Goal: Answer question/provide support: Share knowledge or assist other users

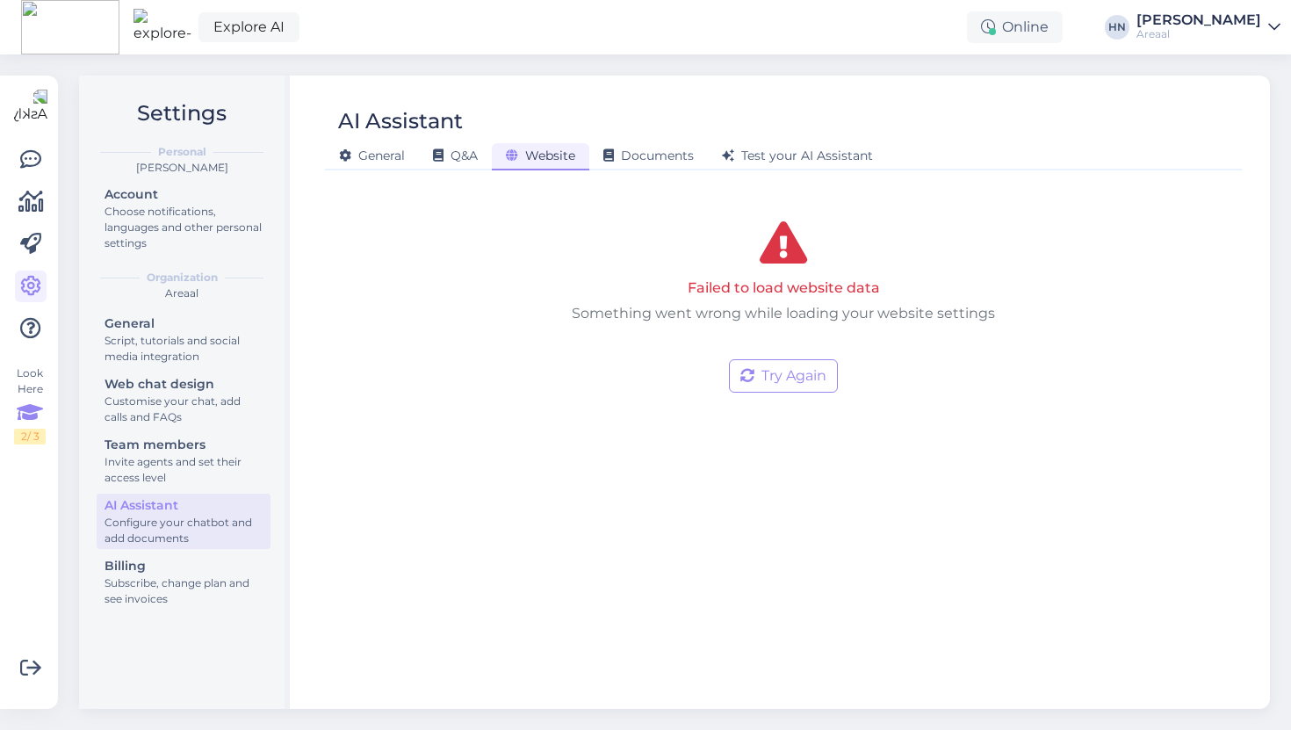
click at [24, 411] on icon at bounding box center [30, 413] width 26 height 32
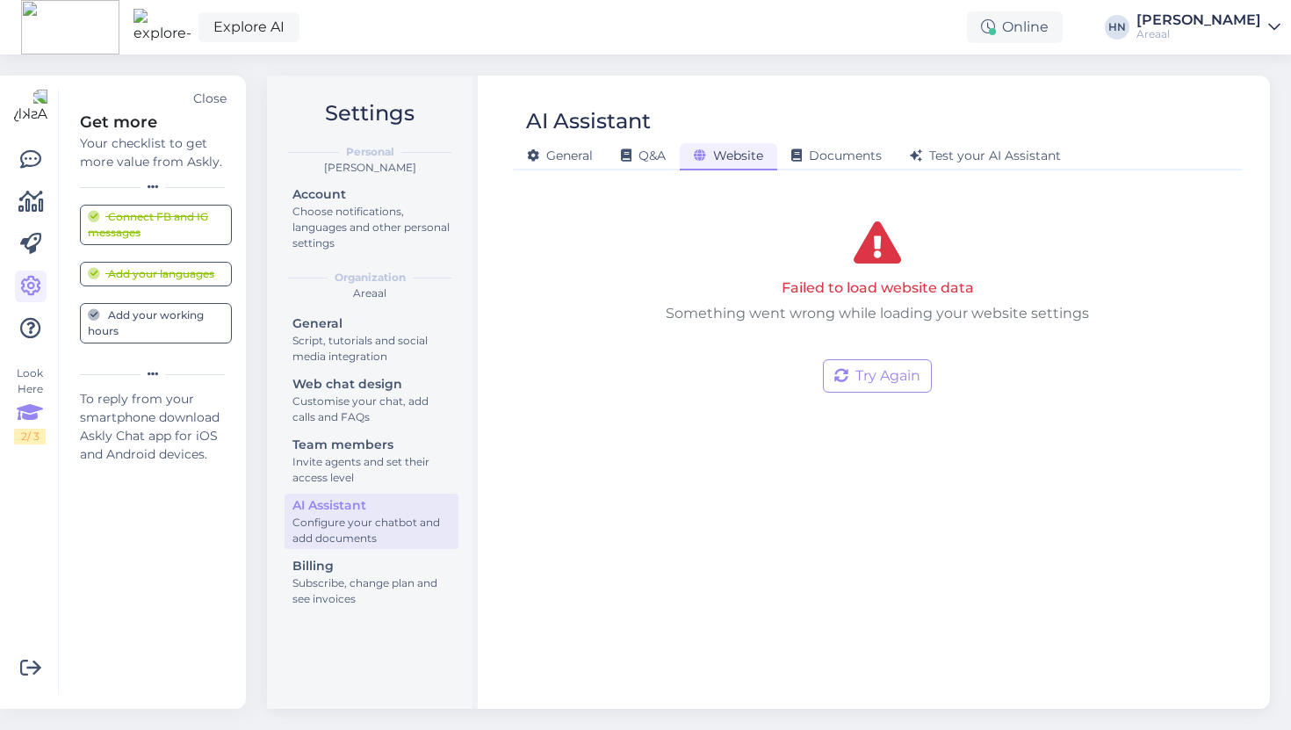
click at [24, 411] on icon at bounding box center [30, 413] width 26 height 32
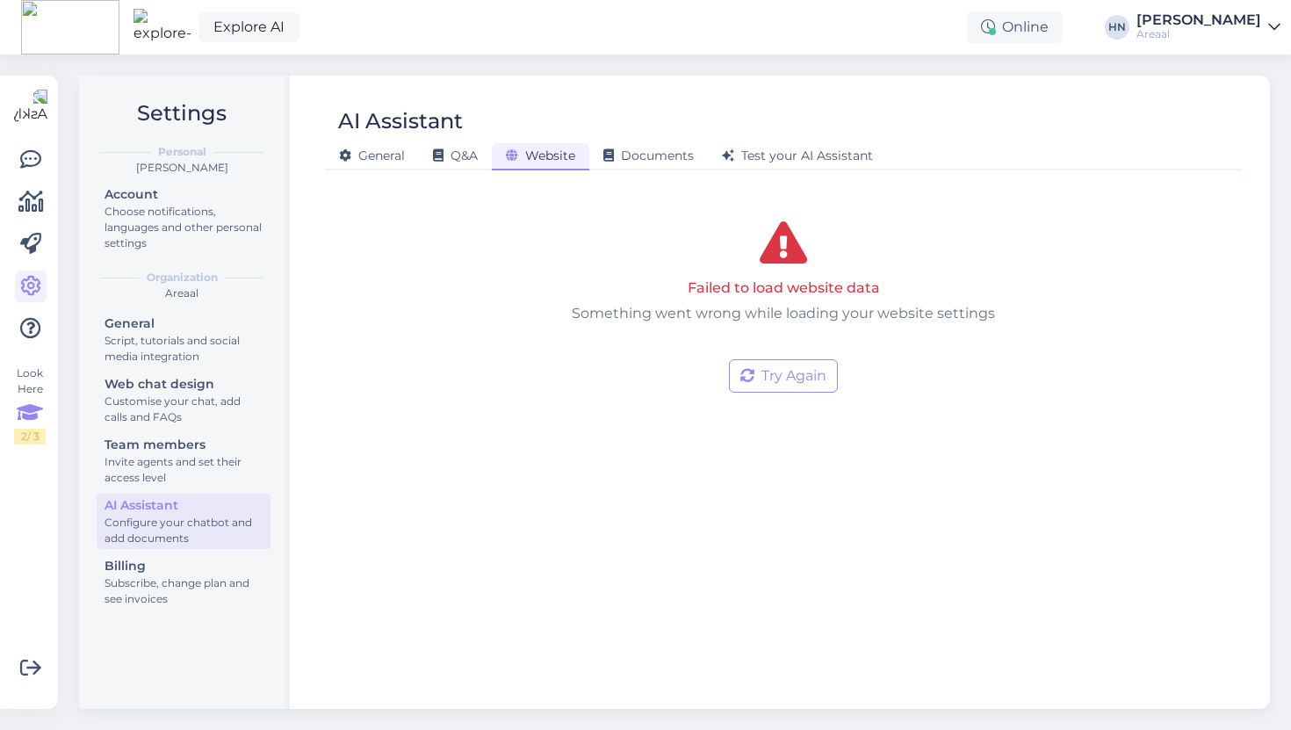
click at [24, 411] on icon at bounding box center [30, 413] width 26 height 32
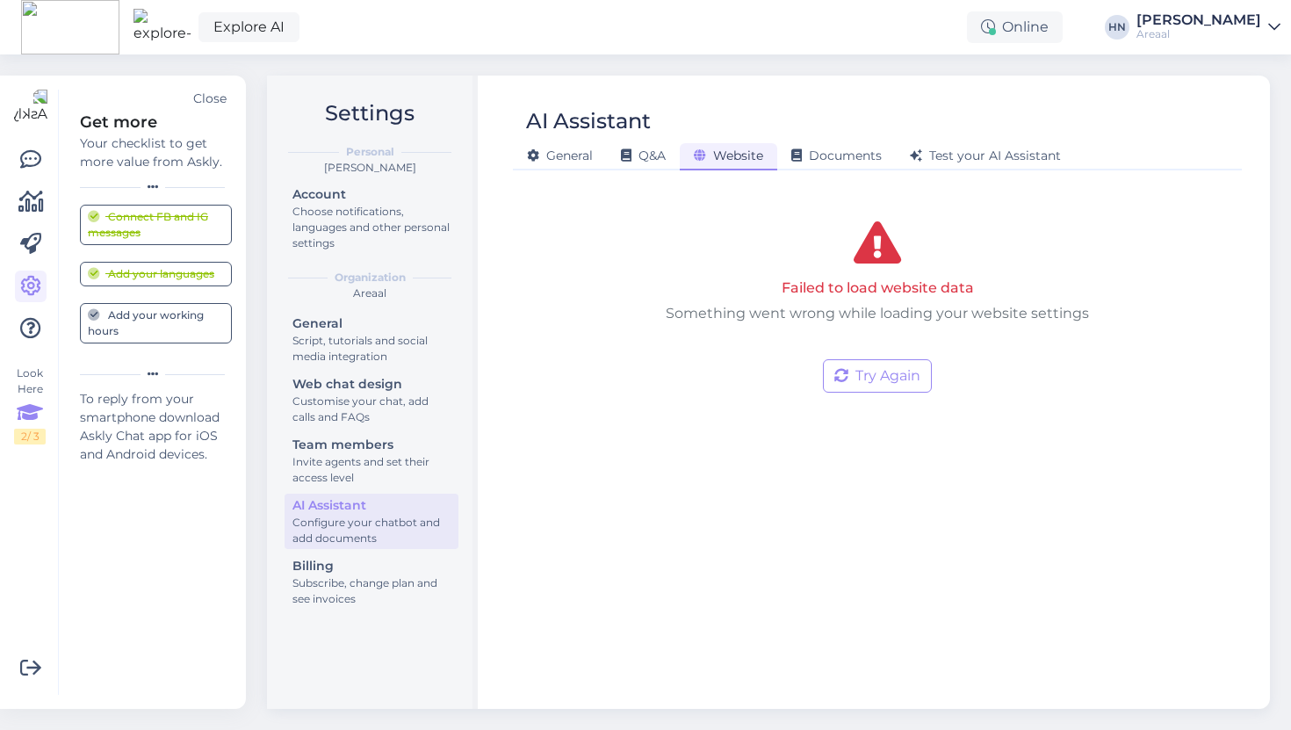
click at [34, 411] on icon at bounding box center [30, 413] width 26 height 32
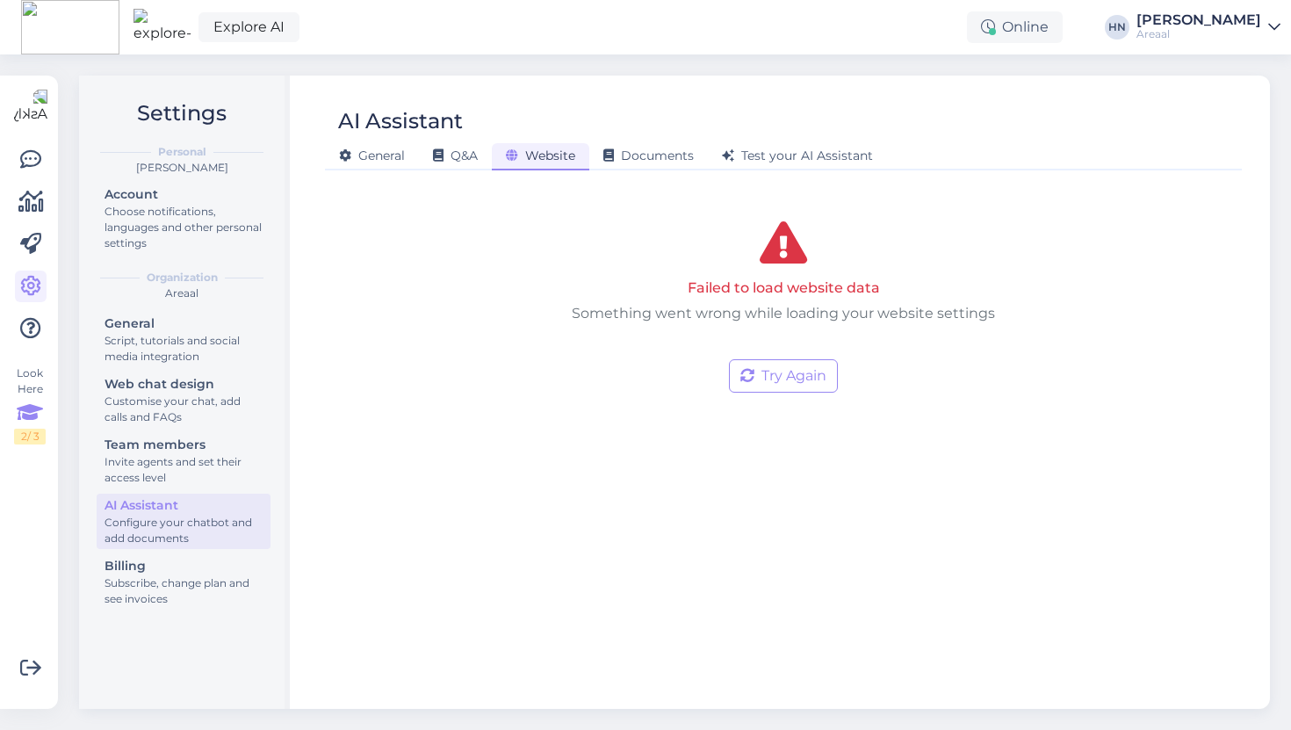
click at [26, 417] on icon at bounding box center [30, 413] width 26 height 32
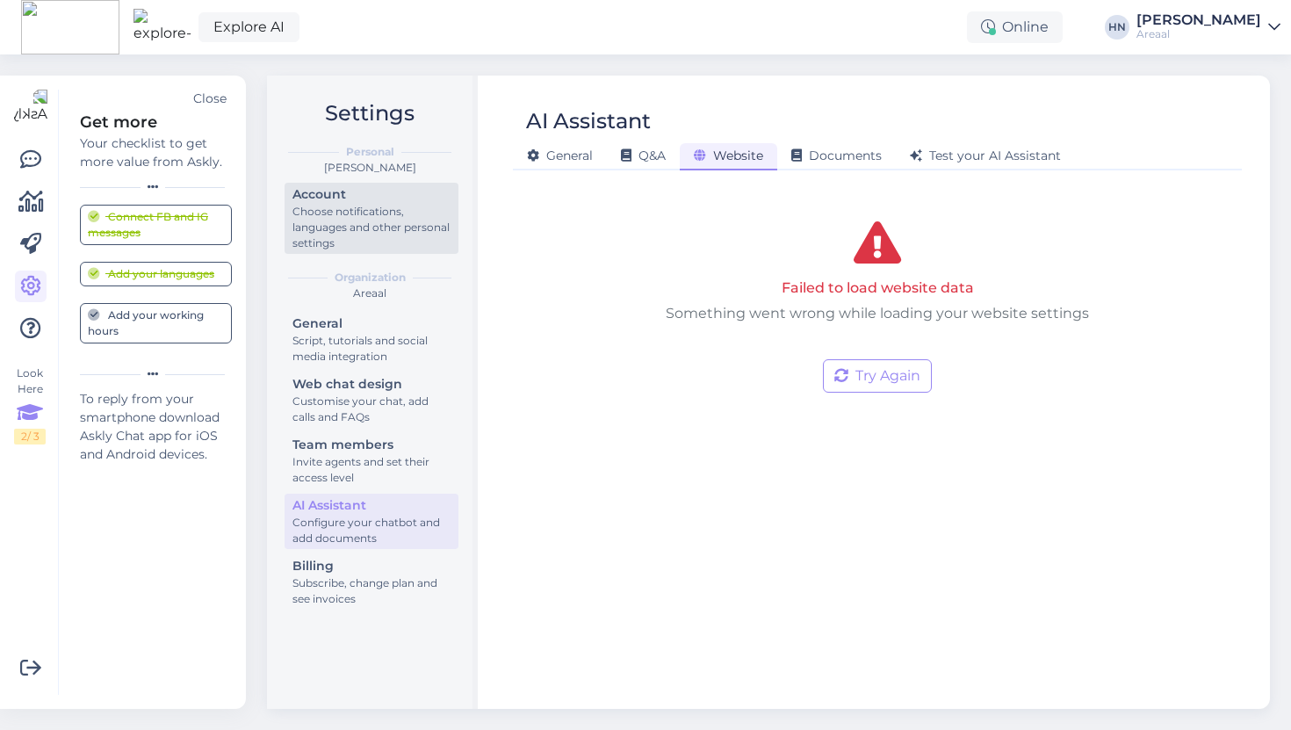
click at [348, 198] on div "Account" at bounding box center [371, 194] width 158 height 18
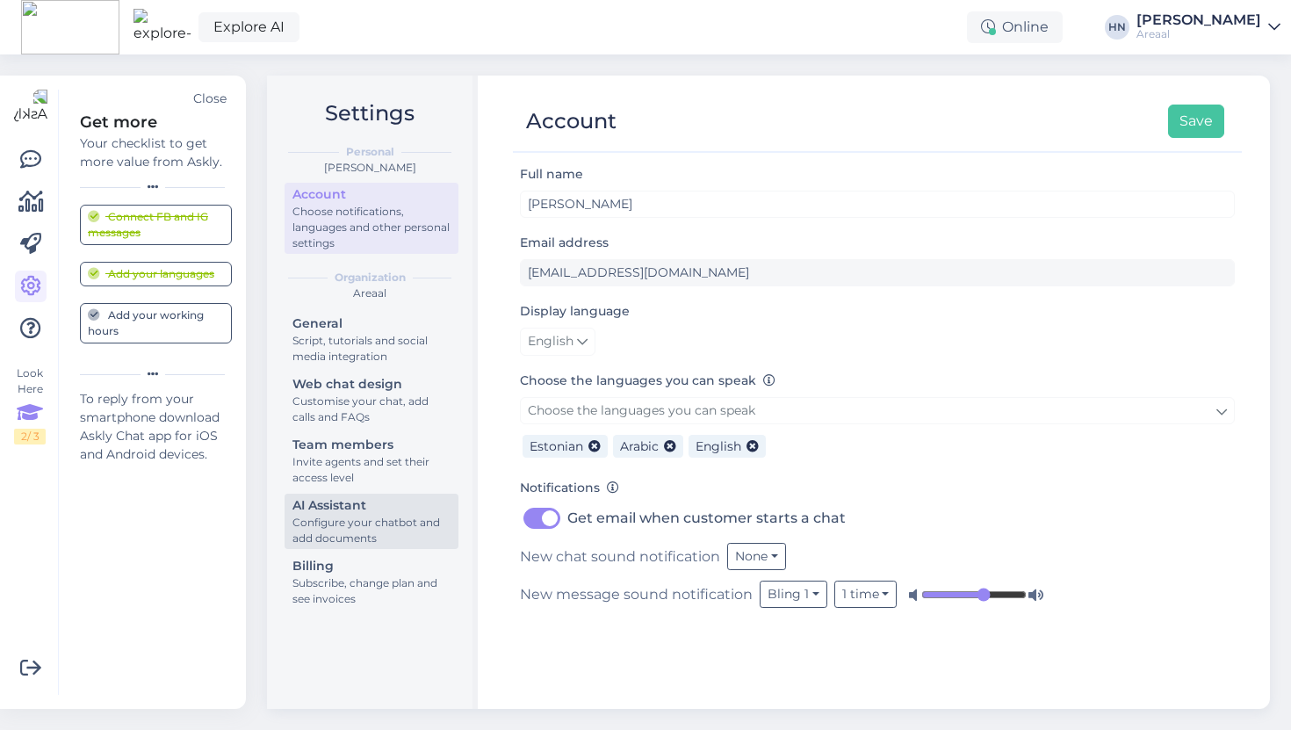
click at [328, 517] on div "Configure your chatbot and add documents" at bounding box center [371, 531] width 158 height 32
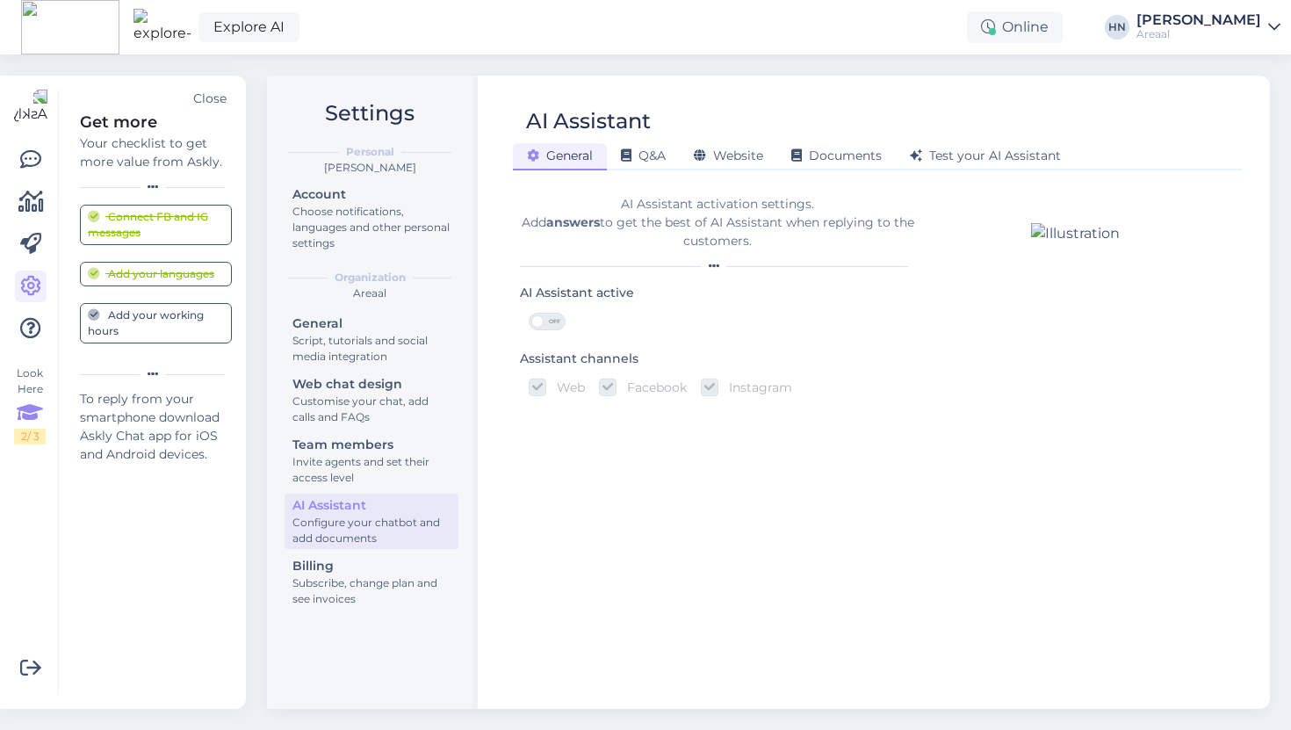
click at [405, 653] on div "Settings Personal Hans Niinemäe Account Choose notifications, languages and oth…" at bounding box center [372, 392] width 211 height 633
click at [12, 401] on div "Look Here 2 / 3 Get more Your checklist to get more value from Askly. Close Con…" at bounding box center [123, 392] width 246 height 633
click at [27, 404] on icon at bounding box center [30, 413] width 26 height 32
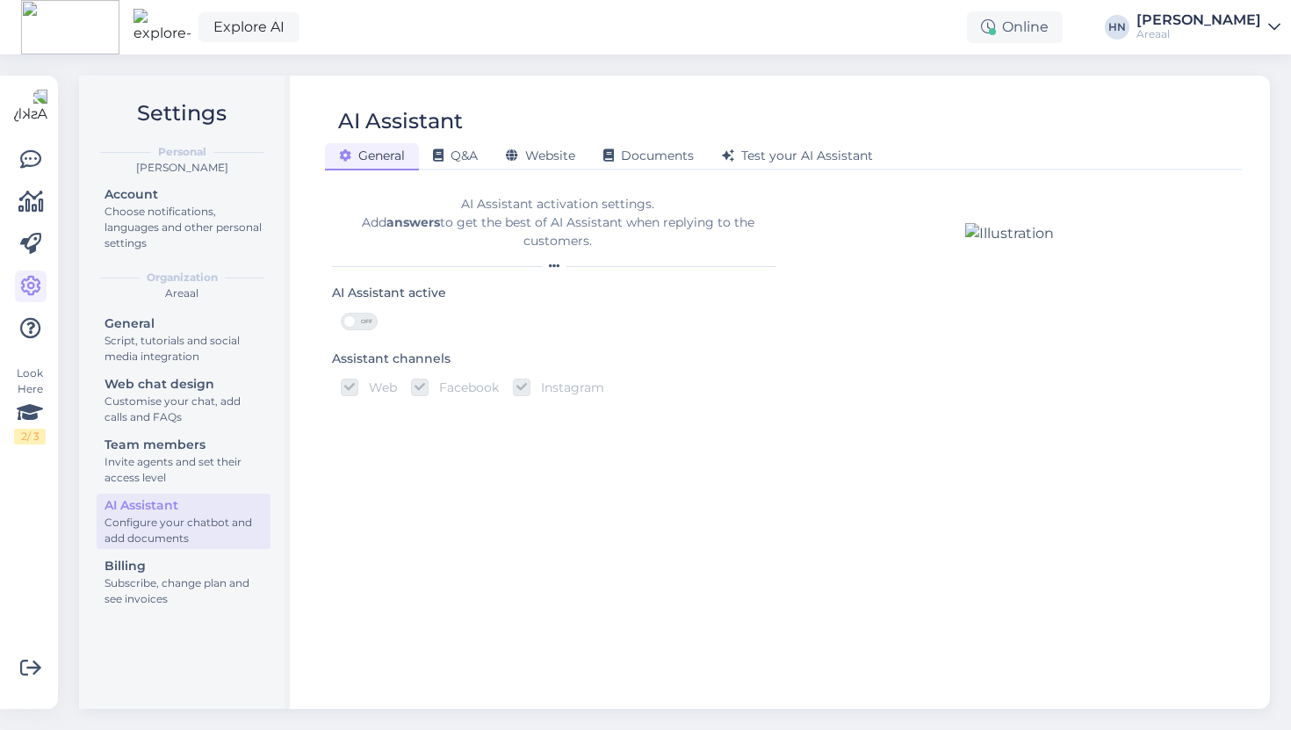
click at [61, 52] on img at bounding box center [70, 27] width 98 height 54
click at [44, 160] on link at bounding box center [31, 160] width 32 height 32
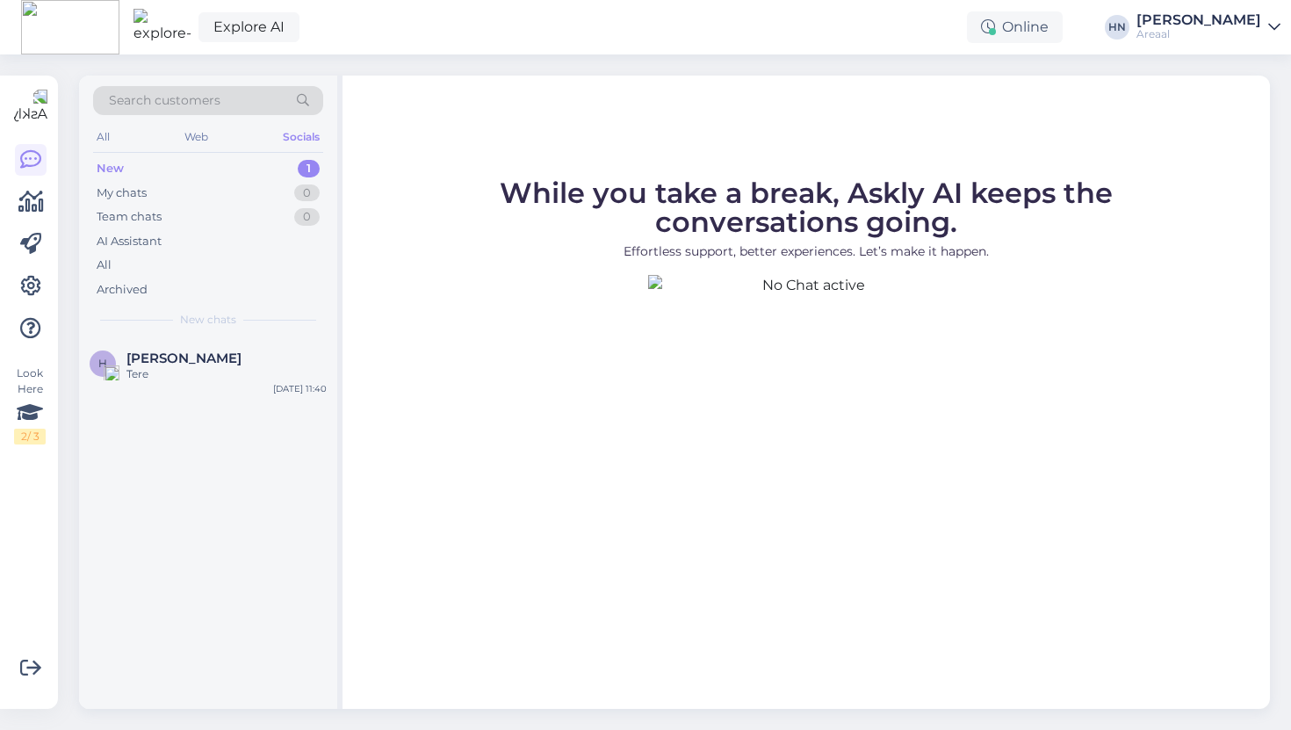
click at [47, 248] on div "Look Here 2 / 3 Get more Your checklist to get more value from Askly. Close Con…" at bounding box center [29, 392] width 58 height 633
click at [40, 428] on icon at bounding box center [30, 413] width 26 height 32
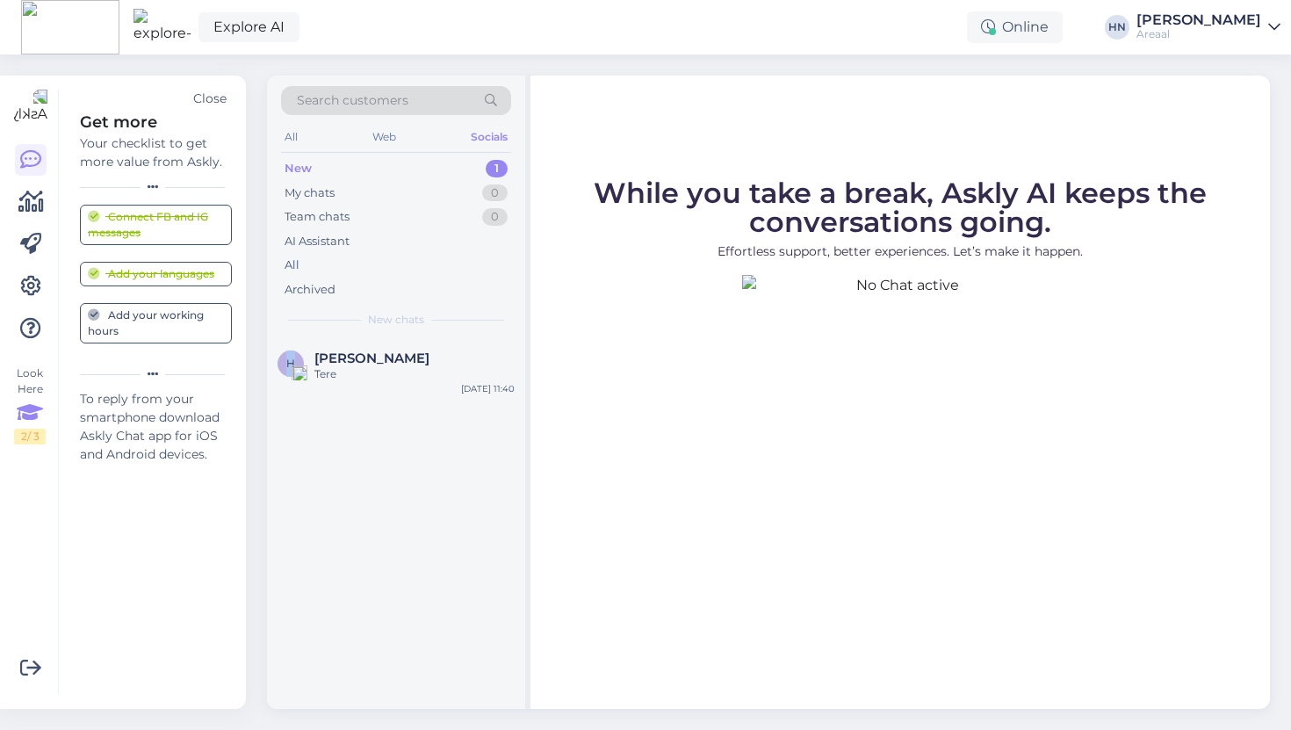
click at [42, 419] on icon at bounding box center [30, 413] width 26 height 32
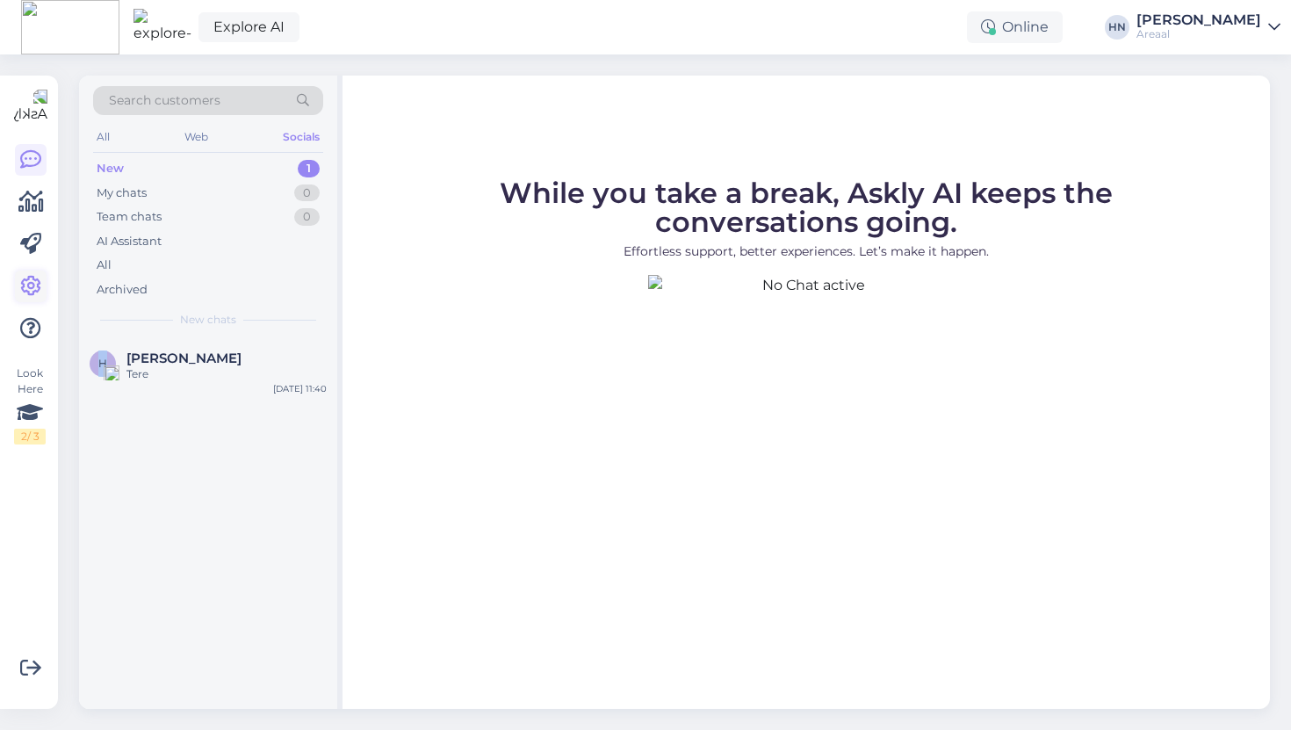
click at [34, 293] on icon at bounding box center [30, 286] width 21 height 21
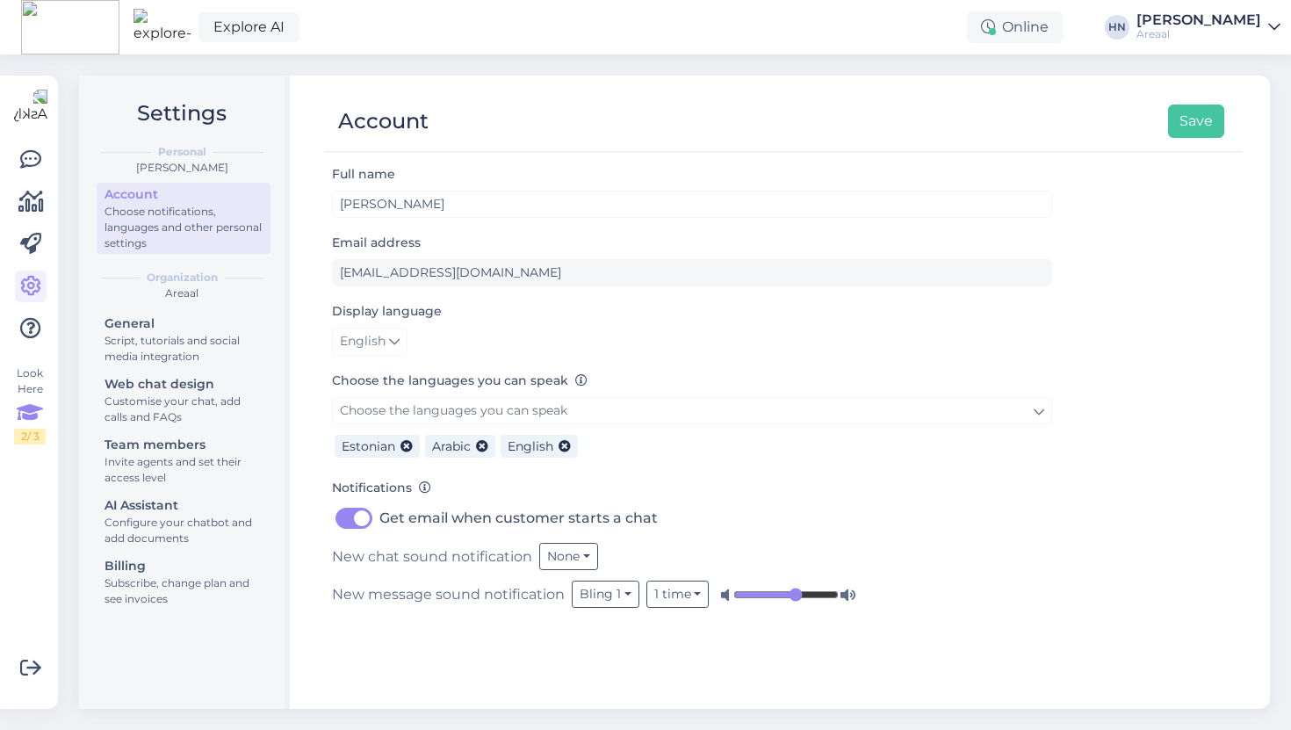
click at [24, 408] on icon at bounding box center [30, 413] width 26 height 32
click at [154, 380] on div "Web chat design" at bounding box center [184, 384] width 158 height 18
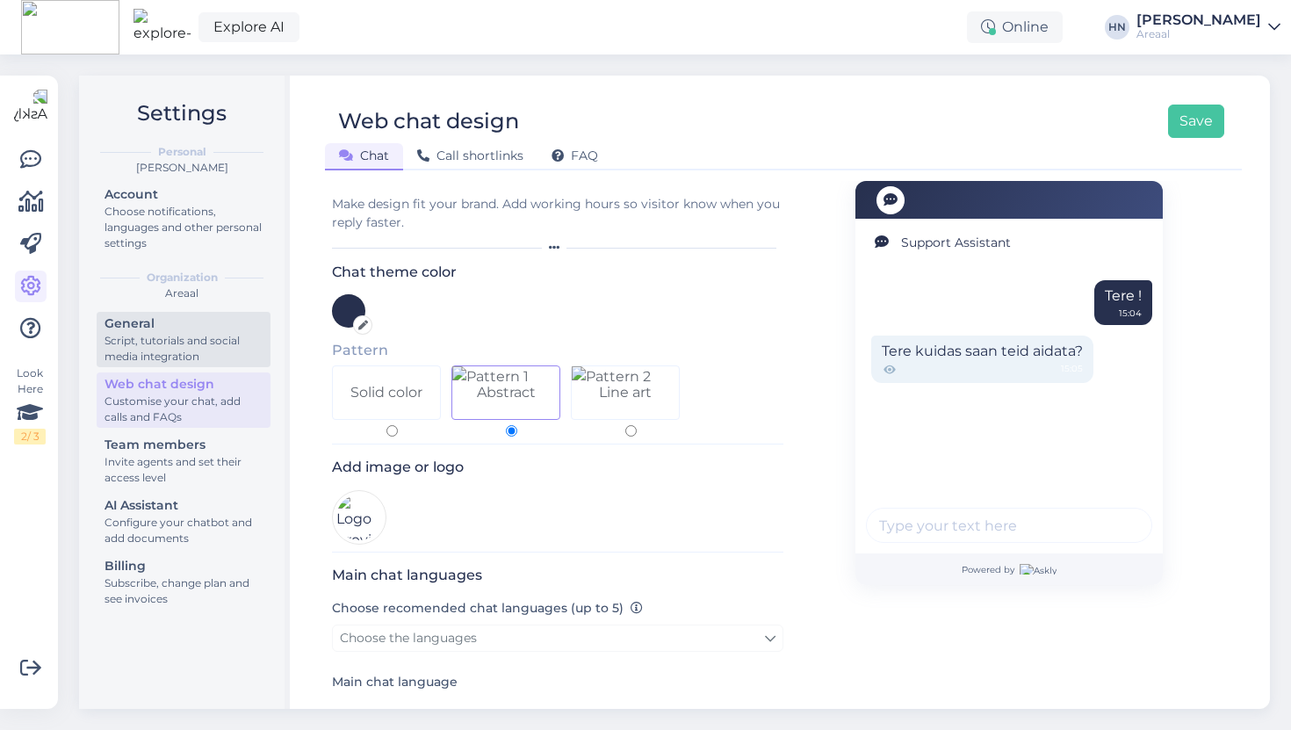
click at [166, 338] on div "Script, tutorials and social media integration" at bounding box center [184, 349] width 158 height 32
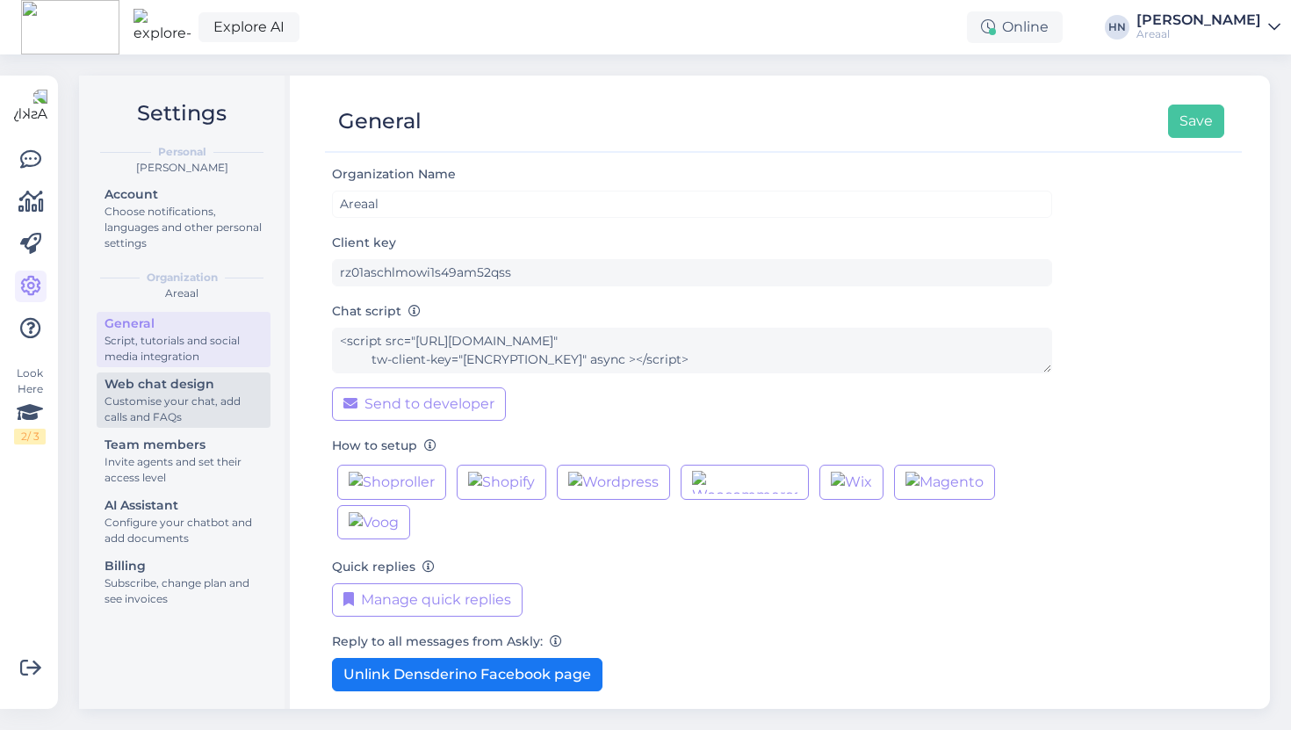
click at [148, 405] on div "Customise your chat, add calls and FAQs" at bounding box center [184, 409] width 158 height 32
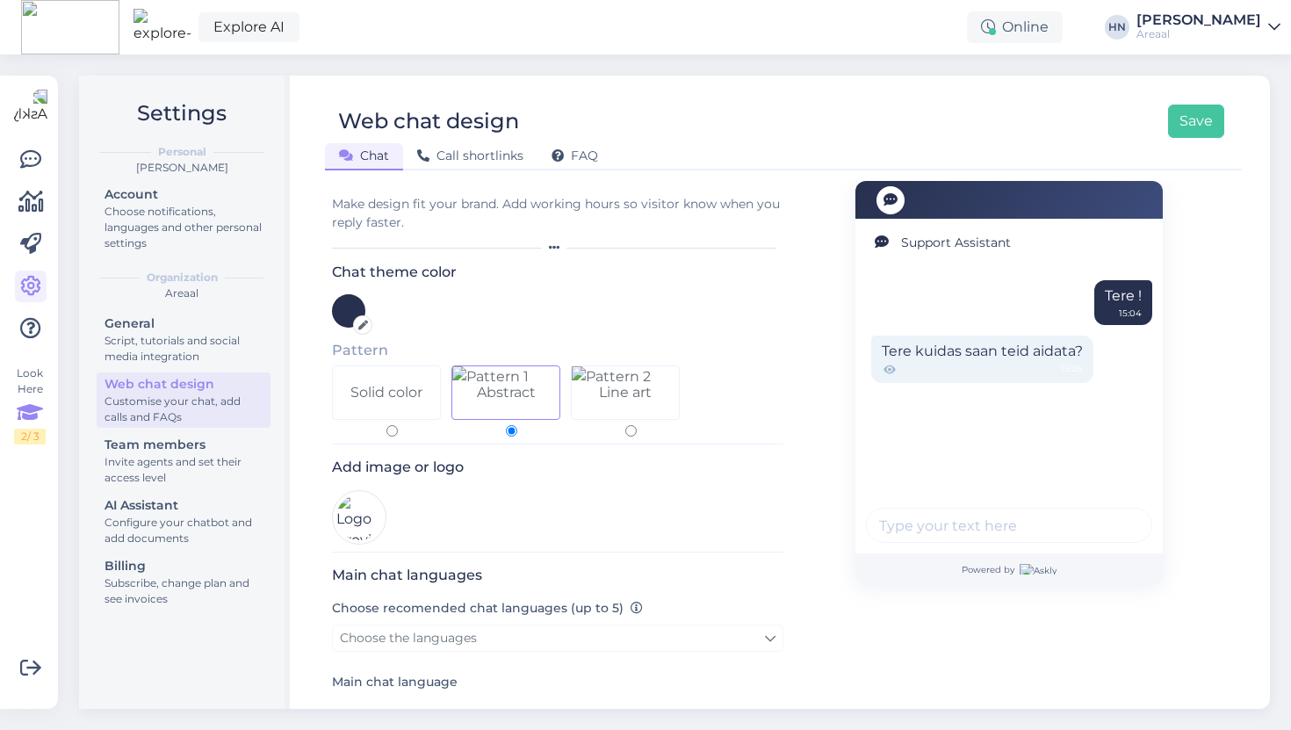
click at [17, 401] on icon at bounding box center [30, 413] width 26 height 32
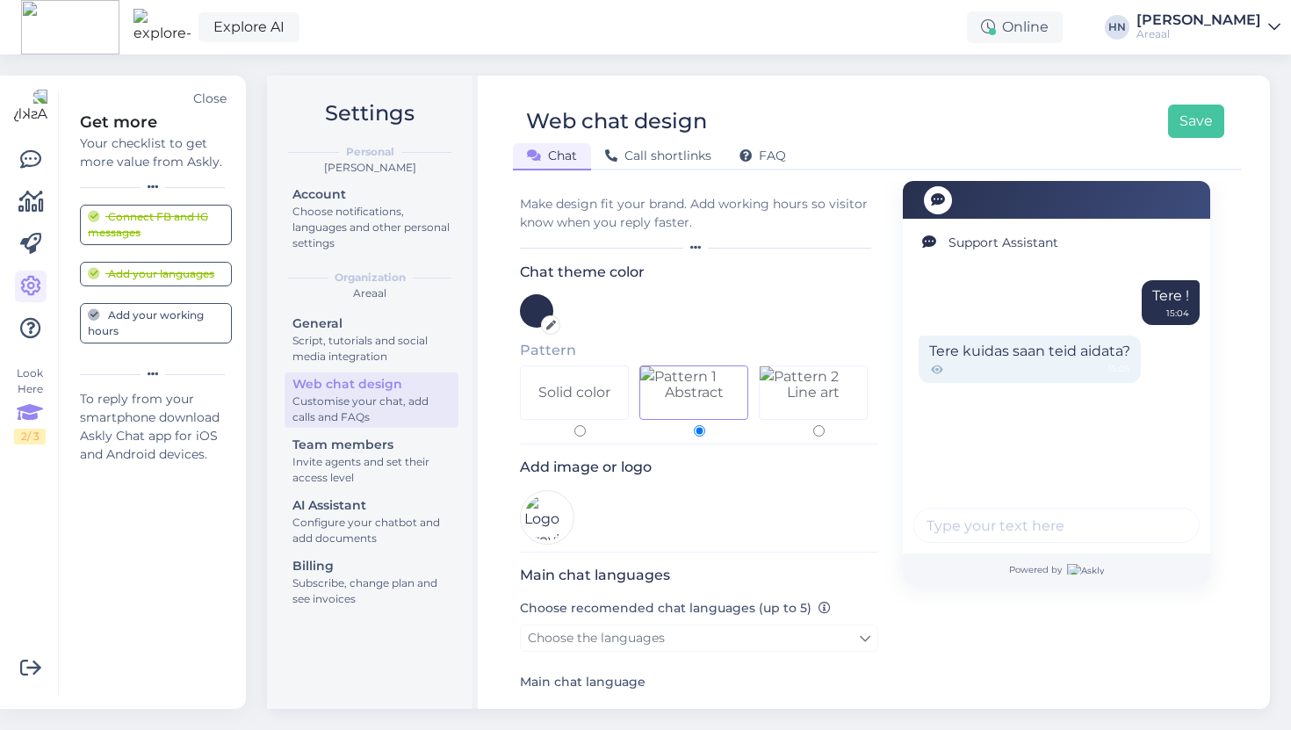
click at [28, 408] on icon at bounding box center [30, 413] width 26 height 32
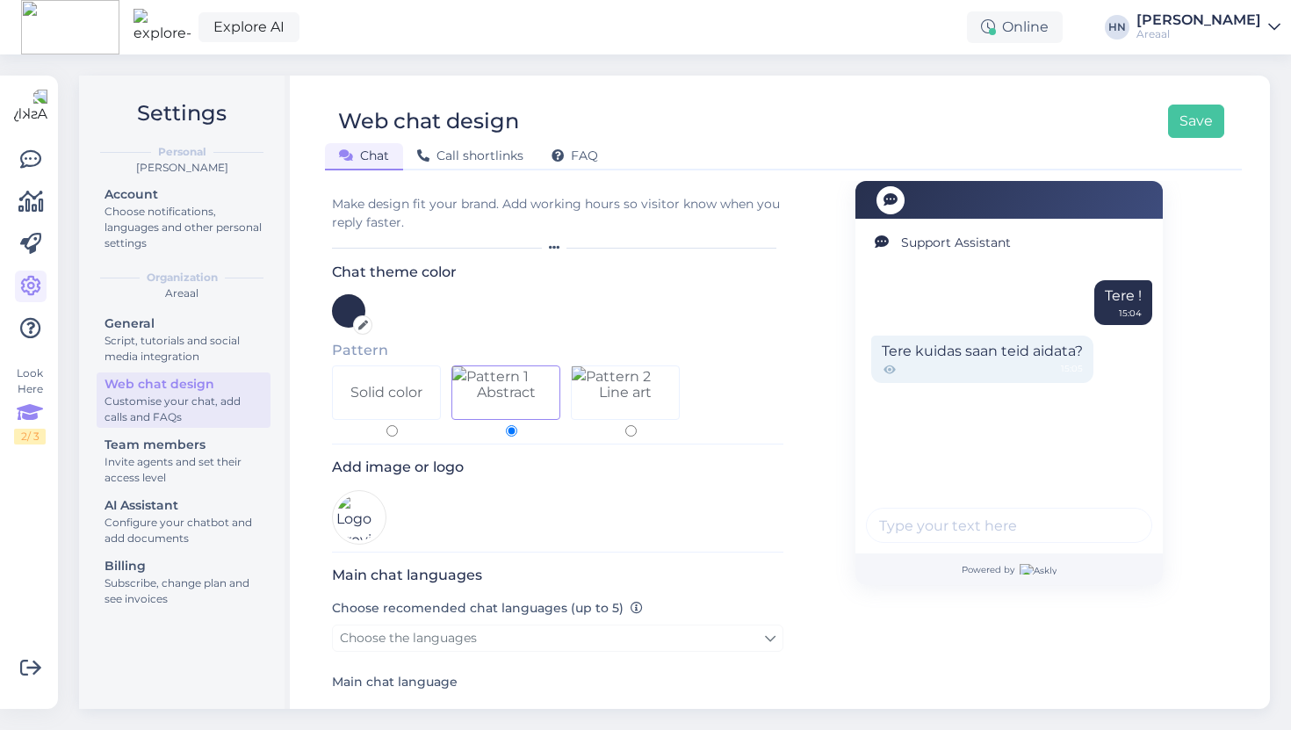
click at [28, 408] on icon at bounding box center [30, 413] width 26 height 32
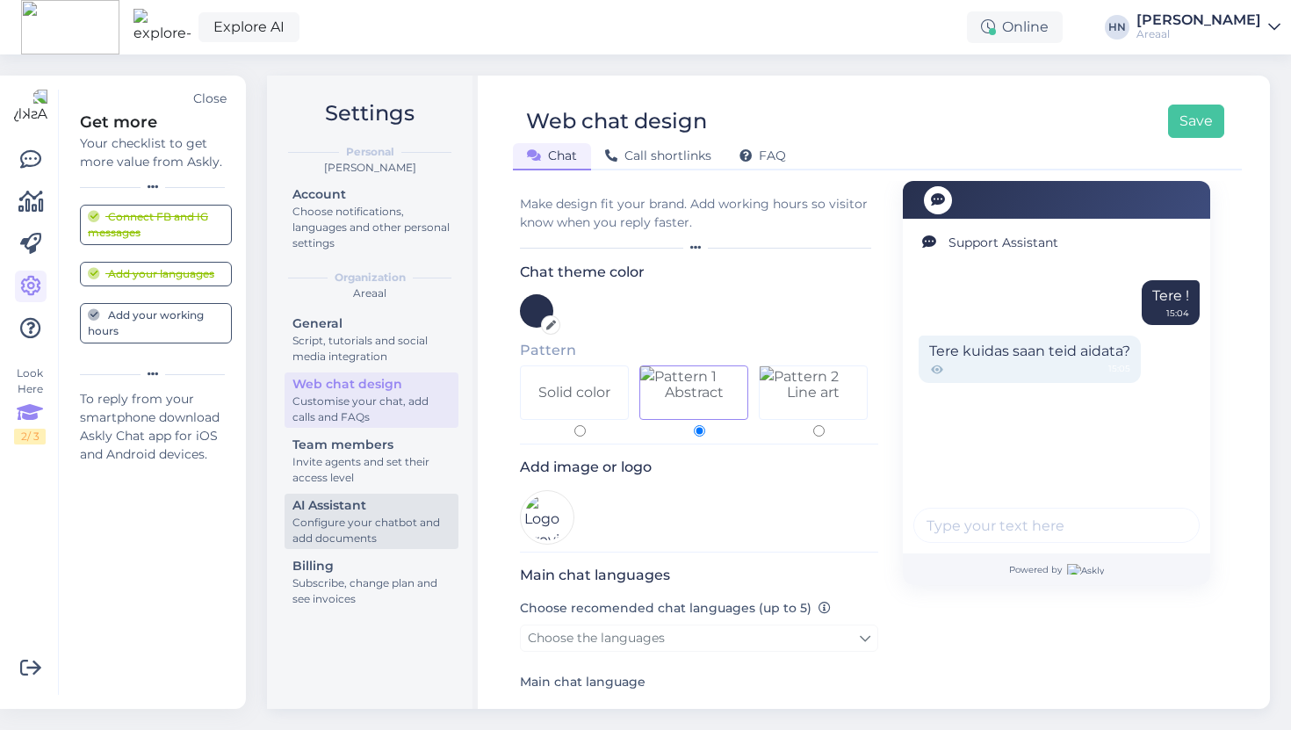
click at [356, 527] on div "Configure your chatbot and add documents" at bounding box center [371, 531] width 158 height 32
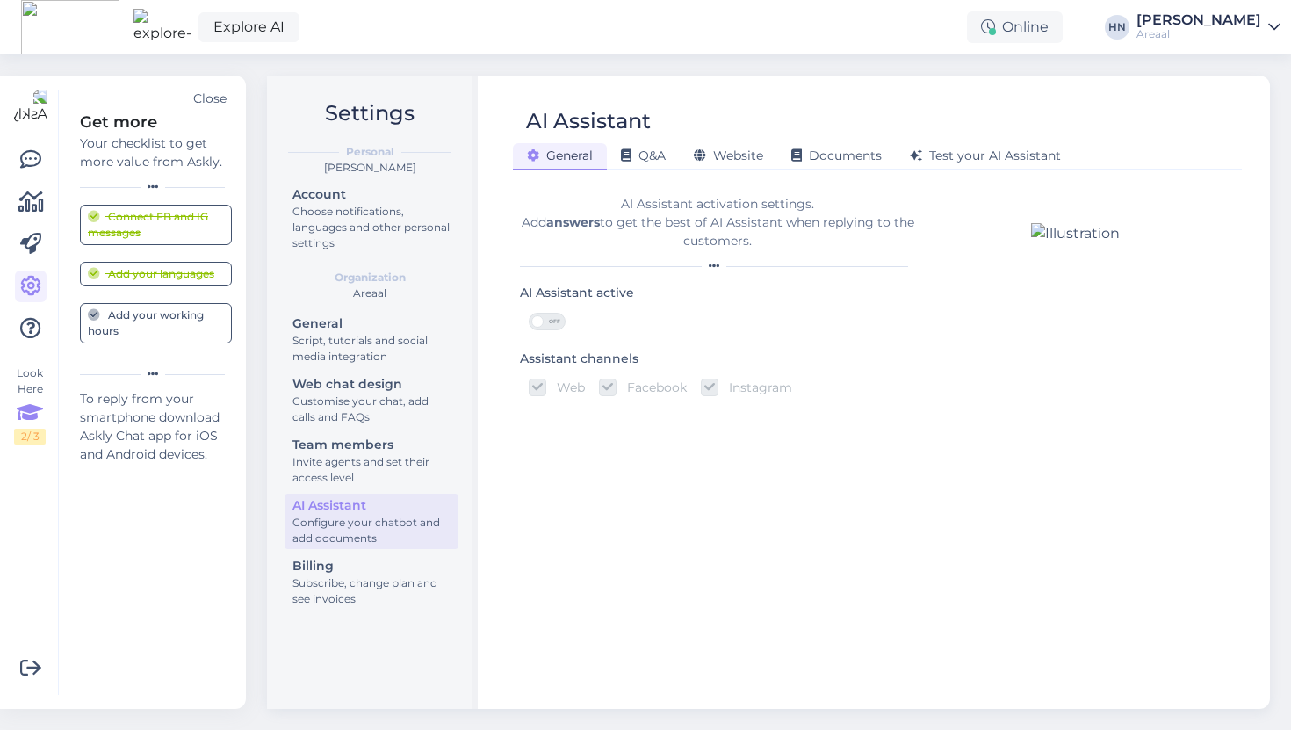
click at [870, 41] on div "Explore AI Online HN Hans Niinemäe Areaal" at bounding box center [645, 27] width 1291 height 54
click at [606, 462] on div "AI Assistant activation settings. Add answers to get the best of AI Assistant w…" at bounding box center [717, 437] width 395 height 512
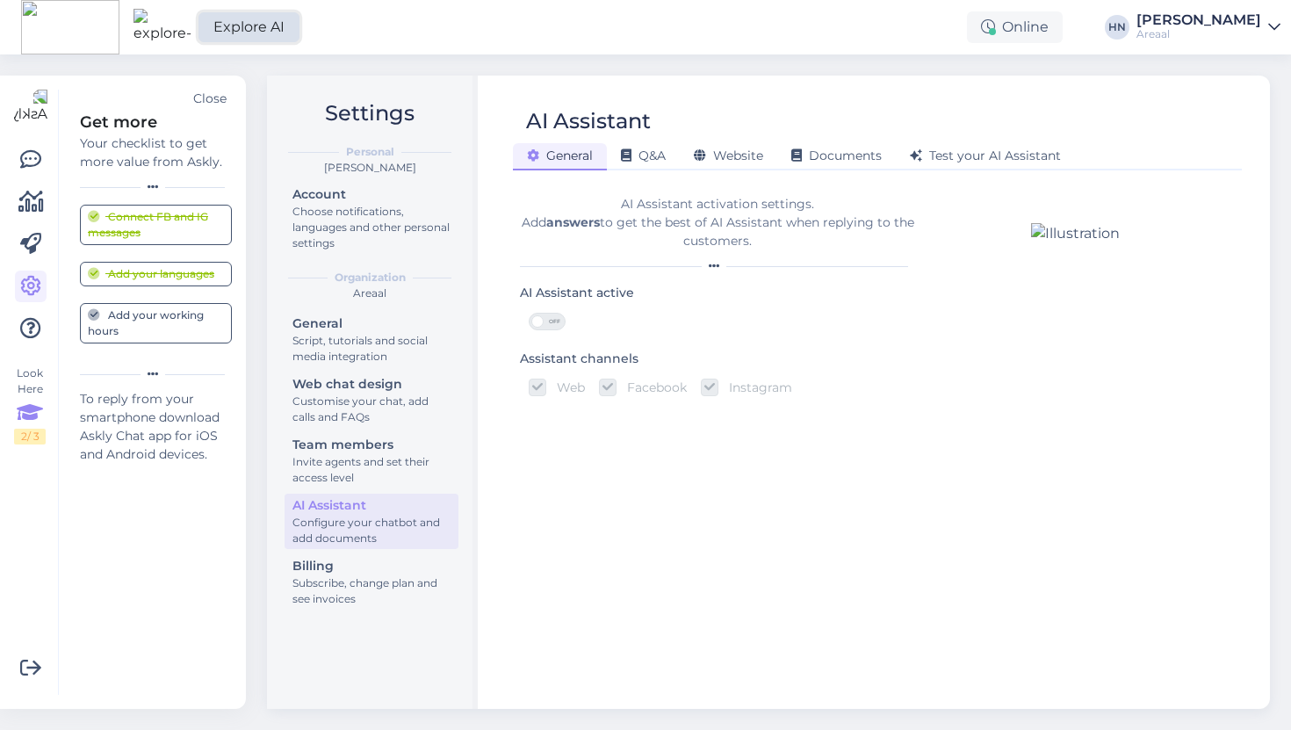
click at [210, 25] on link "Explore AI" at bounding box center [249, 27] width 101 height 30
click at [196, 97] on div "Close" at bounding box center [209, 99] width 33 height 18
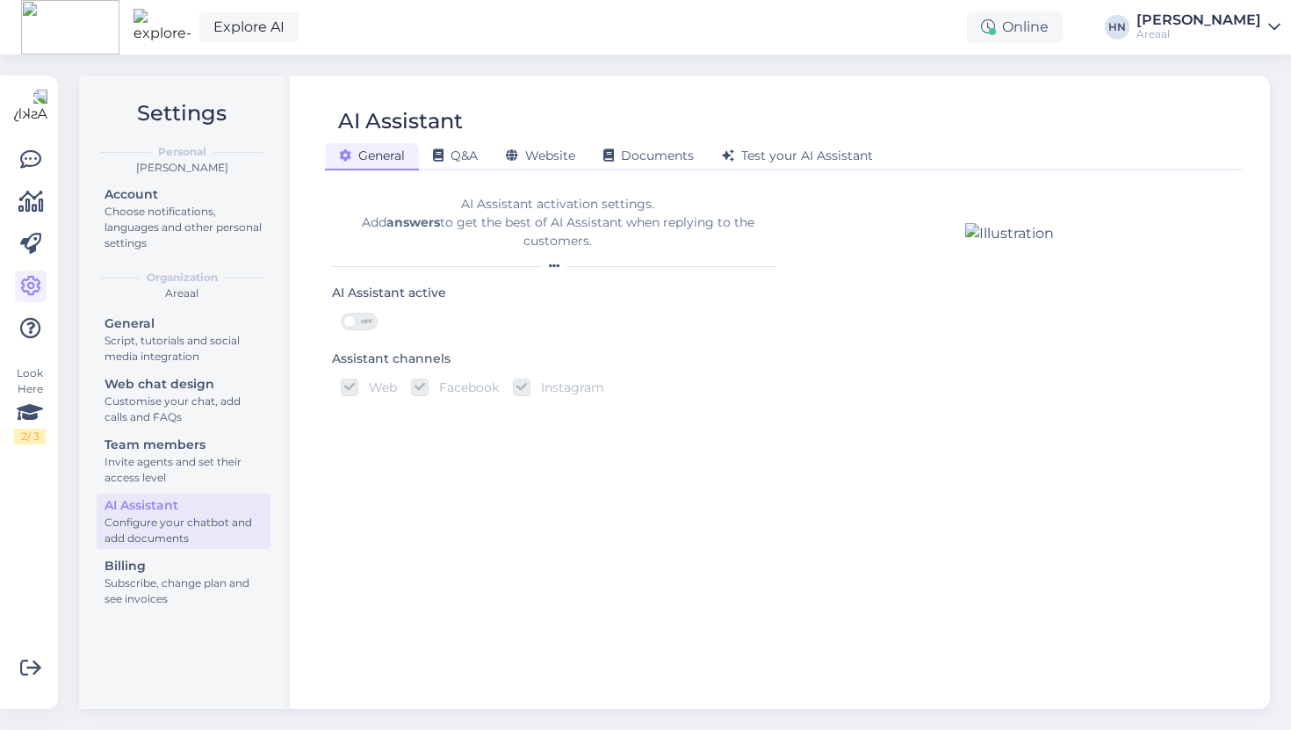
click at [220, 46] on div "Explore AI Online HN Hans Niinemäe Areaal" at bounding box center [645, 27] width 1291 height 54
click at [224, 18] on link "Explore AI" at bounding box center [249, 27] width 101 height 30
click at [333, 25] on div "Explore AI Online HN Hans Niinemäe Areaal" at bounding box center [645, 27] width 1291 height 54
click at [21, 146] on link at bounding box center [31, 160] width 32 height 32
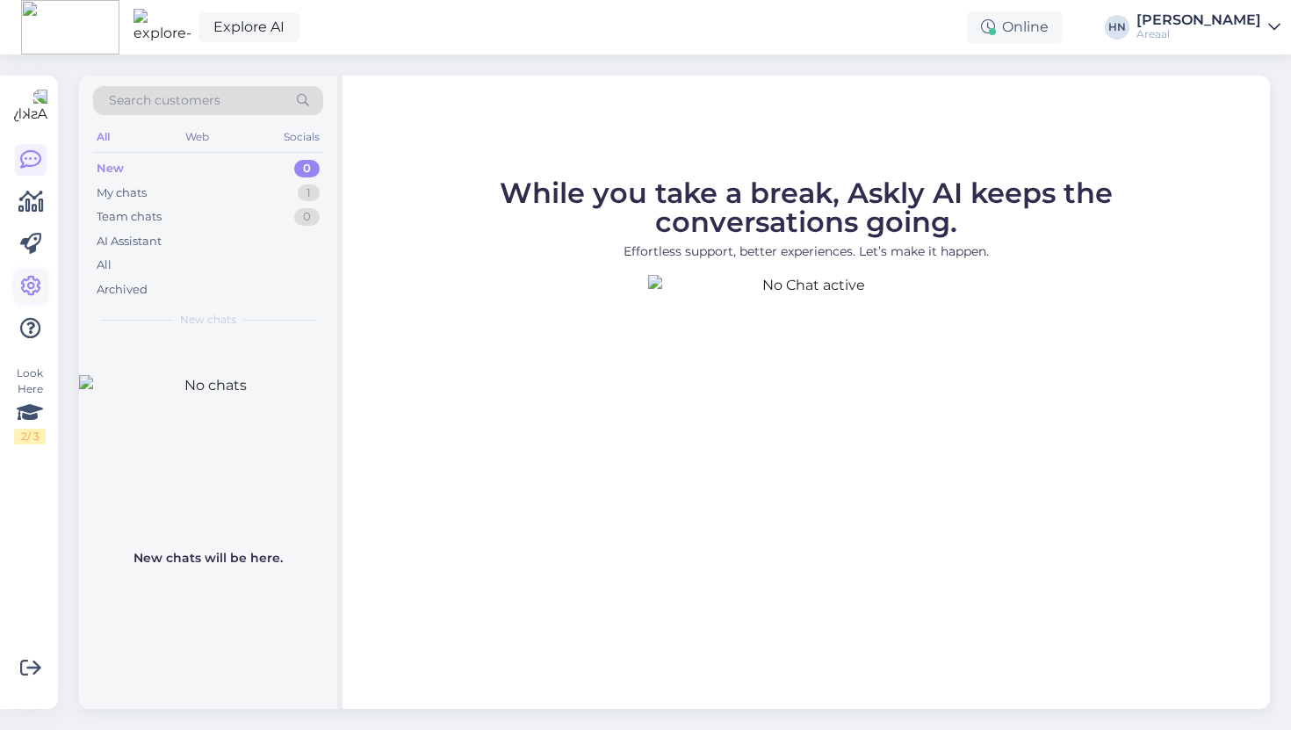
click at [33, 282] on icon at bounding box center [30, 286] width 21 height 21
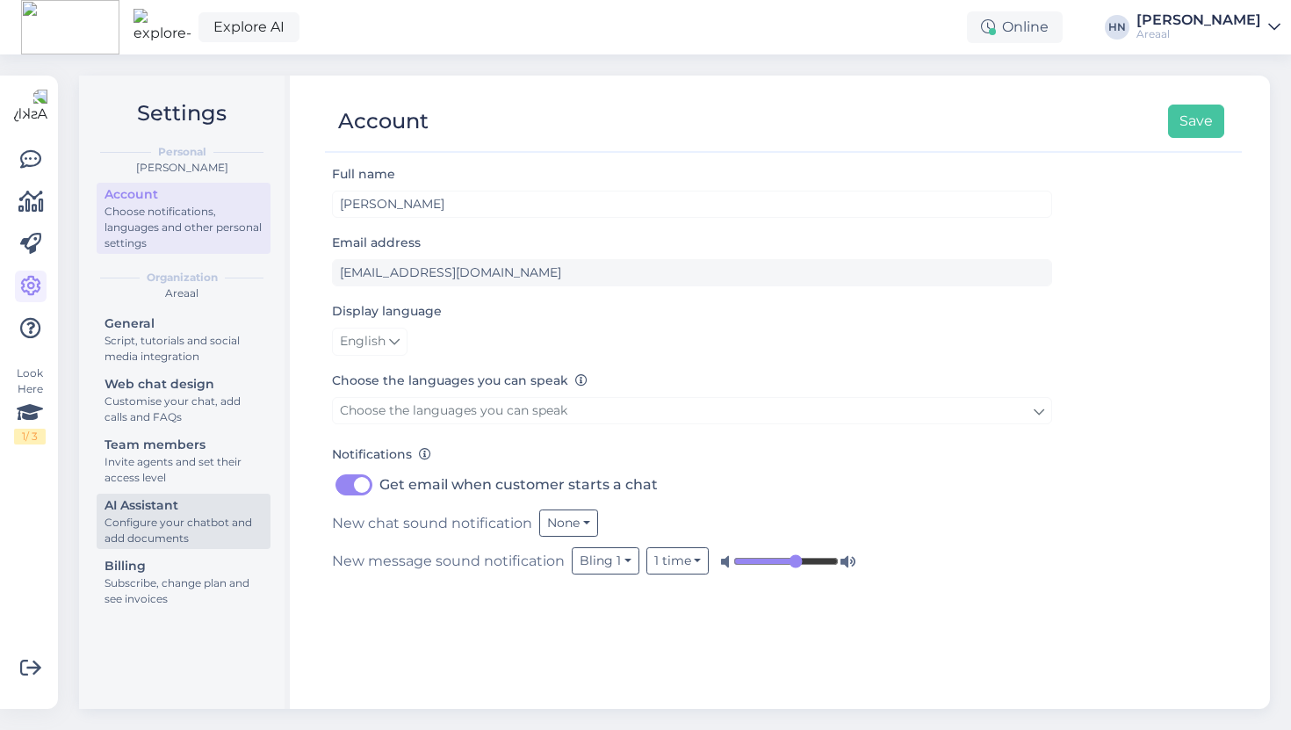
click at [173, 509] on div "AI Assistant" at bounding box center [184, 505] width 158 height 18
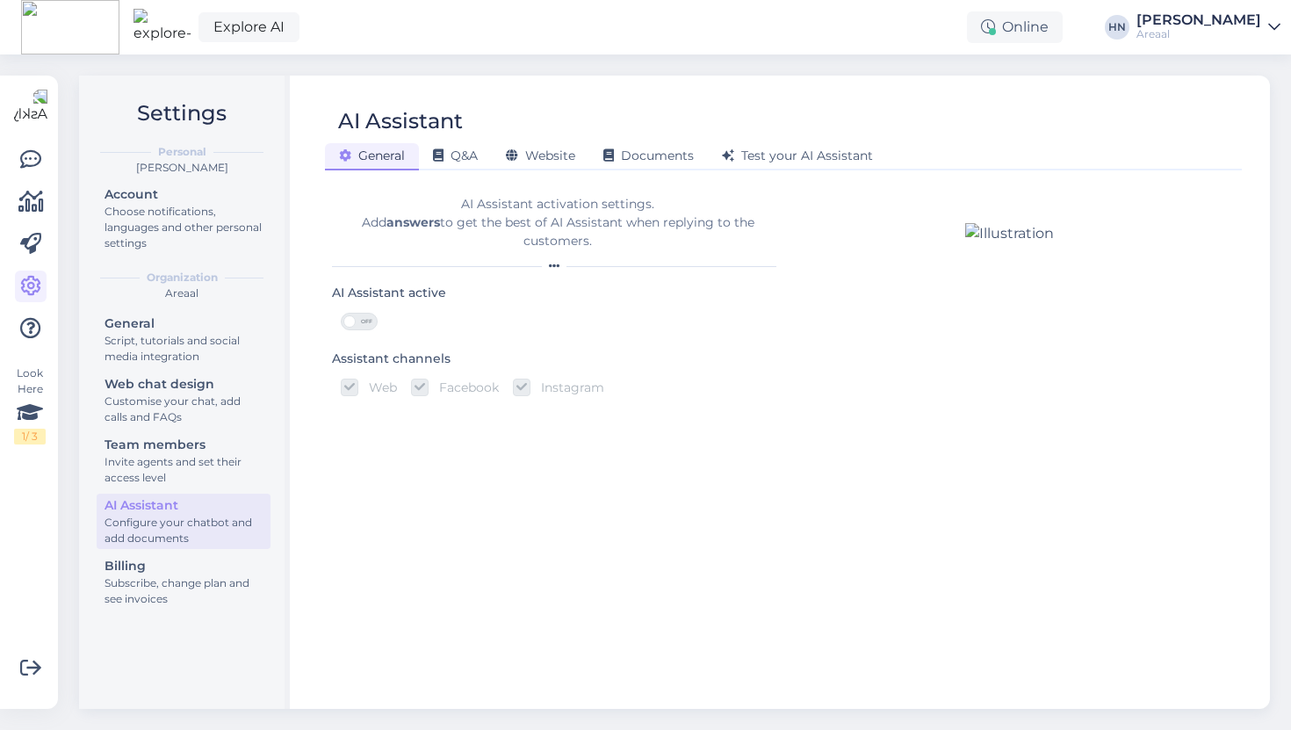
click at [733, 170] on div "AI Assistant General Q&A Website Documents Test your AI Assistant AI Assistant …" at bounding box center [783, 392] width 973 height 633
click at [741, 162] on span "Test your AI Assistant" at bounding box center [797, 156] width 151 height 16
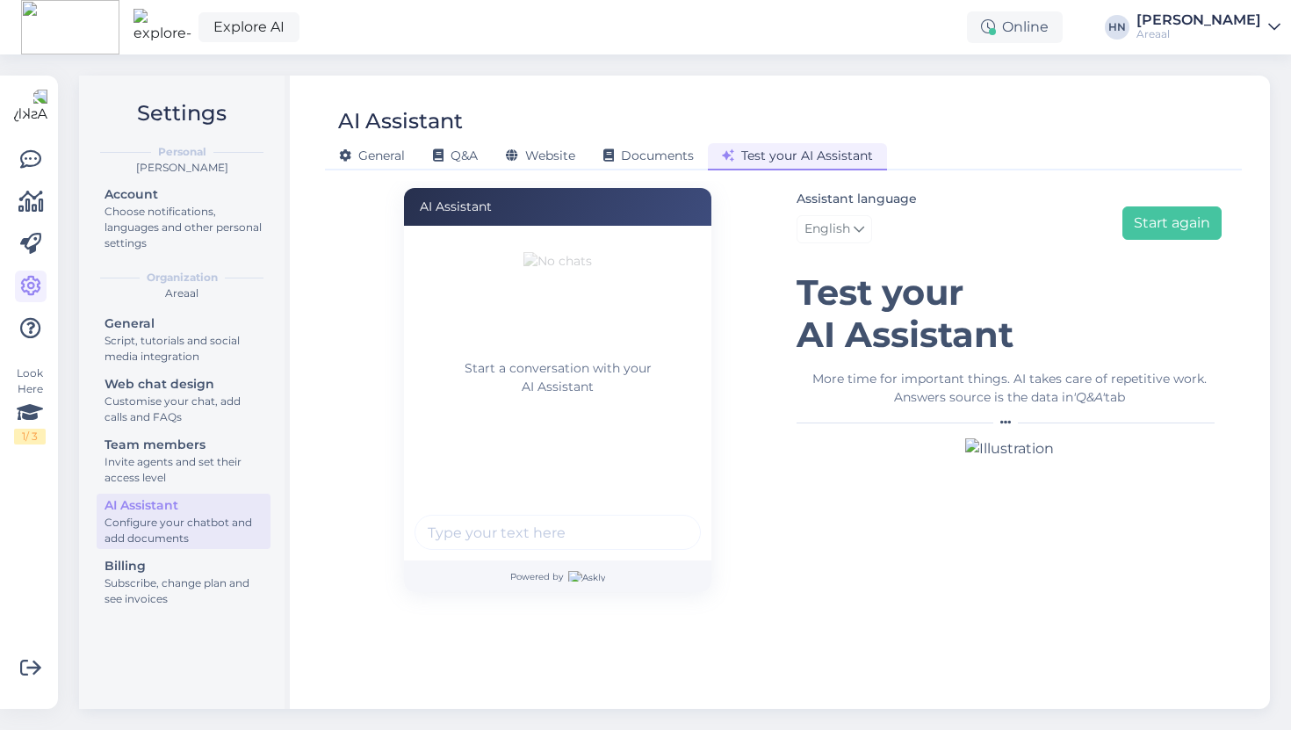
click at [547, 531] on input "text" at bounding box center [558, 532] width 286 height 35
click at [499, 157] on div "Website" at bounding box center [540, 156] width 97 height 27
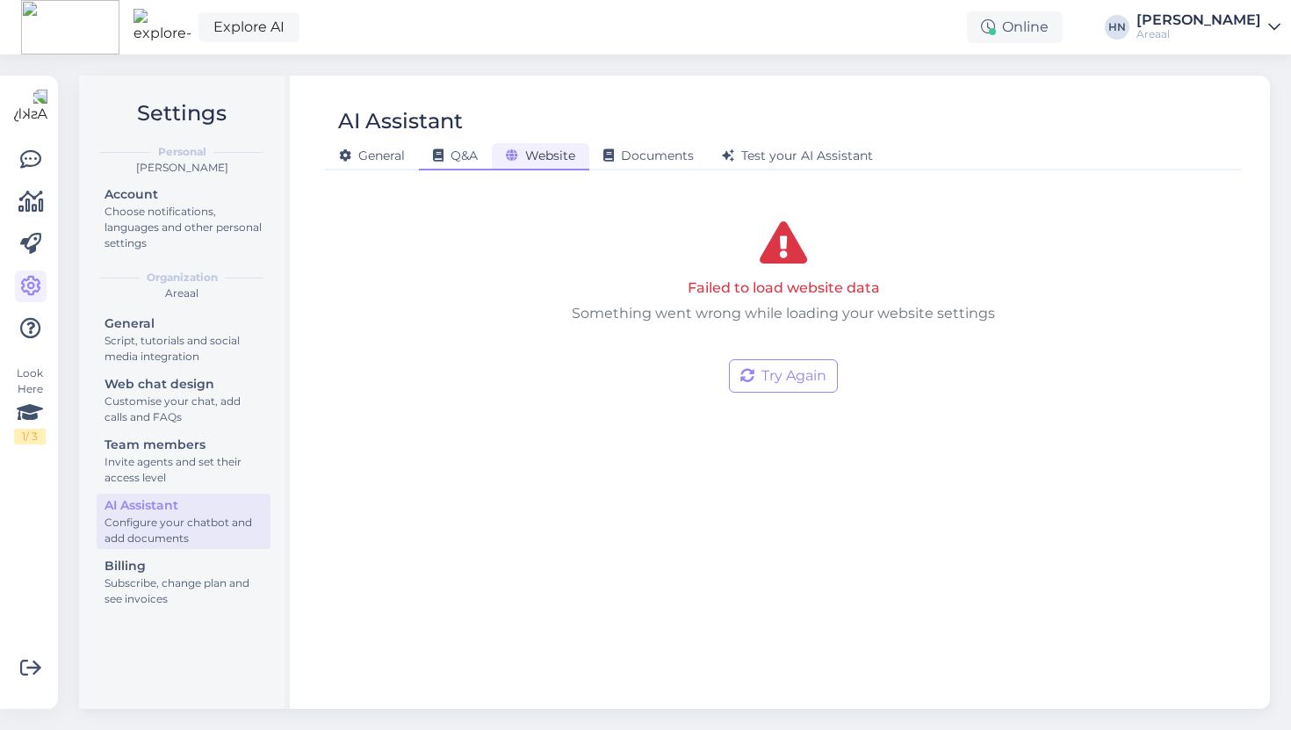
click at [471, 155] on span "Q&A" at bounding box center [455, 156] width 45 height 16
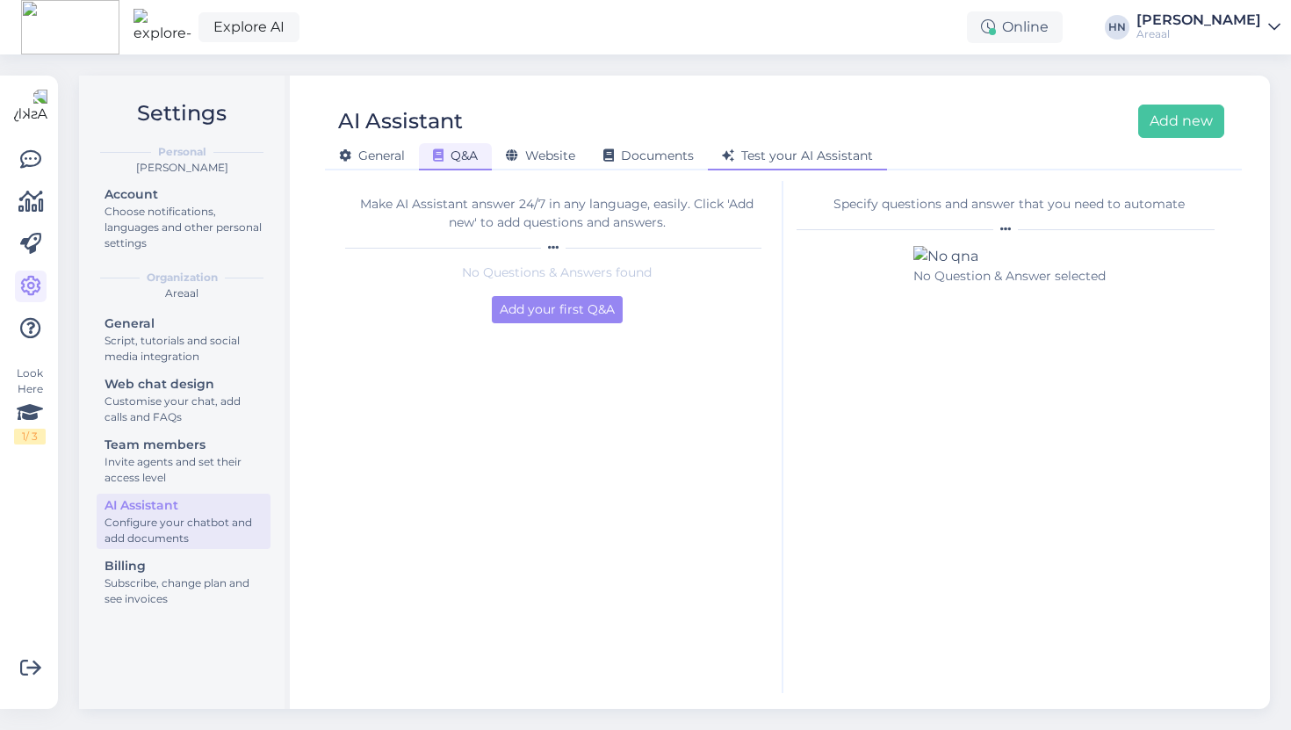
click at [826, 153] on span "Test your AI Assistant" at bounding box center [797, 156] width 151 height 16
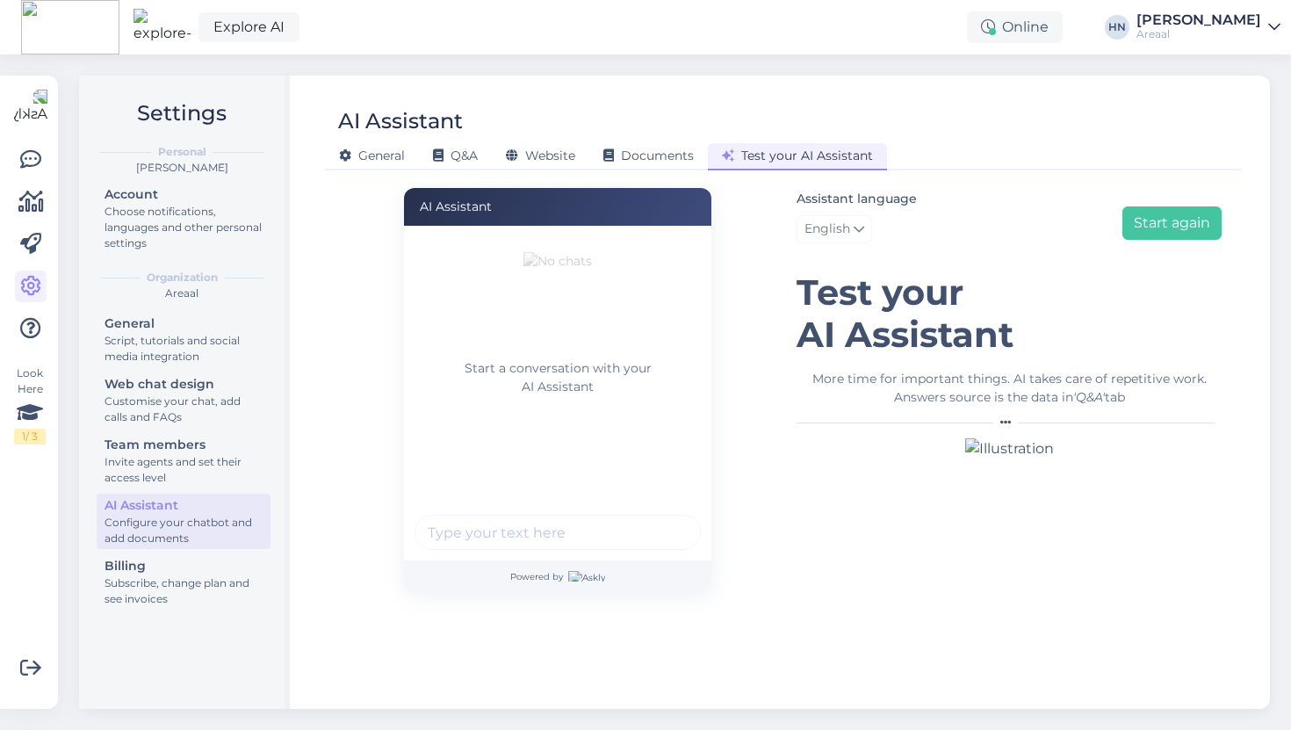
click at [548, 517] on input "text" at bounding box center [558, 532] width 286 height 35
type input "jama"
click at [664, 519] on button "submit" at bounding box center [677, 532] width 26 height 26
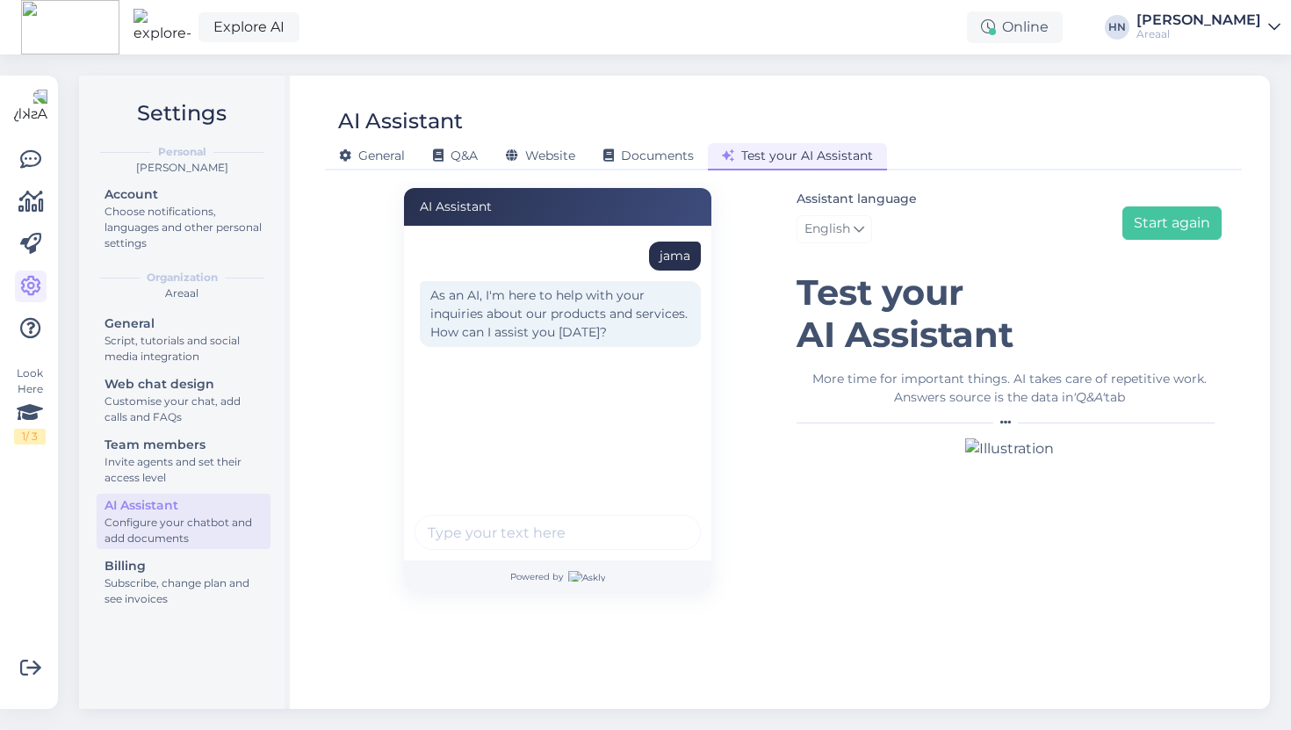
click at [539, 527] on input "text" at bounding box center [558, 532] width 286 height 35
type input "a"
type input "kas piima pakute toodetega kaasa"
click at [664, 519] on button "submit" at bounding box center [677, 532] width 26 height 26
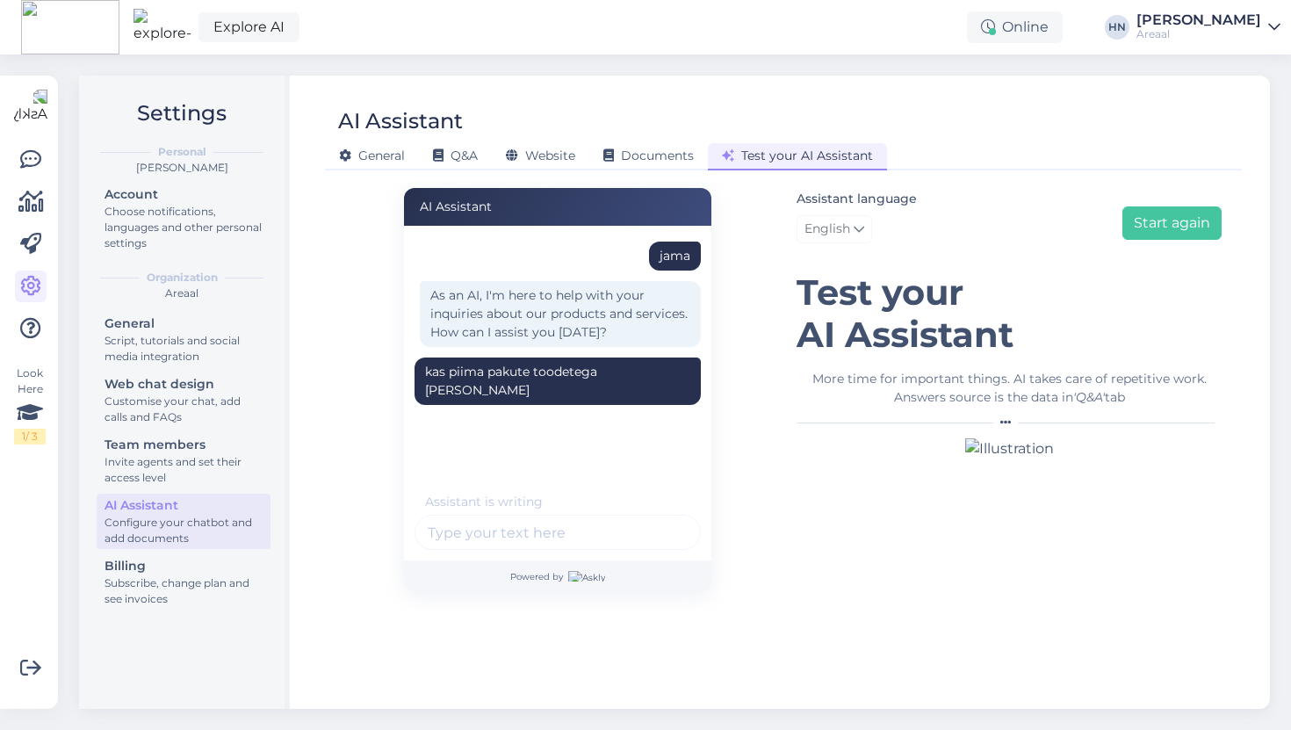
scroll to position [0, 0]
click at [476, 525] on input "text" at bounding box center [558, 532] width 286 height 35
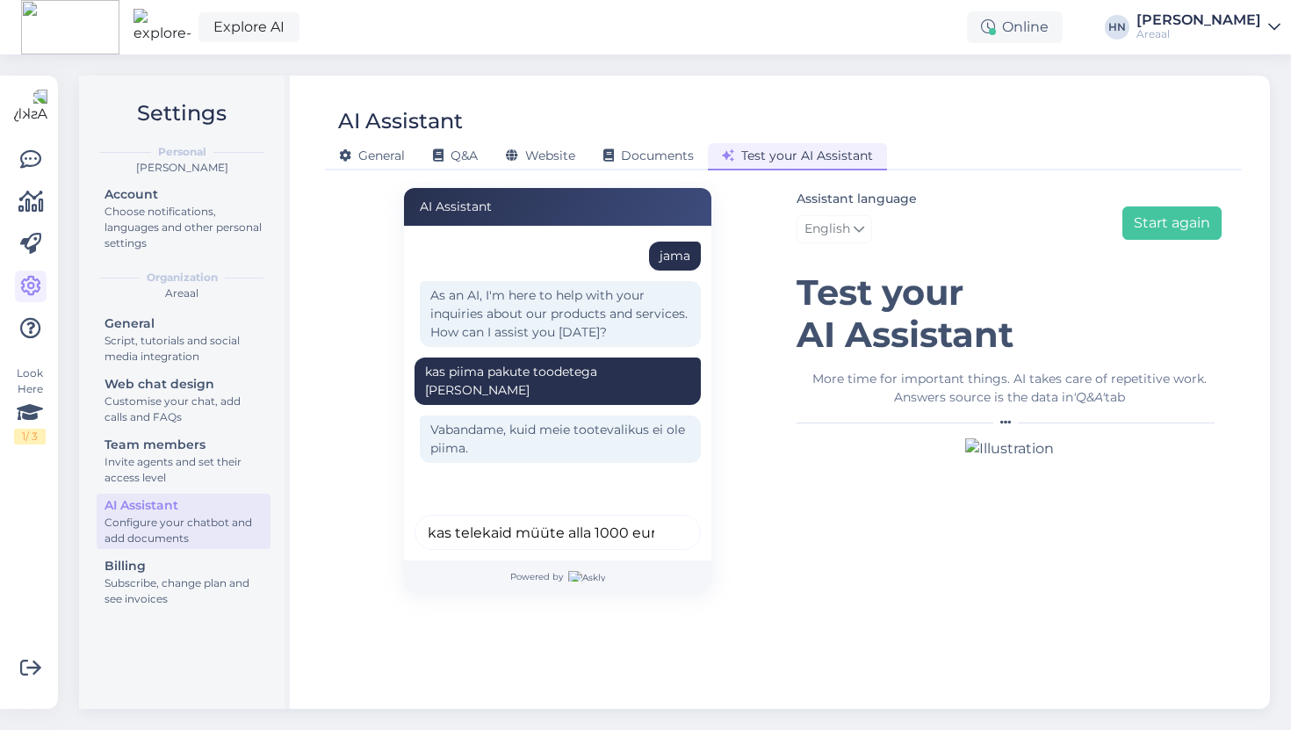
scroll to position [0, 8]
type input "kas telekaid müüte alla 1000 euro"
click at [664, 519] on button "submit" at bounding box center [677, 532] width 26 height 26
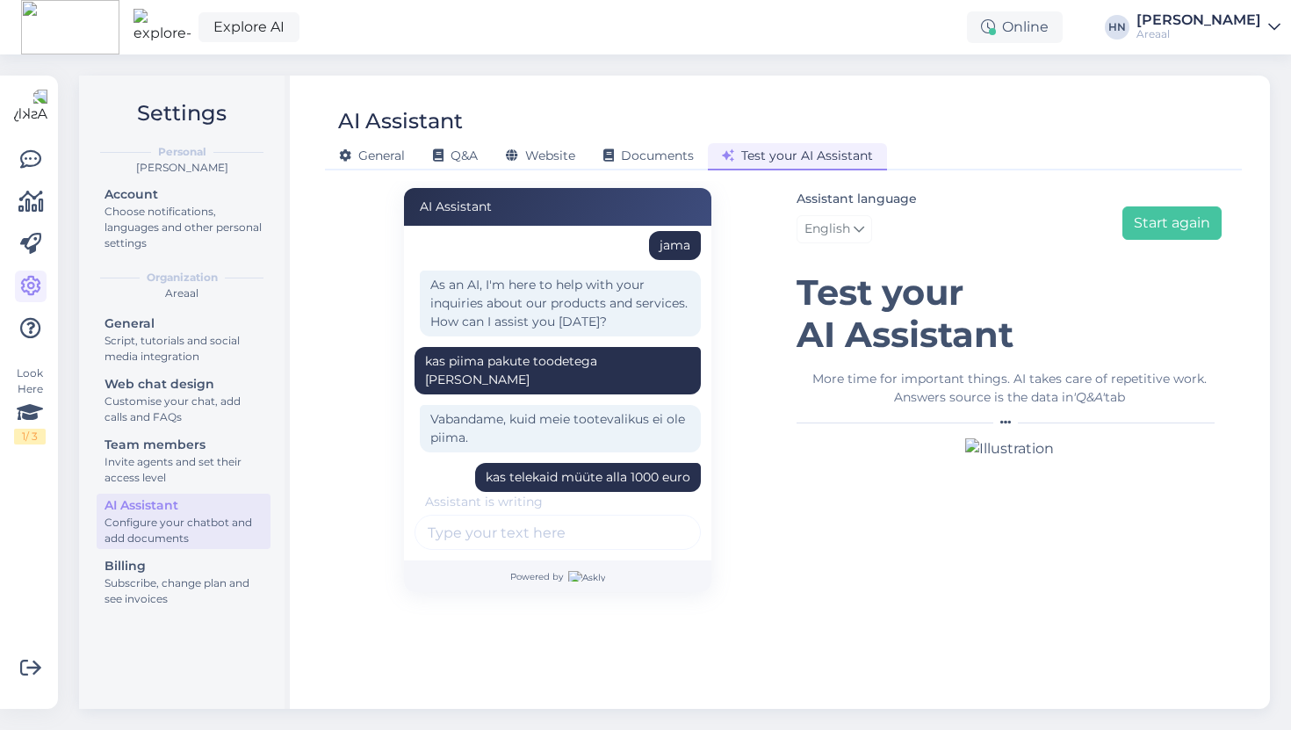
scroll to position [124, 0]
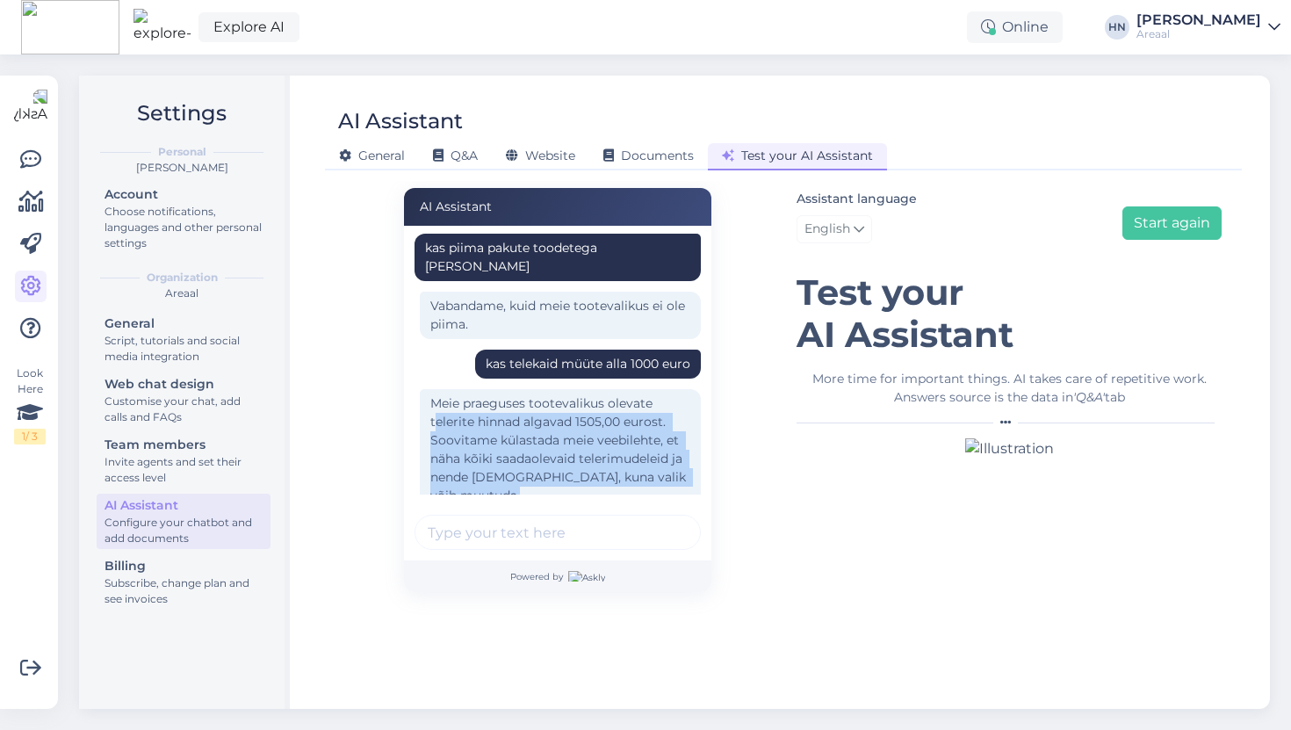
drag, startPoint x: 435, startPoint y: 397, endPoint x: 447, endPoint y: 509, distance: 113.1
click at [447, 509] on div "jama As an AI, I'm here to help with your inquiries about our products and serv…" at bounding box center [557, 393] width 307 height 335
click at [449, 502] on div "jama As an AI, I'm here to help with your inquiries about our products and serv…" at bounding box center [557, 393] width 307 height 335
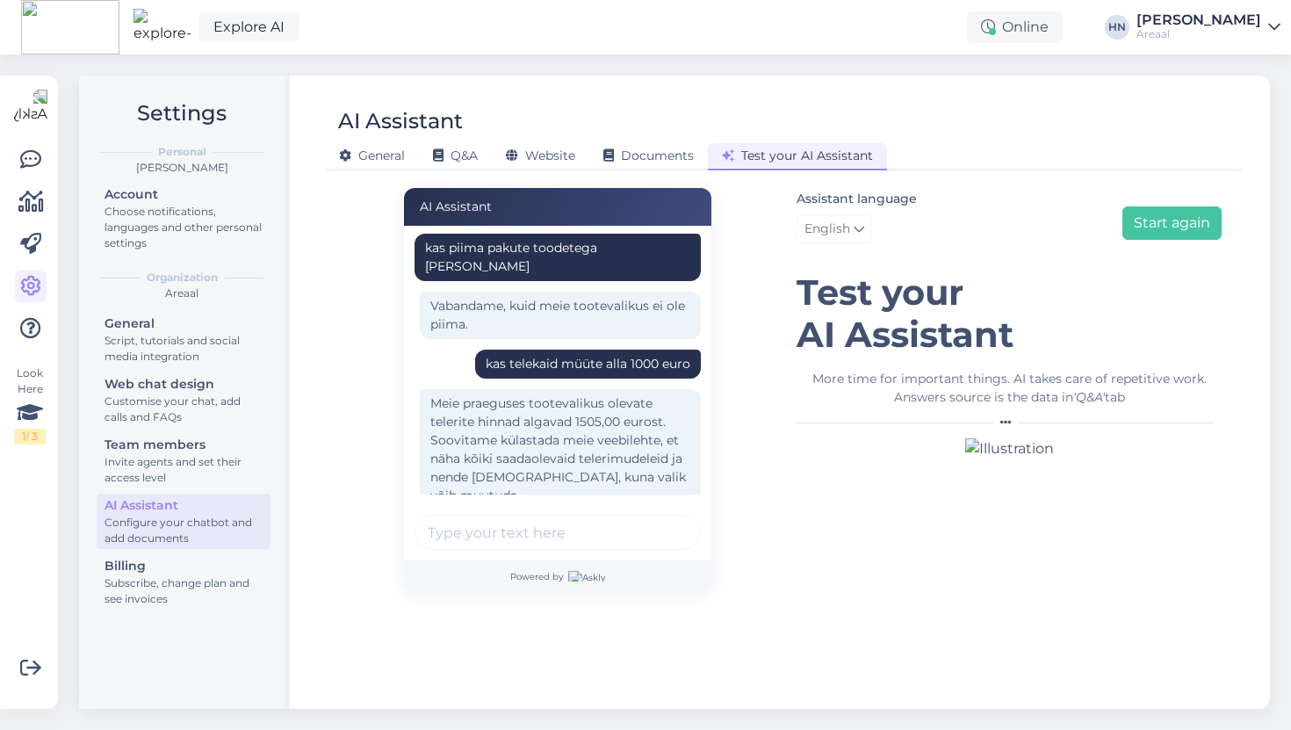
click at [446, 428] on div "Meie praeguses tootevalikus olevate telerite hinnad algavad 1505,00 eurost. Soo…" at bounding box center [560, 449] width 281 height 121
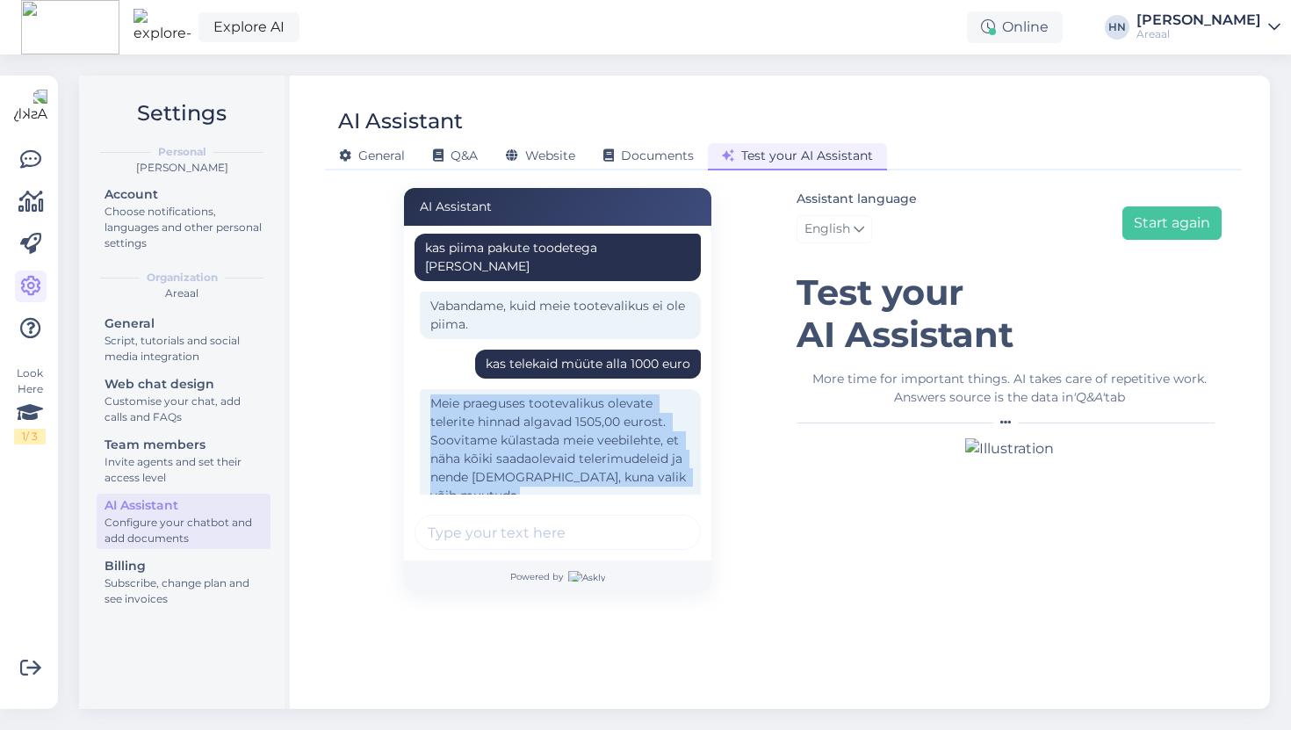
click at [446, 428] on div "Meie praeguses tootevalikus olevate telerite hinnad algavad 1505,00 eurost. Soo…" at bounding box center [560, 449] width 281 height 121
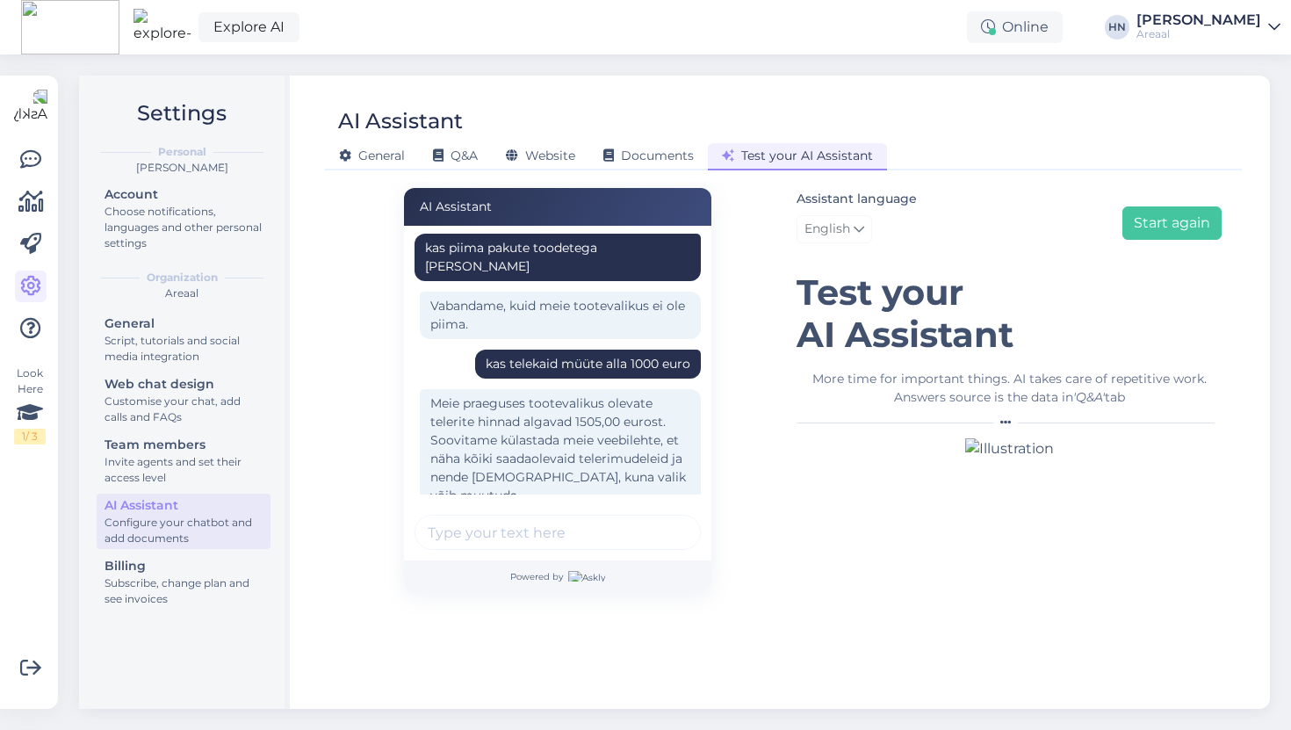
click at [545, 67] on div "Settings Personal Hans Niinemäe Account Choose notifications, languages and oth…" at bounding box center [680, 391] width 1223 height 675
click at [1198, 33] on div "Areaal" at bounding box center [1199, 34] width 125 height 14
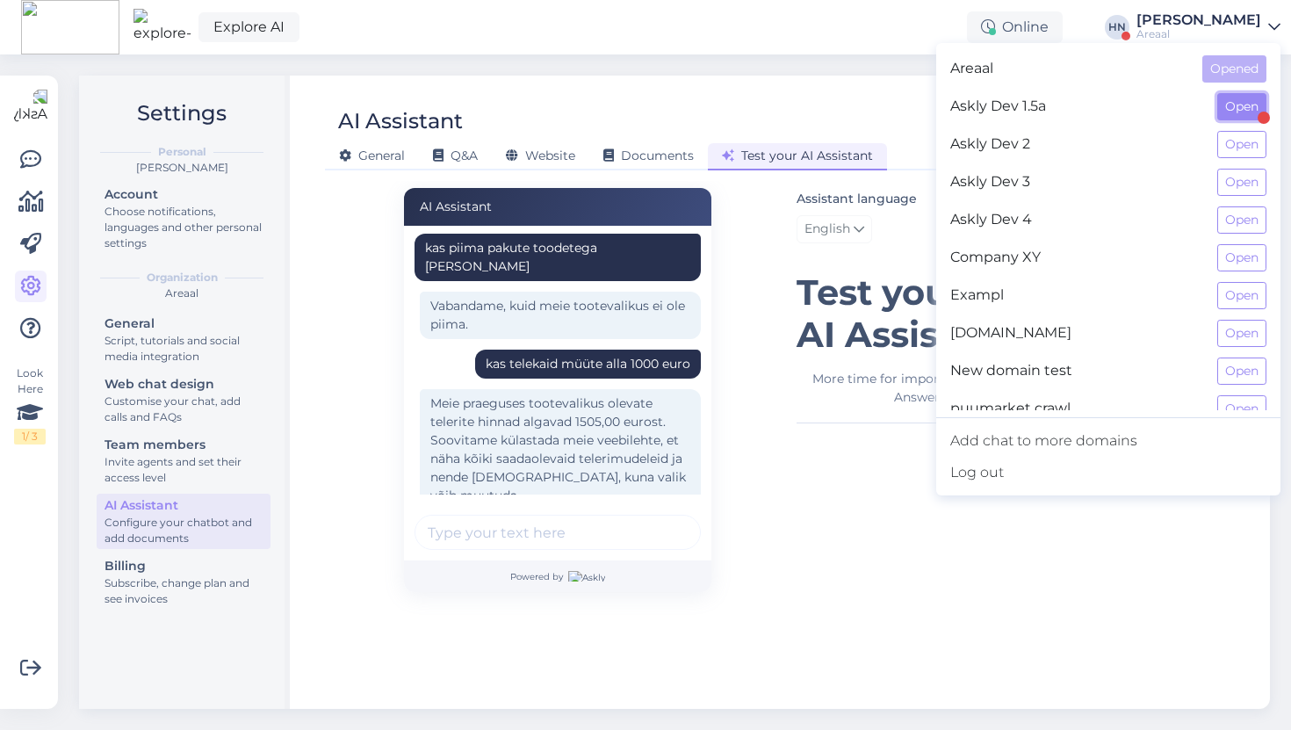
click at [1235, 96] on button "Open" at bounding box center [1241, 106] width 49 height 27
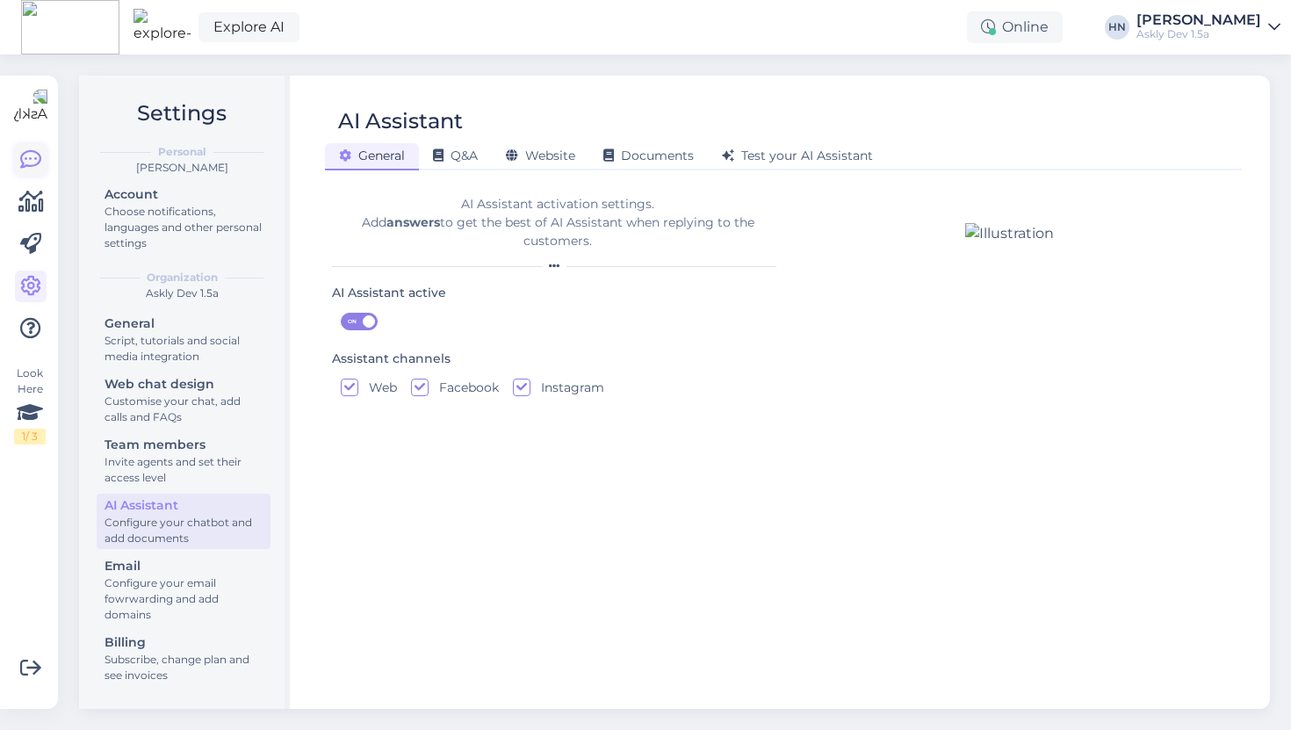
click at [32, 146] on link at bounding box center [31, 160] width 32 height 32
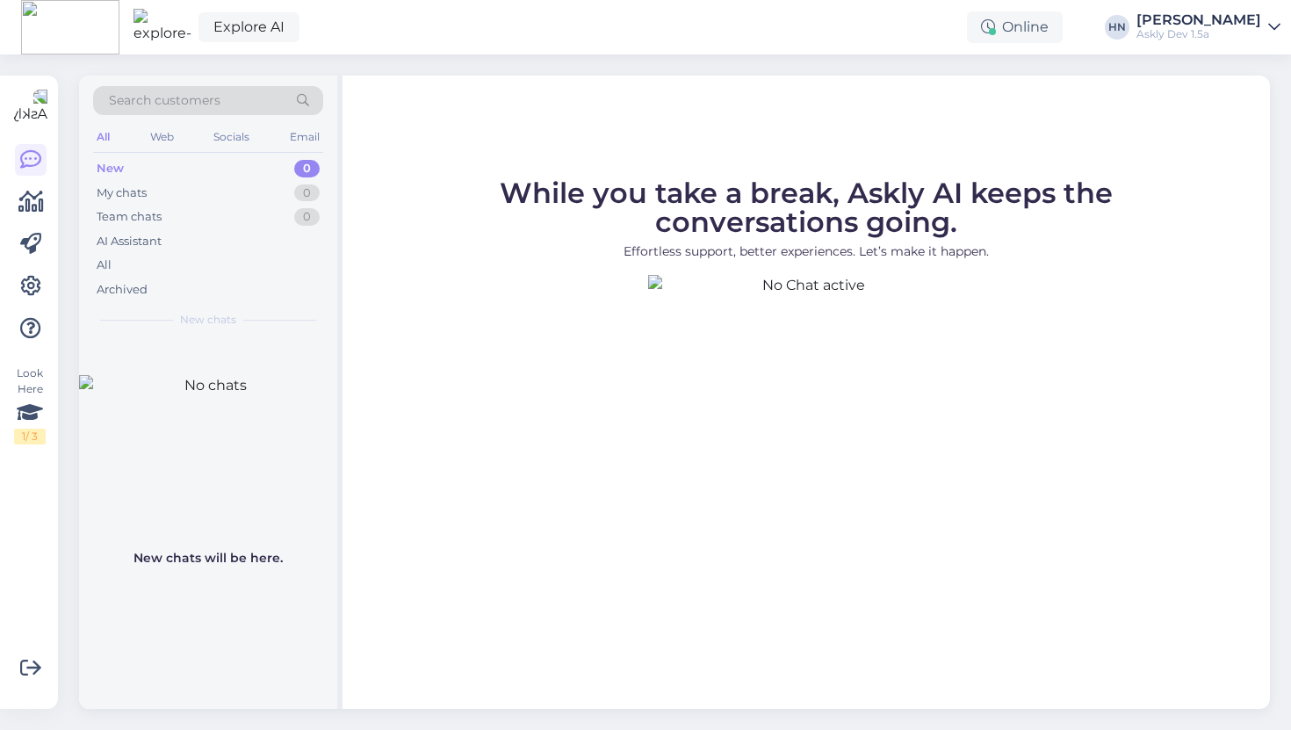
click at [184, 171] on div "New 0" at bounding box center [208, 168] width 230 height 25
click at [178, 192] on div "My chats 0" at bounding box center [208, 193] width 230 height 25
click at [138, 267] on div "All" at bounding box center [208, 265] width 230 height 25
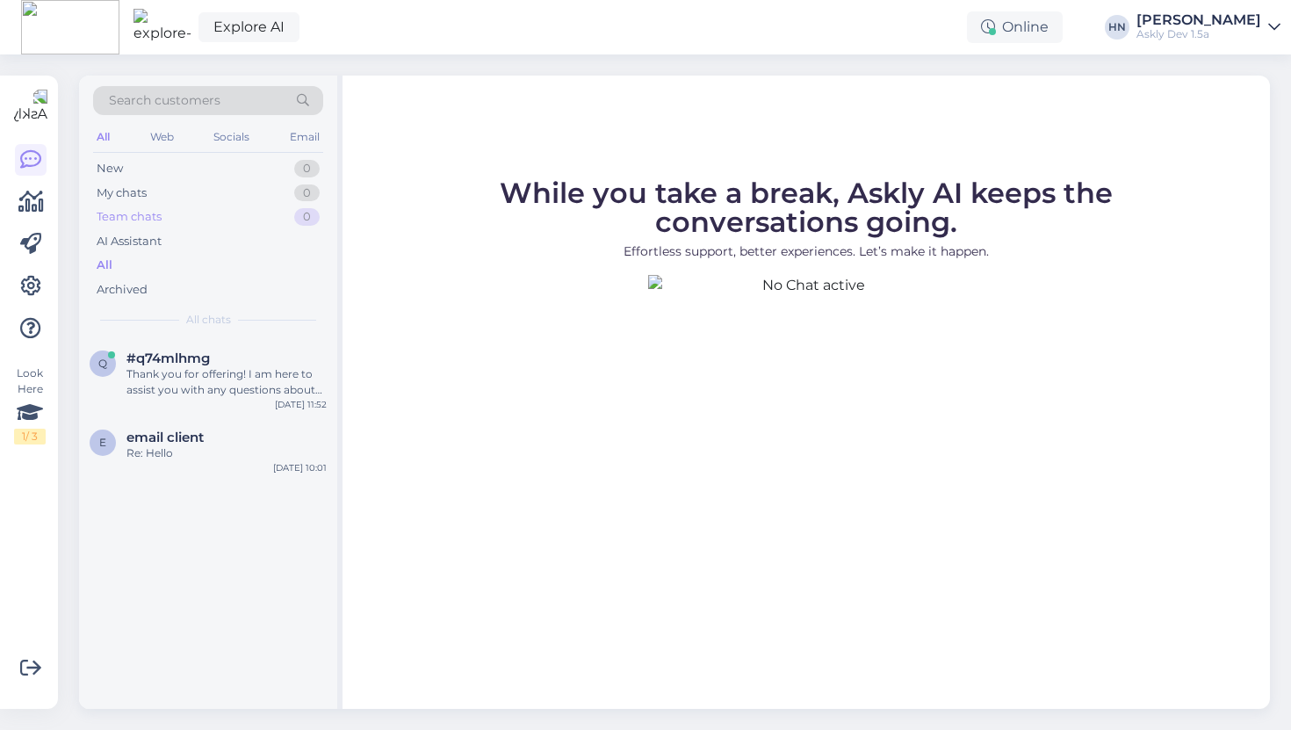
click at [185, 219] on div "Team chats 0" at bounding box center [208, 217] width 230 height 25
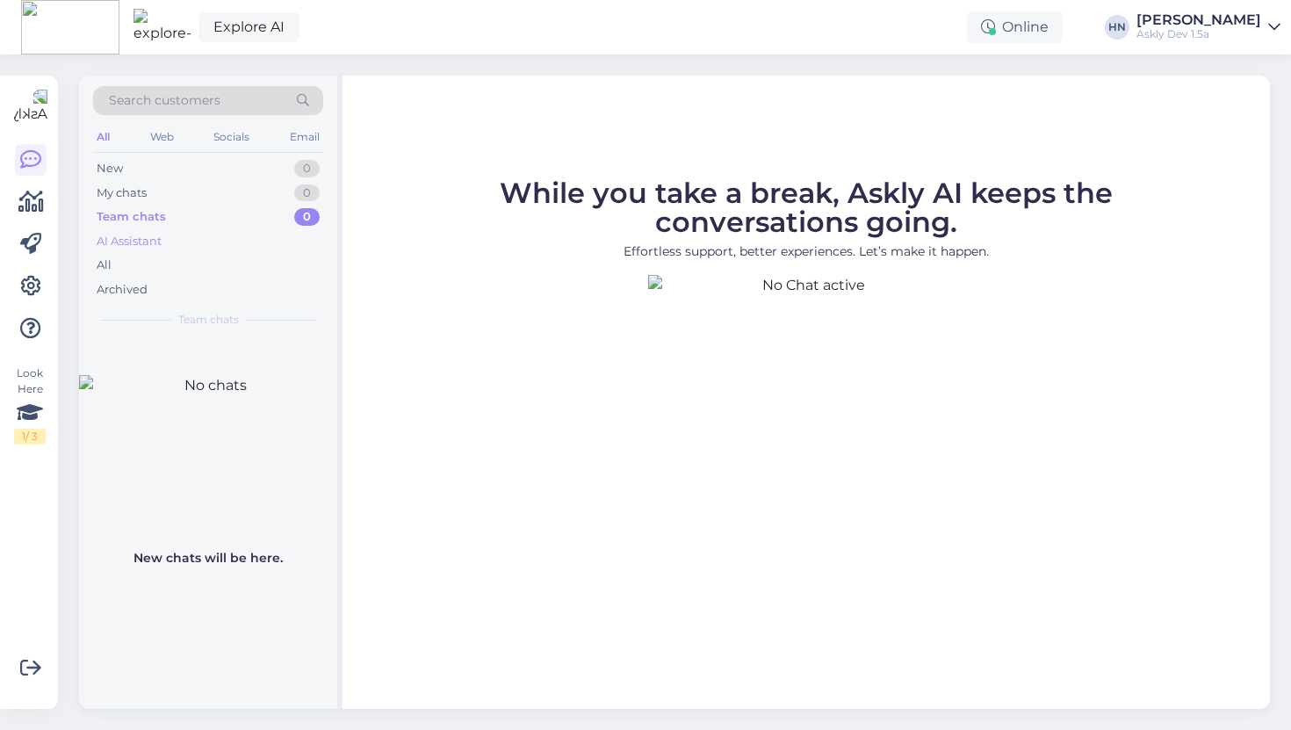
click at [173, 236] on div "AI Assistant" at bounding box center [208, 241] width 230 height 25
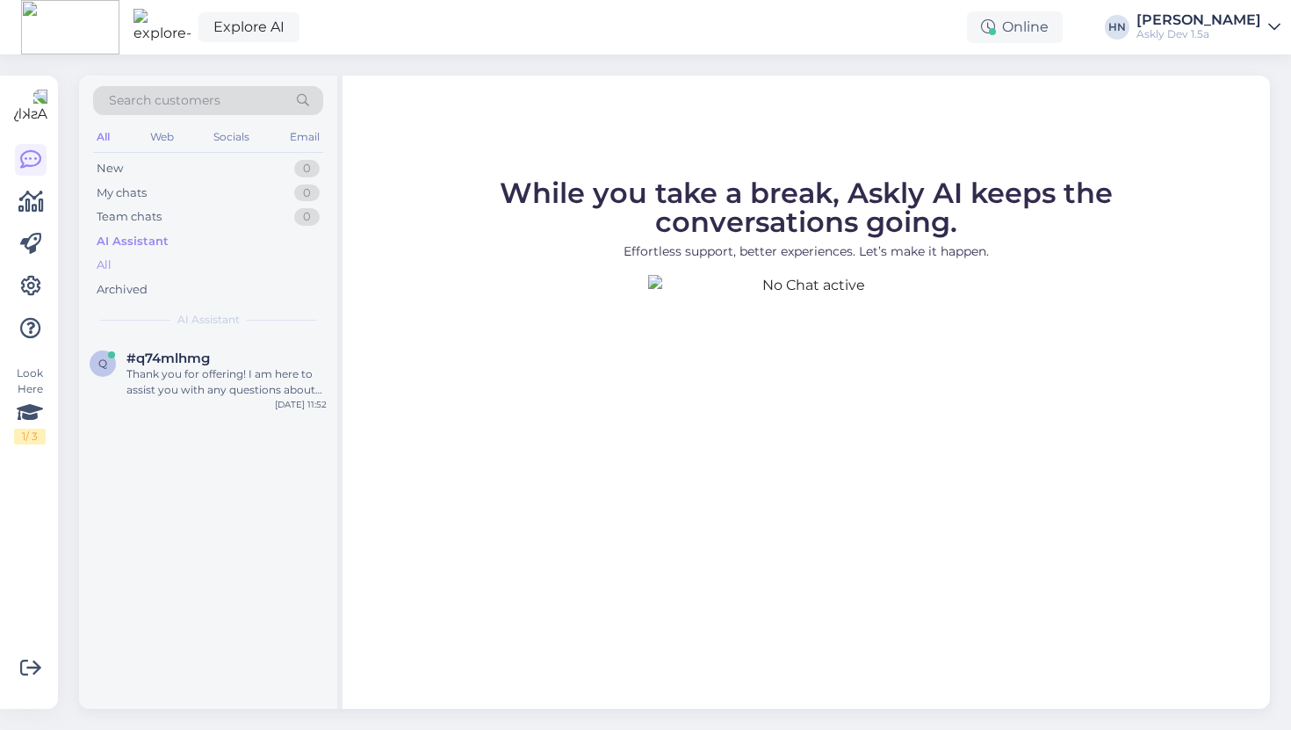
click at [150, 270] on div "All" at bounding box center [208, 265] width 230 height 25
click at [160, 366] on div "Thank you for offering! I am here to assist you with any questions about Puumar…" at bounding box center [226, 382] width 200 height 32
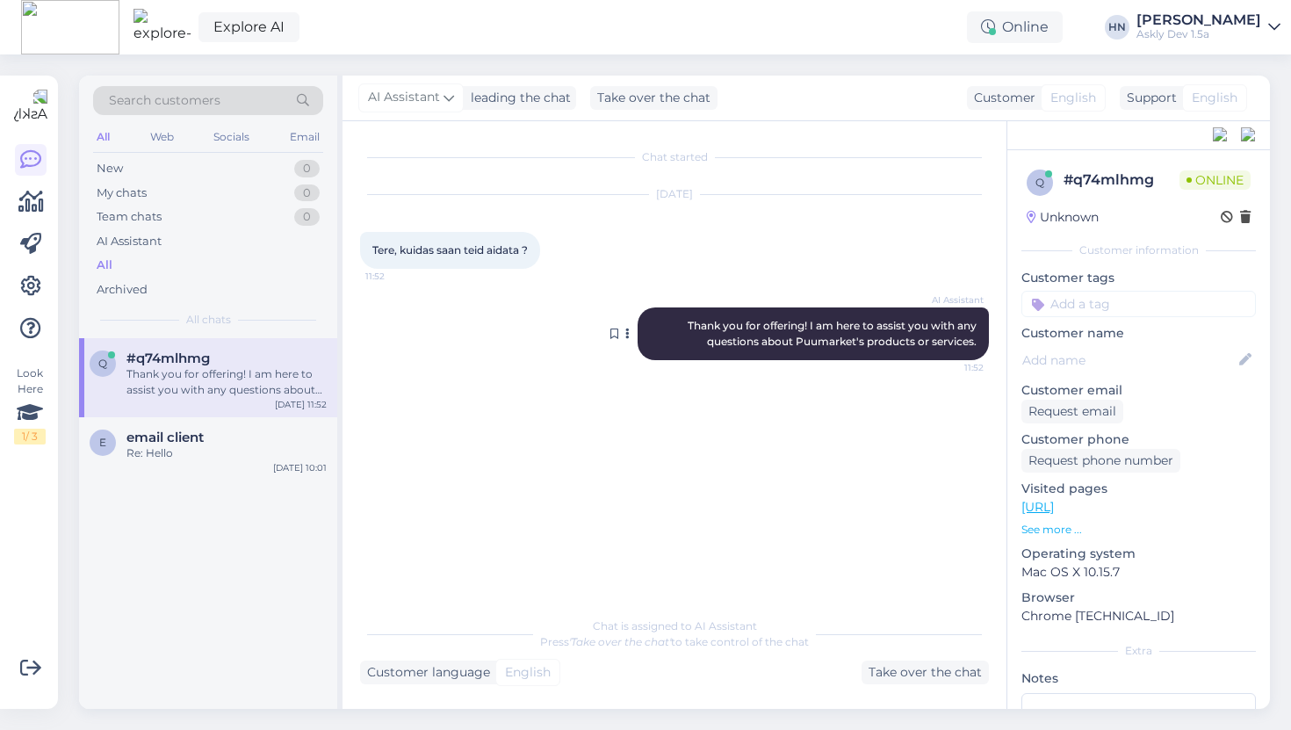
click at [727, 335] on span "Thank you for offering! I am here to assist you with any questions about Puumar…" at bounding box center [834, 333] width 292 height 29
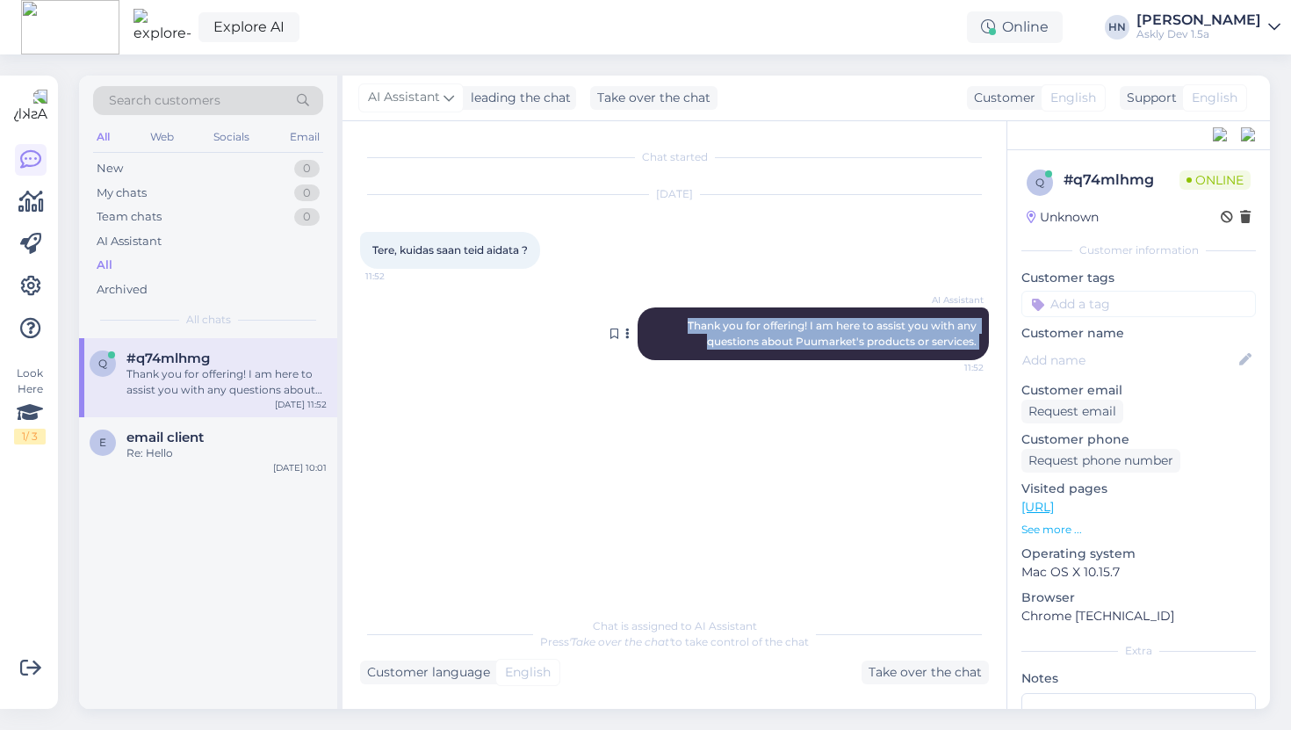
click at [727, 335] on span "Thank you for offering! I am here to assist you with any questions about Puumar…" at bounding box center [834, 333] width 292 height 29
click at [667, 492] on div "Chat started Oct 6 2025 Tere, kuidas saan teid aidata ? 11:52 AI Assistant Than…" at bounding box center [682, 365] width 645 height 453
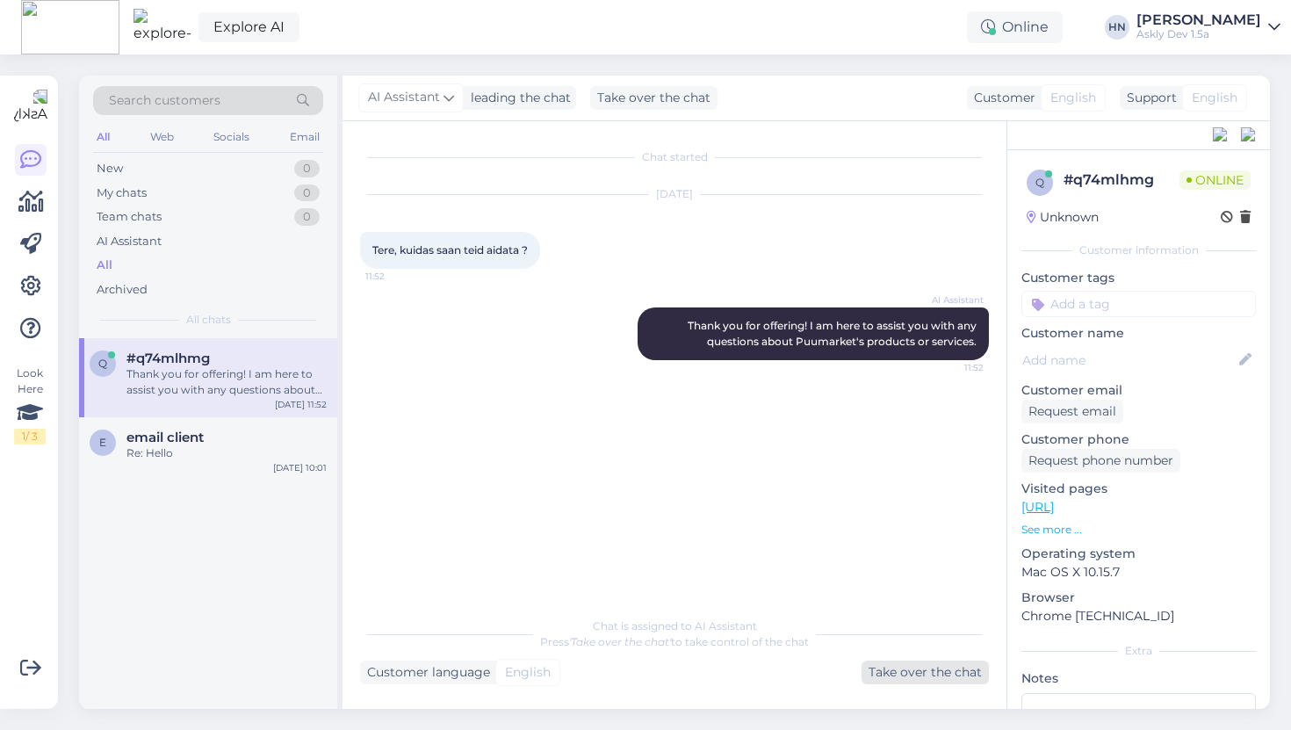
click at [877, 669] on div "Take over the chat" at bounding box center [925, 673] width 127 height 24
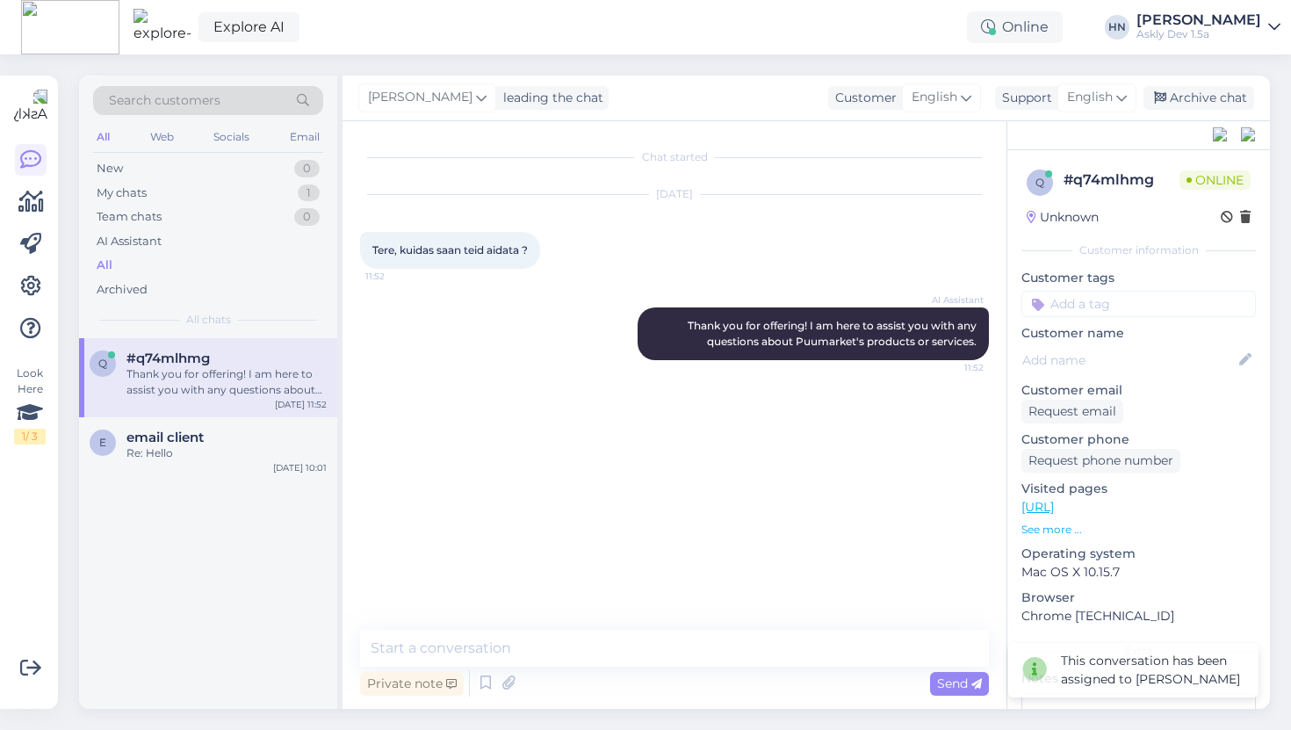
click at [400, 697] on div "Private note Send" at bounding box center [674, 683] width 629 height 33
click at [400, 689] on div "Private note" at bounding box center [412, 684] width 104 height 24
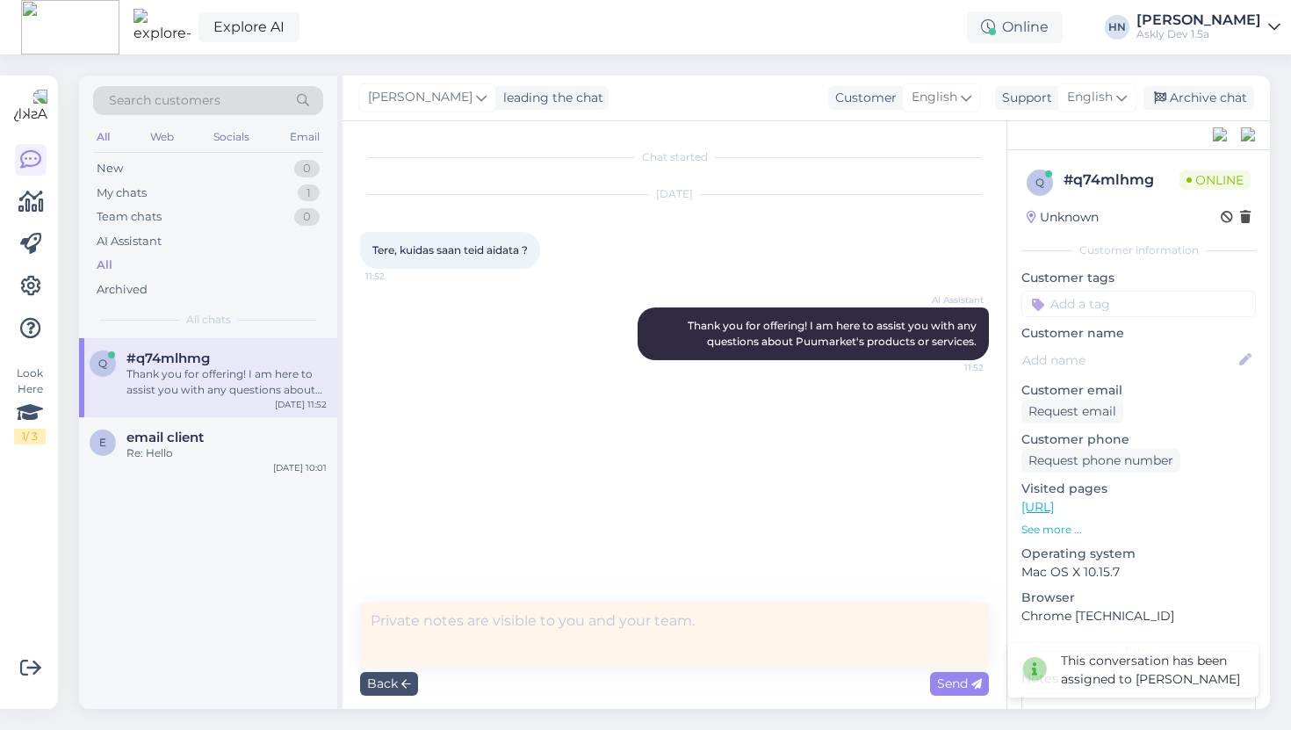
click at [408, 646] on textarea at bounding box center [674, 635] width 629 height 64
type textarea "Hei kuidas saan aidata ?"
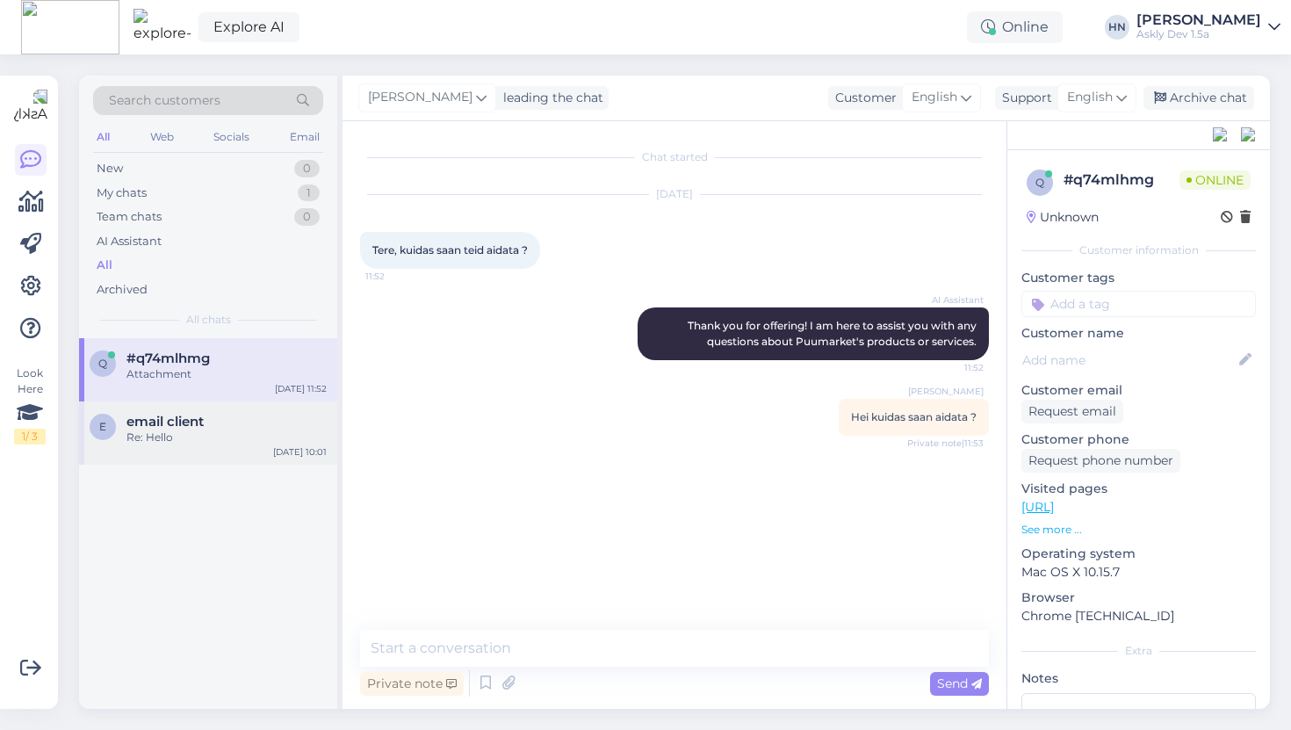
click at [241, 422] on div "email client" at bounding box center [226, 422] width 200 height 16
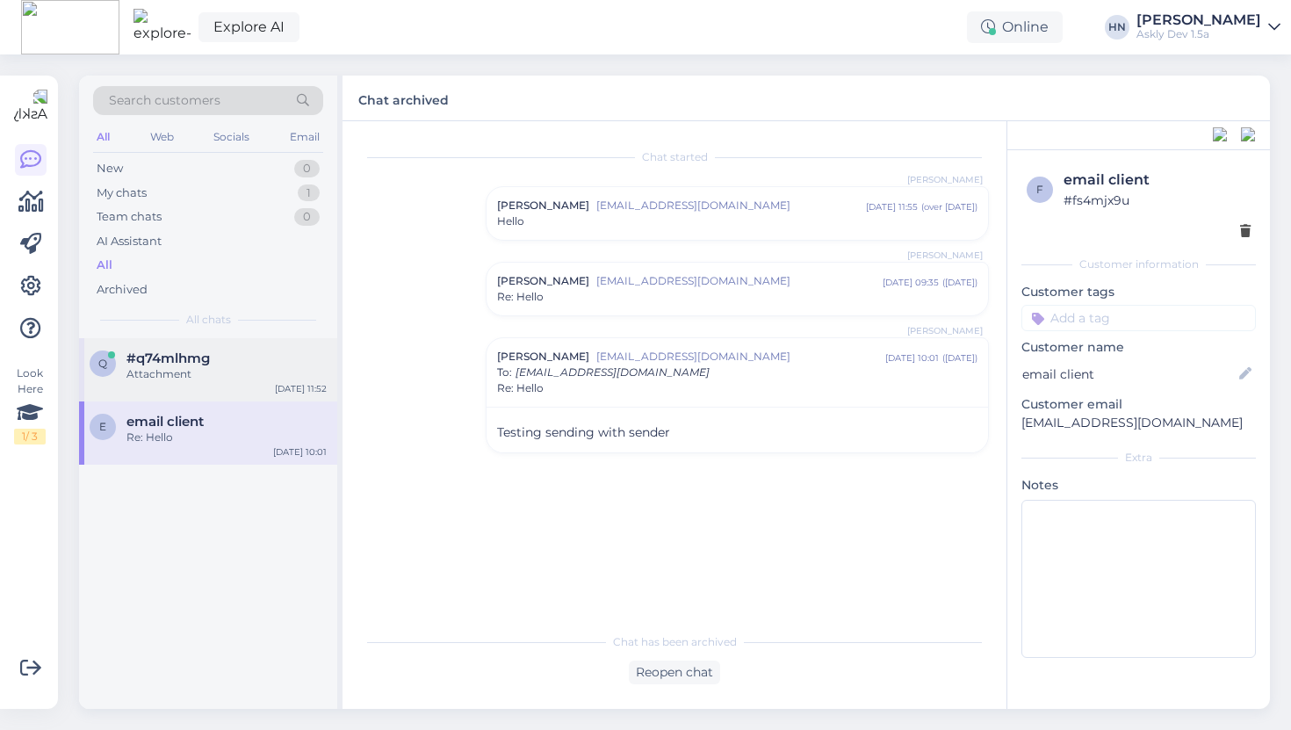
click at [252, 354] on div "#q74mlhmg" at bounding box center [226, 358] width 200 height 16
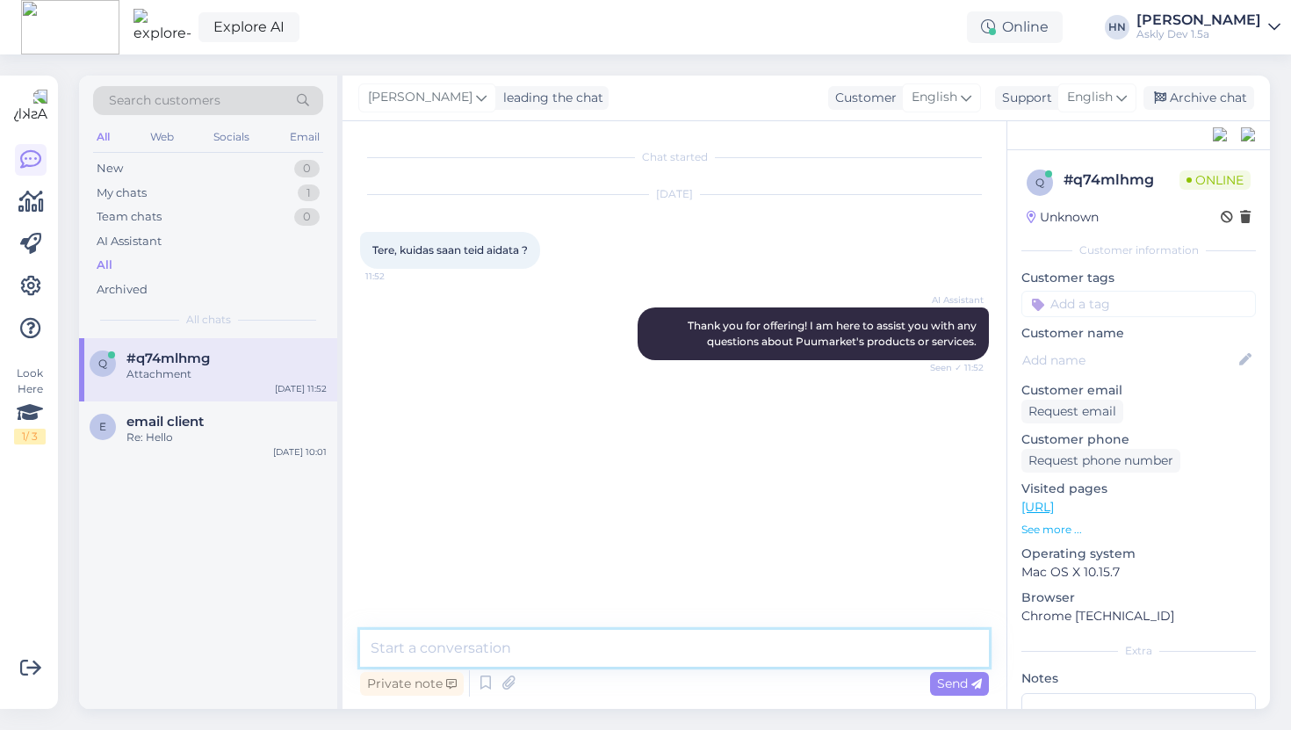
click at [507, 641] on textarea at bounding box center [674, 648] width 629 height 37
type textarea "123"
click at [490, 639] on textarea "123" at bounding box center [674, 648] width 629 height 37
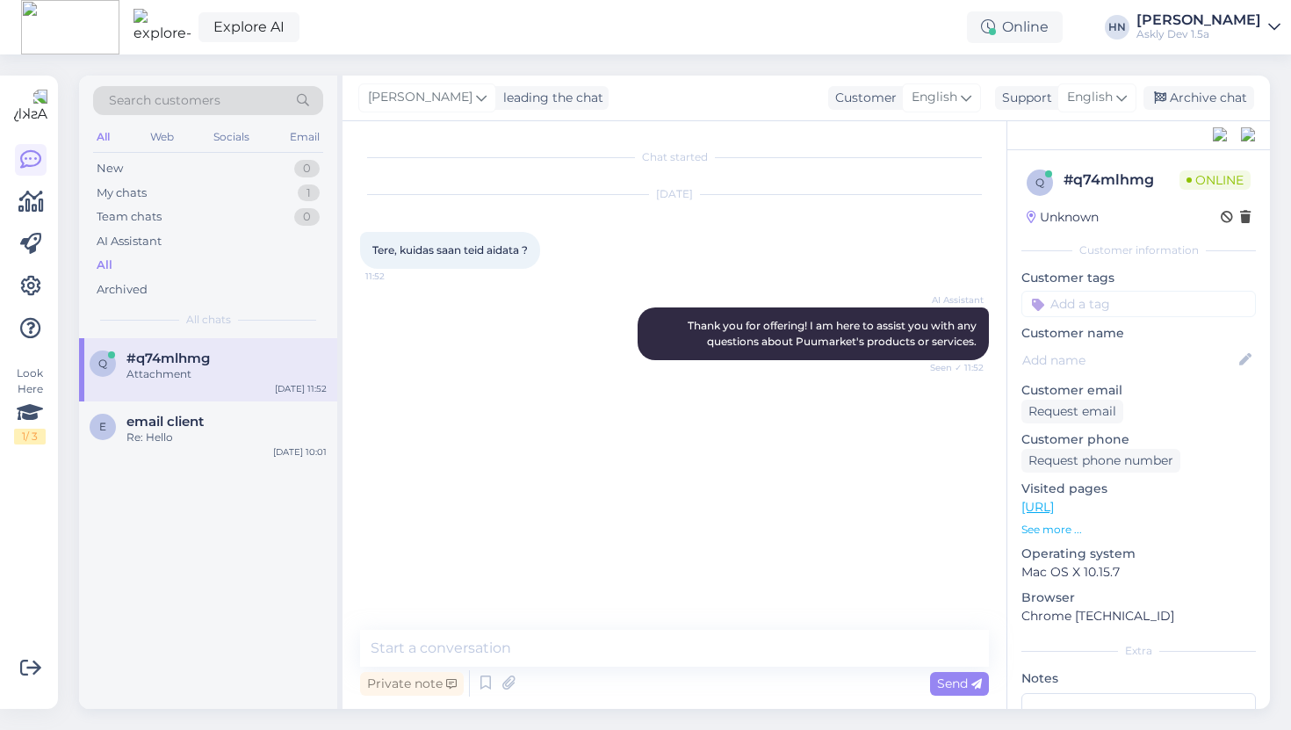
click at [605, 582] on div "Chat started Oct 6 2025 Tere, kuidas saan teid aidata ? 11:52 AI Assistant Than…" at bounding box center [682, 376] width 645 height 475
click at [377, 689] on div "Private note" at bounding box center [412, 684] width 104 height 24
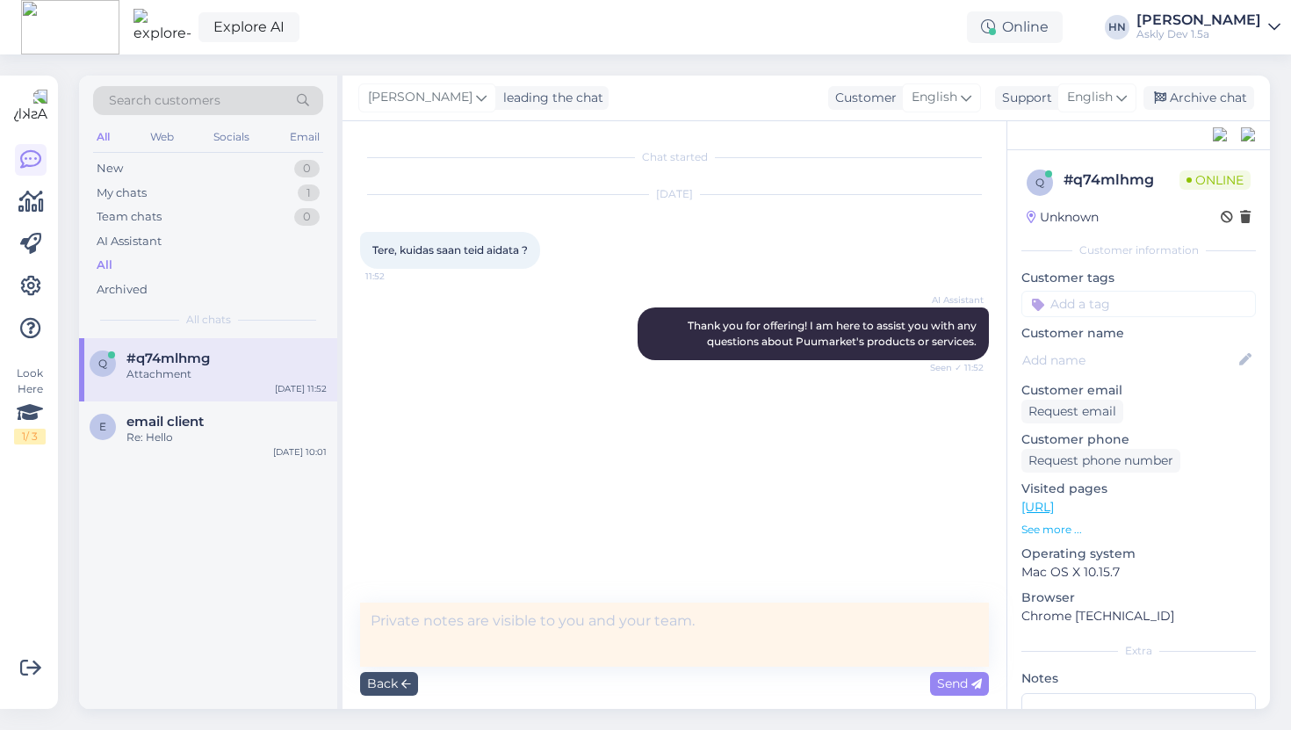
click at [403, 662] on textarea at bounding box center [674, 635] width 629 height 64
type textarea "Hei salvesta sõnum"
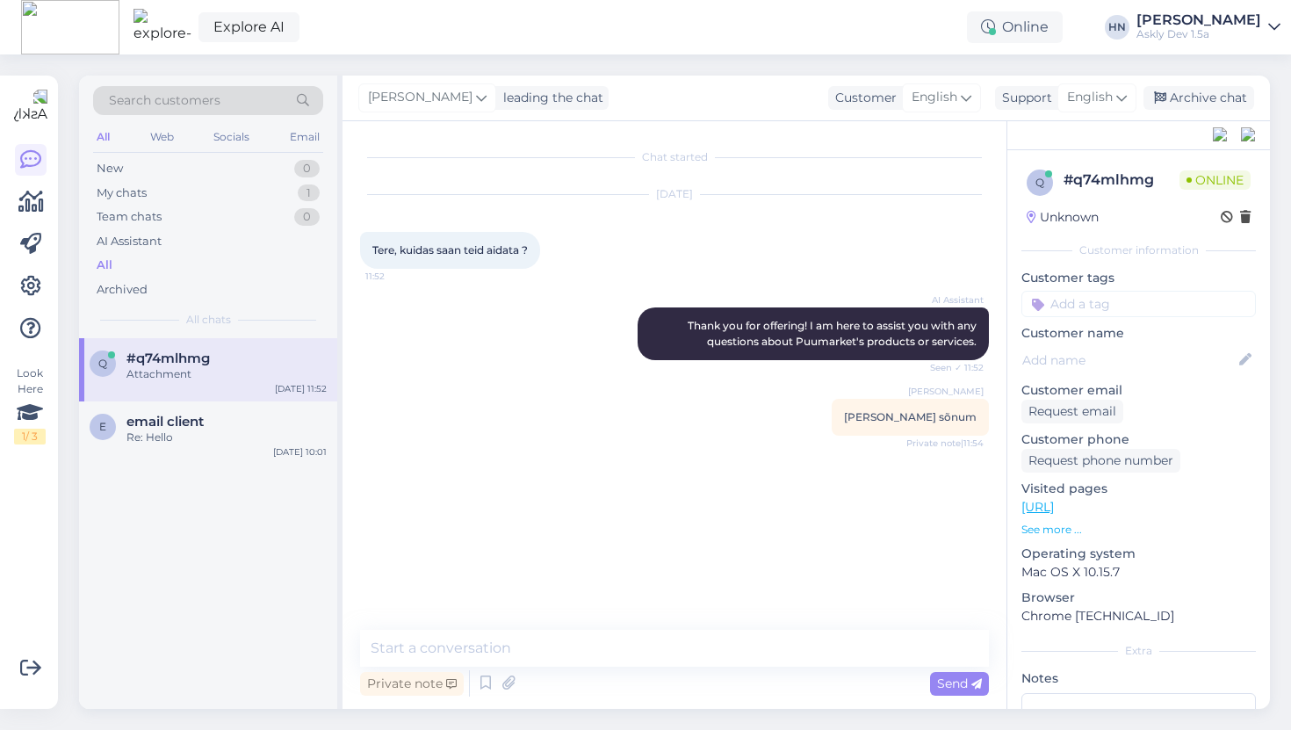
click at [159, 397] on div "q #q74mlhmg Attachment Oct 6 11:52" at bounding box center [208, 369] width 258 height 63
click at [604, 419] on div "Chat started Oct 6 2025 Tere, kuidas saan teid aidata ? 11:52 AI Assistant Than…" at bounding box center [682, 376] width 645 height 475
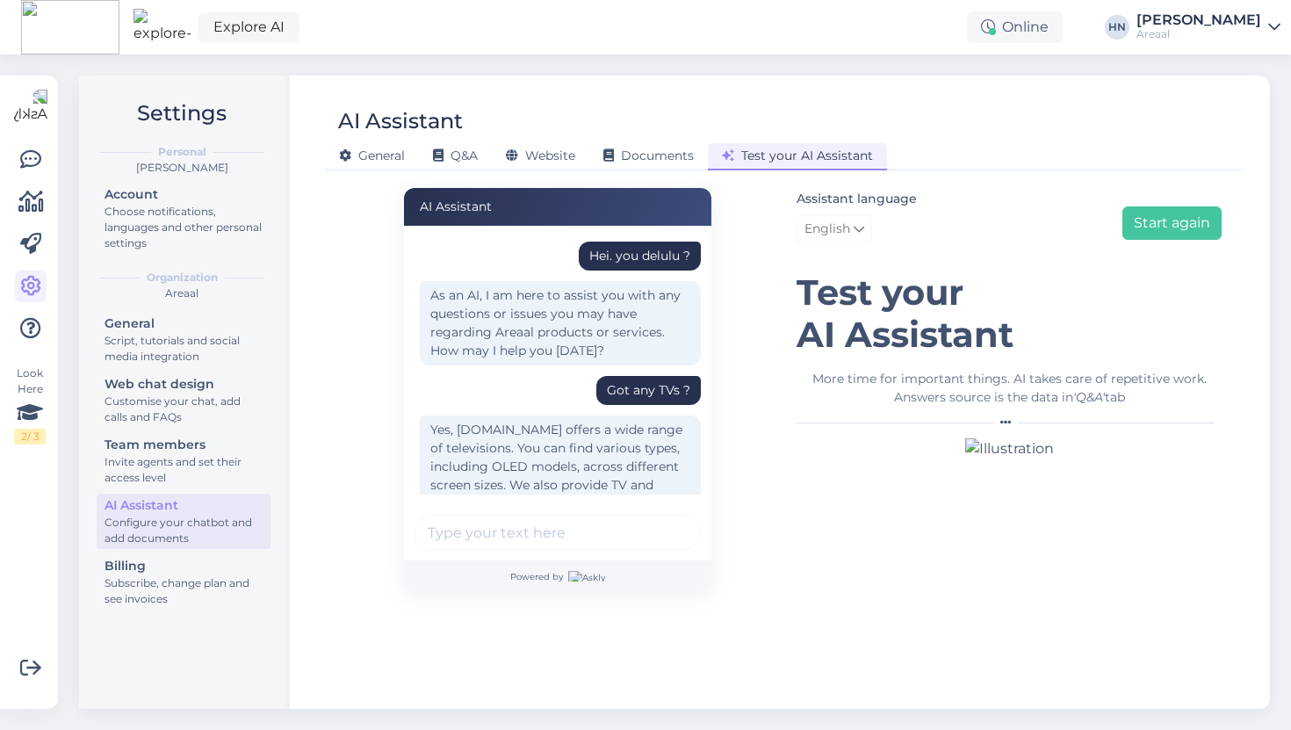
scroll to position [1341, 0]
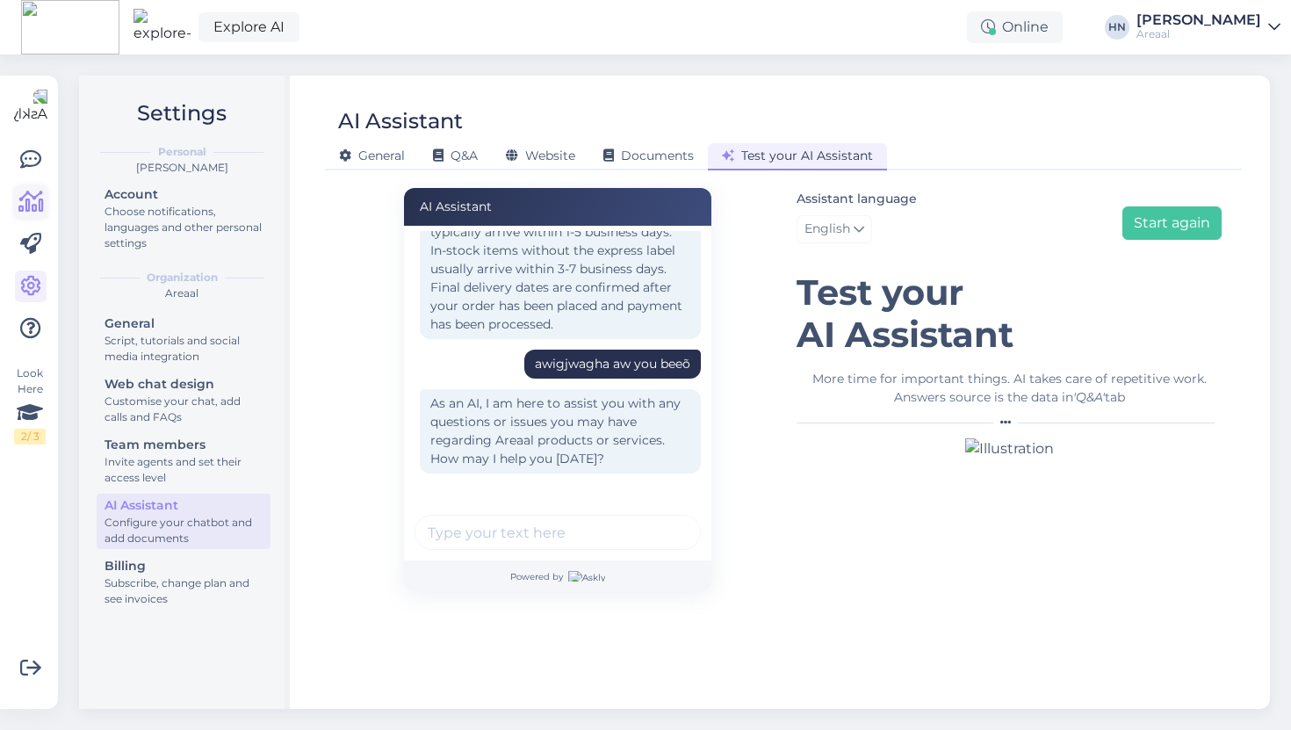
click at [17, 206] on link at bounding box center [31, 202] width 32 height 32
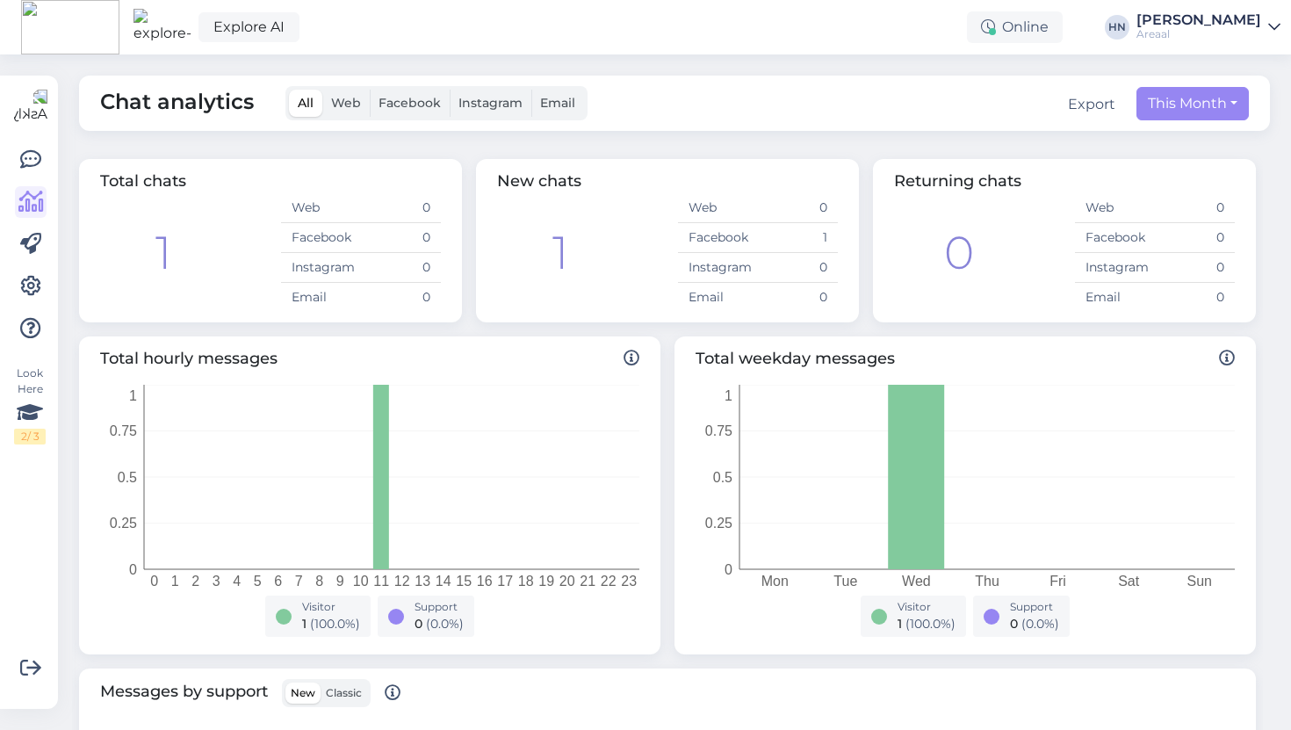
click at [444, 240] on div "Total chats 1 Web 0 Facebook 0 Instagram 0 Email 0" at bounding box center [270, 240] width 383 height 163
click at [36, 138] on div "Look Here 2 / 3" at bounding box center [30, 392] width 33 height 605
click at [36, 140] on div "Look Here 2 / 3" at bounding box center [30, 392] width 33 height 605
click at [36, 146] on link at bounding box center [31, 160] width 32 height 32
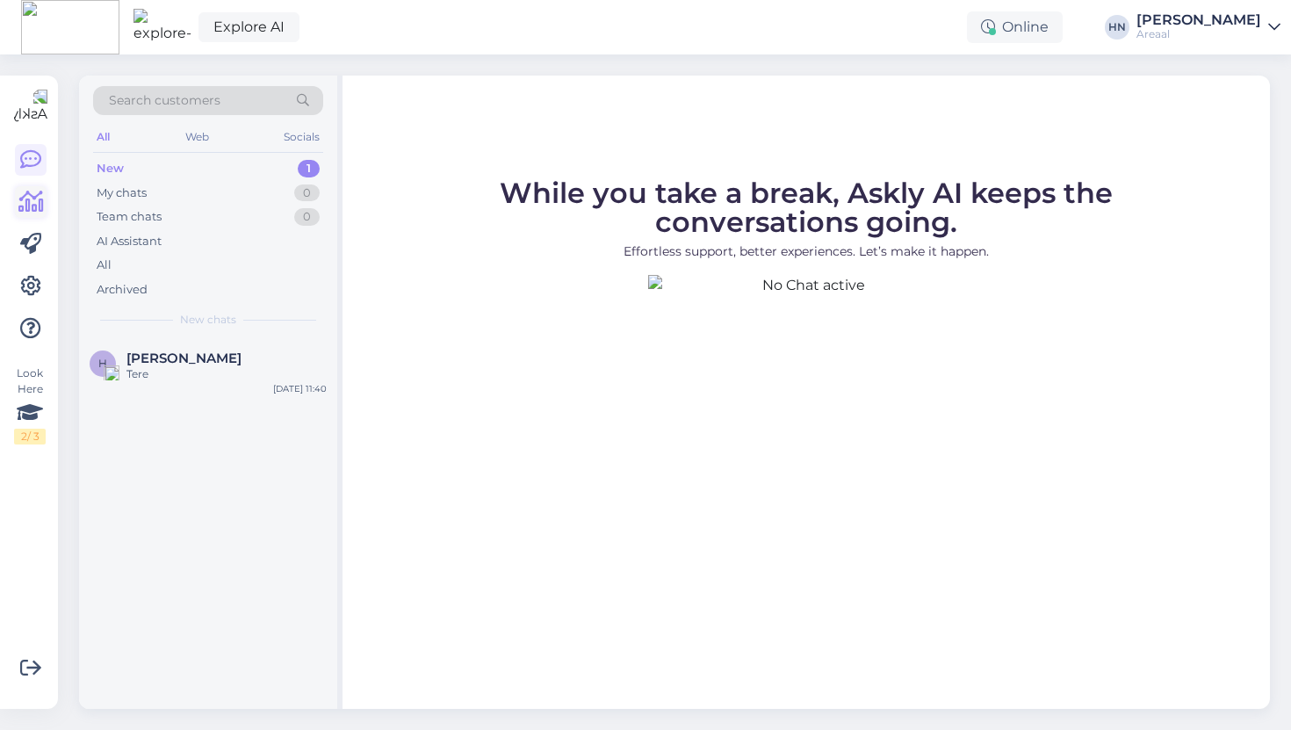
click at [28, 194] on icon at bounding box center [30, 201] width 25 height 21
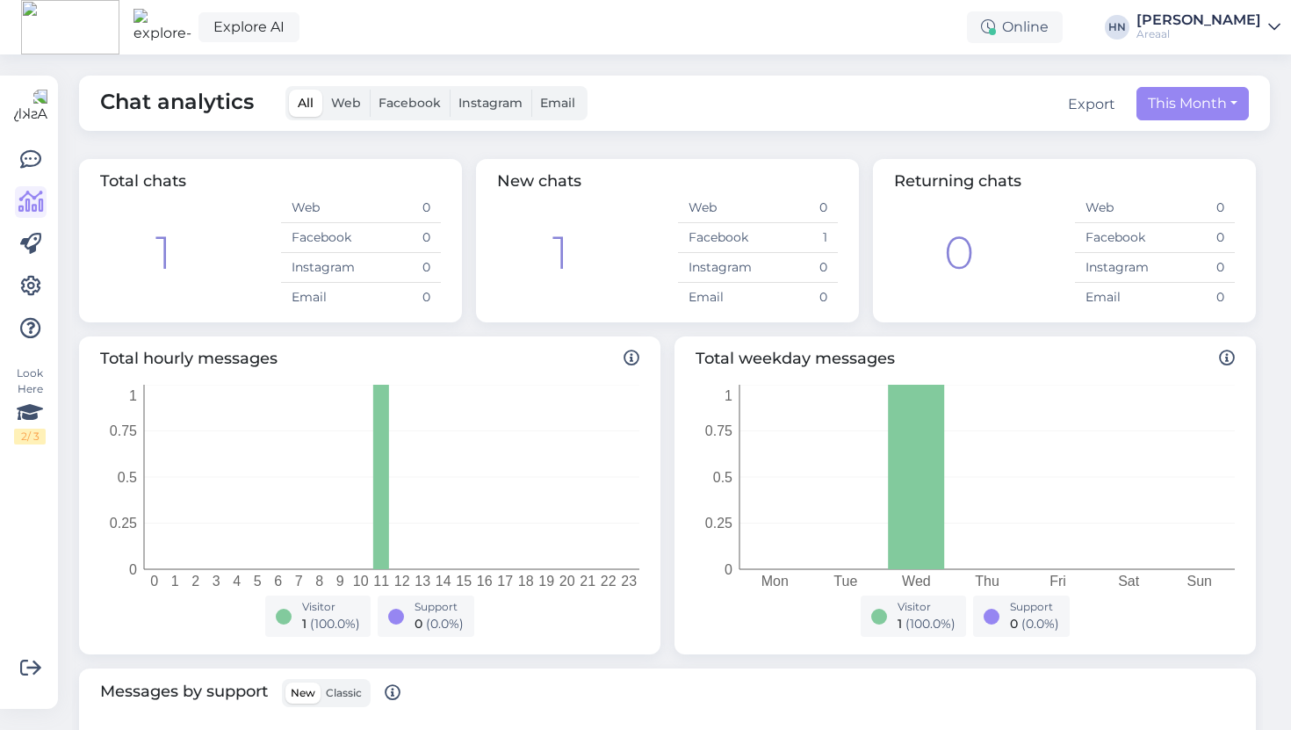
click at [156, 586] on tspan "0" at bounding box center [154, 581] width 8 height 15
click at [1173, 16] on div "[PERSON_NAME]" at bounding box center [1199, 20] width 125 height 14
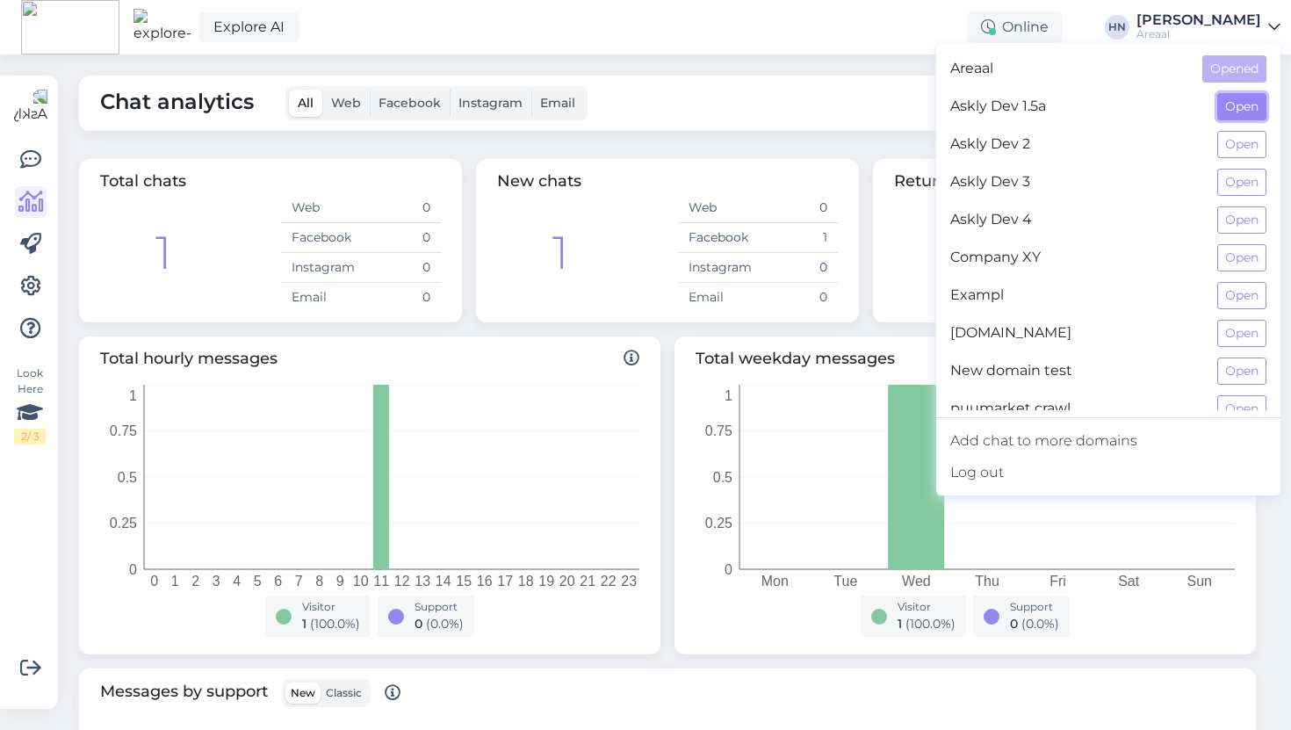
click at [1242, 105] on button "Open" at bounding box center [1241, 106] width 49 height 27
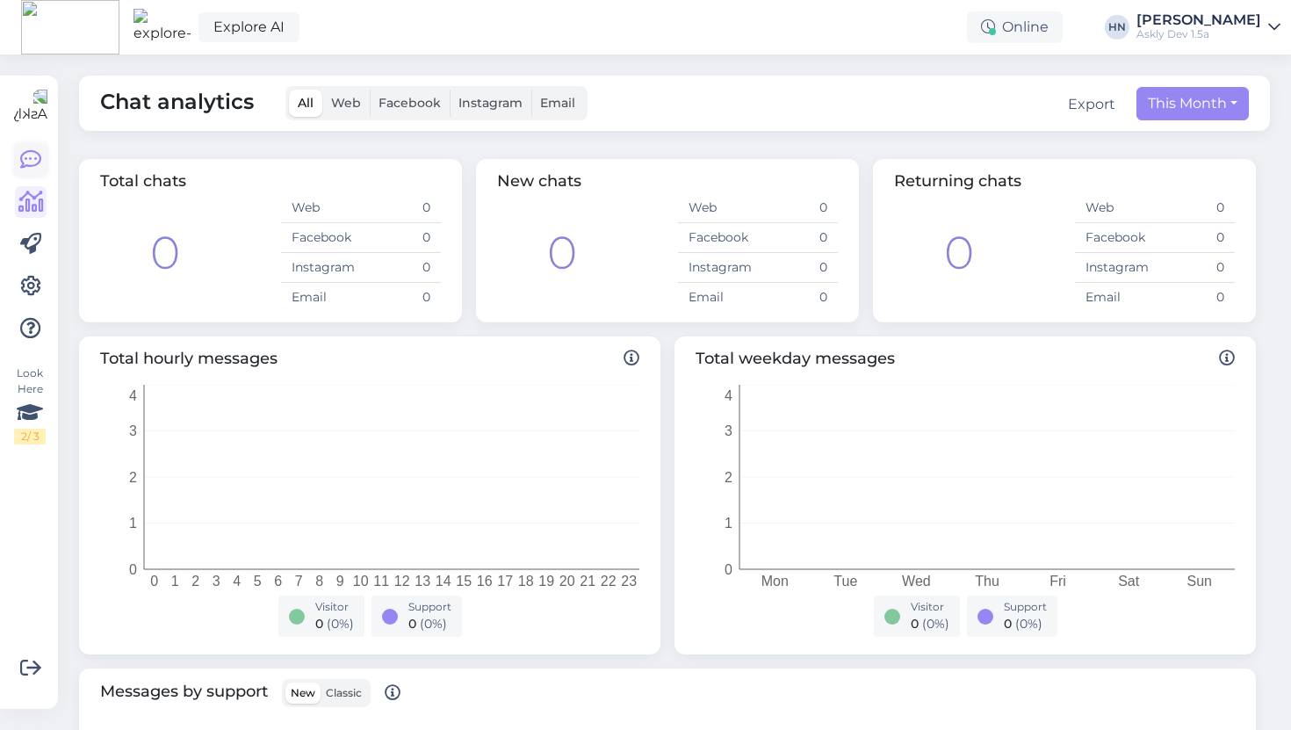
click at [31, 149] on icon at bounding box center [30, 159] width 21 height 21
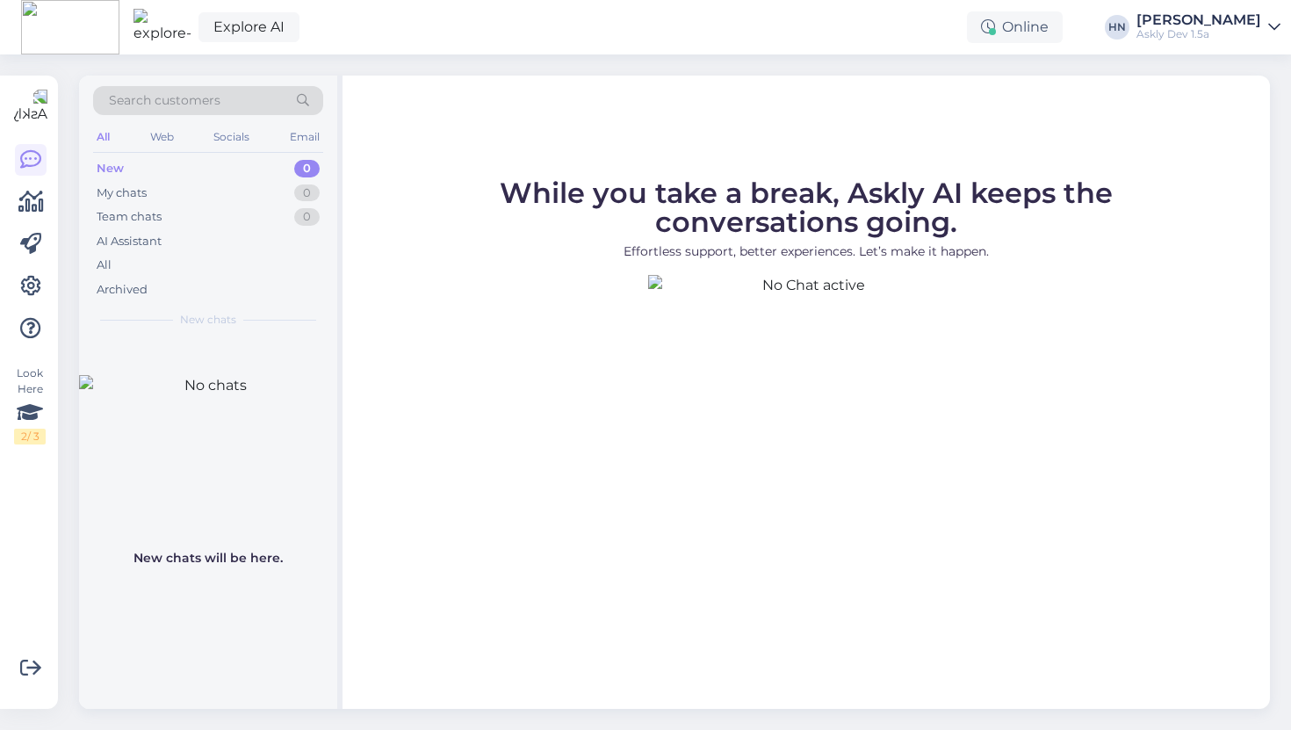
click at [1231, 30] on div "Askly Dev 1.5a" at bounding box center [1199, 34] width 125 height 14
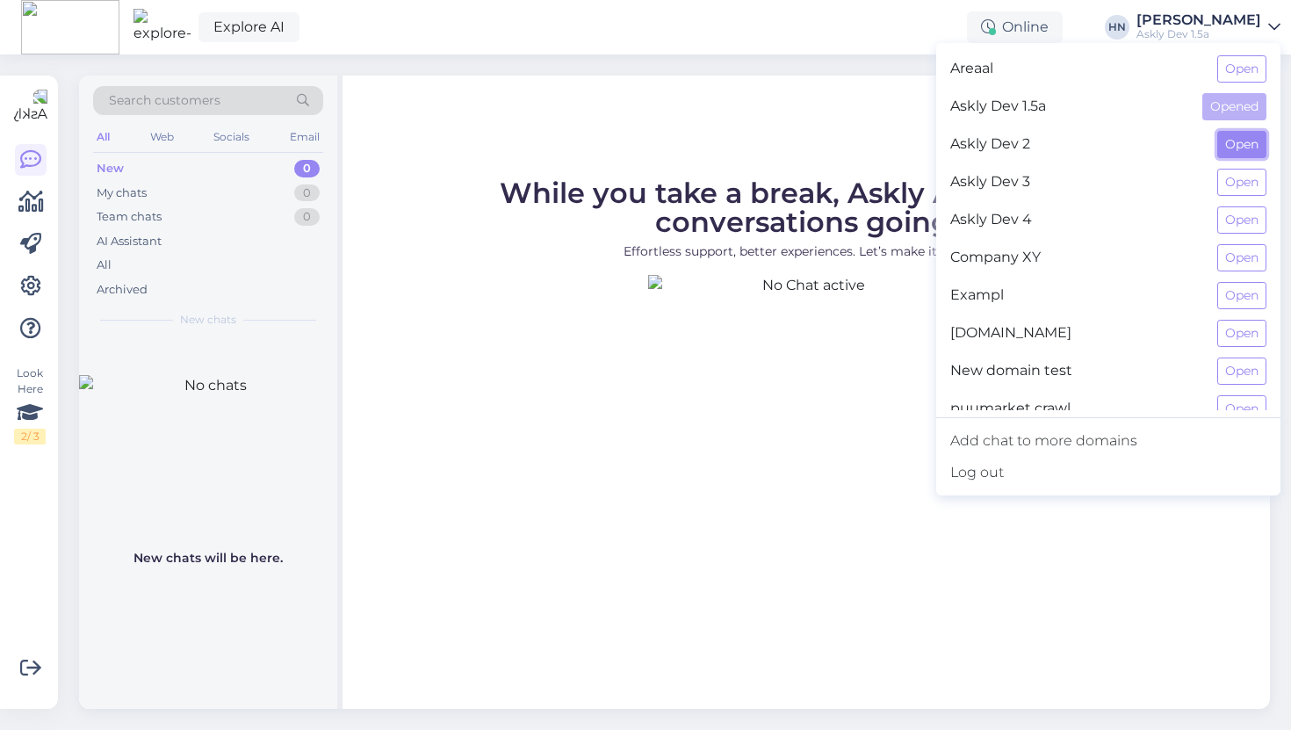
click at [1236, 133] on button "Open" at bounding box center [1241, 144] width 49 height 27
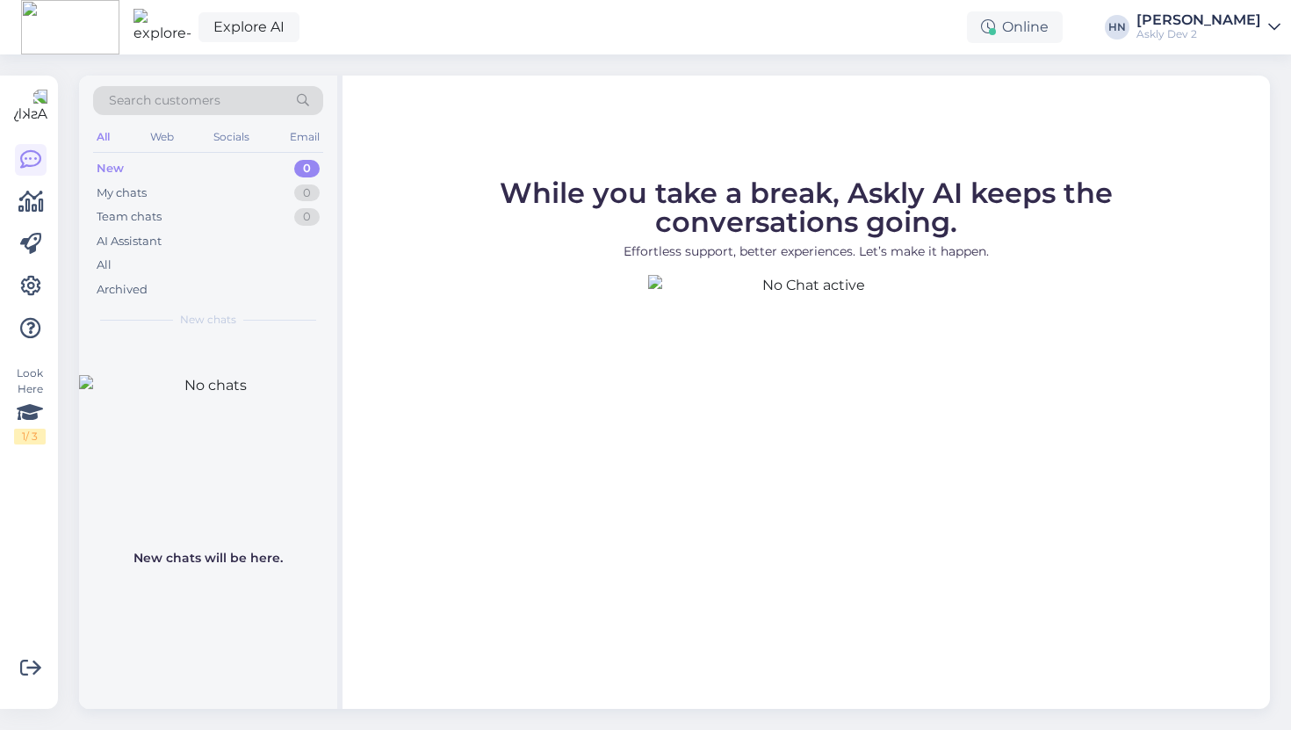
click at [1213, 32] on div "Askly Dev 2" at bounding box center [1199, 34] width 125 height 14
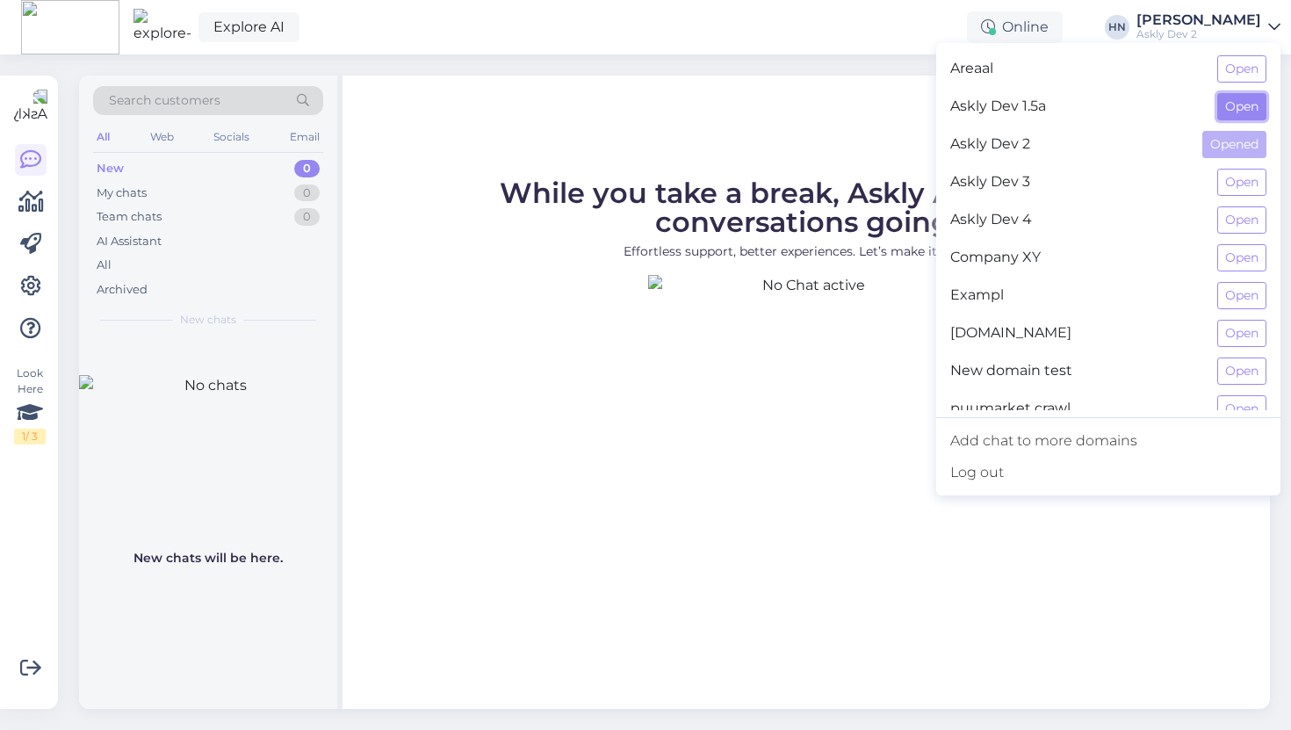
click at [1231, 114] on button "Open" at bounding box center [1241, 106] width 49 height 27
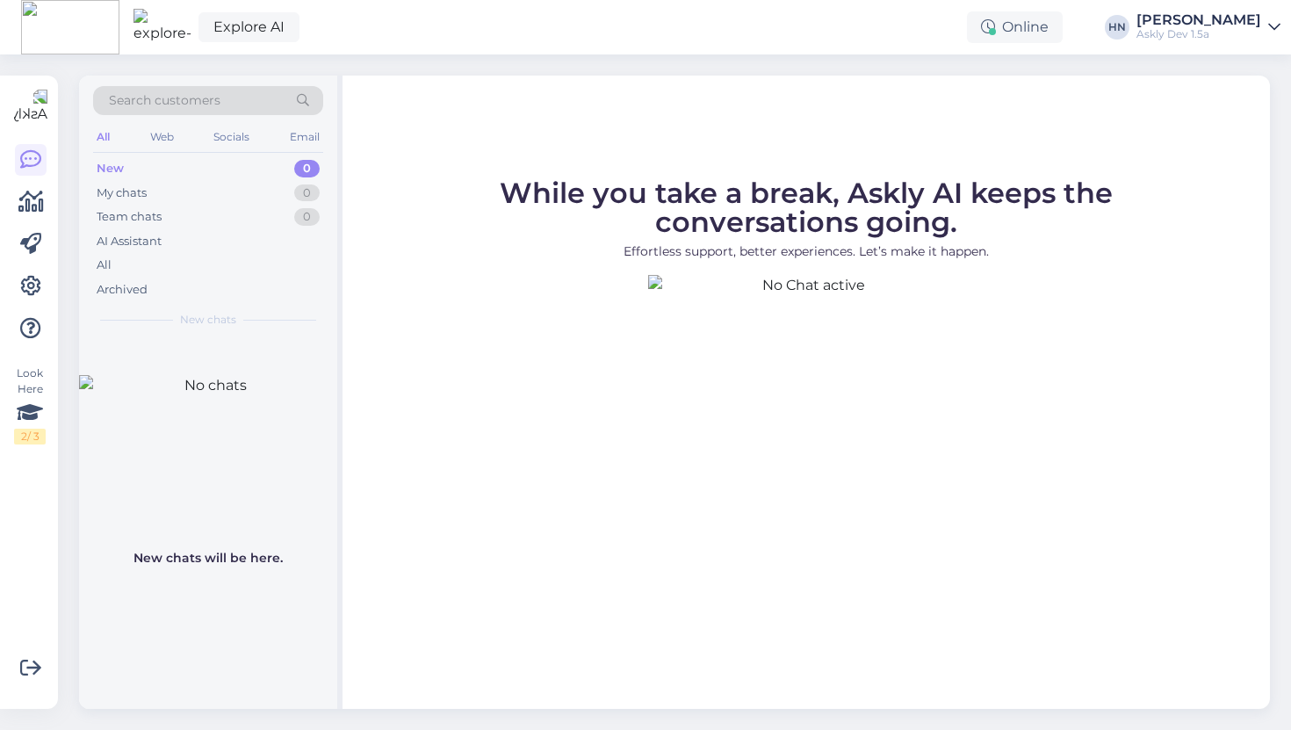
click at [1206, 35] on div "Askly Dev 1.5a" at bounding box center [1199, 34] width 125 height 14
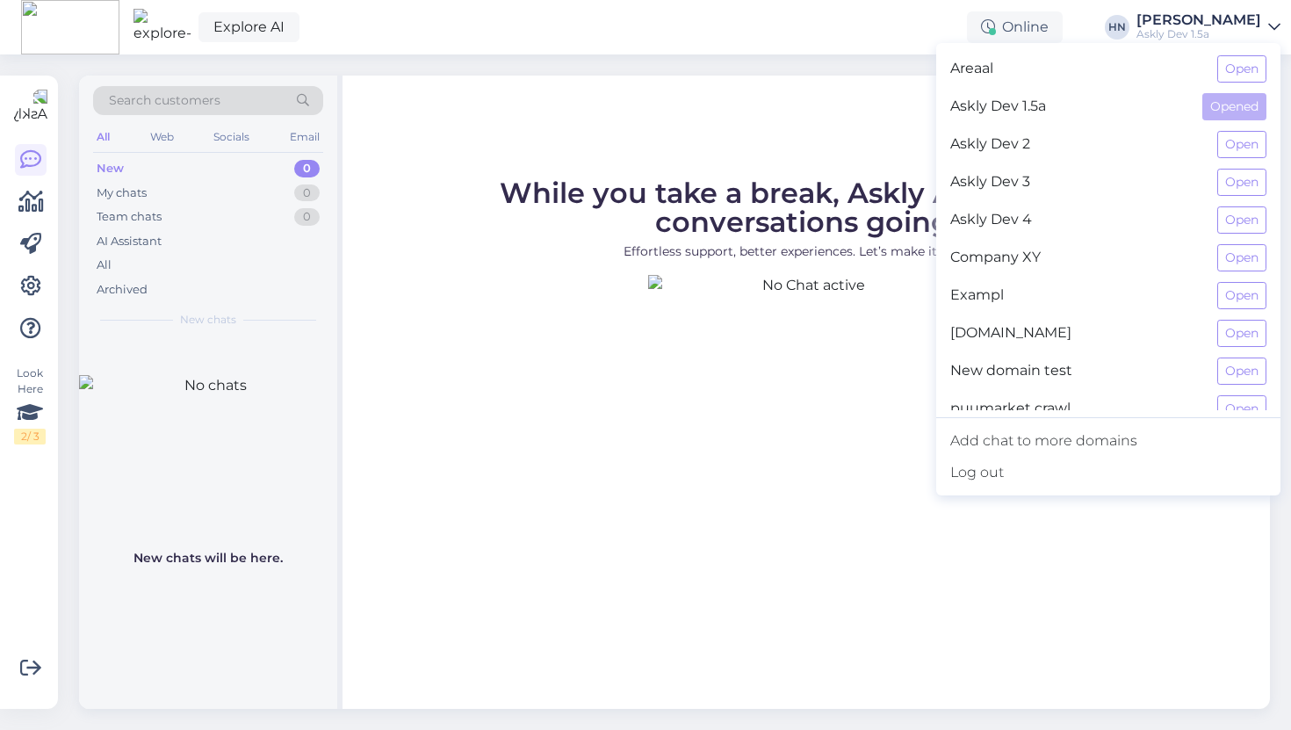
click at [664, 256] on p "Effortless support, better experiences. Let’s make it happen." at bounding box center [806, 251] width 773 height 18
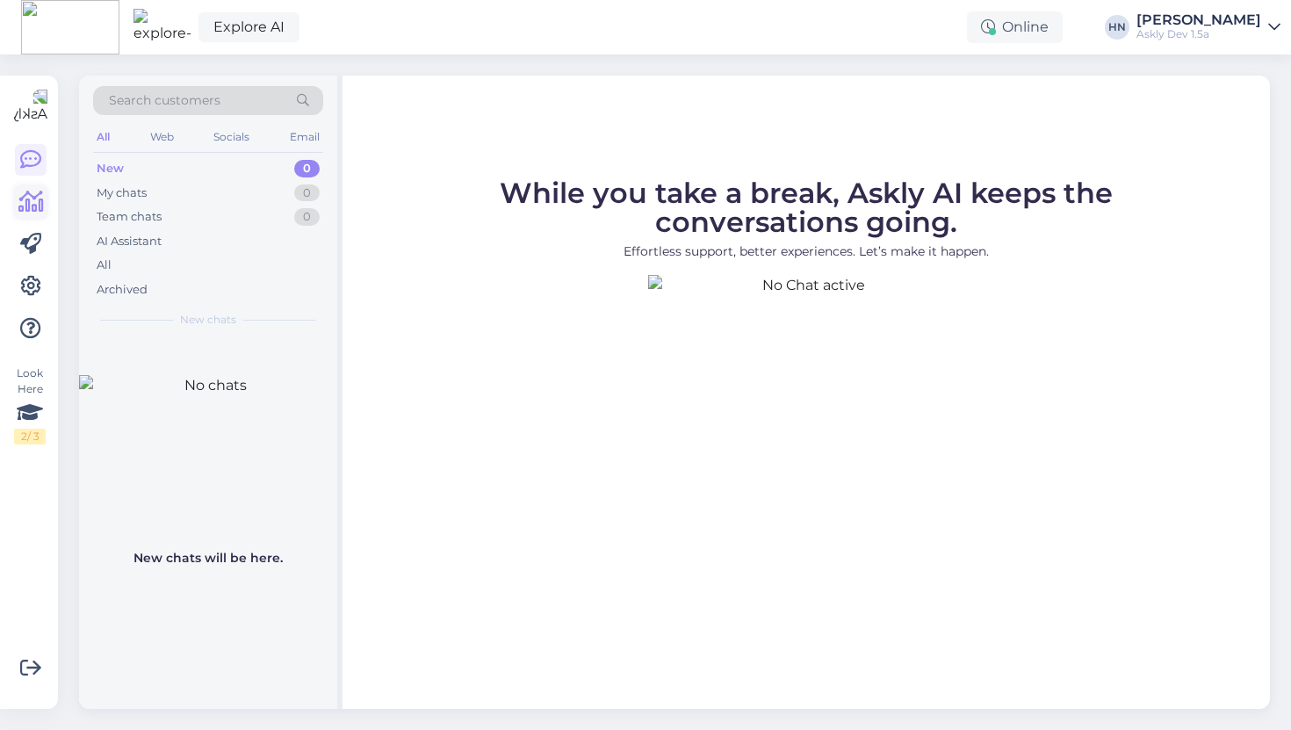
click at [32, 199] on icon at bounding box center [30, 201] width 25 height 21
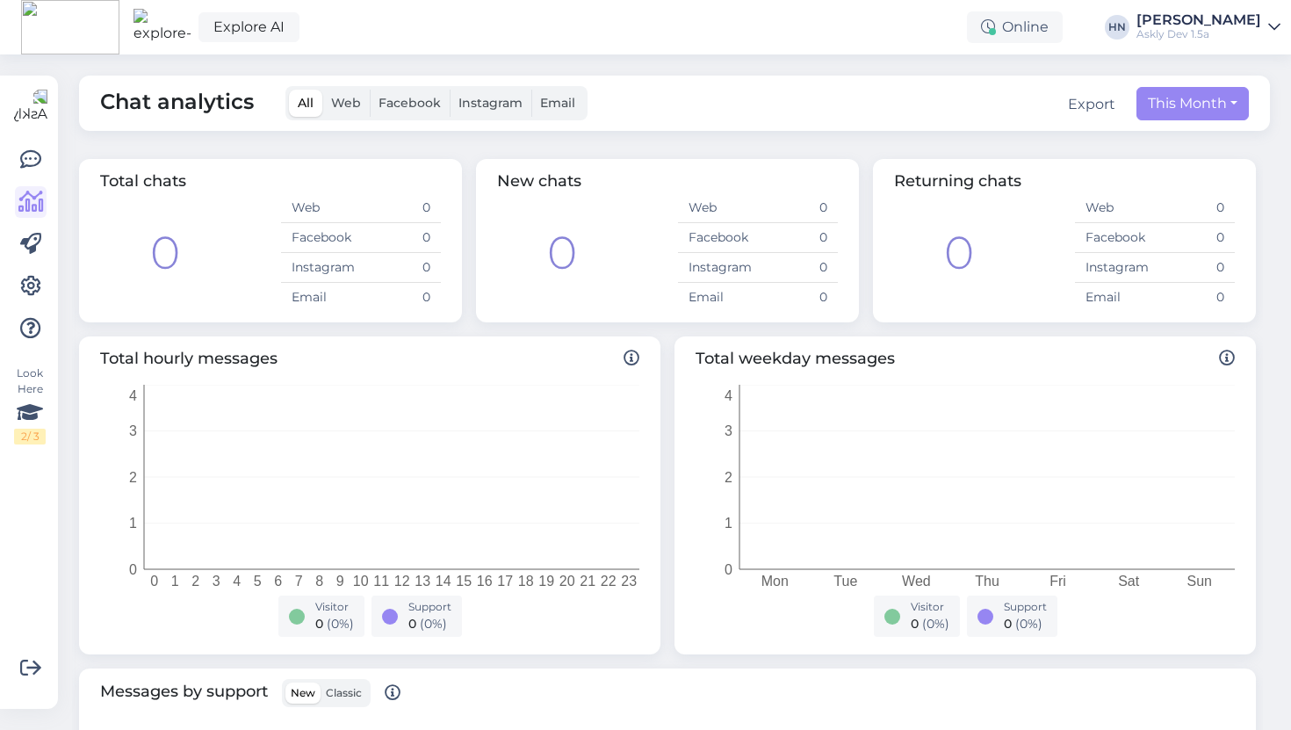
click at [1176, 24] on div "[PERSON_NAME]" at bounding box center [1199, 20] width 125 height 14
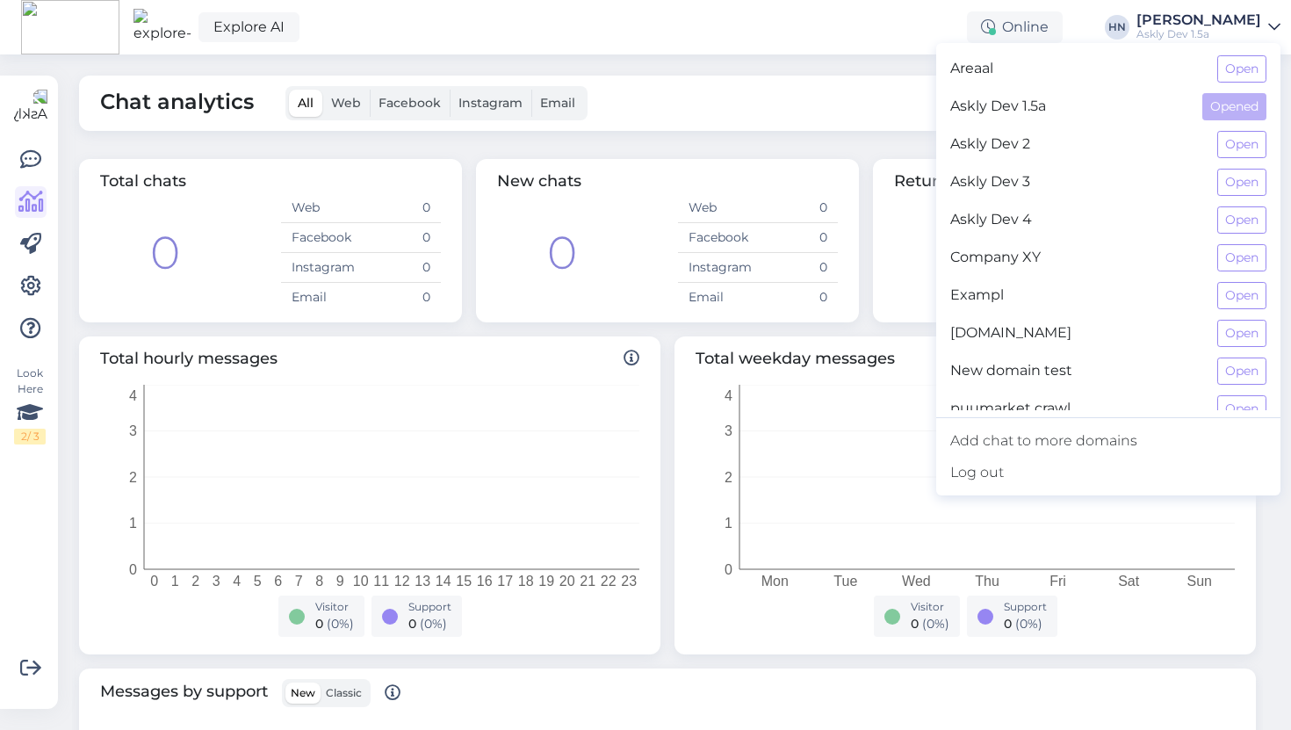
click at [1224, 53] on div "Areaal Open" at bounding box center [1108, 69] width 344 height 38
click at [1225, 58] on button "Open" at bounding box center [1241, 68] width 49 height 27
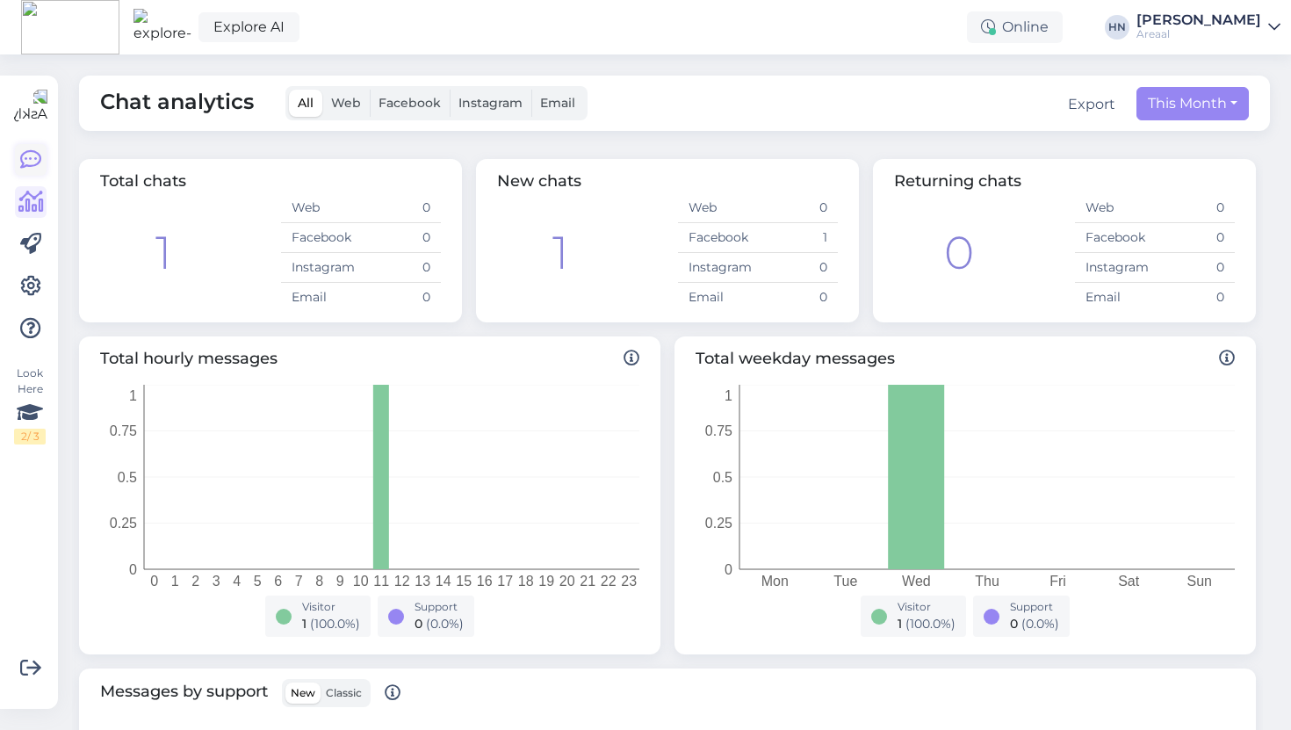
click at [41, 157] on link at bounding box center [31, 160] width 32 height 32
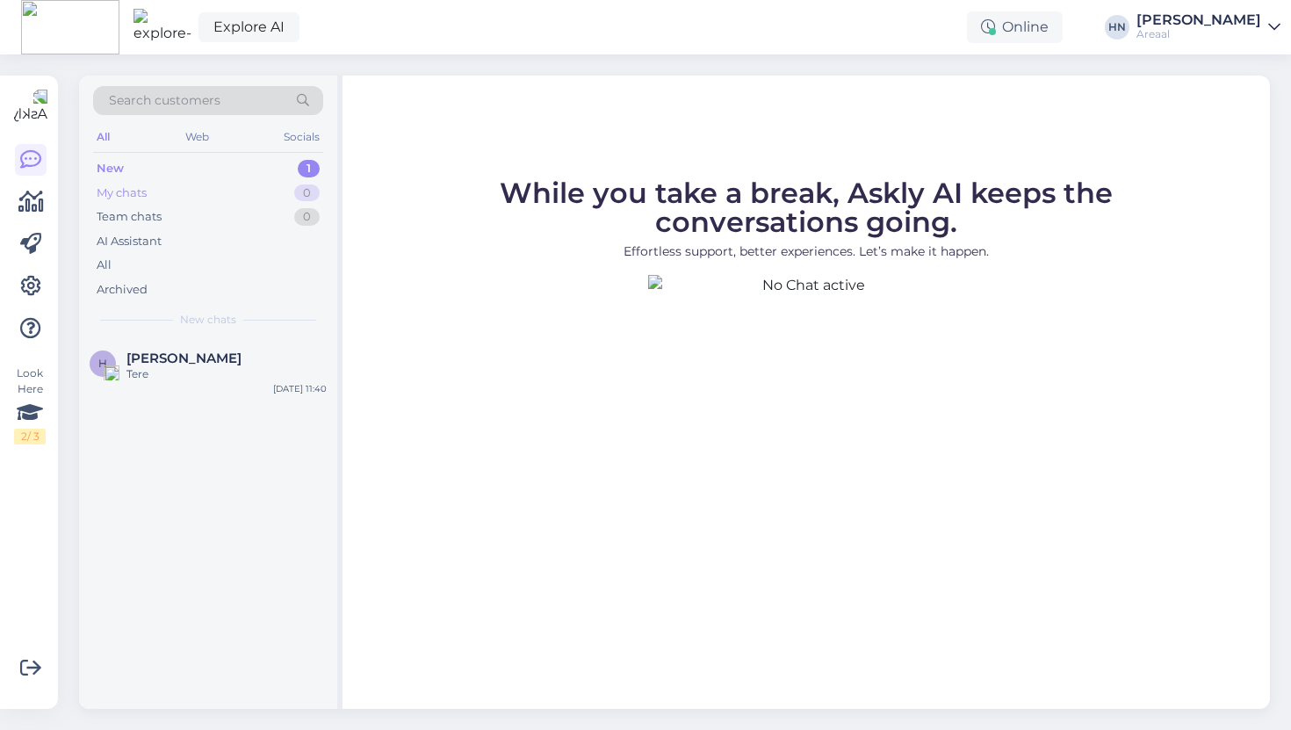
click at [269, 191] on div "My chats 0" at bounding box center [208, 193] width 230 height 25
click at [190, 177] on div "New 1" at bounding box center [208, 168] width 230 height 25
click at [190, 168] on div "New 1" at bounding box center [208, 168] width 230 height 25
click at [157, 361] on span "[PERSON_NAME]" at bounding box center [183, 358] width 115 height 16
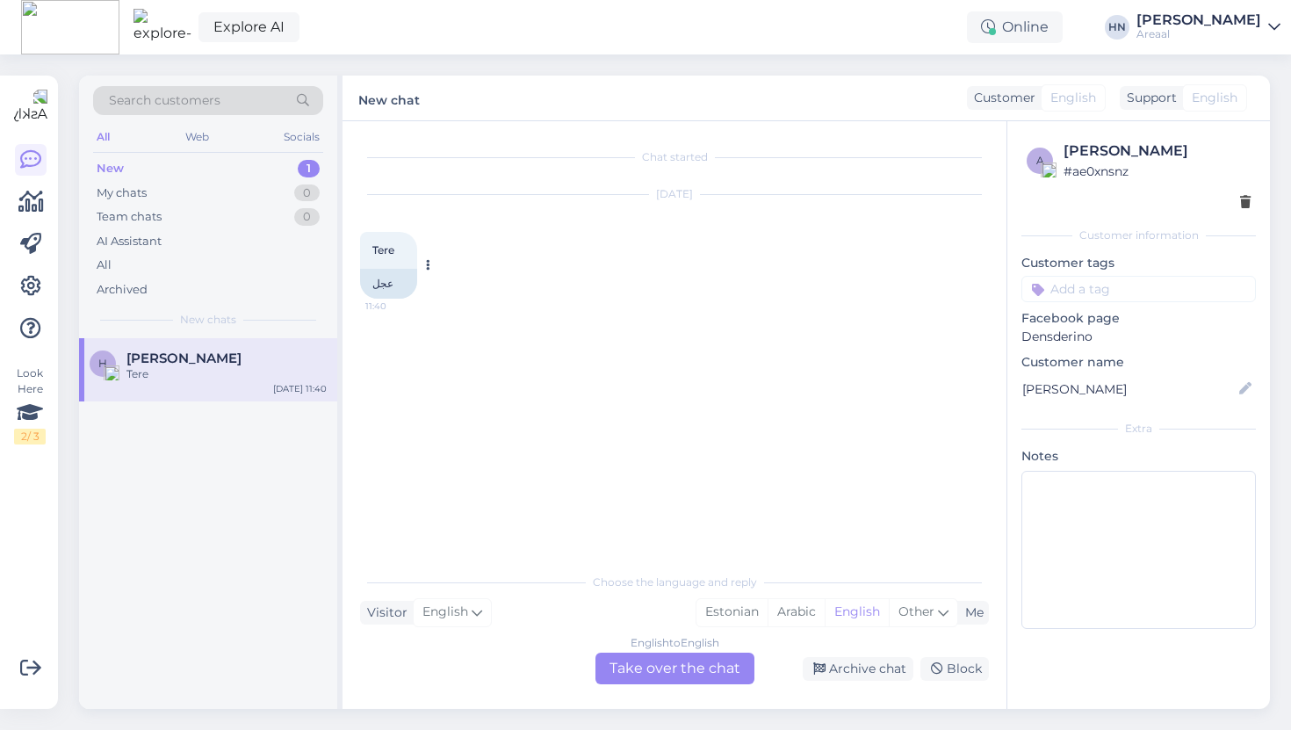
click at [430, 263] on button at bounding box center [427, 265] width 11 height 16
click at [523, 323] on link "Show Estonian translation" at bounding box center [512, 316] width 181 height 23
click at [437, 263] on icon at bounding box center [436, 265] width 4 height 11
click at [937, 321] on div "Chat started Oct 1 2025 Tere 11:40 Kiirusta Report translation Show Estonian tr…" at bounding box center [682, 343] width 645 height 409
click at [654, 646] on div "English to English" at bounding box center [675, 643] width 89 height 16
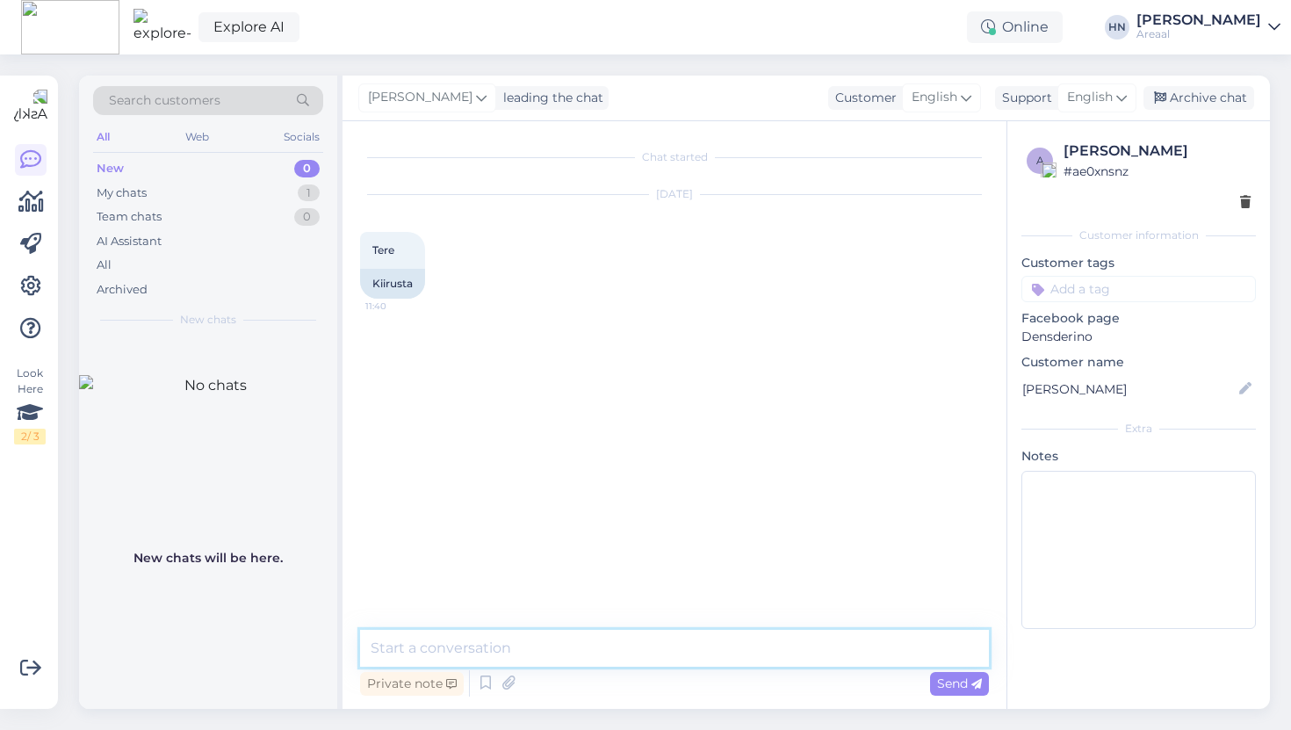
click at [684, 656] on textarea at bounding box center [674, 648] width 629 height 37
type textarea "Hallo inimene"
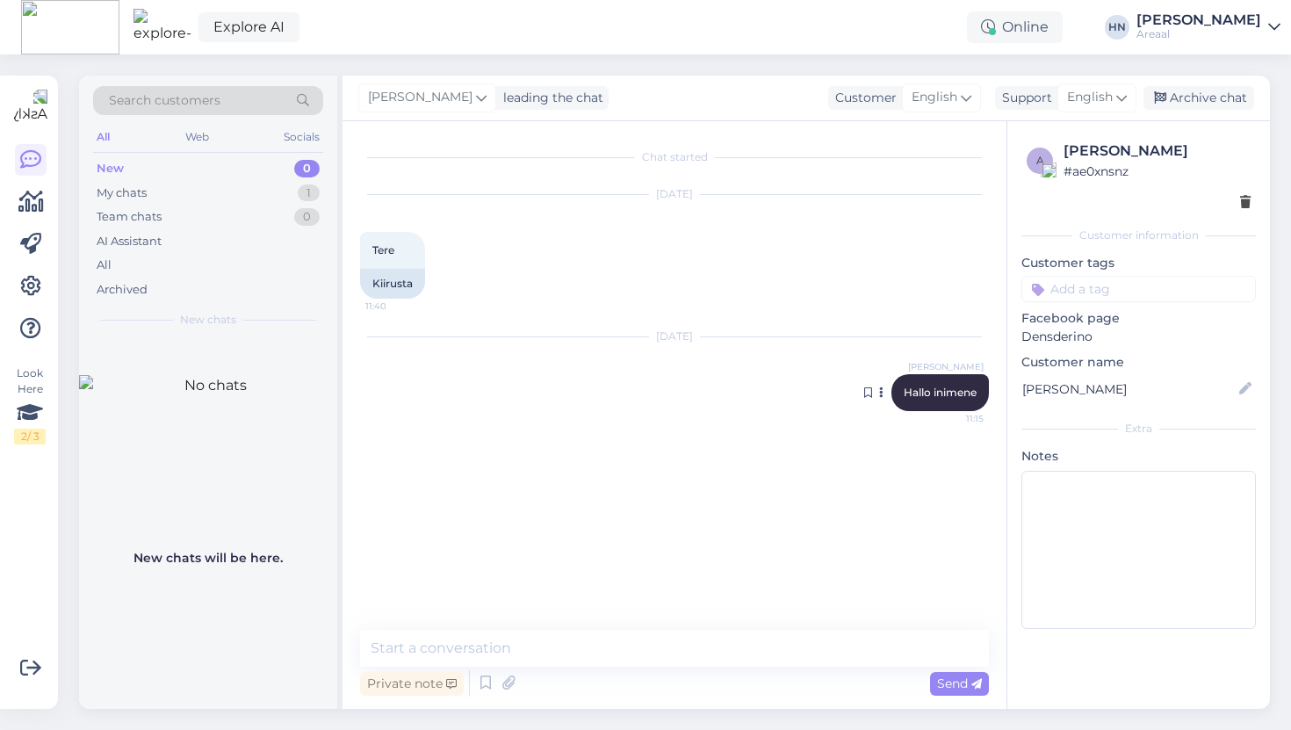
click at [882, 394] on button at bounding box center [881, 393] width 11 height 16
click at [813, 469] on link "Show English translation" at bounding box center [795, 466] width 181 height 23
click at [884, 410] on button at bounding box center [881, 408] width 11 height 16
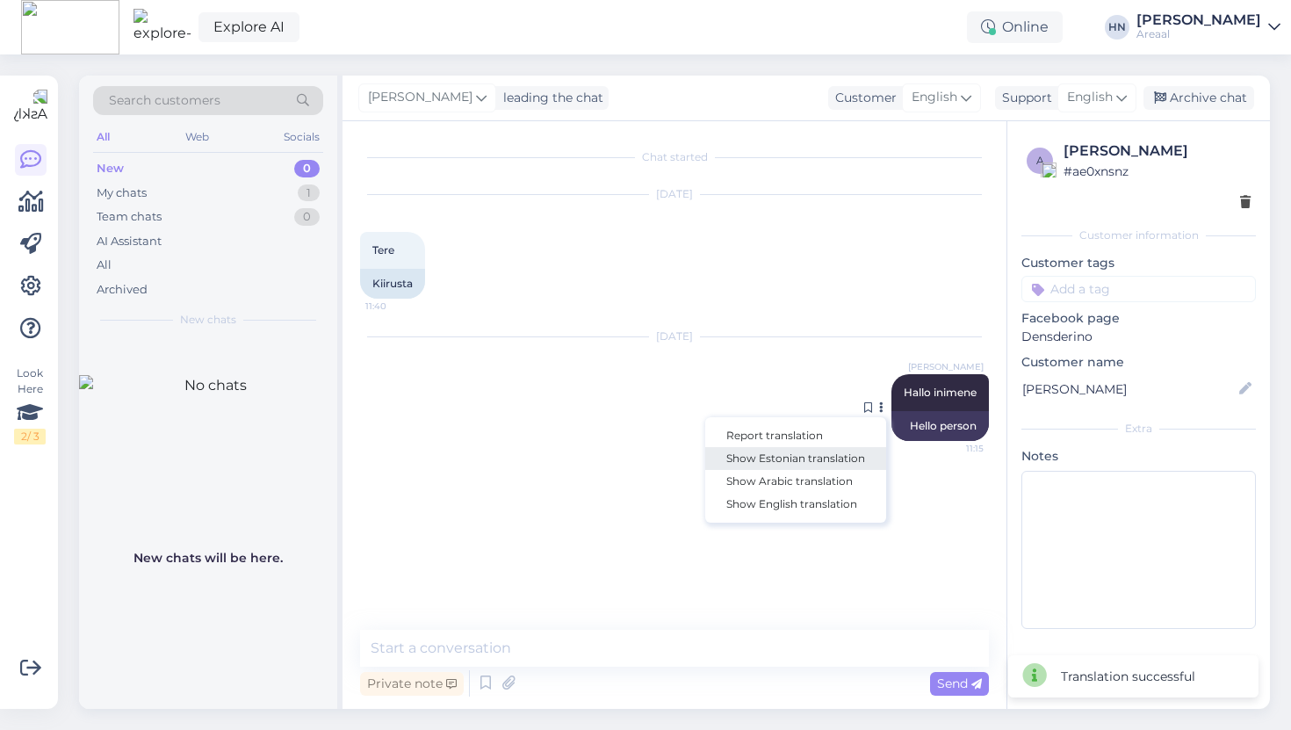
click at [799, 458] on link "Show Estonian translation" at bounding box center [795, 458] width 181 height 23
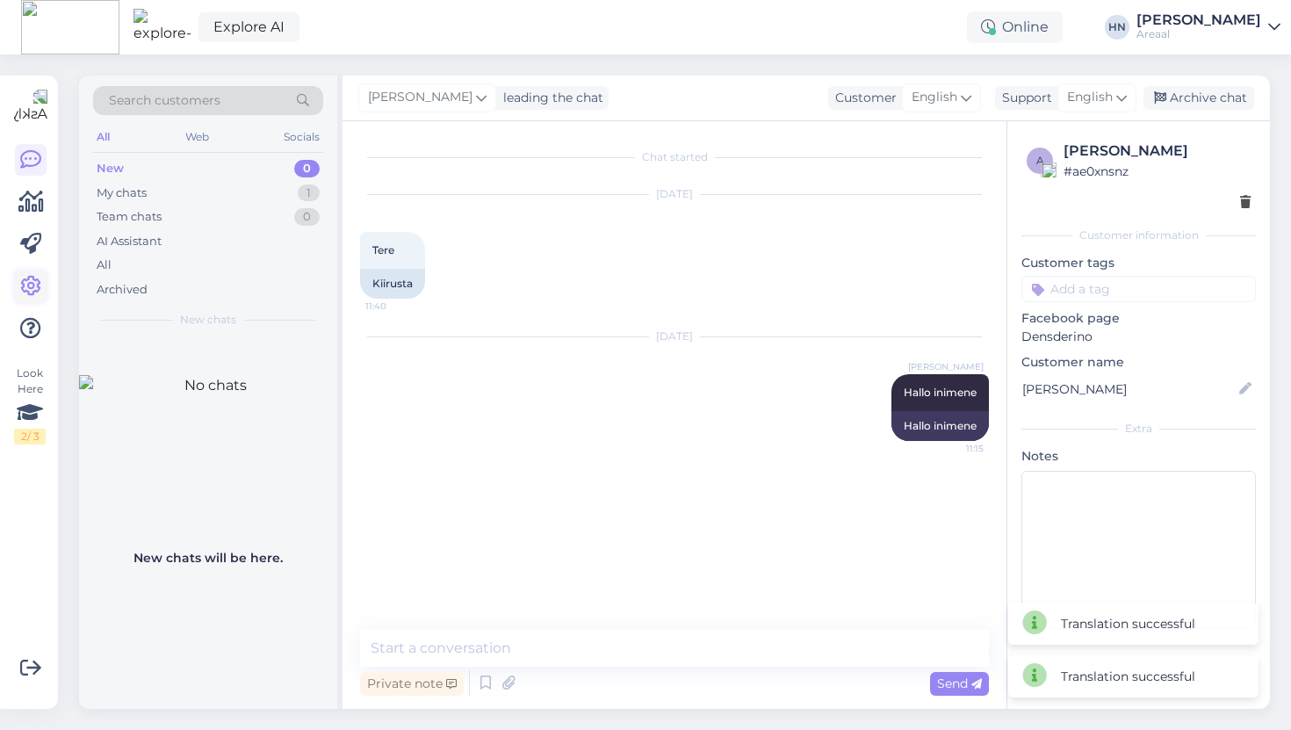
click at [35, 277] on icon at bounding box center [30, 286] width 21 height 21
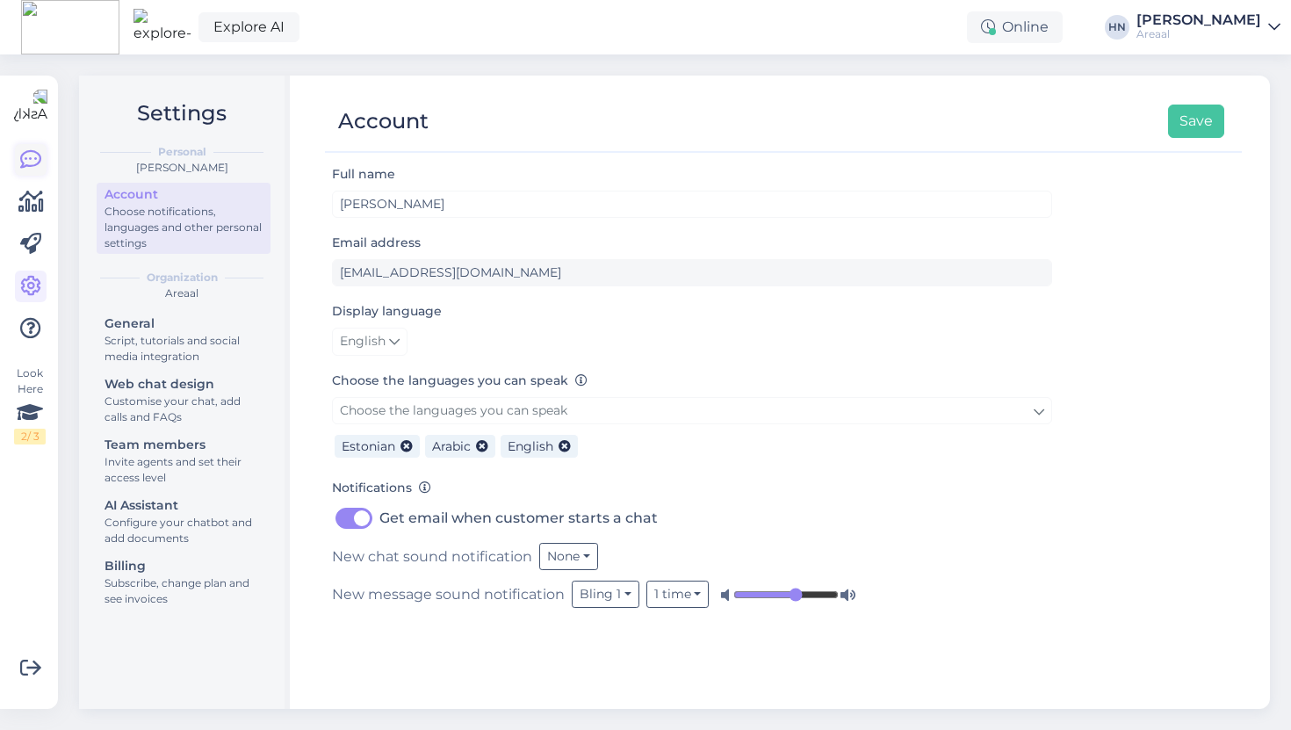
click at [35, 155] on icon at bounding box center [30, 159] width 21 height 21
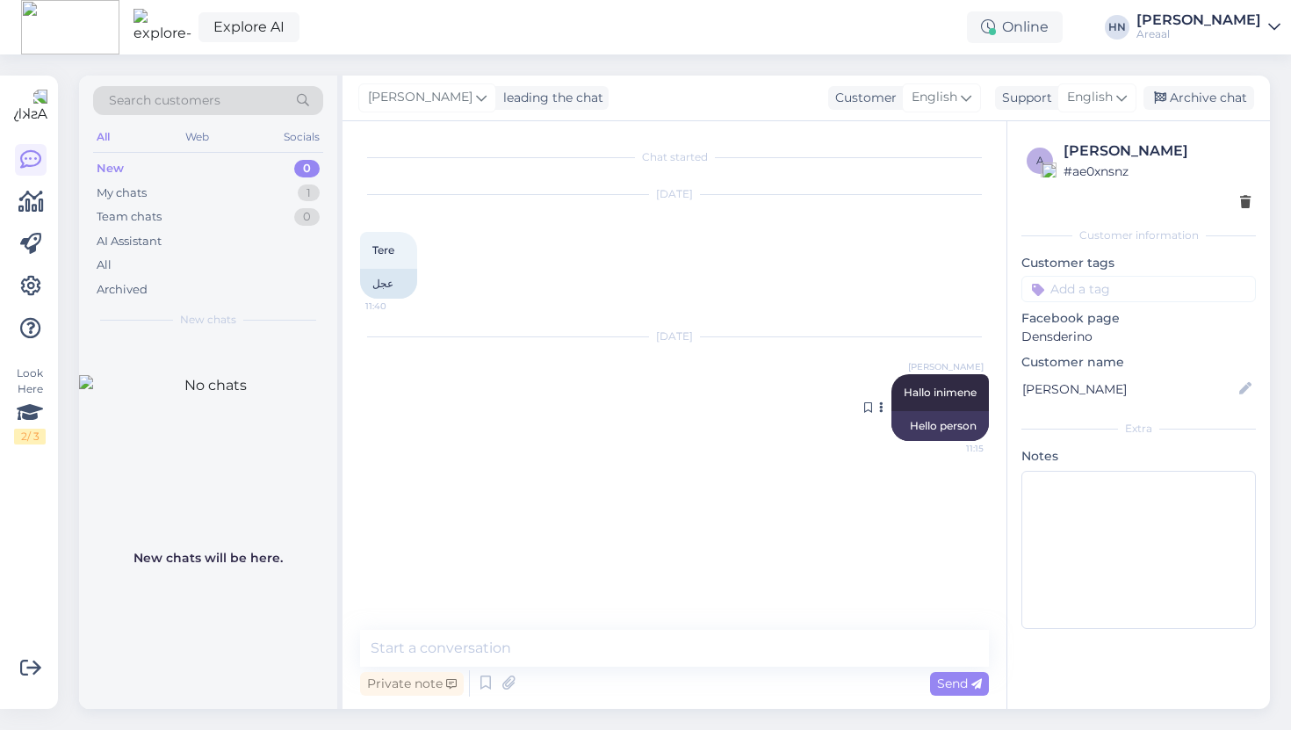
click at [881, 407] on button at bounding box center [881, 408] width 11 height 16
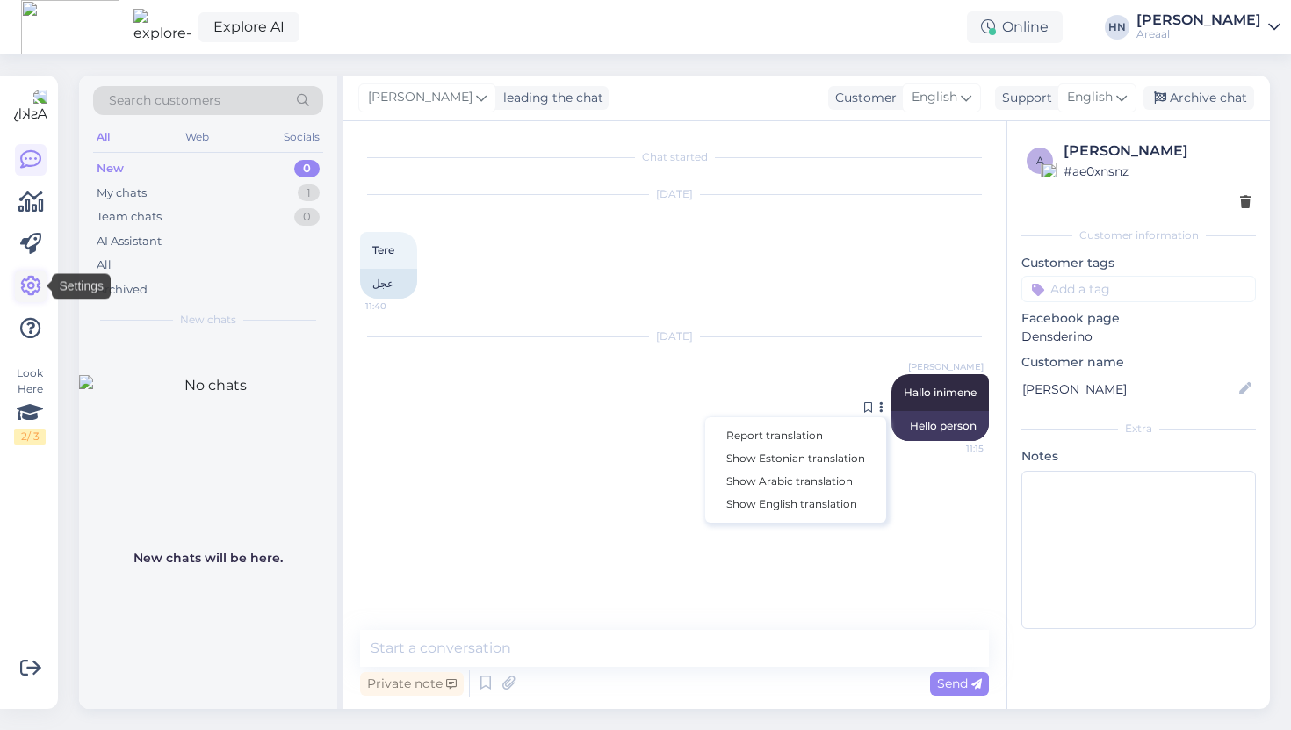
click at [23, 280] on icon at bounding box center [30, 286] width 21 height 21
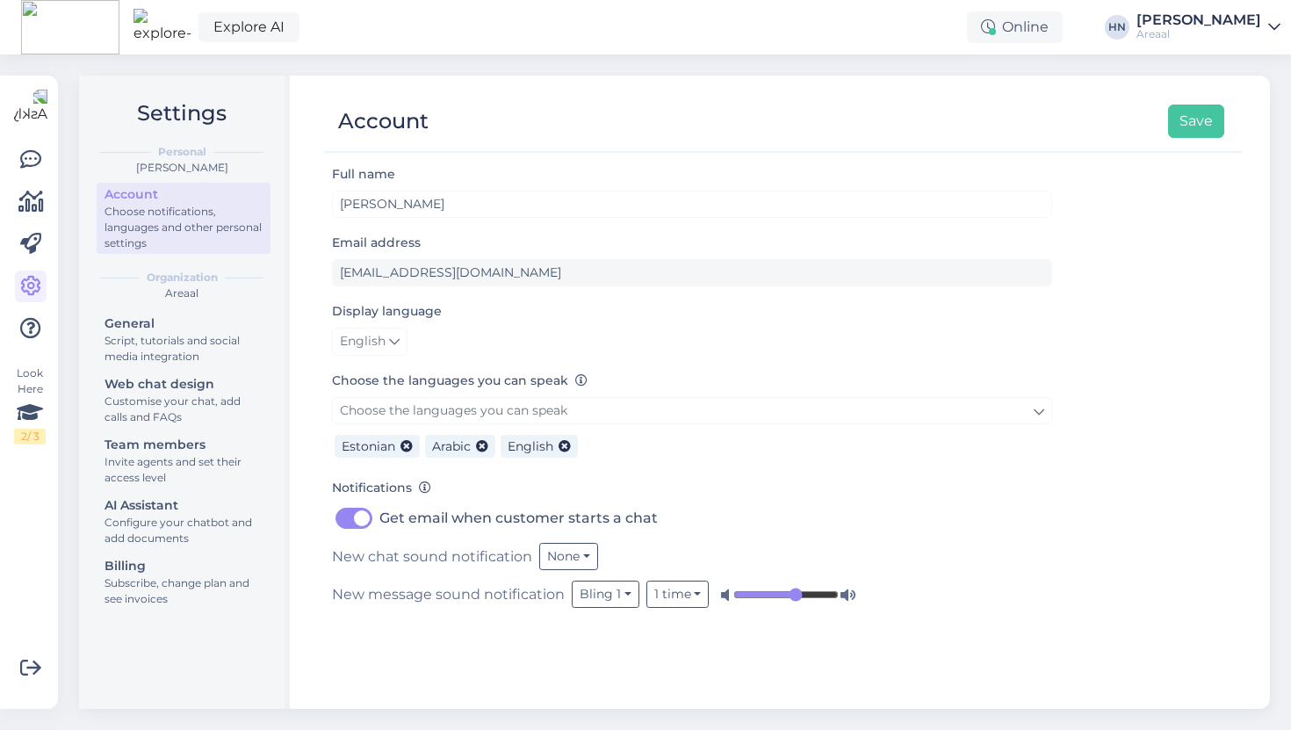
click at [415, 448] on span "Estonian" at bounding box center [377, 447] width 85 height 24
click at [402, 446] on icon at bounding box center [407, 447] width 12 height 12
click at [402, 446] on span "Arabic" at bounding box center [370, 447] width 70 height 24
click at [387, 445] on icon at bounding box center [392, 447] width 12 height 12
click at [387, 445] on span at bounding box center [396, 446] width 18 height 18
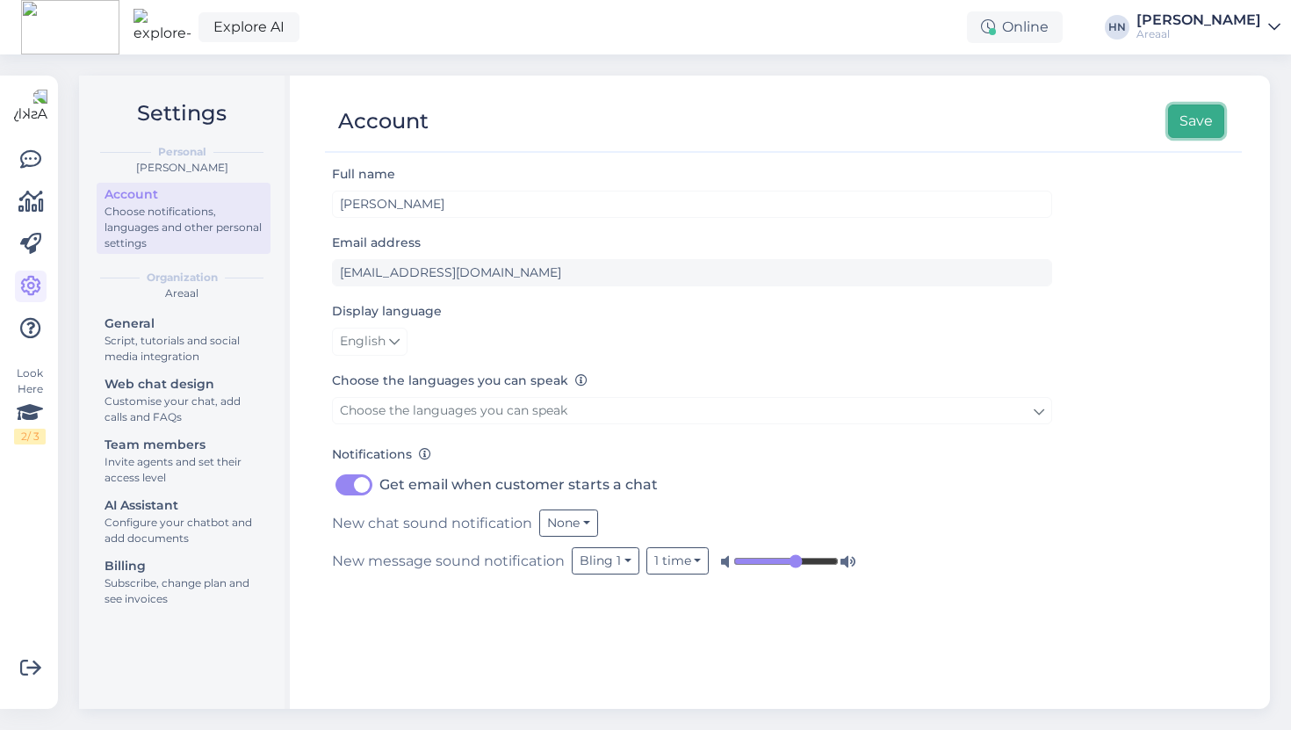
click at [1202, 119] on button "Save" at bounding box center [1196, 121] width 56 height 33
click at [40, 149] on icon at bounding box center [30, 159] width 21 height 21
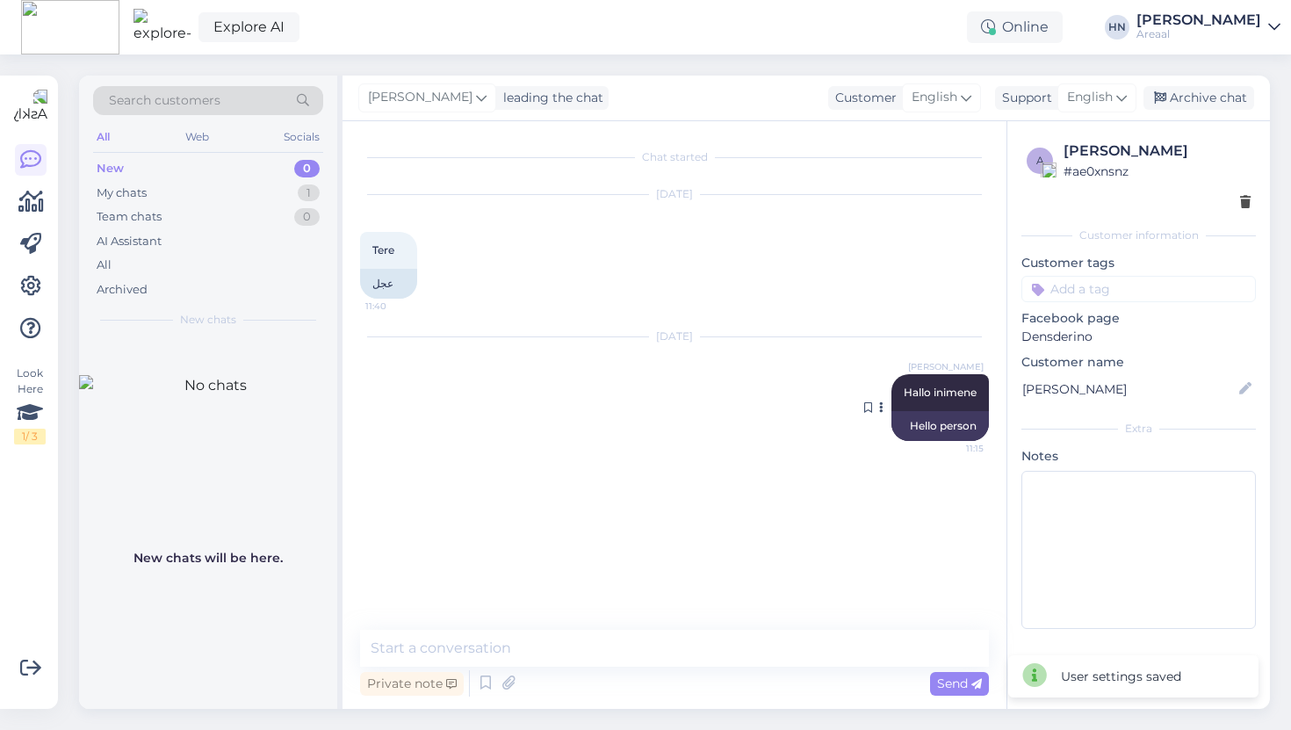
click at [878, 399] on div at bounding box center [884, 407] width 16 height 67
click at [879, 409] on icon at bounding box center [881, 407] width 4 height 11
click at [793, 355] on div "Oct 6 2025 Hans Niinemäe Hallo inimene 11:15 Hello person Report translation" at bounding box center [674, 389] width 629 height 142
click at [26, 286] on icon at bounding box center [30, 286] width 21 height 21
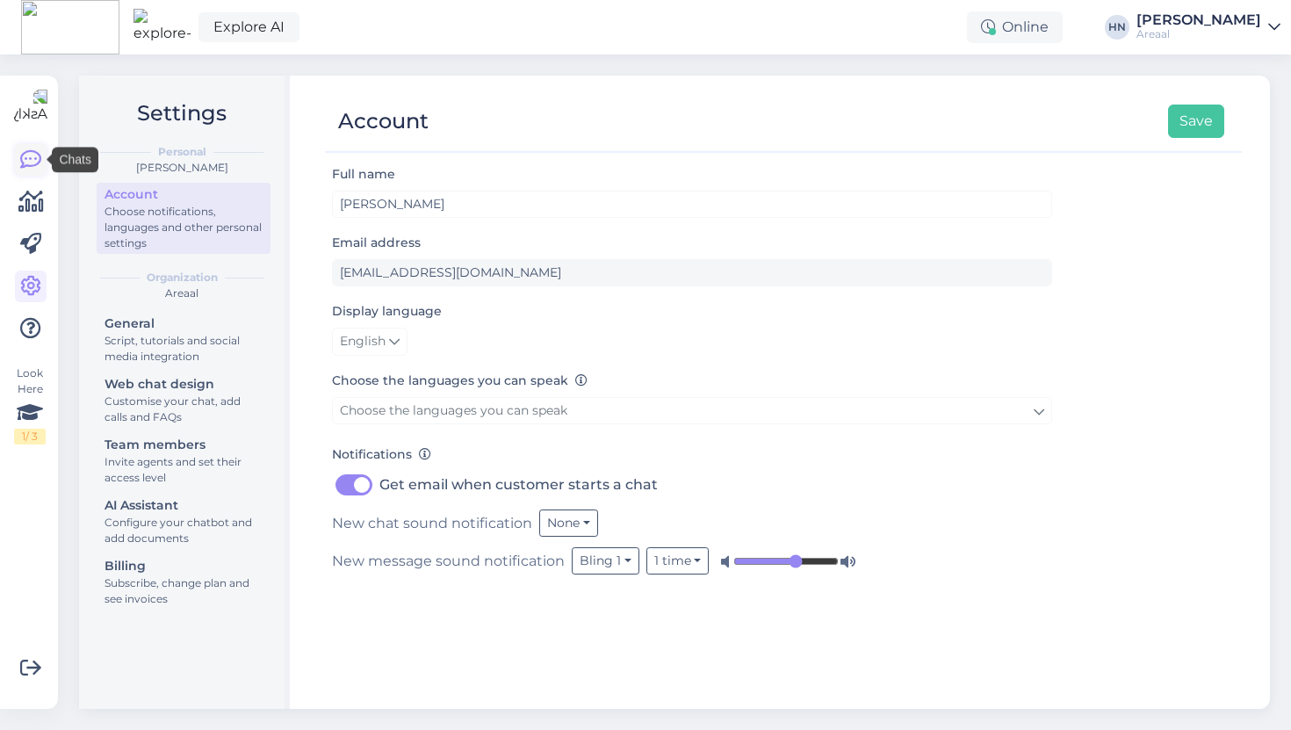
click at [37, 159] on icon at bounding box center [30, 159] width 21 height 21
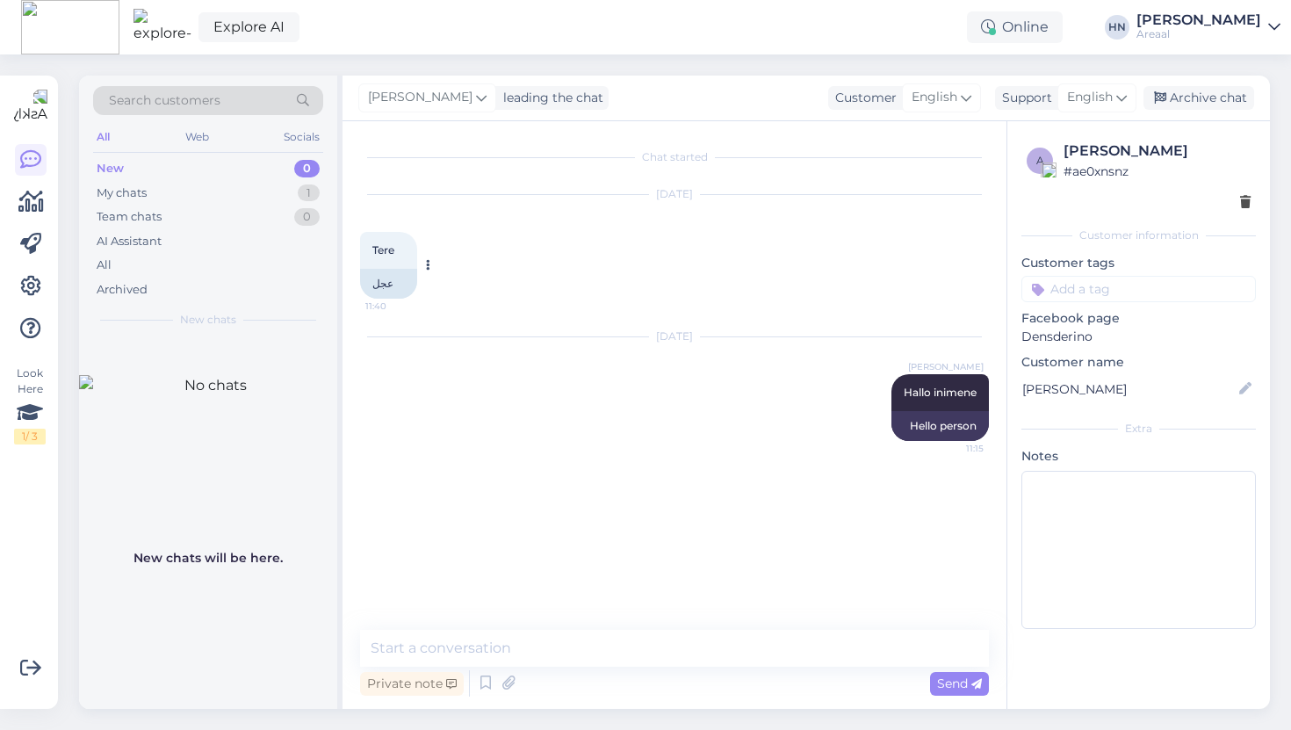
click at [427, 262] on icon at bounding box center [428, 265] width 4 height 11
click at [377, 291] on div "عجل" at bounding box center [388, 284] width 57 height 30
click at [421, 273] on div "Report translation" at bounding box center [425, 265] width 16 height 67
click at [437, 266] on div "Oct 1 2025 Tere 11:40 عجل Report translation" at bounding box center [674, 247] width 629 height 142
click at [429, 263] on icon at bounding box center [428, 265] width 4 height 11
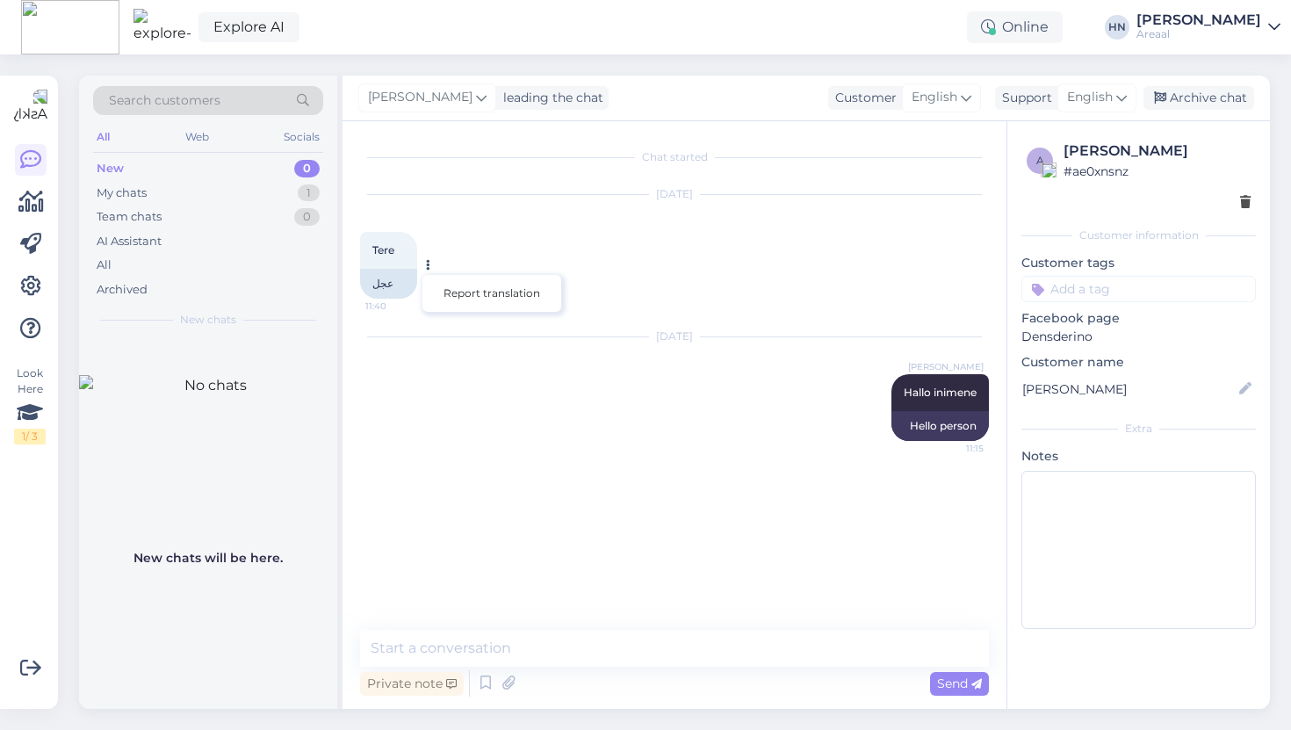
click at [444, 252] on div "Oct 1 2025 Tere 11:40 عجل Report translation" at bounding box center [674, 247] width 629 height 142
click at [1243, 200] on icon at bounding box center [1245, 203] width 11 height 12
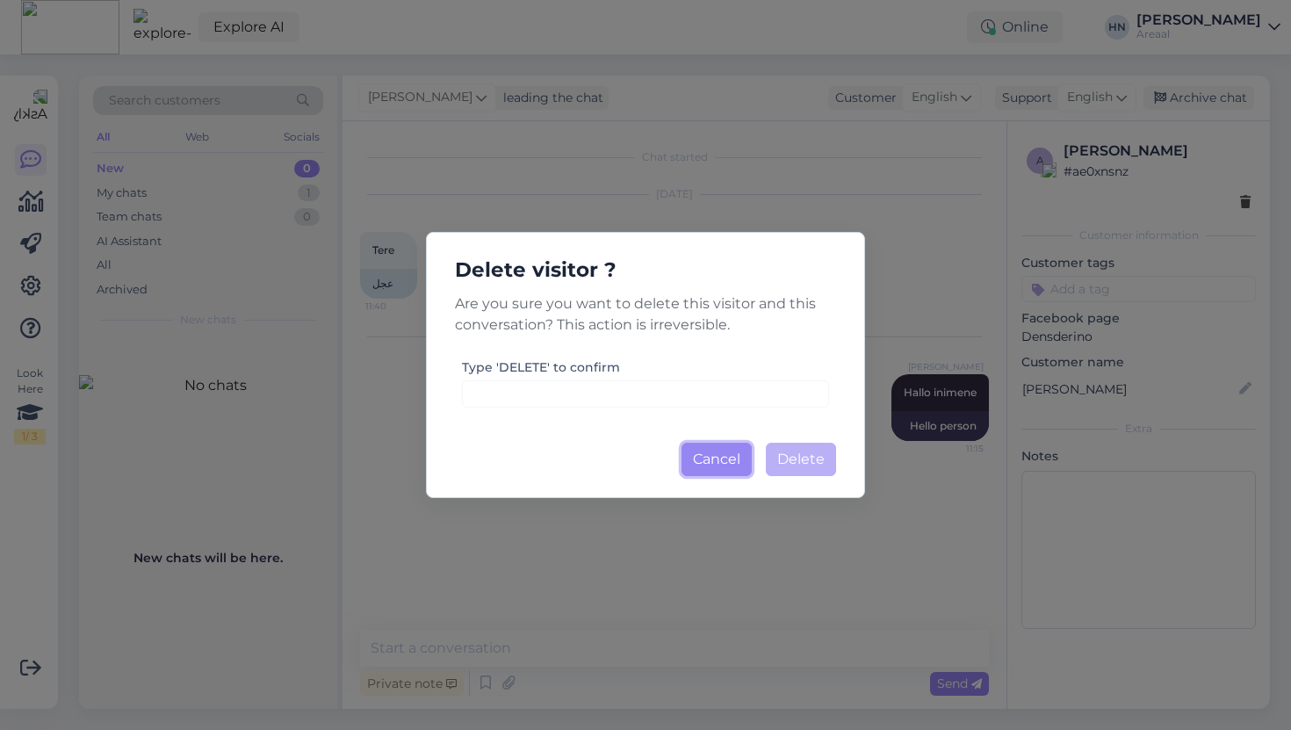
click at [704, 464] on button "Cancel" at bounding box center [717, 459] width 70 height 33
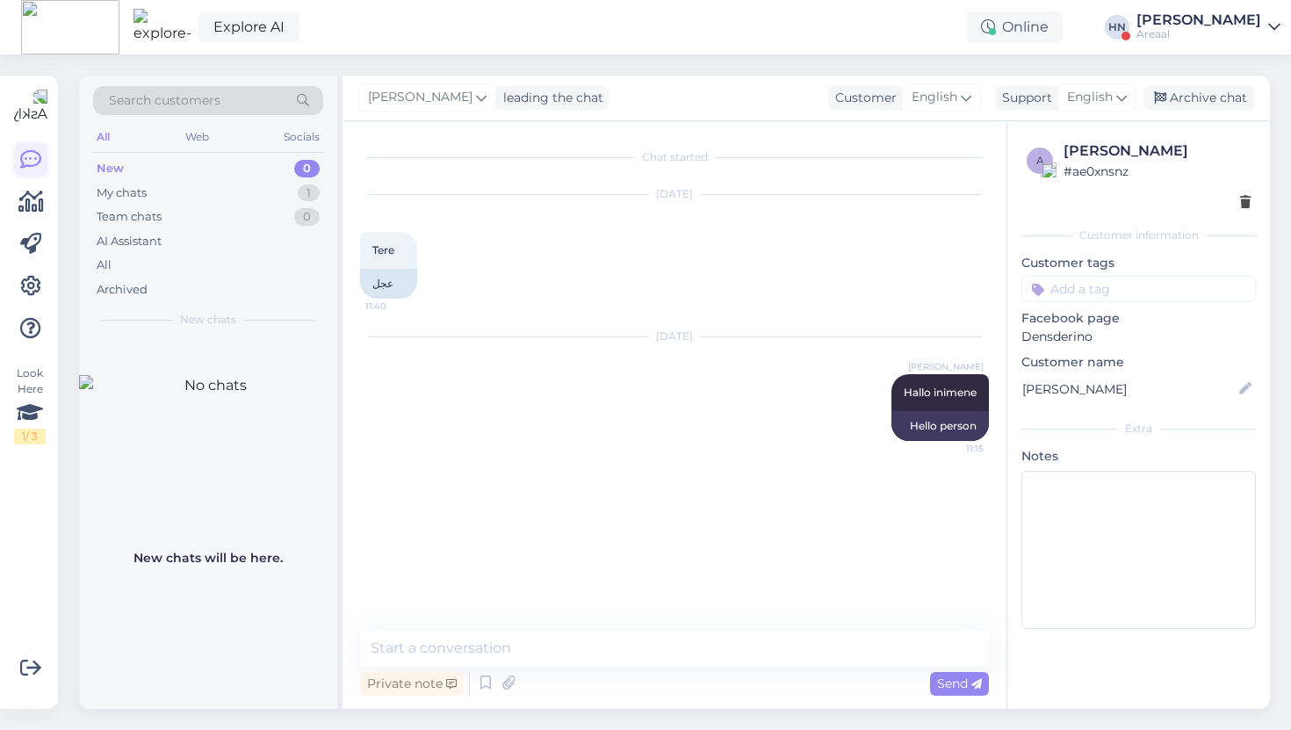
click at [38, 147] on link at bounding box center [31, 160] width 32 height 32
click at [1178, 8] on div "Explore AI Online [PERSON_NAME] Areaal" at bounding box center [645, 27] width 1291 height 54
click at [1179, 14] on div "[PERSON_NAME]" at bounding box center [1199, 20] width 125 height 14
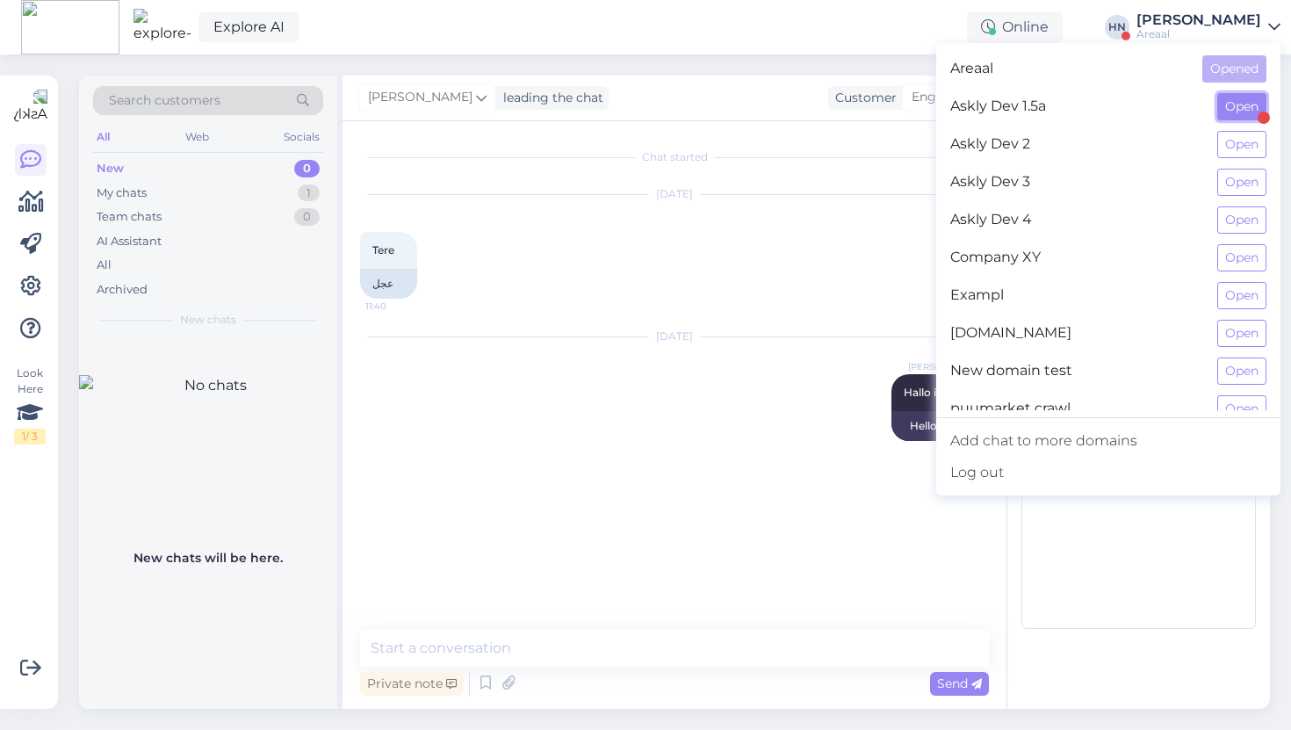
click at [1244, 109] on button "Open" at bounding box center [1241, 106] width 49 height 27
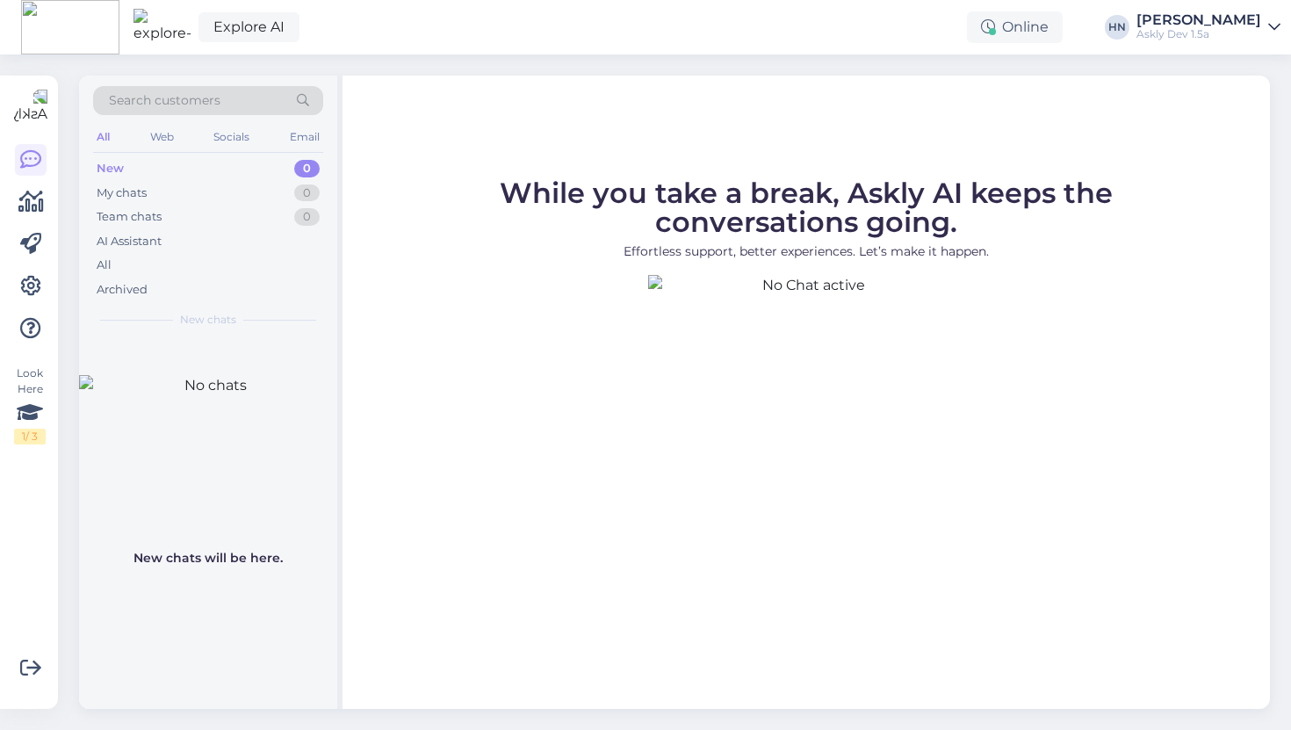
click at [1158, 23] on div "[PERSON_NAME]" at bounding box center [1199, 20] width 125 height 14
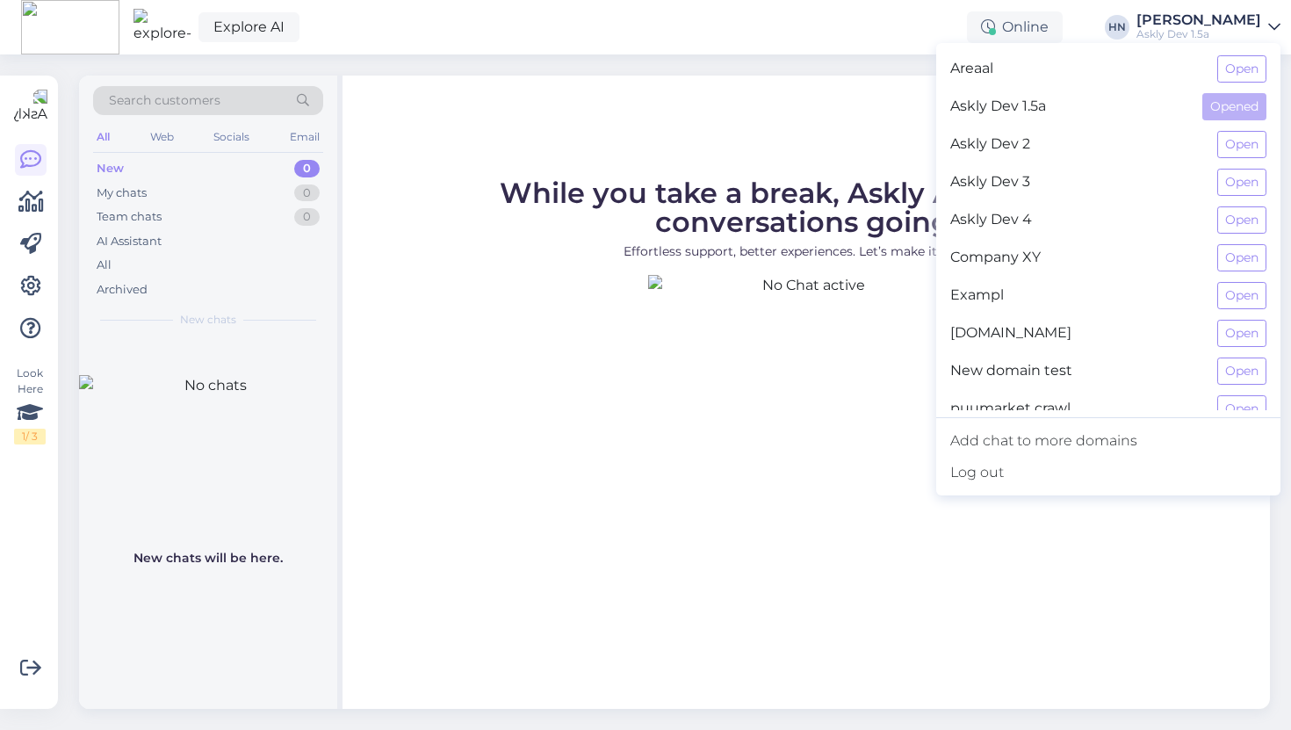
click at [463, 211] on figcaption "While you take a break, Askly AI keeps the conversations going. Effortless supp…" at bounding box center [806, 227] width 773 height 96
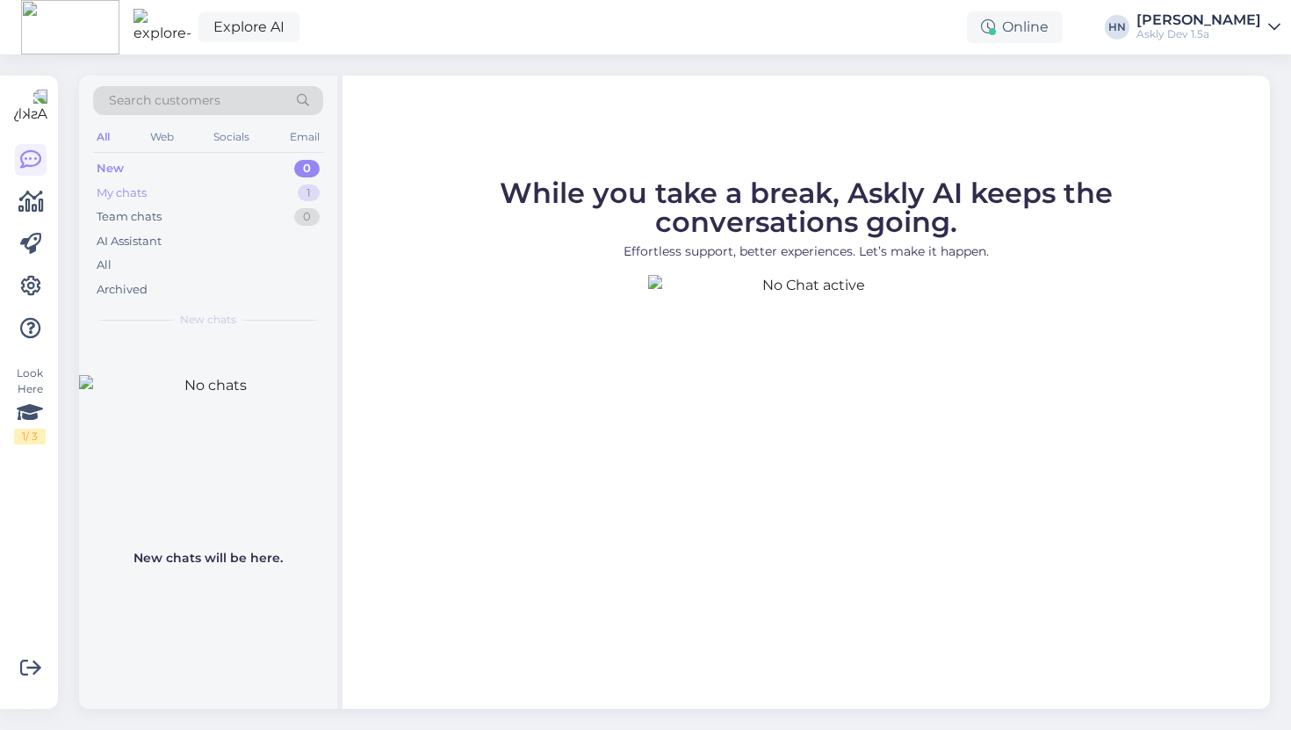
click at [234, 193] on div "My chats 1" at bounding box center [208, 193] width 230 height 25
click at [224, 360] on div "#q74mlhmg" at bounding box center [226, 358] width 200 height 16
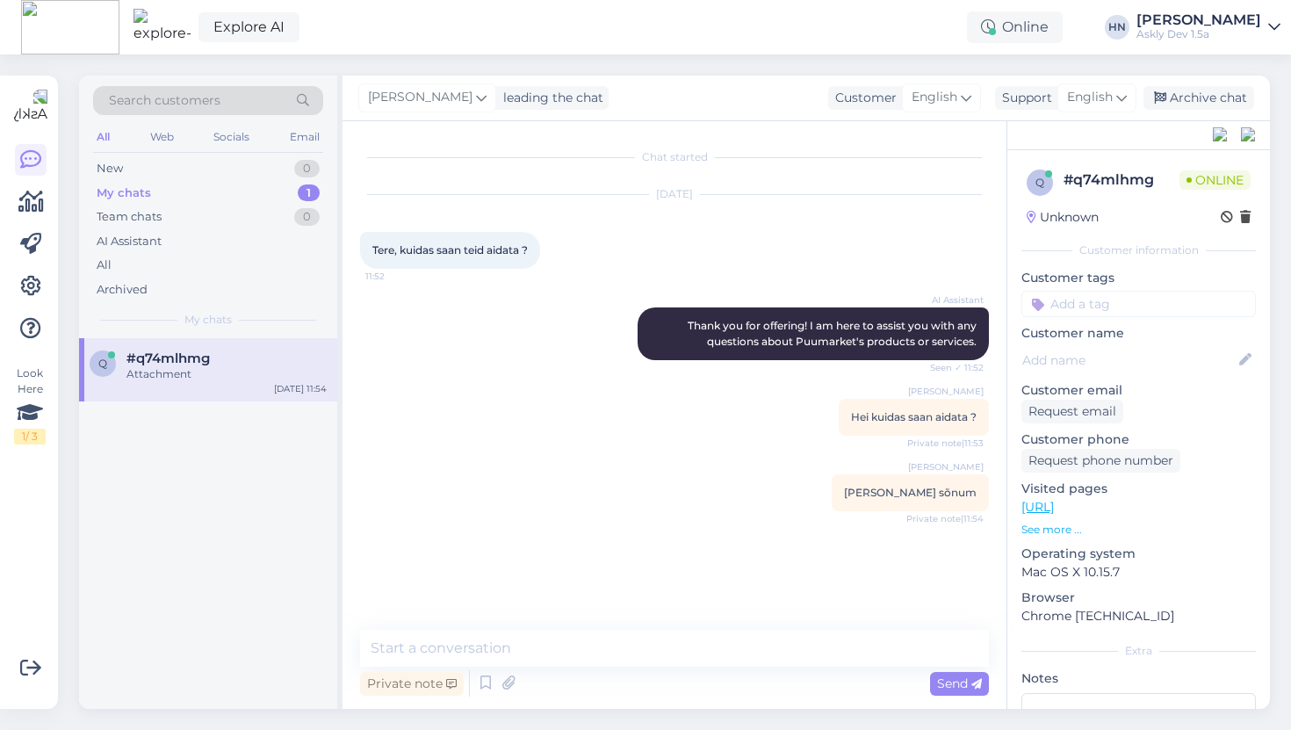
click at [592, 524] on div "Chat started Oct 6 2025 Tere, kuidas saan teid aidata ? 11:52 AI Assistant Than…" at bounding box center [682, 376] width 645 height 475
click at [627, 547] on div "Chat started Oct 6 2025 Tere, kuidas saan teid aidata ? 11:52 AI Assistant Than…" at bounding box center [682, 376] width 645 height 475
click at [695, 234] on div "Oct 6 2025 Tere, kuidas saan teid aidata ? 11:52" at bounding box center [674, 232] width 629 height 112
click at [12, 270] on div "Look Here 1 / 3 Get more Your checklist to get more value from Askly. Close Con…" at bounding box center [29, 392] width 58 height 633
click at [25, 284] on icon at bounding box center [30, 286] width 21 height 21
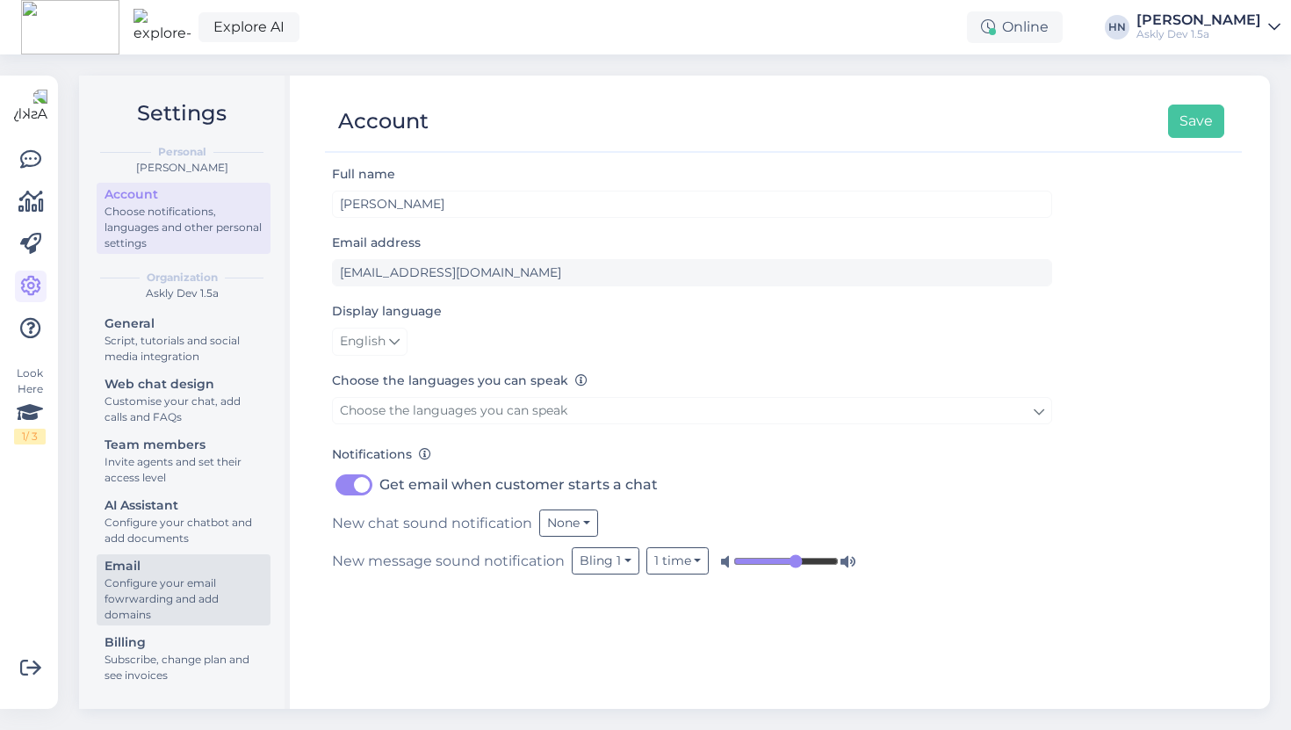
click at [147, 604] on div "Configure your email fowrwarding and add domains" at bounding box center [184, 598] width 158 height 47
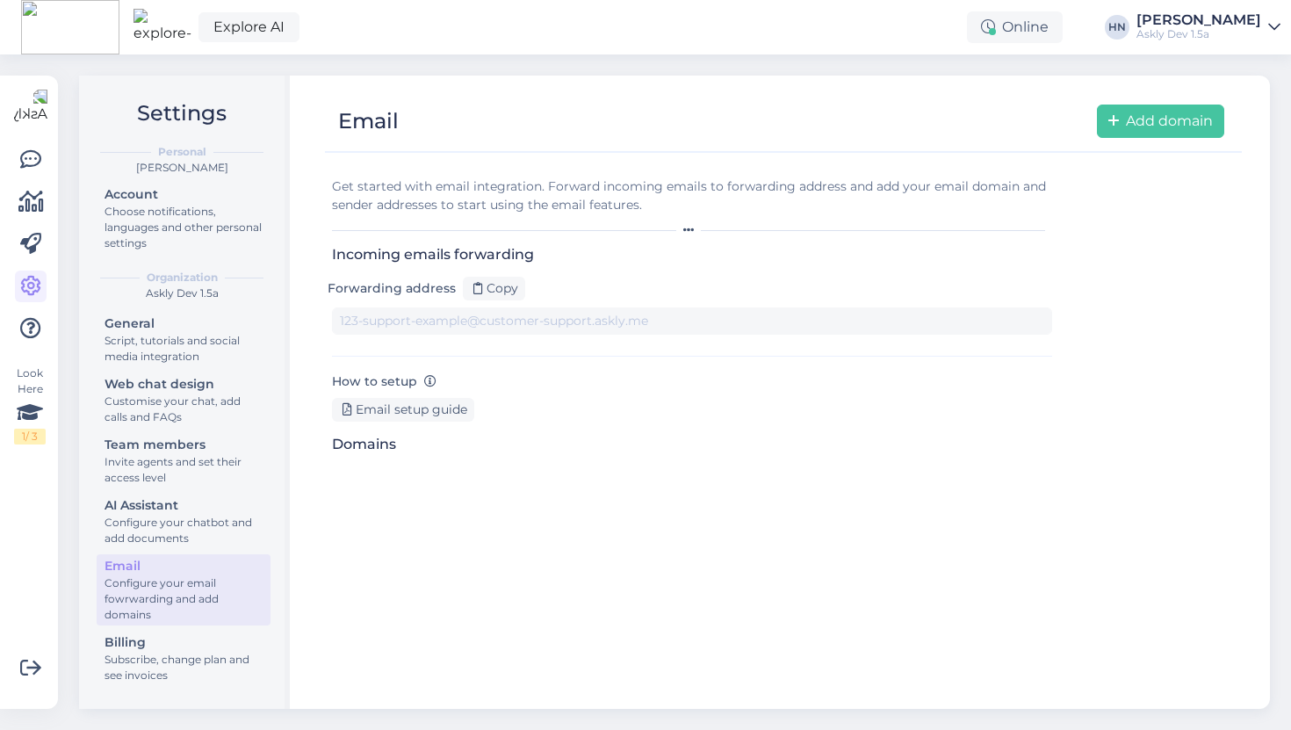
type input "[DOMAIN_NAME][EMAIL_ADDRESS][DOMAIN_NAME]"
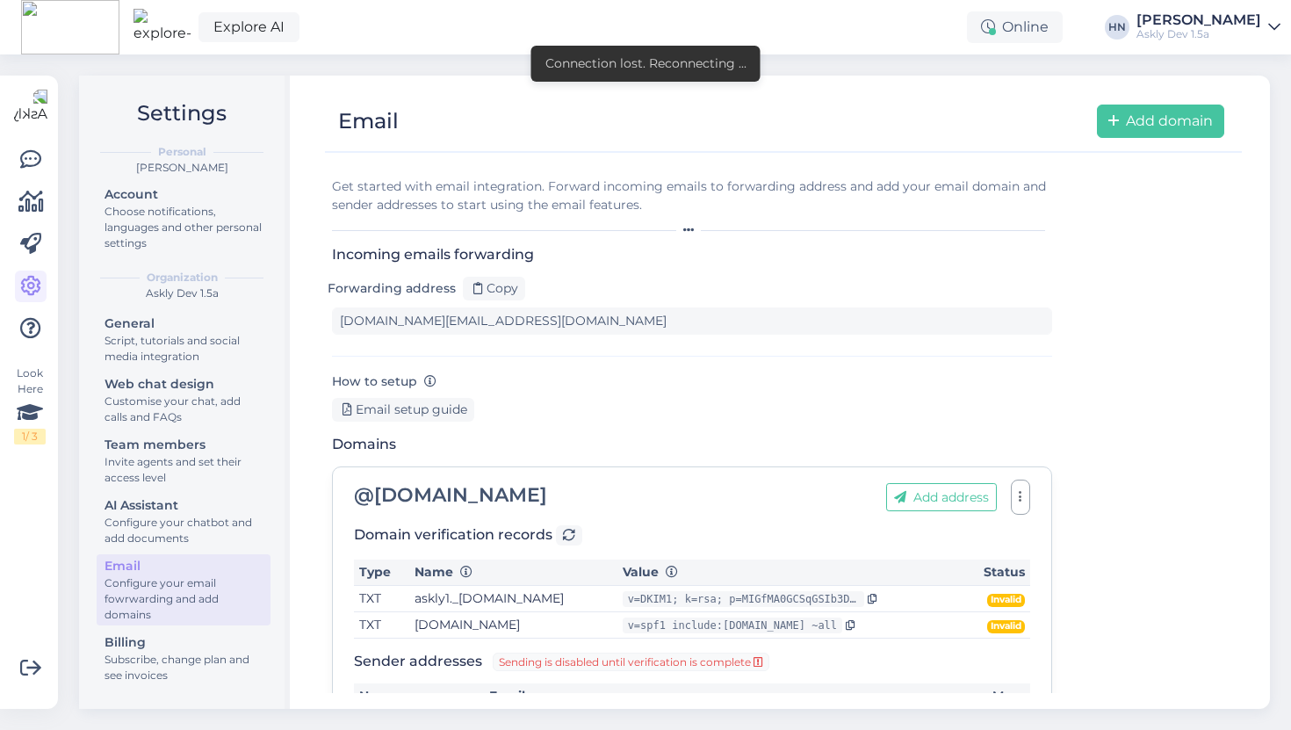
click at [1201, 33] on div "Askly Dev 1.5a" at bounding box center [1199, 34] width 125 height 14
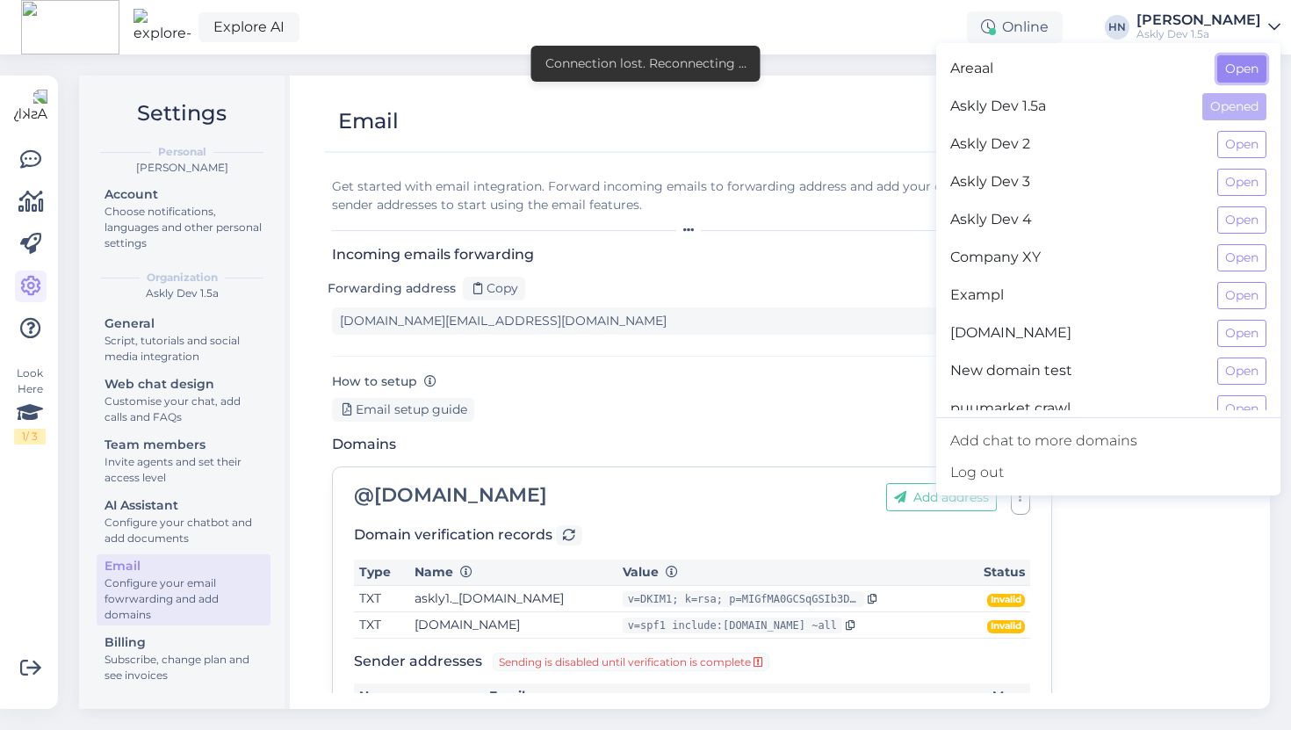
click at [1236, 68] on button "Open" at bounding box center [1241, 68] width 49 height 27
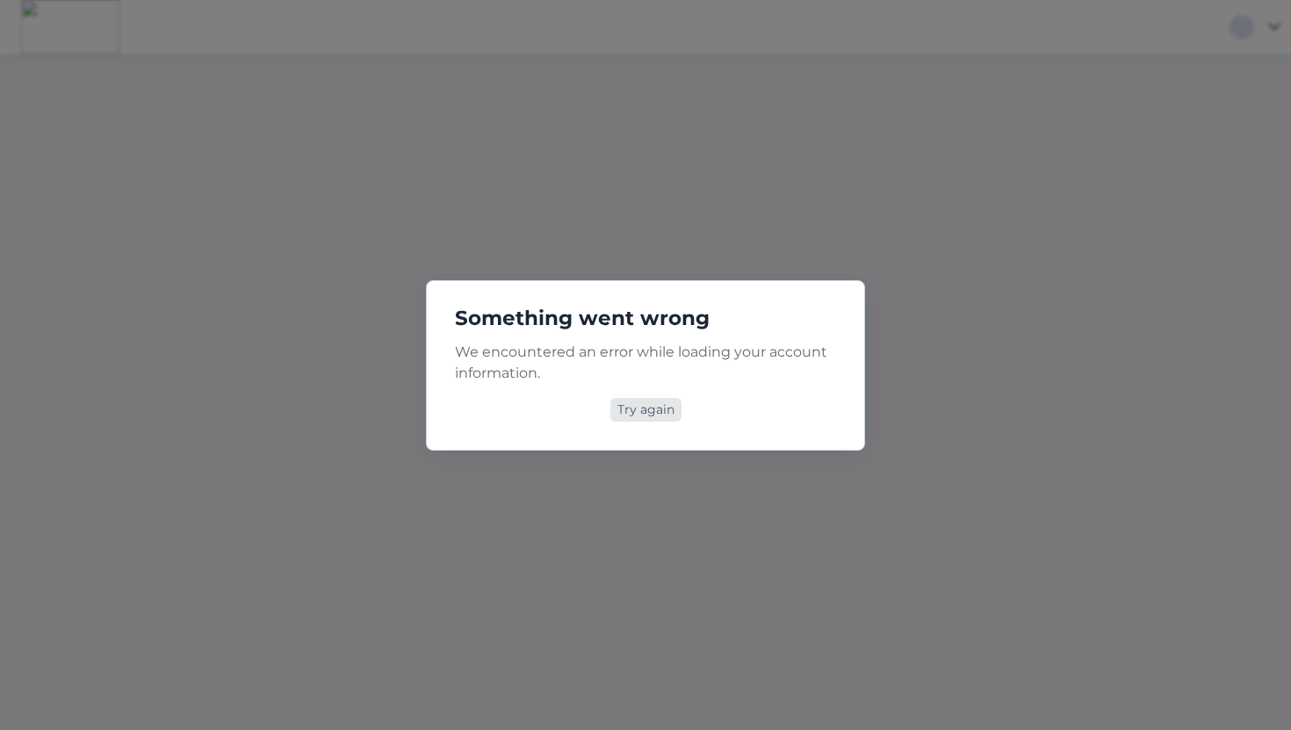
click at [638, 414] on div "Try again" at bounding box center [645, 410] width 71 height 24
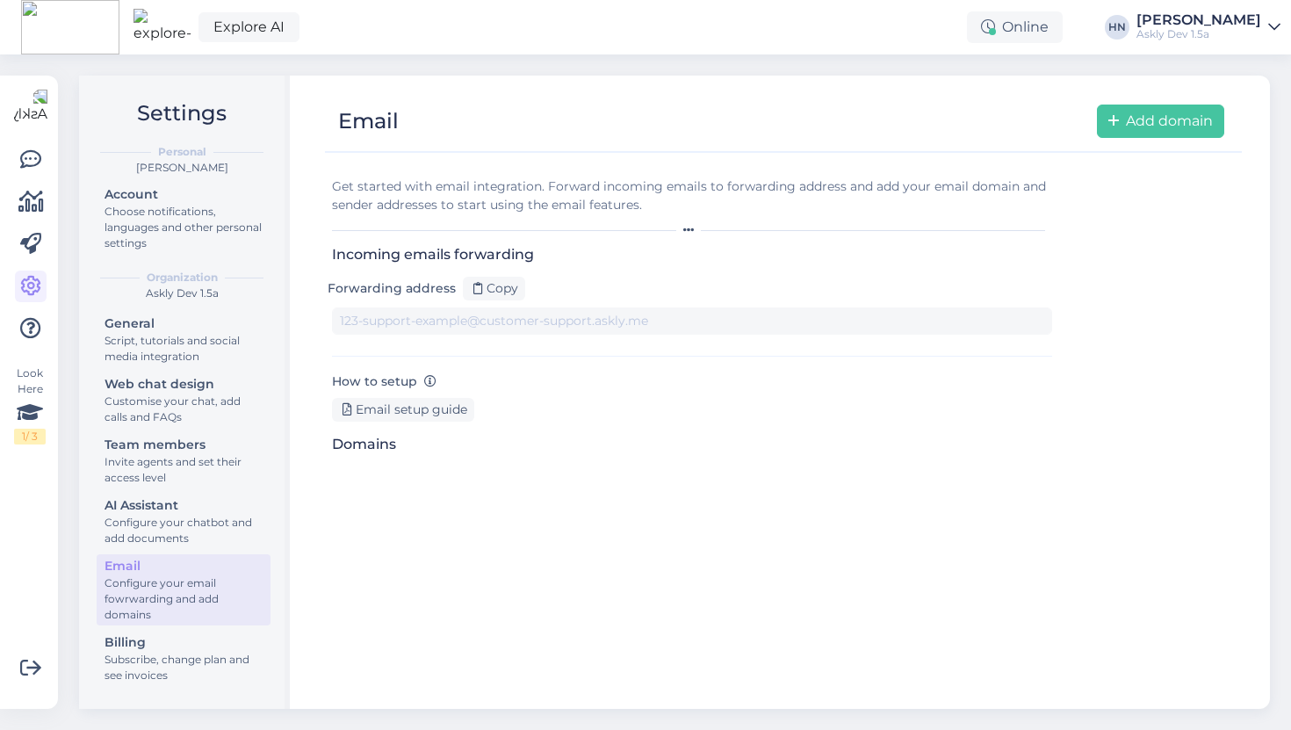
type input "[DOMAIN_NAME][EMAIL_ADDRESS][DOMAIN_NAME]"
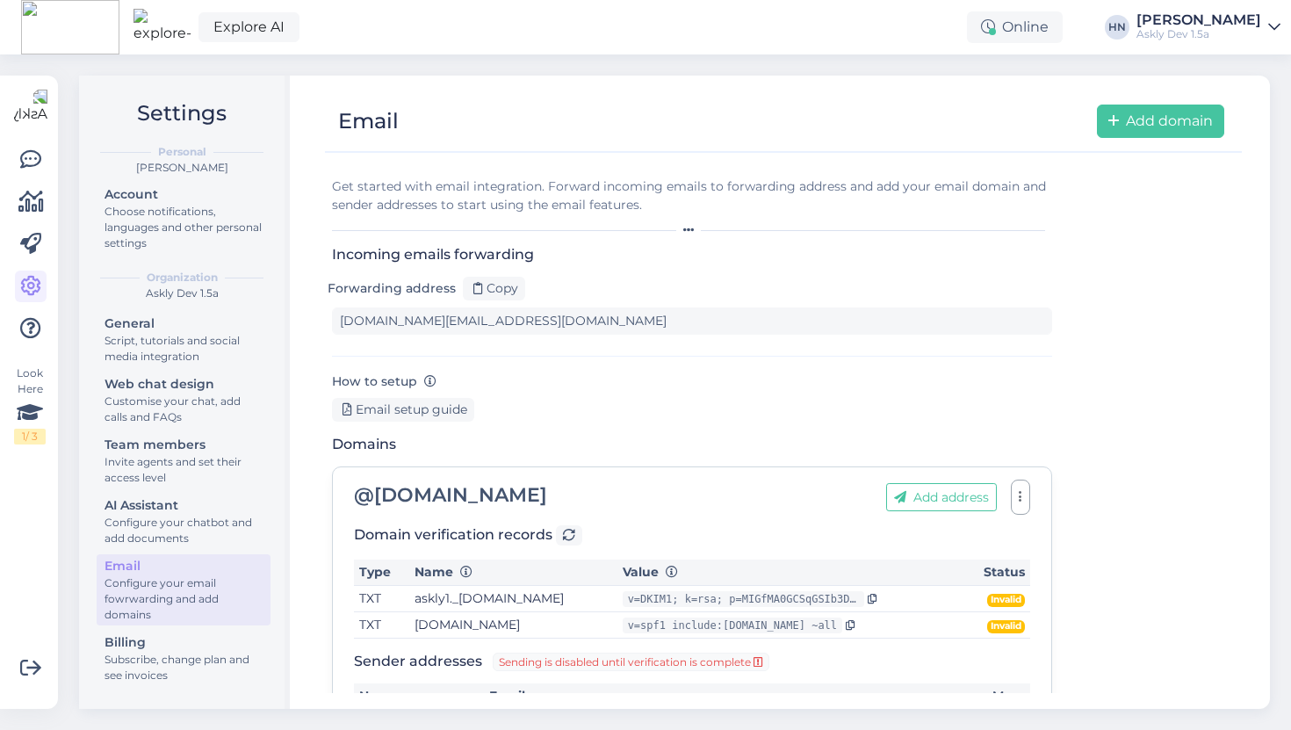
click at [1202, 24] on div "[PERSON_NAME]" at bounding box center [1199, 20] width 125 height 14
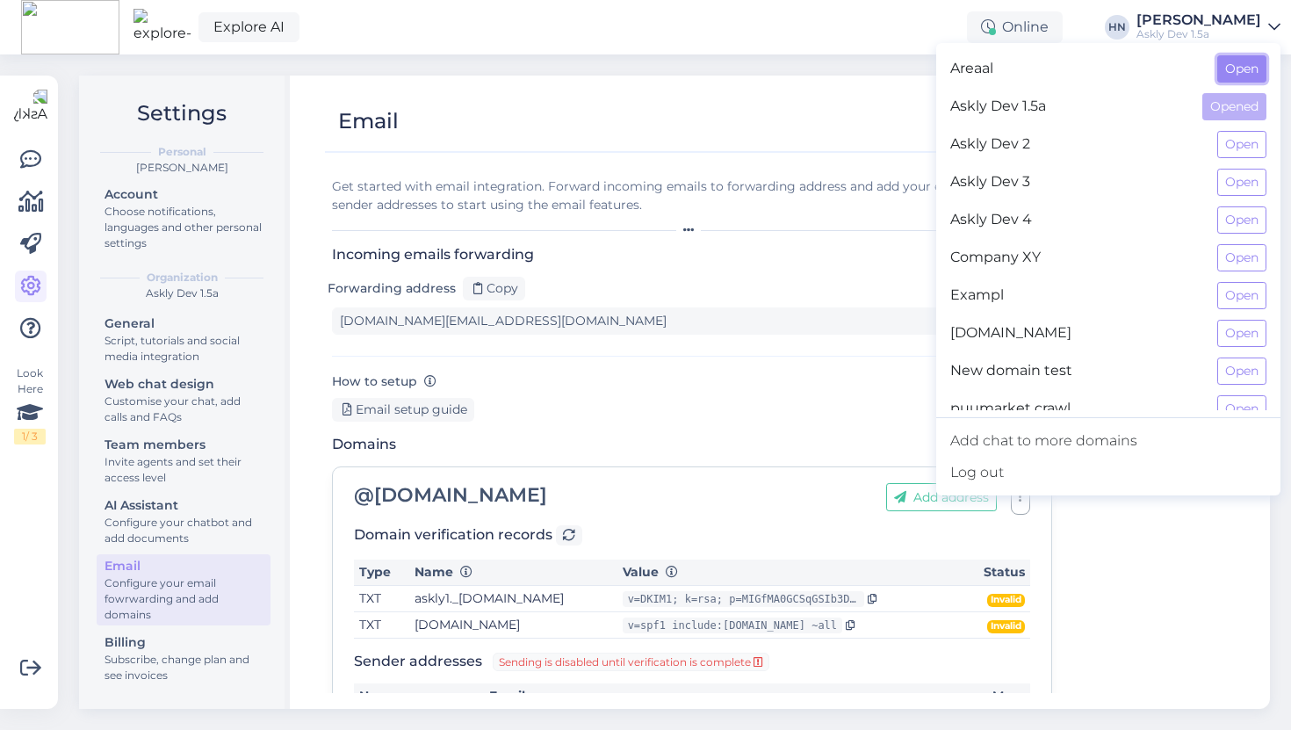
click at [1246, 56] on button "Open" at bounding box center [1241, 68] width 49 height 27
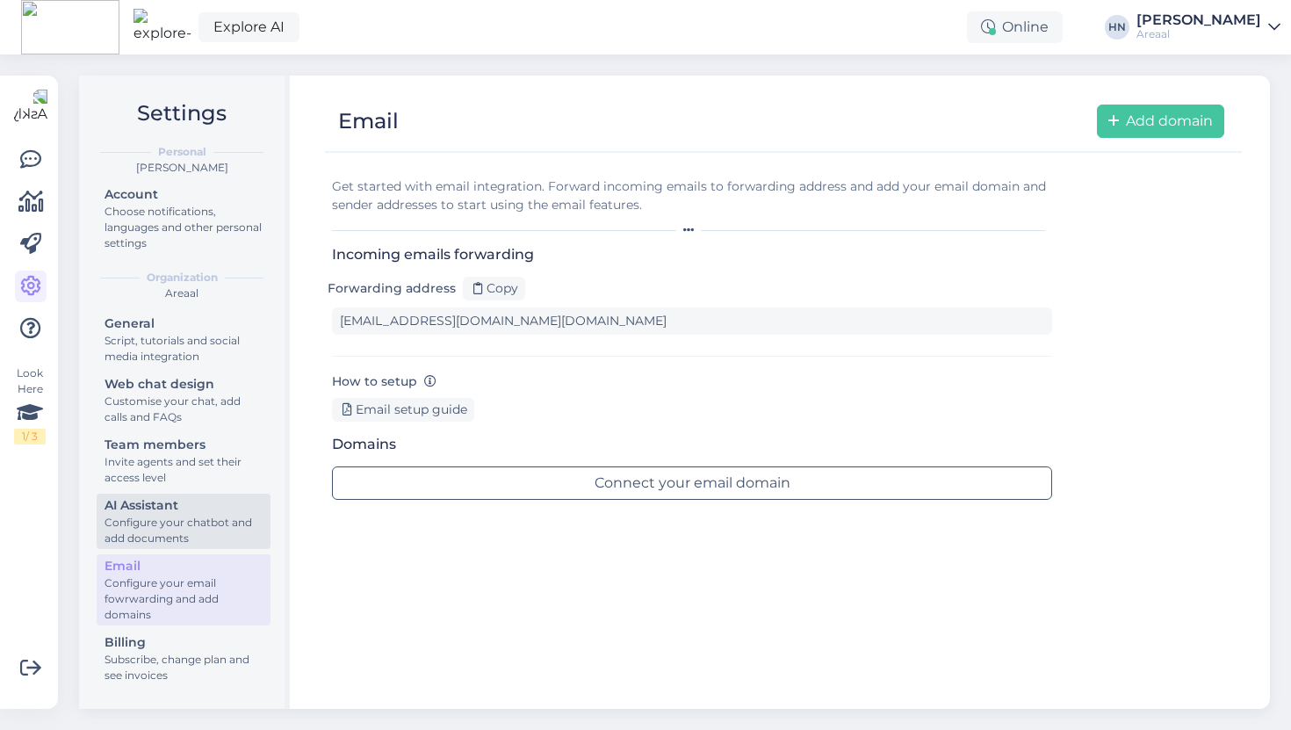
click at [176, 531] on div "Configure your chatbot and add documents" at bounding box center [184, 531] width 158 height 32
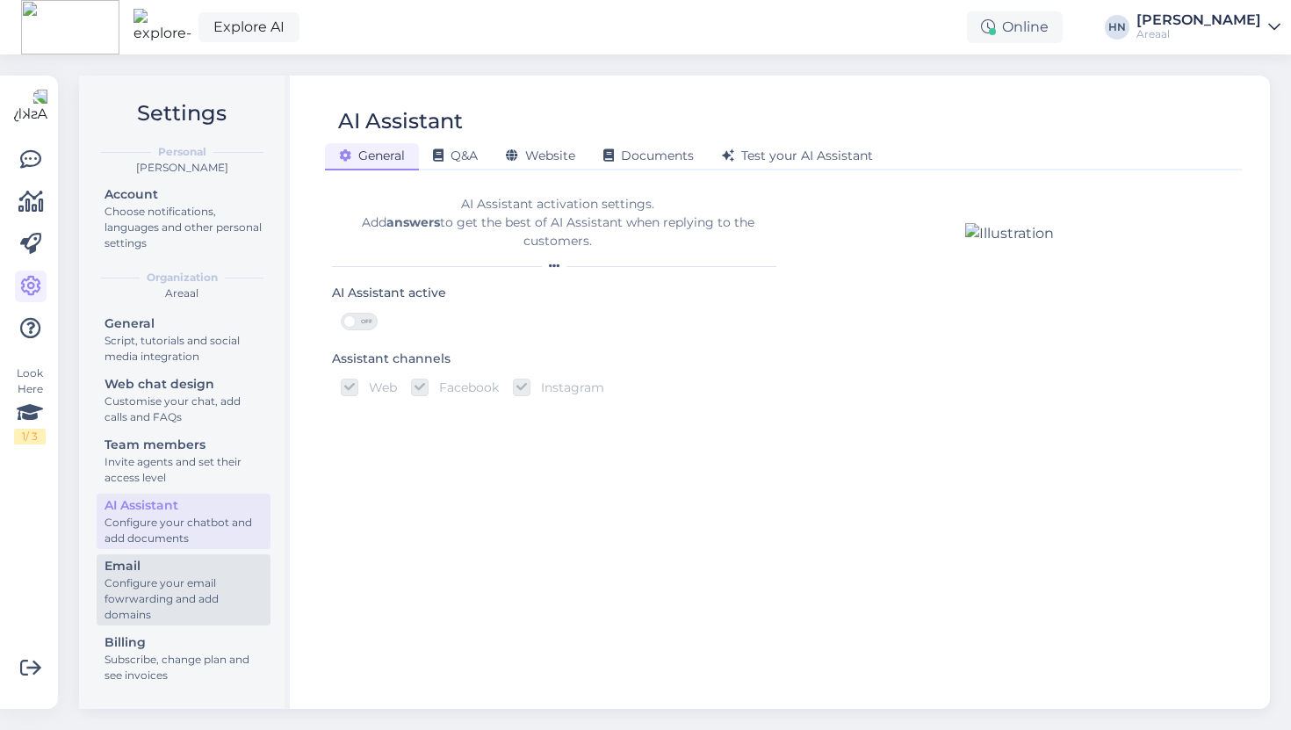
click at [162, 585] on div "Configure your email fowrwarding and add domains" at bounding box center [184, 598] width 158 height 47
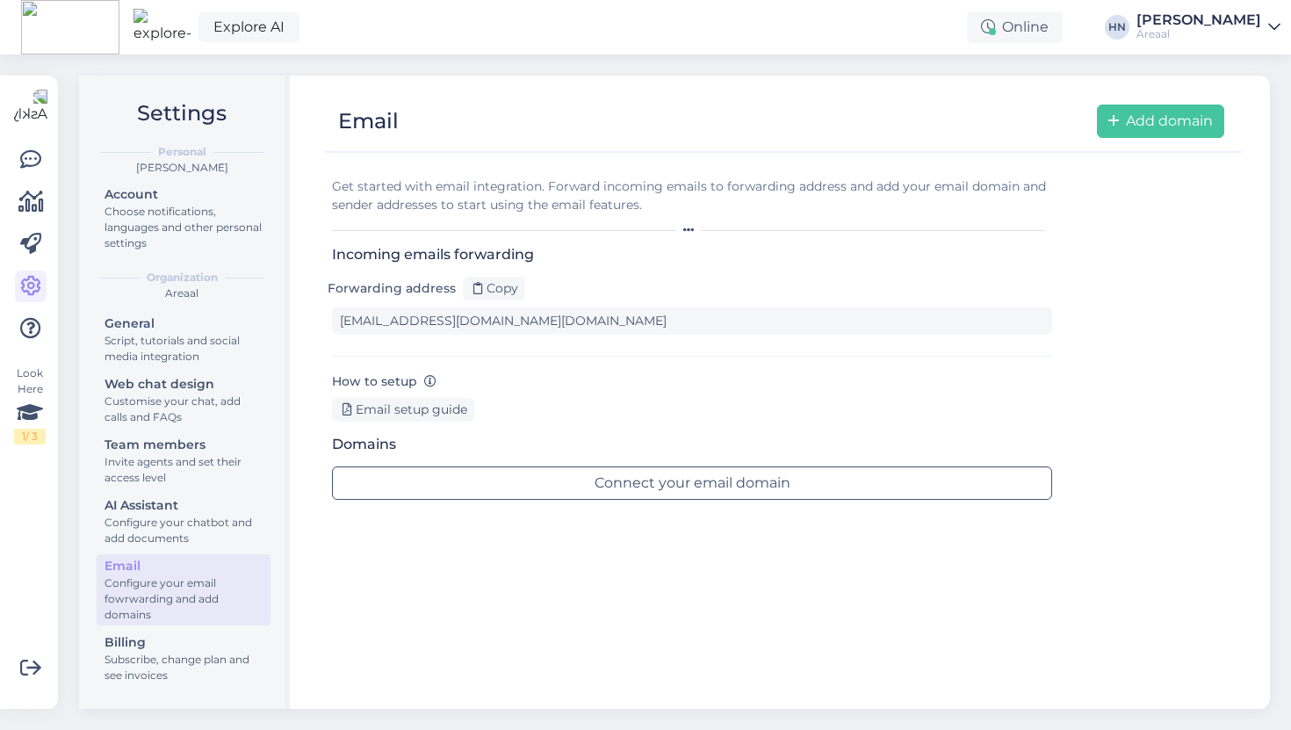
click at [160, 610] on div "Configure your email fowrwarding and add domains" at bounding box center [184, 598] width 158 height 47
click at [157, 637] on div "Billing" at bounding box center [184, 642] width 158 height 18
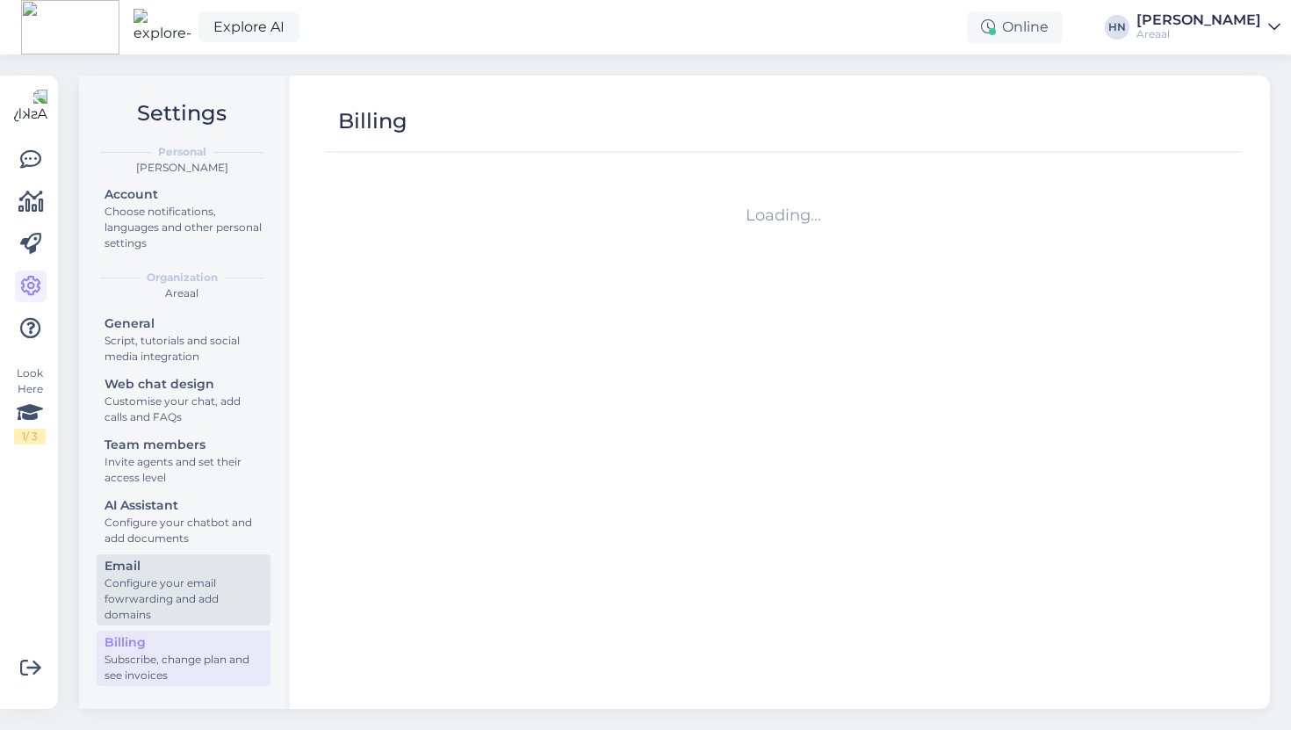
click at [179, 583] on div "Configure your email fowrwarding and add domains" at bounding box center [184, 598] width 158 height 47
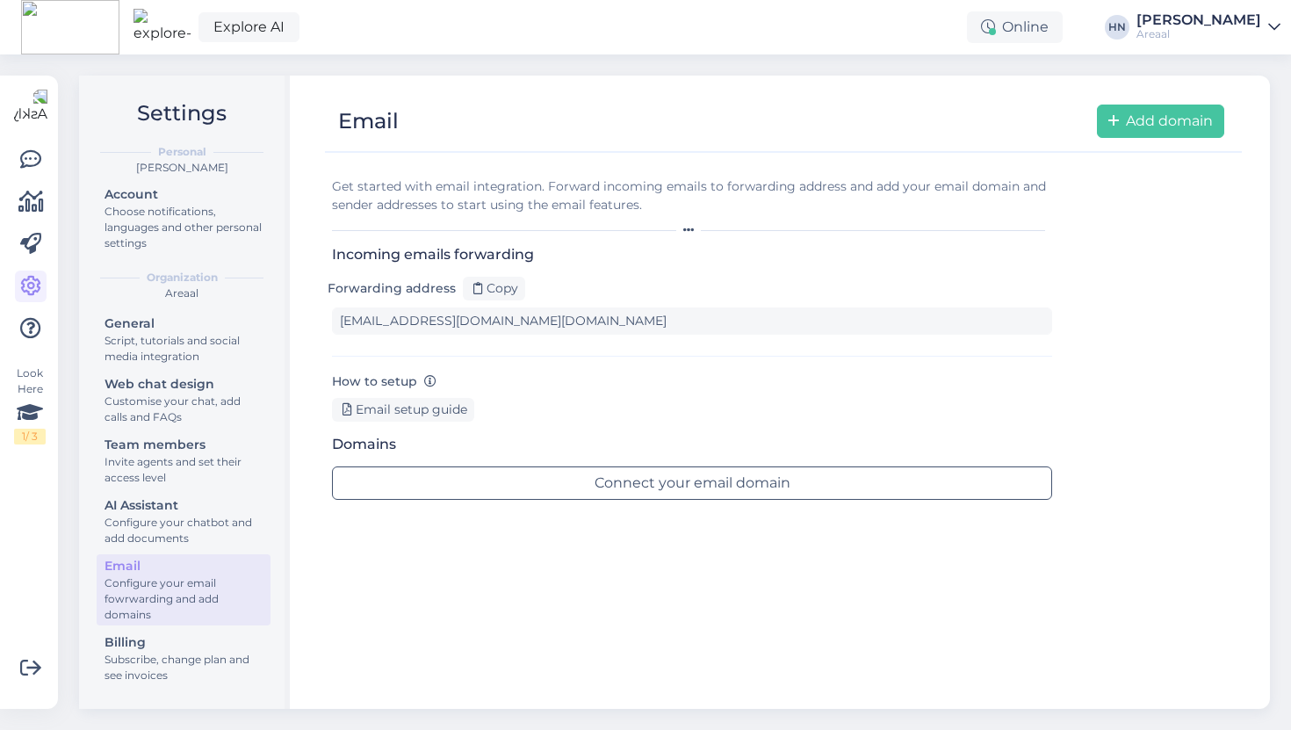
click at [1202, 23] on div "[PERSON_NAME]" at bounding box center [1199, 20] width 125 height 14
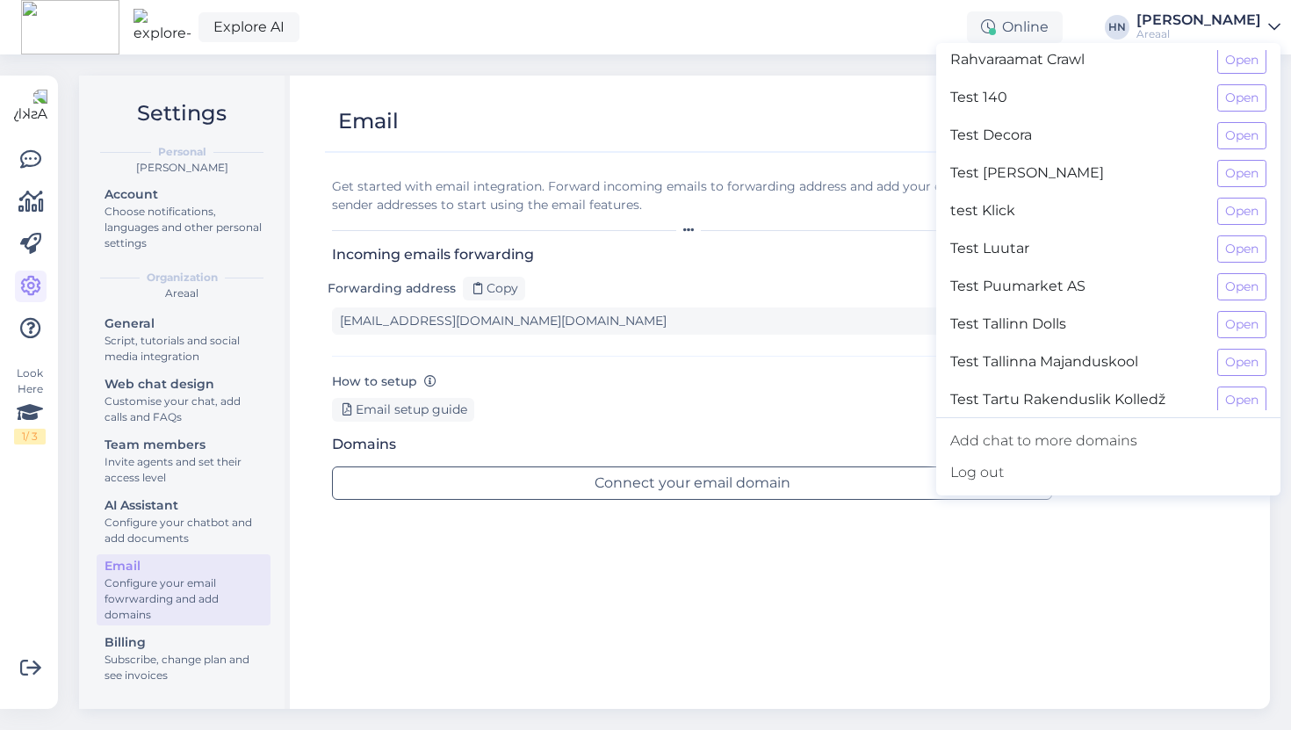
scroll to position [471, 0]
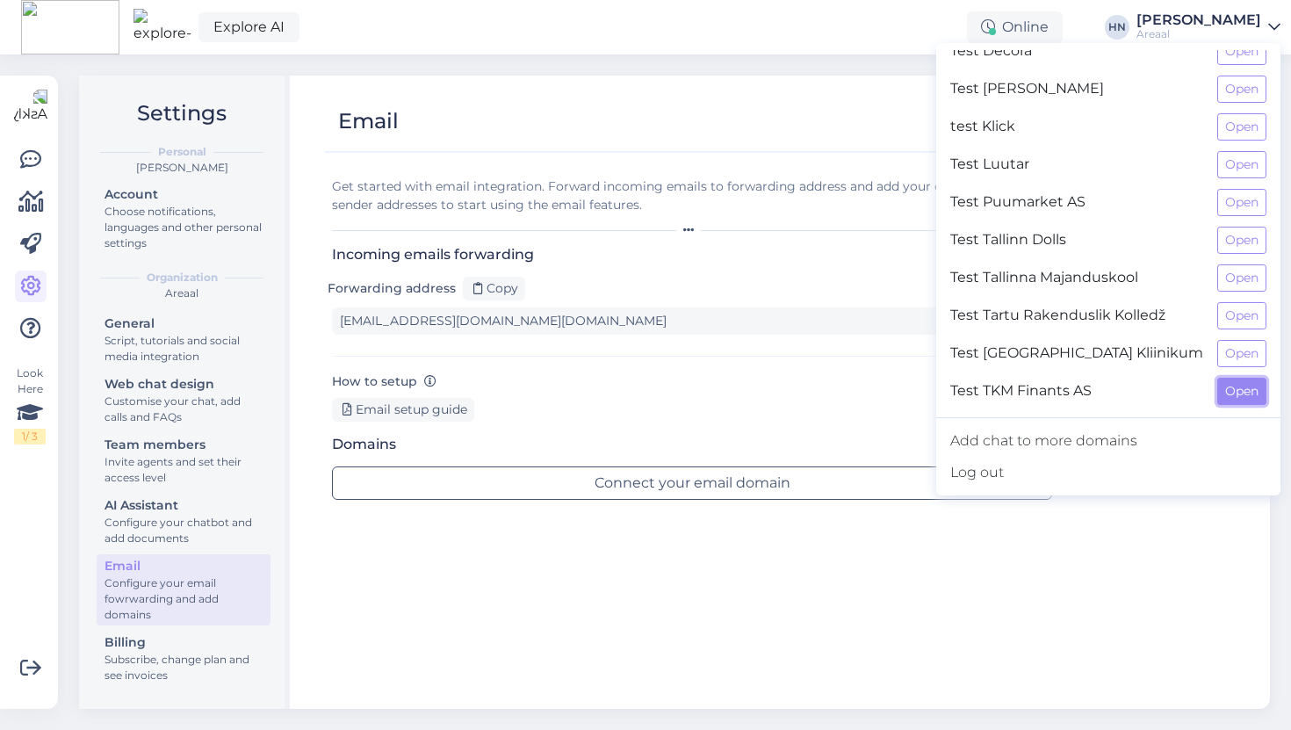
click at [1235, 387] on button "Open" at bounding box center [1241, 391] width 49 height 27
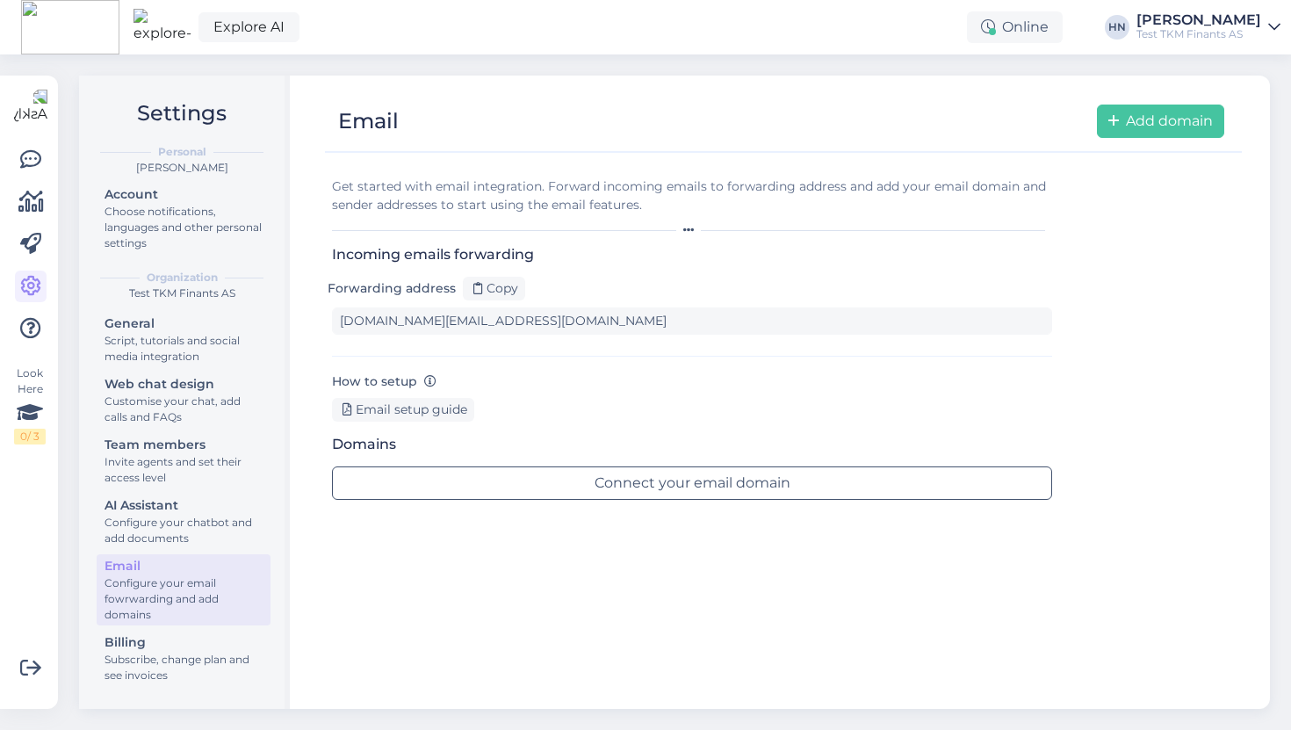
click at [1179, 31] on div "Test TKM Finants AS" at bounding box center [1199, 34] width 125 height 14
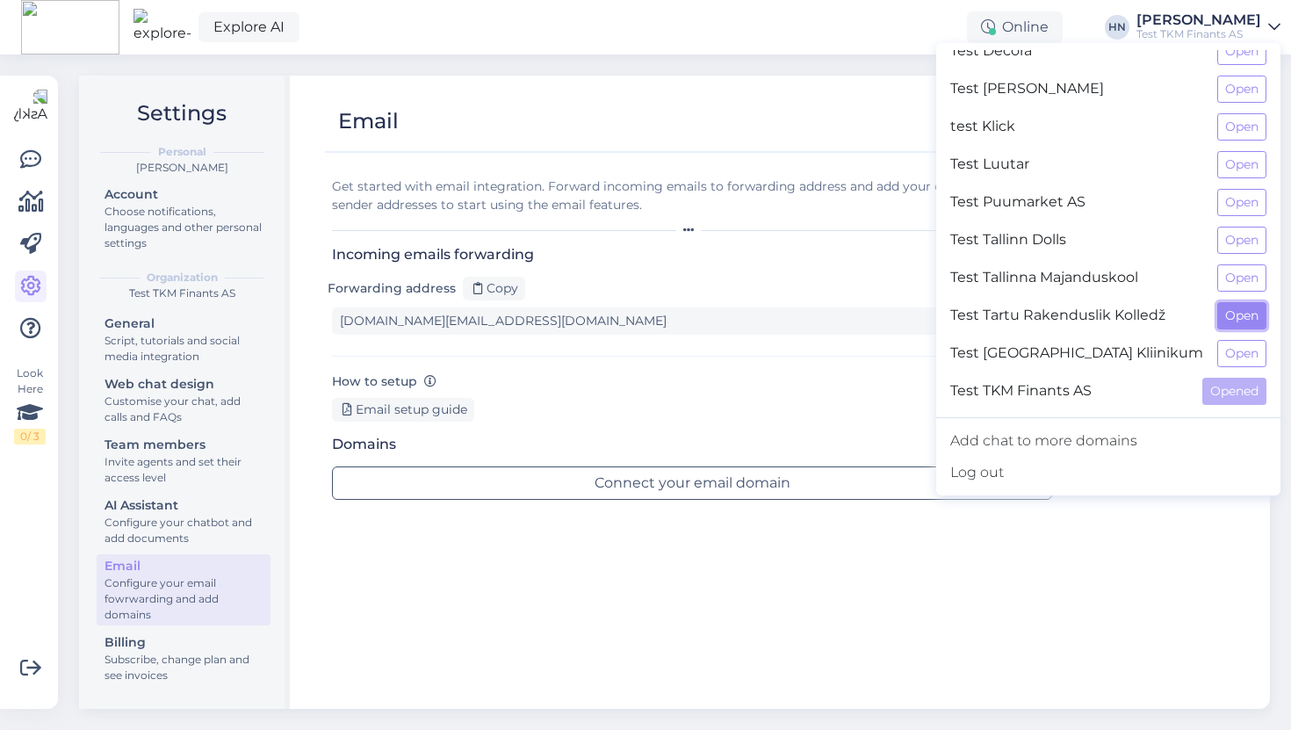
click at [1227, 321] on button "Open" at bounding box center [1241, 315] width 49 height 27
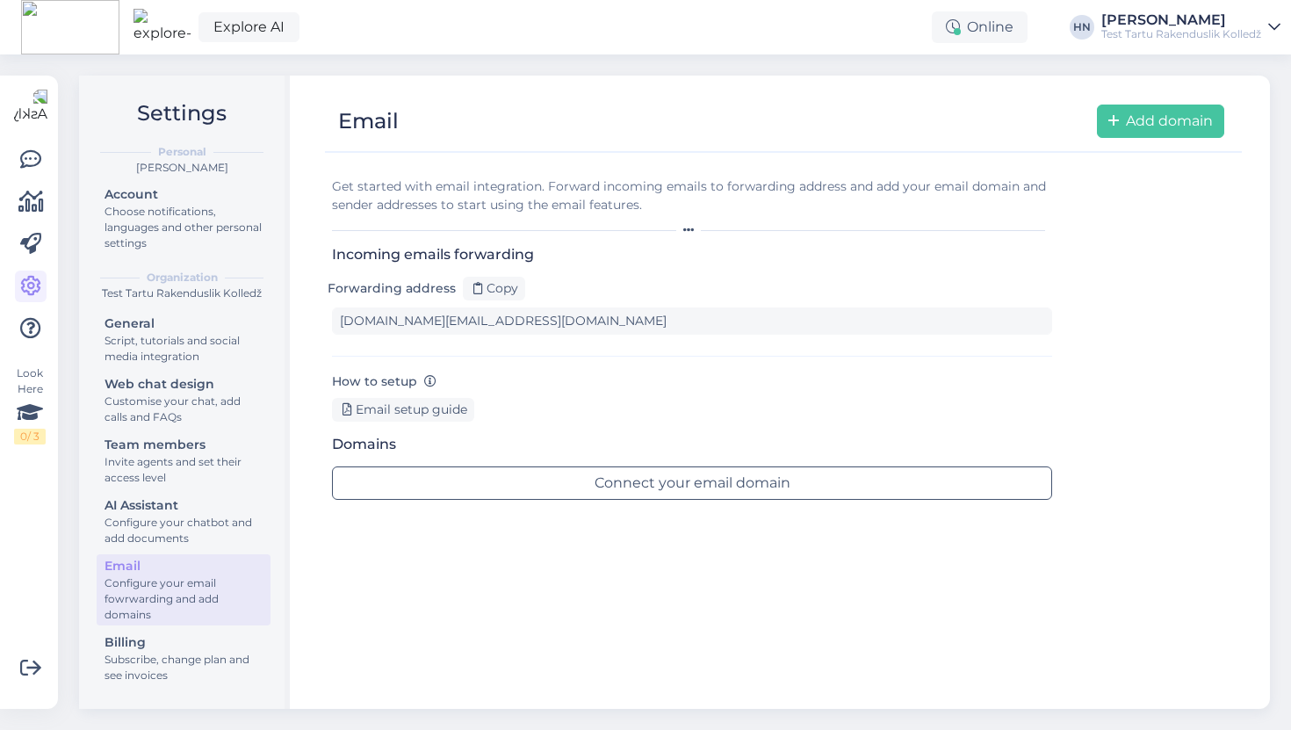
click at [1209, 35] on div "Test Tartu Rakenduslik Kolledž" at bounding box center [1181, 34] width 160 height 14
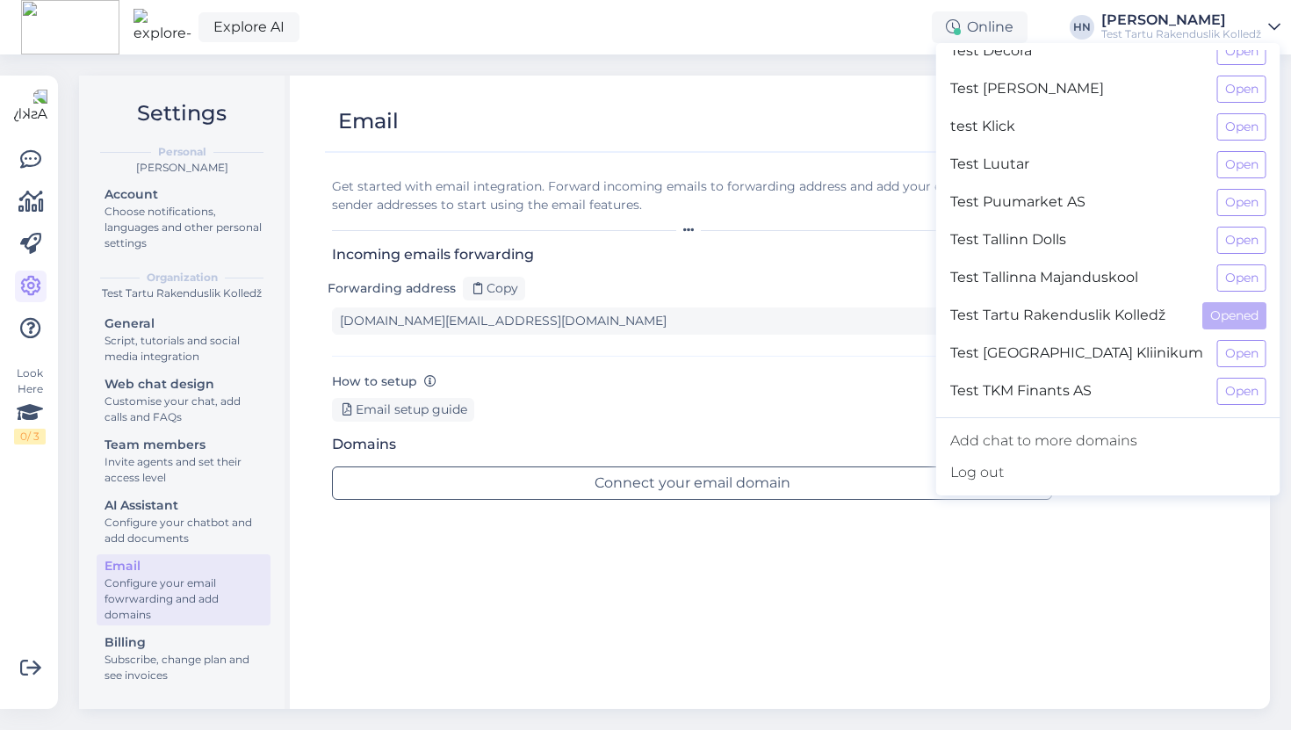
click at [1231, 262] on div "Test Tallinna Majanduskool Open" at bounding box center [1108, 278] width 344 height 38
click at [1231, 287] on button "Open" at bounding box center [1241, 277] width 49 height 27
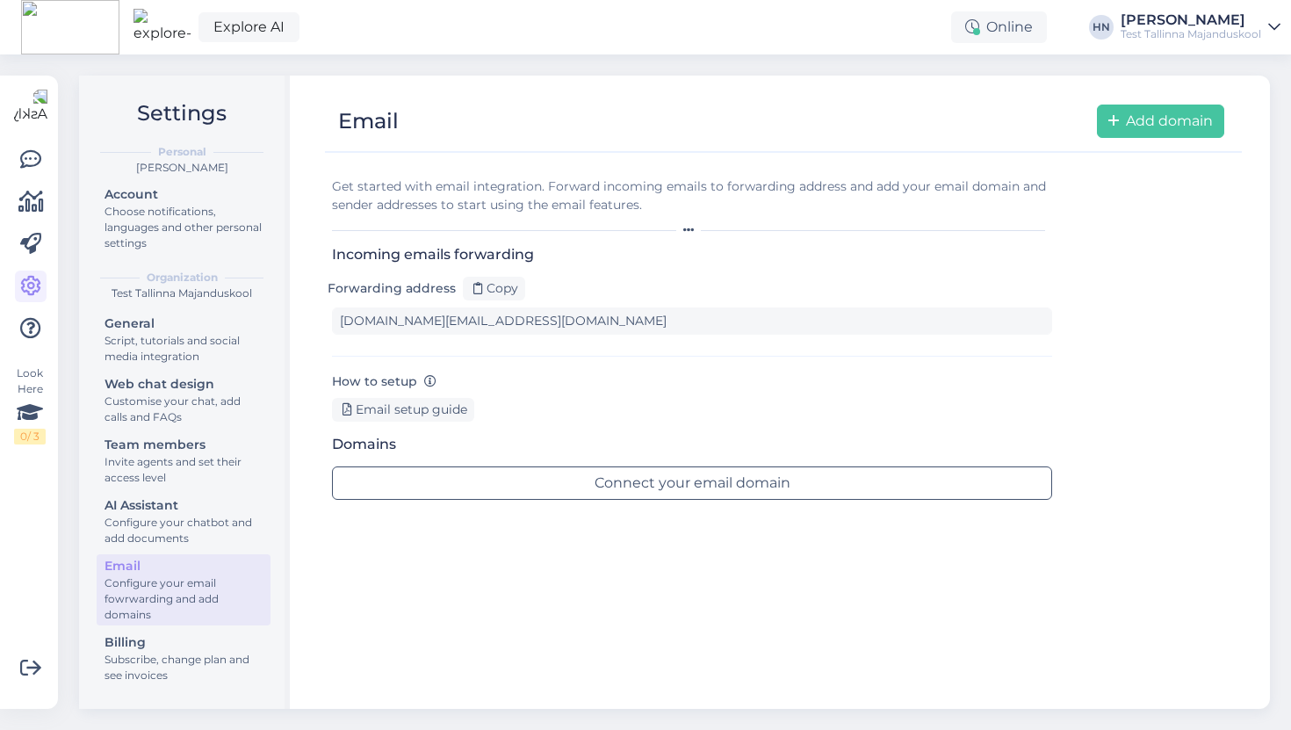
click at [1221, 36] on div "Test Tallinna Majanduskool" at bounding box center [1191, 34] width 141 height 14
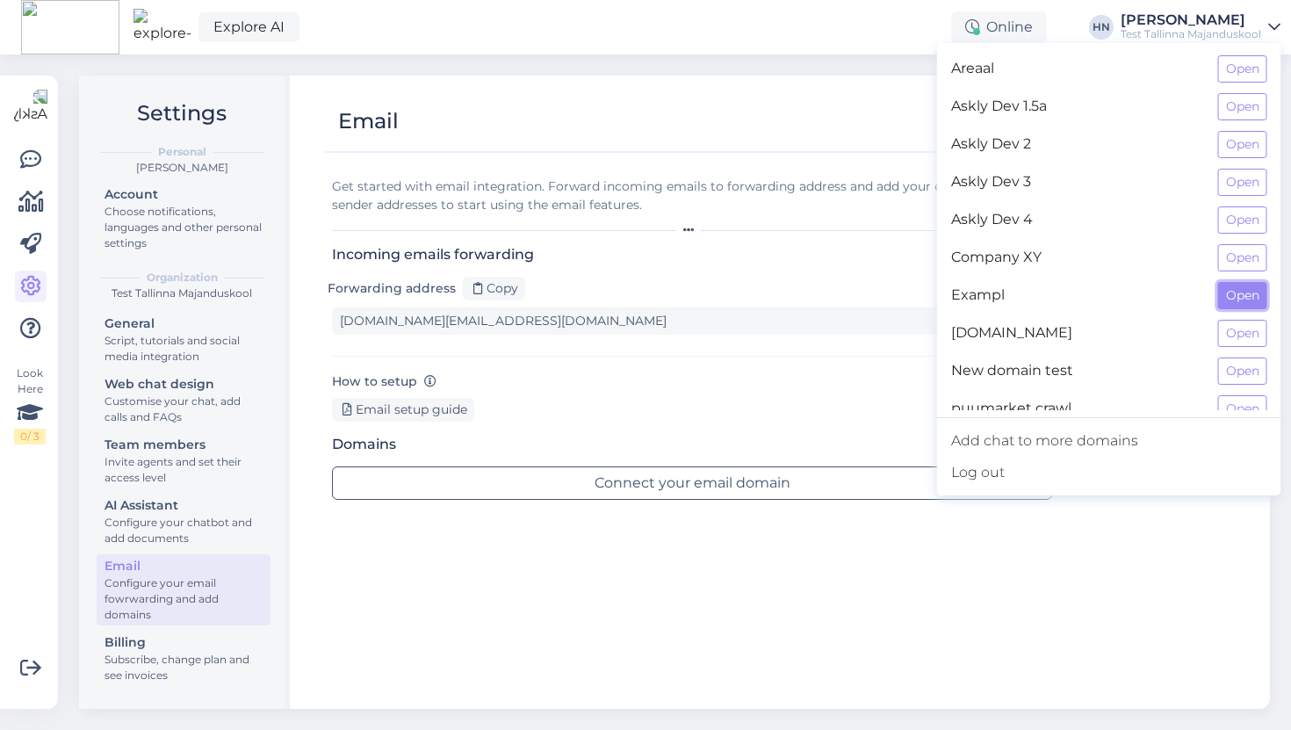
click at [1256, 297] on button "Open" at bounding box center [1242, 295] width 49 height 27
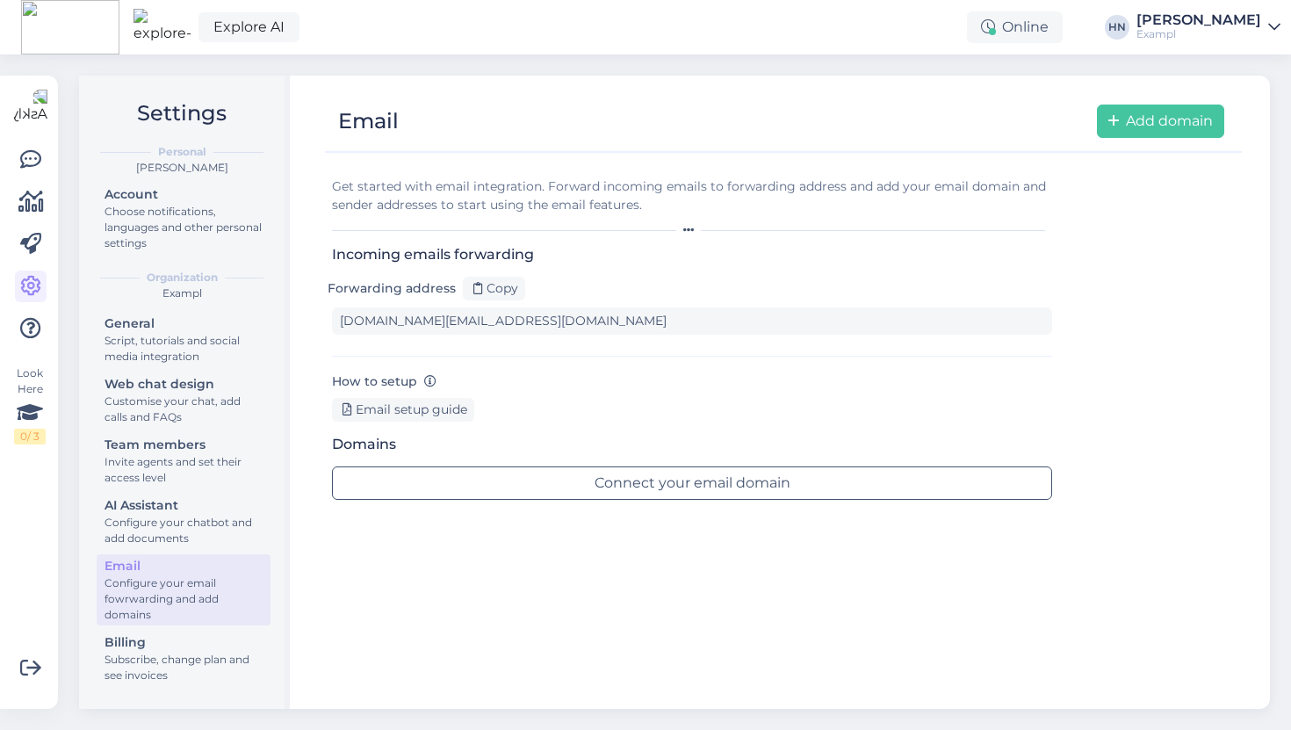
click at [1178, 22] on div "[PERSON_NAME]" at bounding box center [1199, 20] width 125 height 14
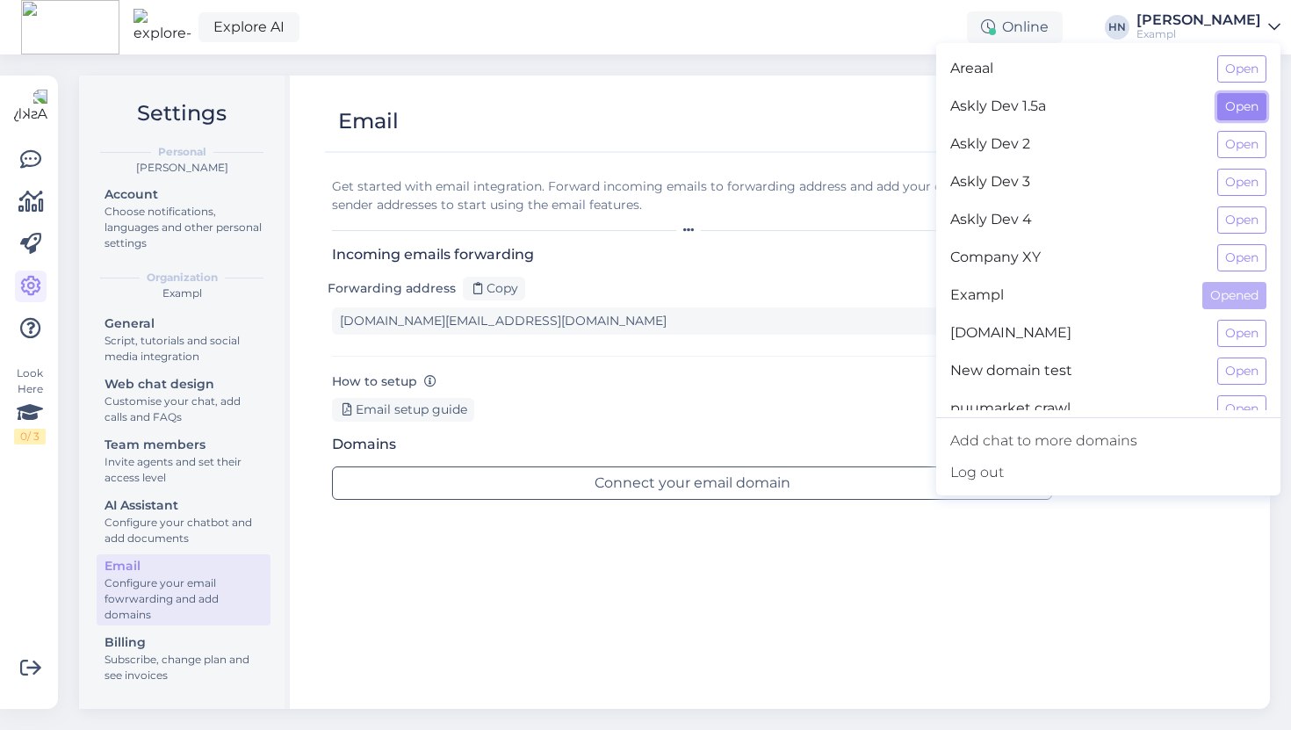
click at [1243, 96] on button "Open" at bounding box center [1241, 106] width 49 height 27
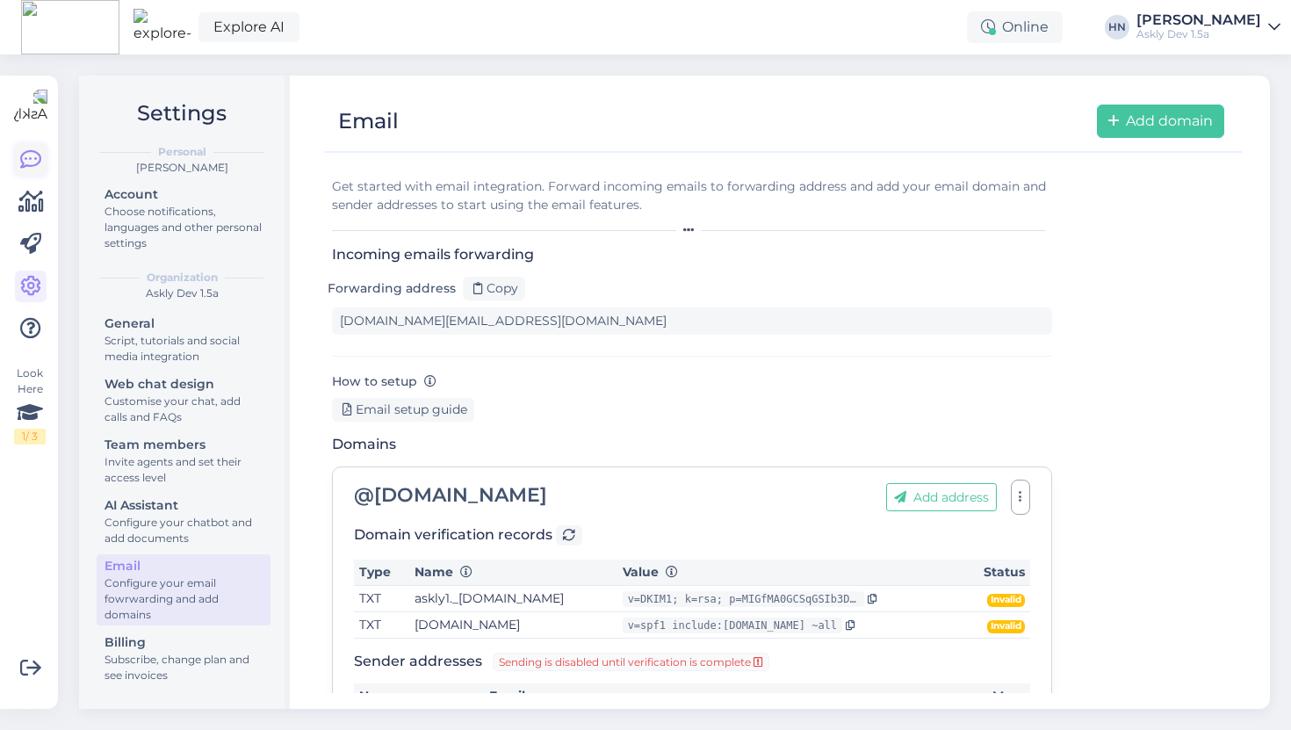
click at [41, 162] on link at bounding box center [31, 160] width 32 height 32
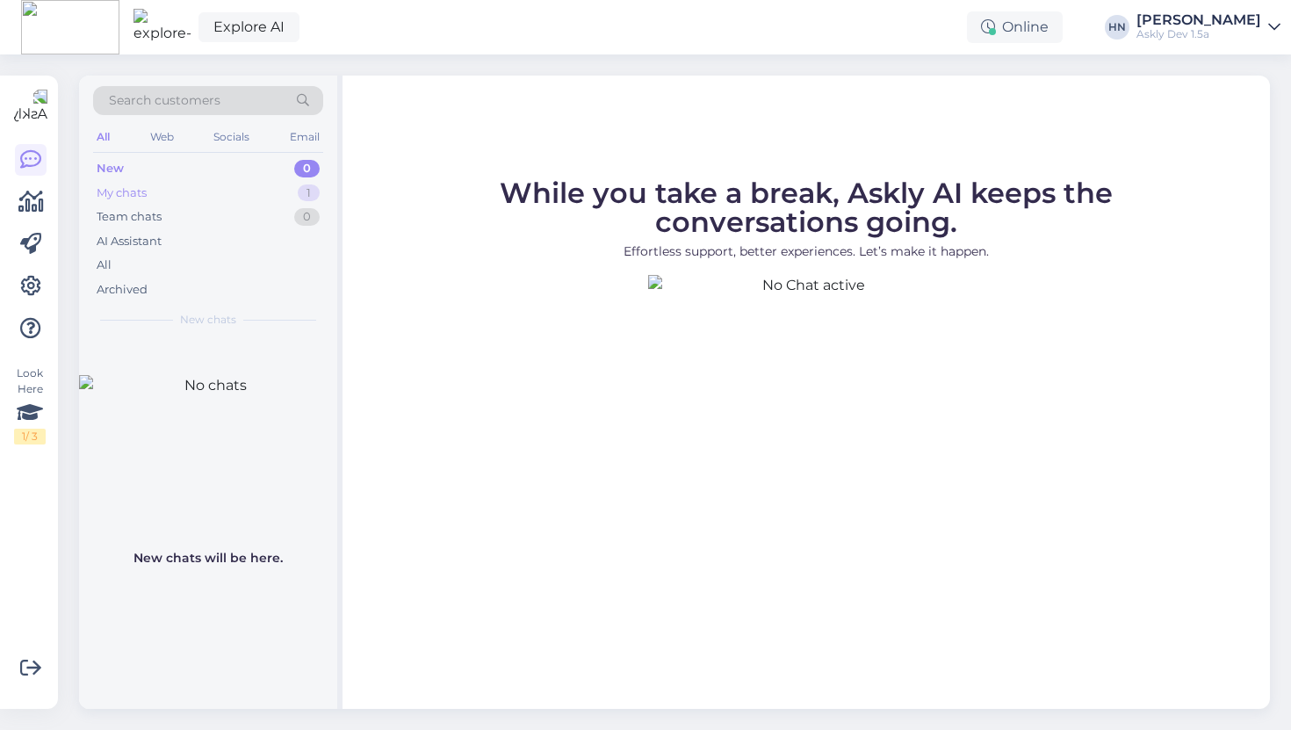
click at [236, 191] on div "My chats 1" at bounding box center [208, 193] width 230 height 25
click at [220, 361] on div "#q74mlhmg" at bounding box center [226, 358] width 200 height 16
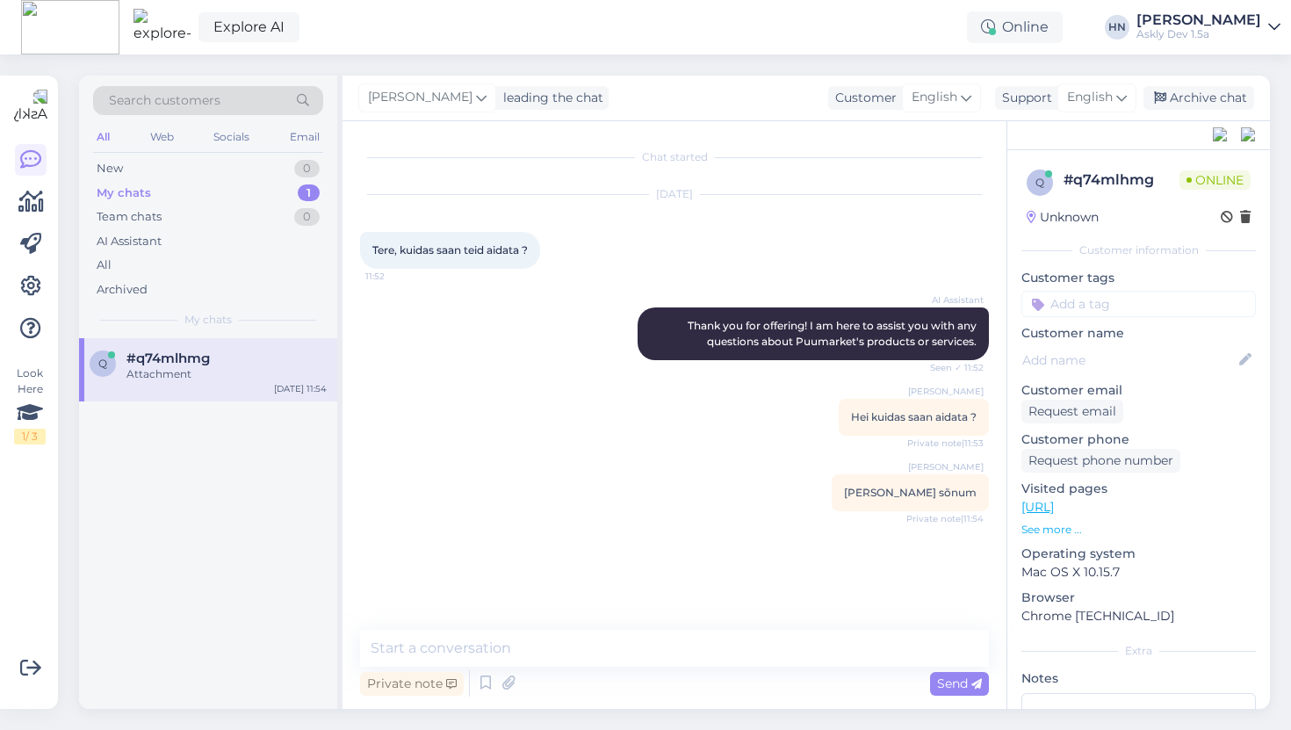
click at [851, 417] on span "Hei kuidas saan aidata ?" at bounding box center [914, 416] width 126 height 13
click at [632, 326] on button at bounding box center [627, 334] width 11 height 16
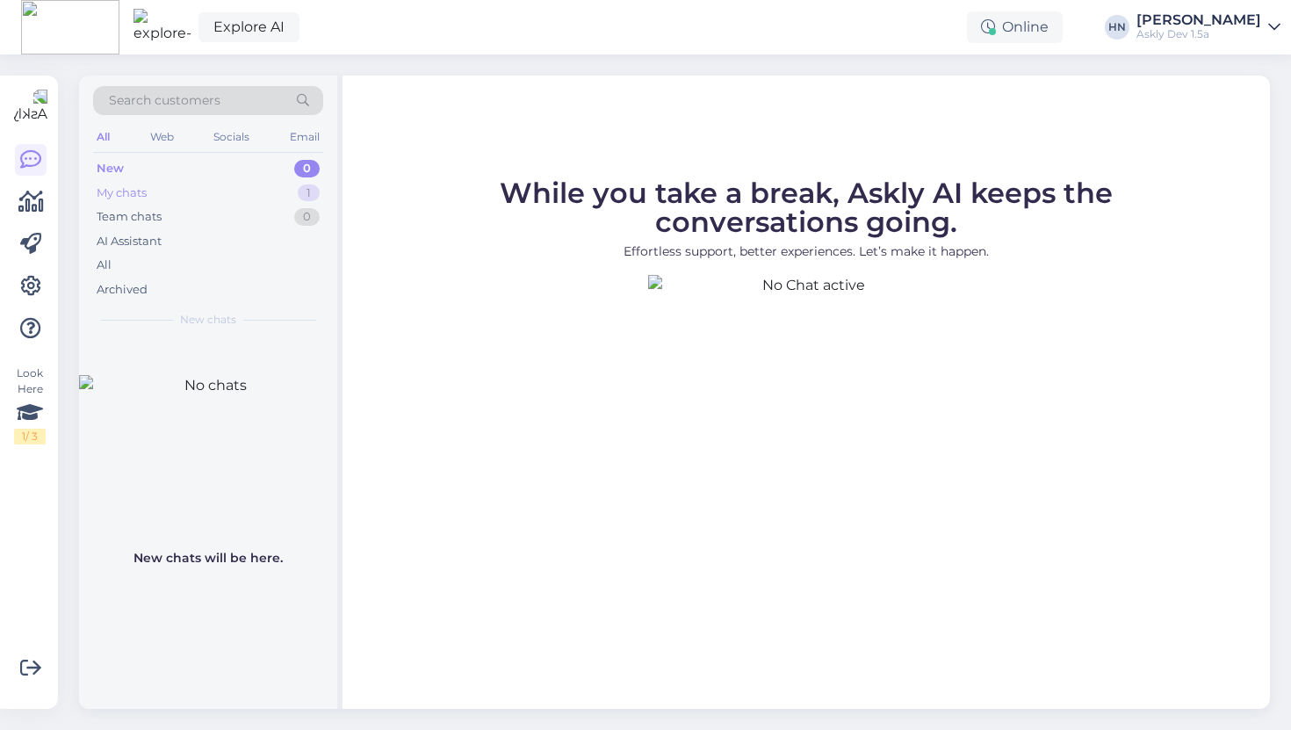
click at [266, 199] on div "My chats 1" at bounding box center [208, 193] width 230 height 25
click at [247, 366] on div "Attachment" at bounding box center [226, 374] width 200 height 16
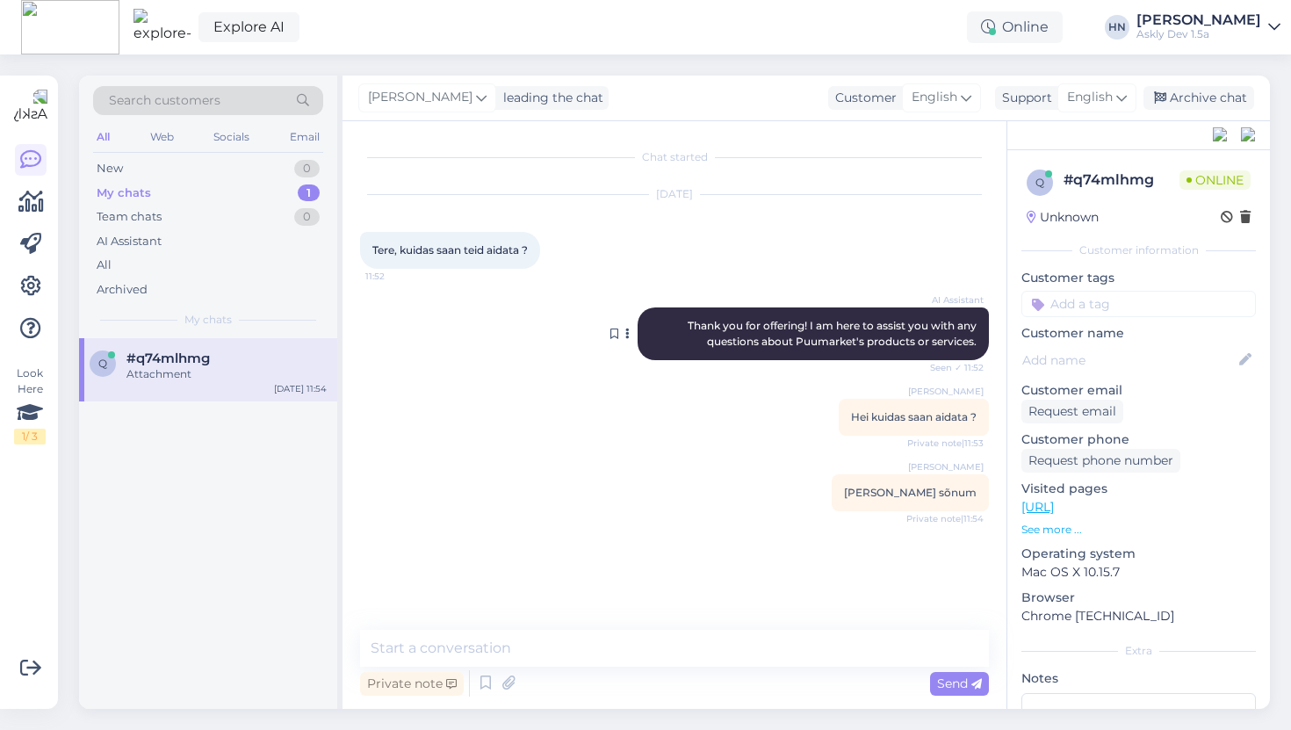
click at [629, 332] on button at bounding box center [627, 334] width 11 height 16
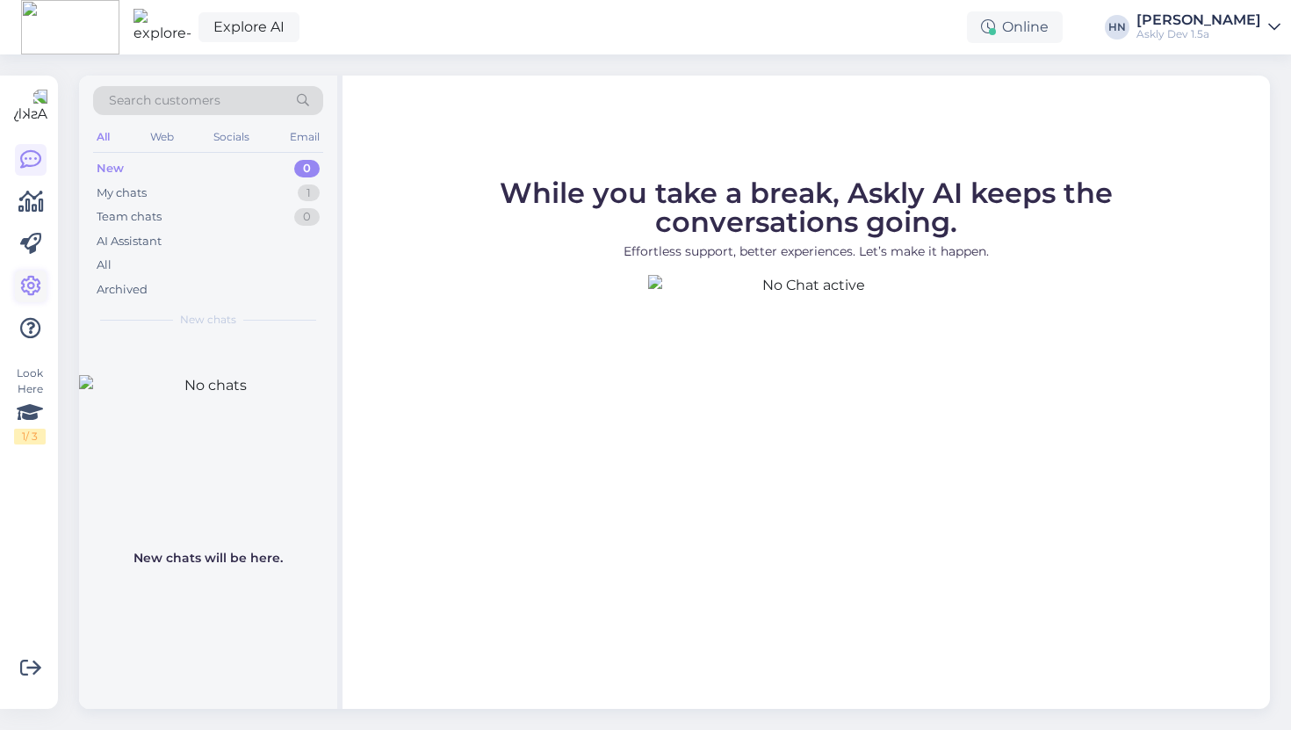
click at [29, 291] on icon at bounding box center [30, 286] width 21 height 21
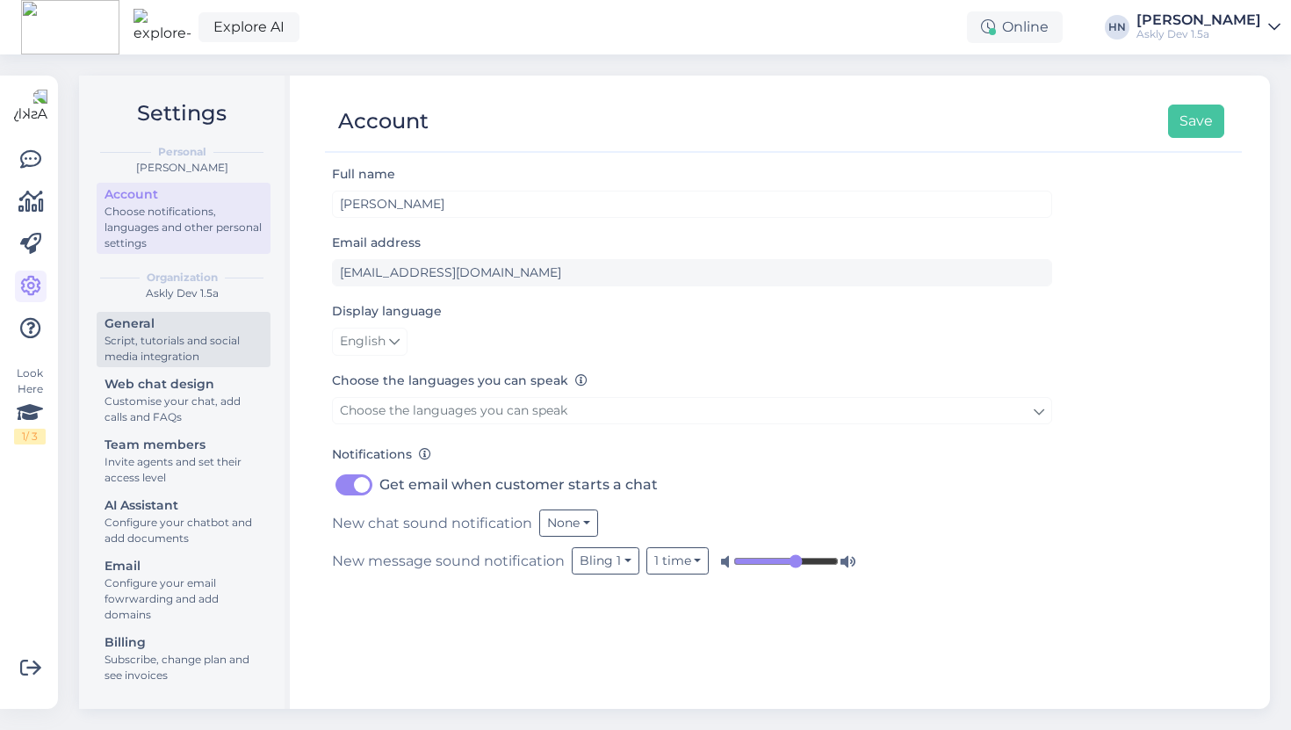
click at [167, 347] on div "Script, tutorials and social media integration" at bounding box center [184, 349] width 158 height 32
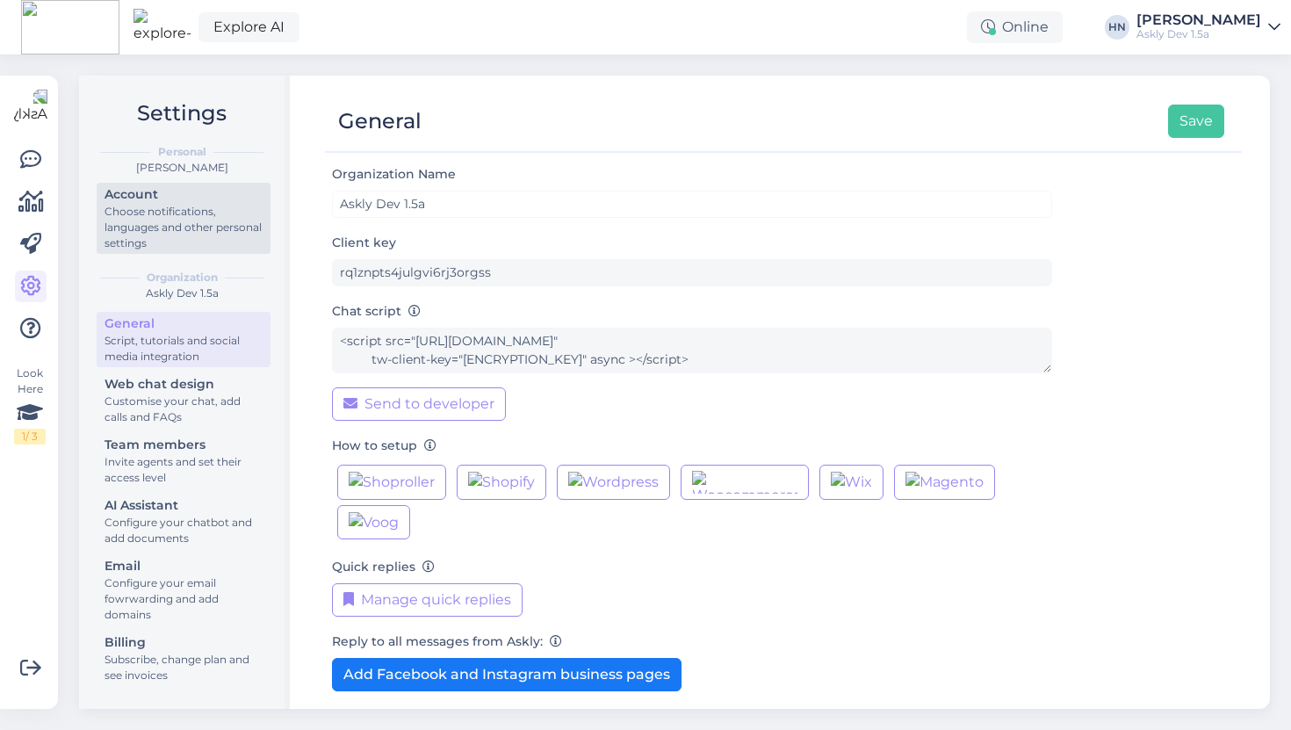
click at [148, 195] on div "Account" at bounding box center [184, 194] width 158 height 18
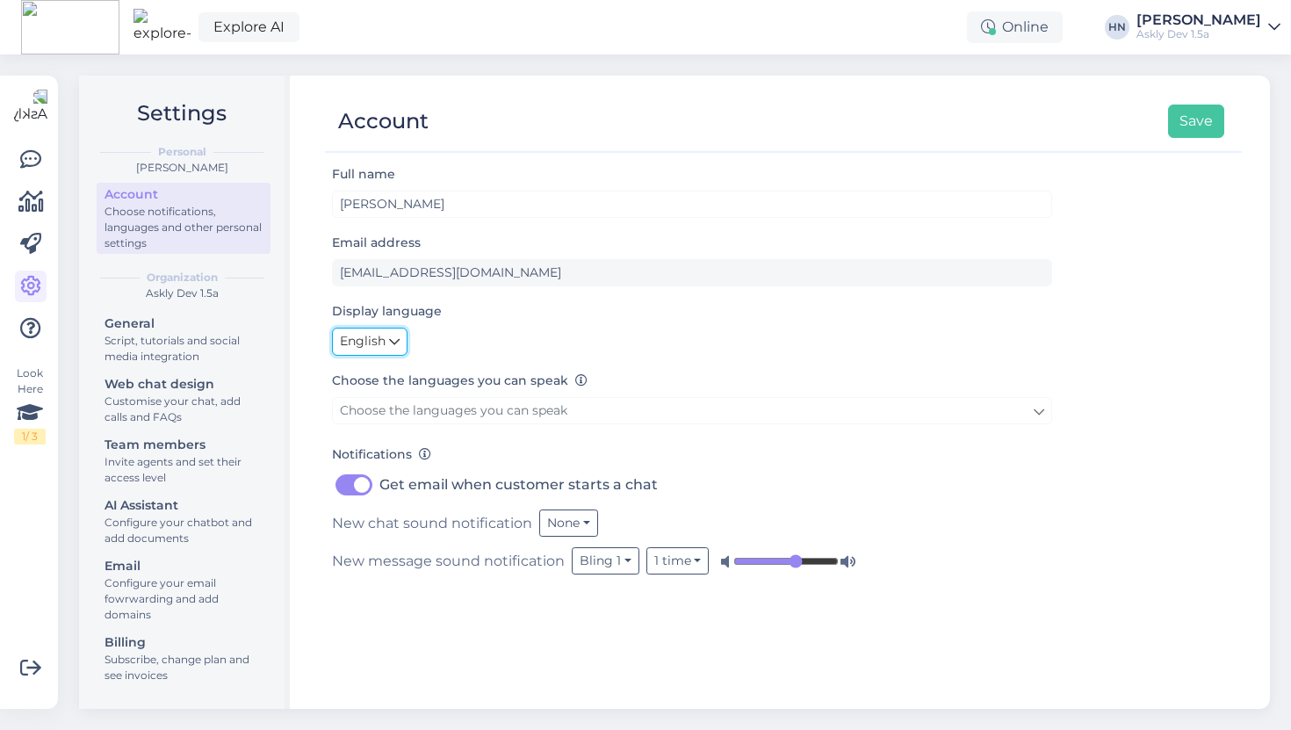
click at [378, 336] on span "English" at bounding box center [363, 341] width 46 height 19
click at [378, 372] on link "Eesti" at bounding box center [373, 379] width 83 height 28
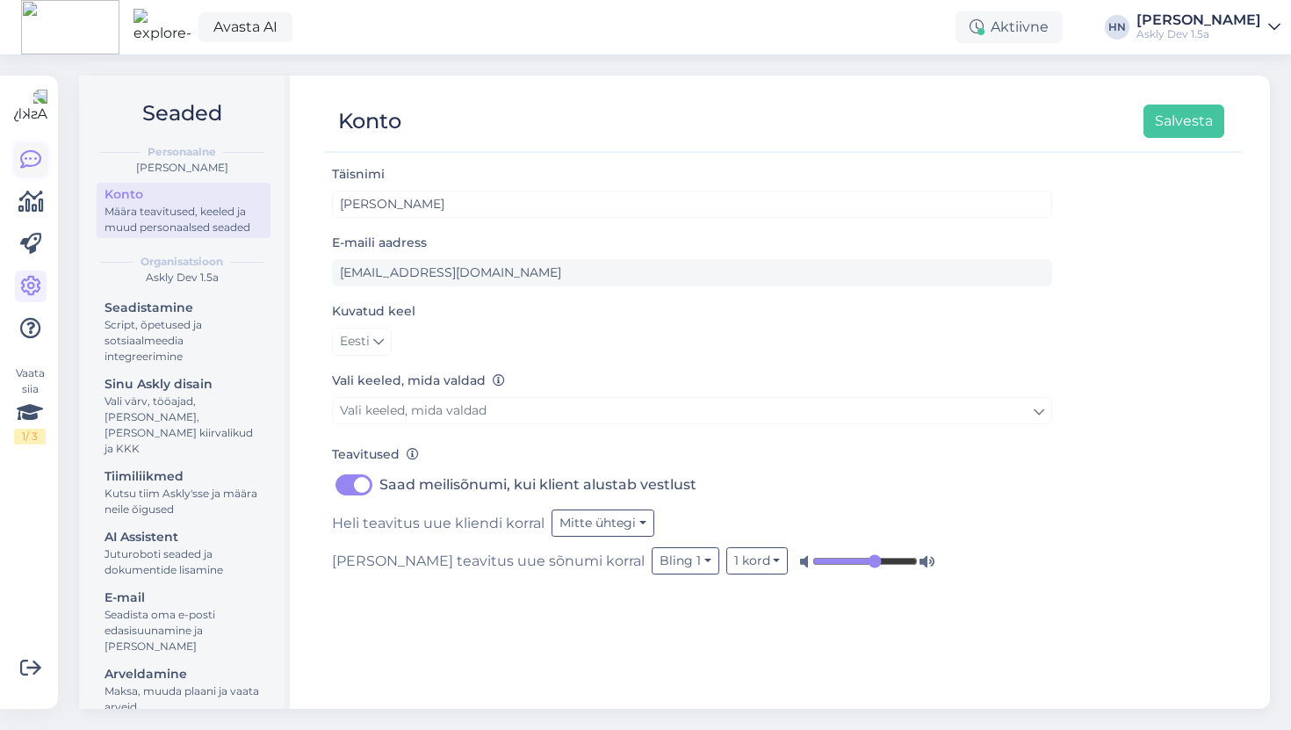
click at [26, 150] on icon at bounding box center [30, 159] width 21 height 21
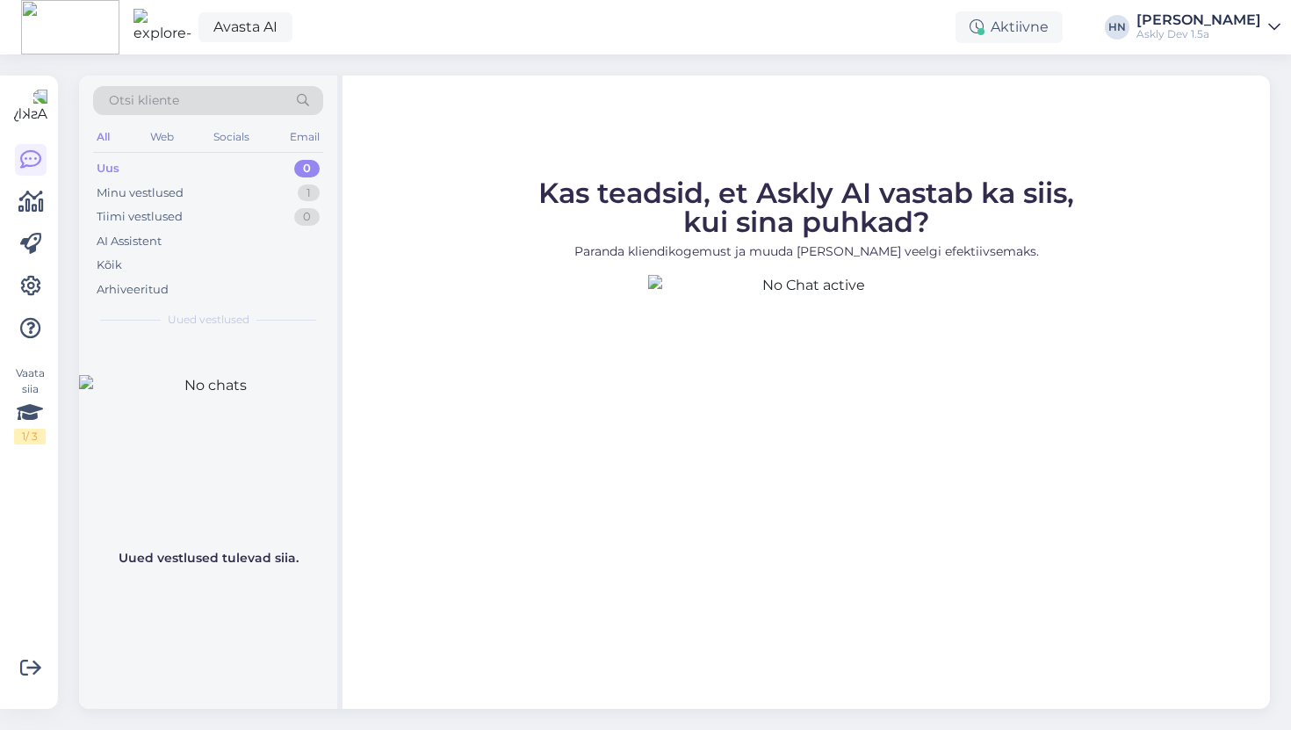
click at [253, 172] on div "Uus 0" at bounding box center [208, 168] width 230 height 25
click at [253, 173] on div "Uus 0" at bounding box center [208, 168] width 230 height 25
click at [246, 185] on div "Minu vestlused 1" at bounding box center [208, 193] width 230 height 25
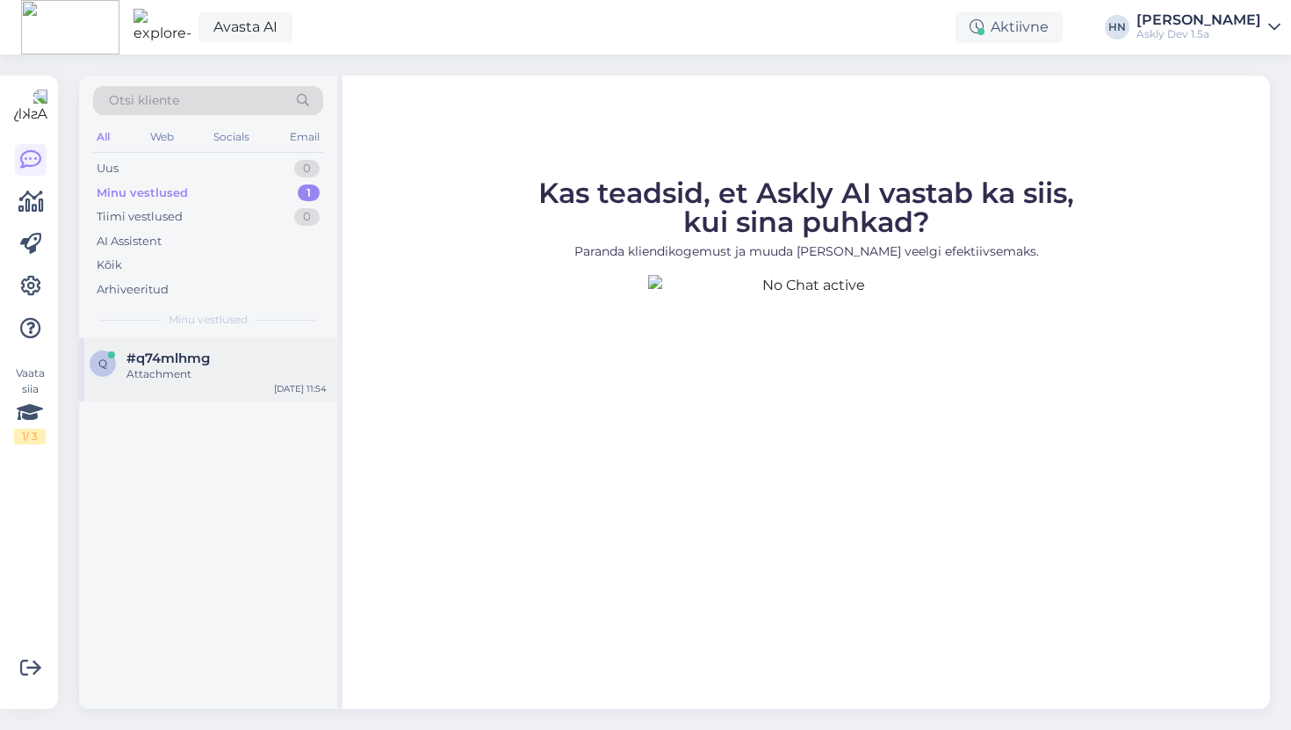
click at [196, 374] on div "Attachment" at bounding box center [226, 374] width 200 height 16
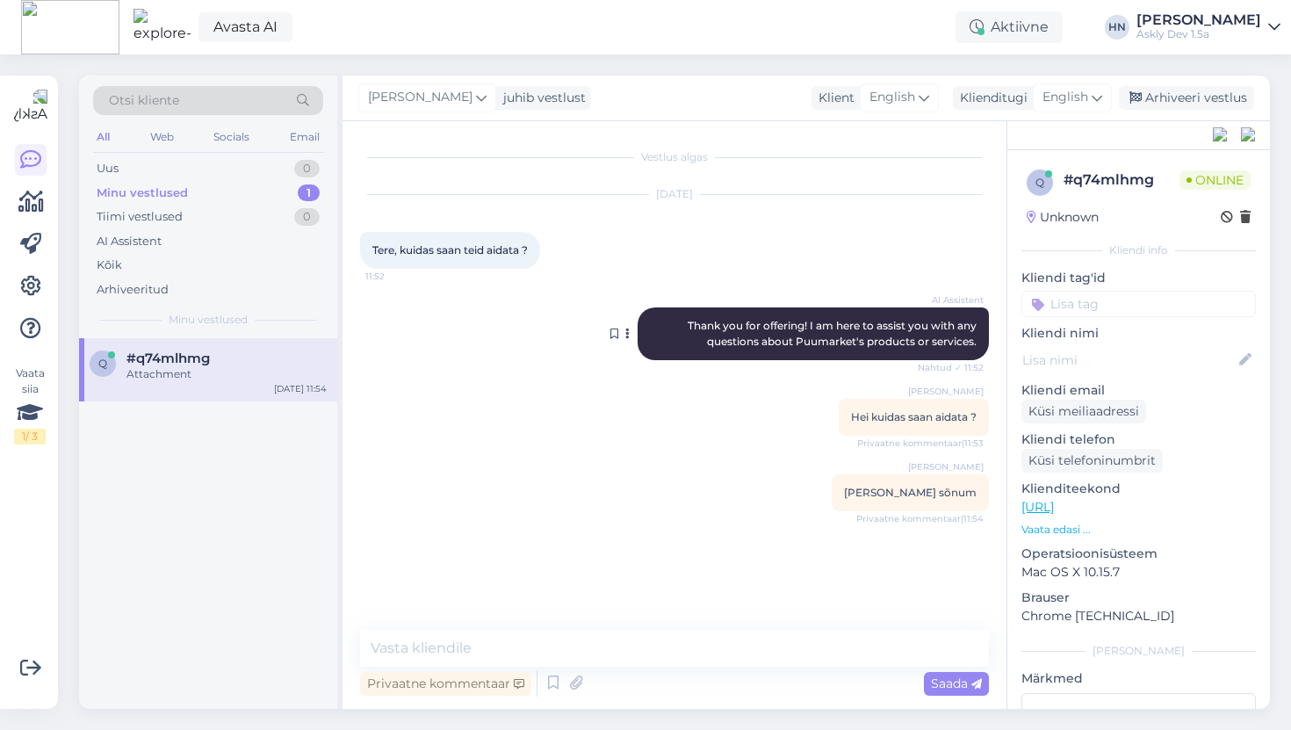
click at [625, 333] on icon at bounding box center [627, 333] width 4 height 11
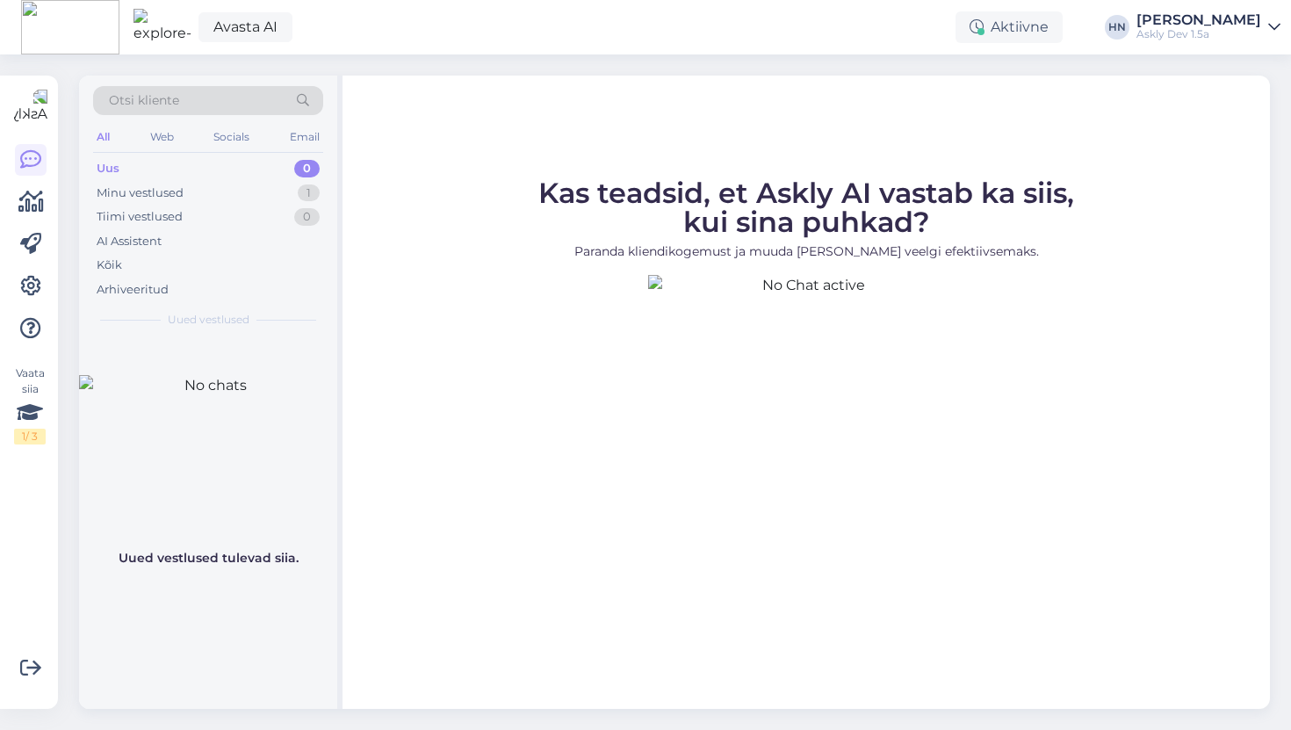
click at [140, 177] on div "Uus 0" at bounding box center [208, 168] width 230 height 25
click at [140, 197] on div "Minu vestlused" at bounding box center [140, 193] width 87 height 18
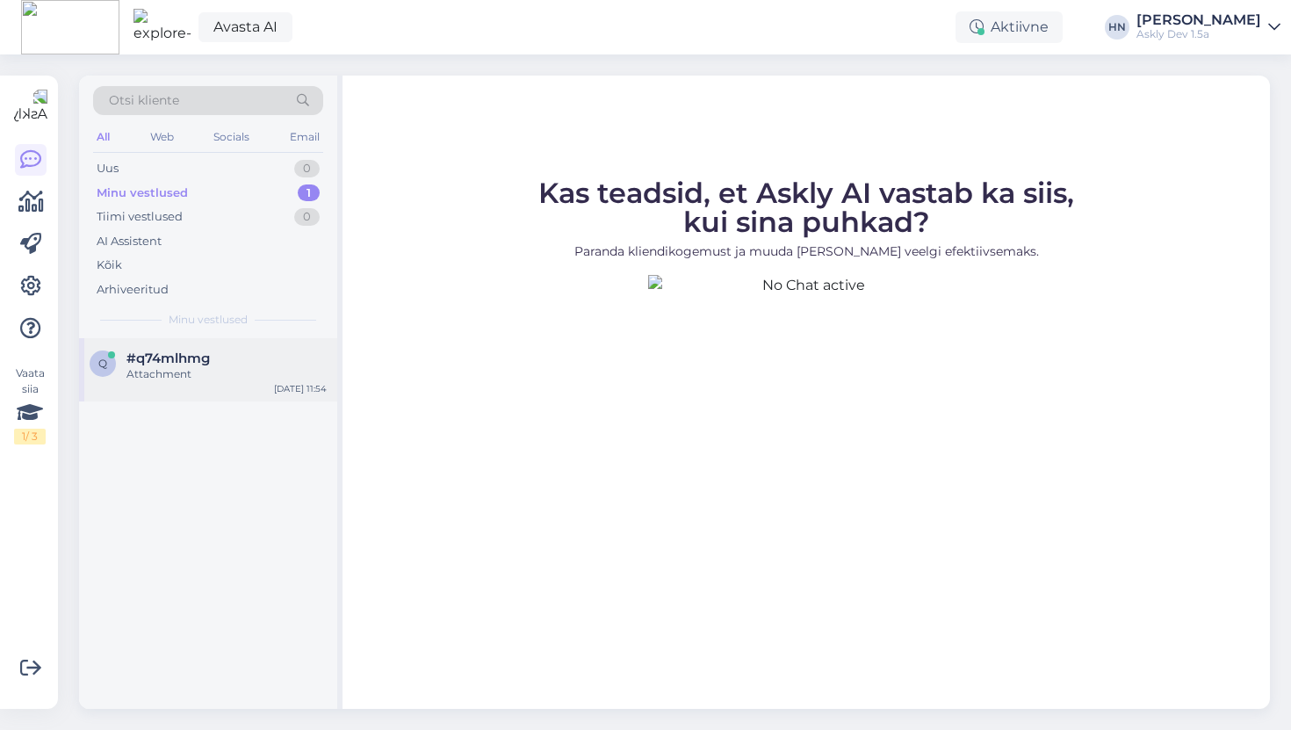
click at [162, 372] on div "Attachment" at bounding box center [226, 374] width 200 height 16
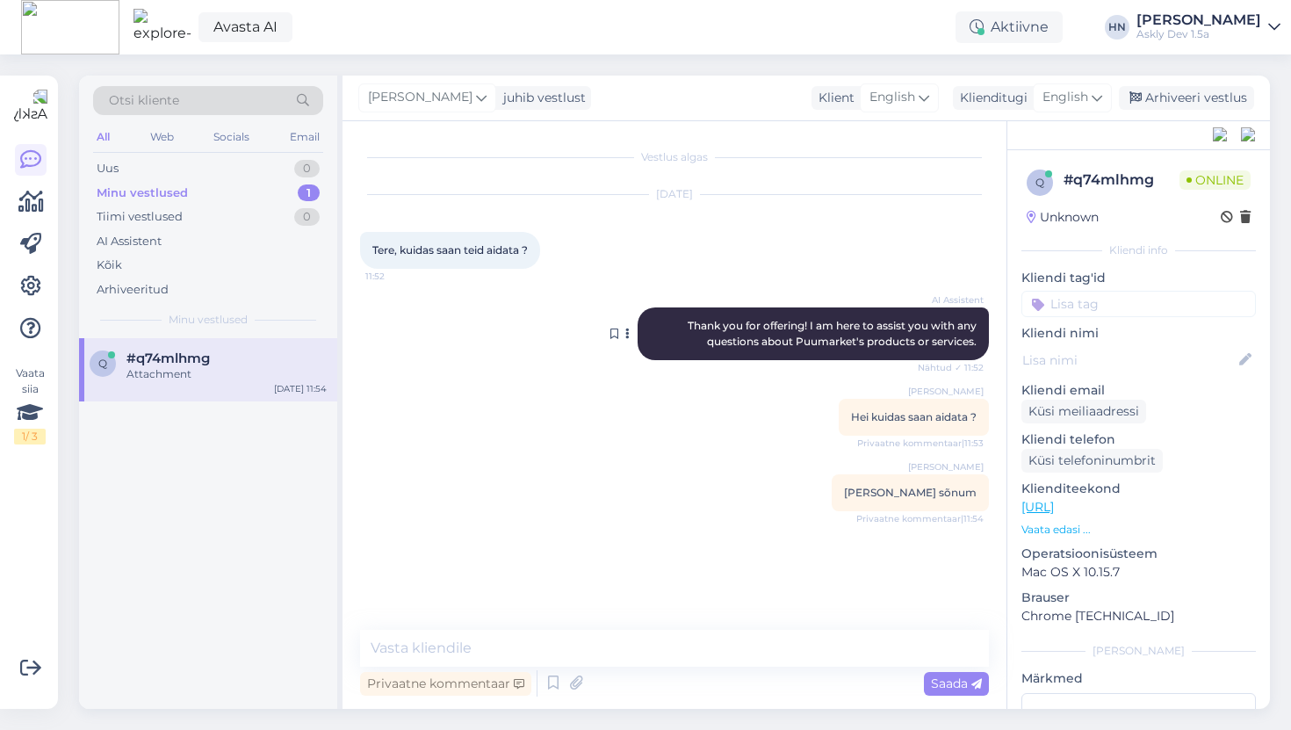
click at [629, 330] on button at bounding box center [627, 334] width 11 height 16
click at [576, 365] on link "Näita English tõlget" at bounding box center [560, 361] width 146 height 23
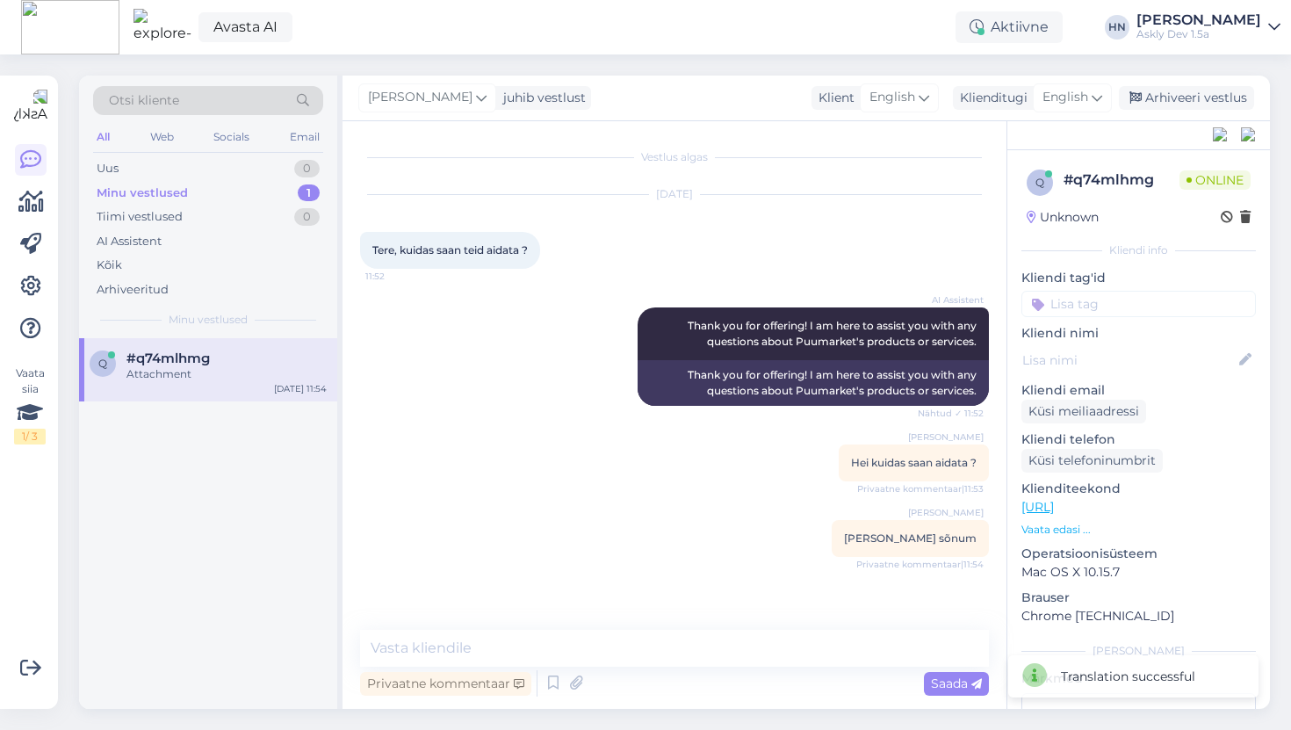
click at [1117, 683] on div "Translation successful" at bounding box center [1128, 677] width 134 height 18
copy div "Translation successful"
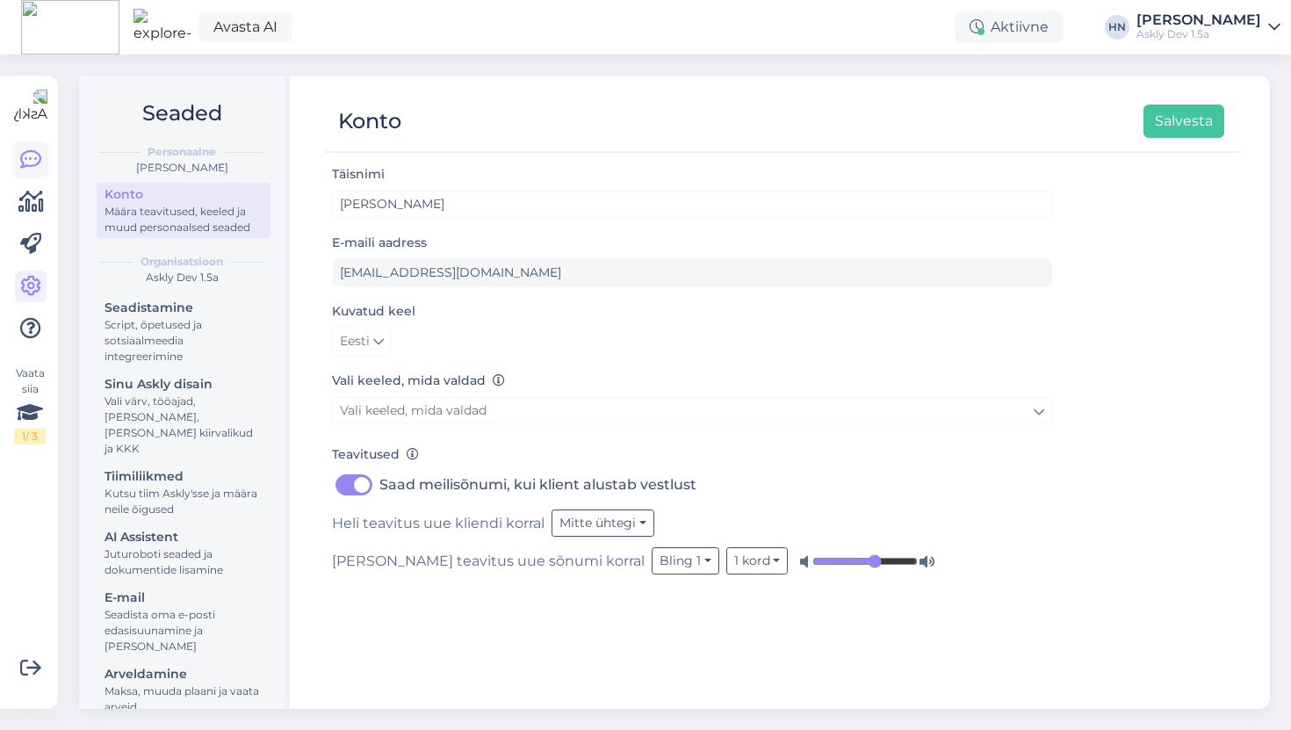
click at [32, 156] on icon at bounding box center [30, 159] width 21 height 21
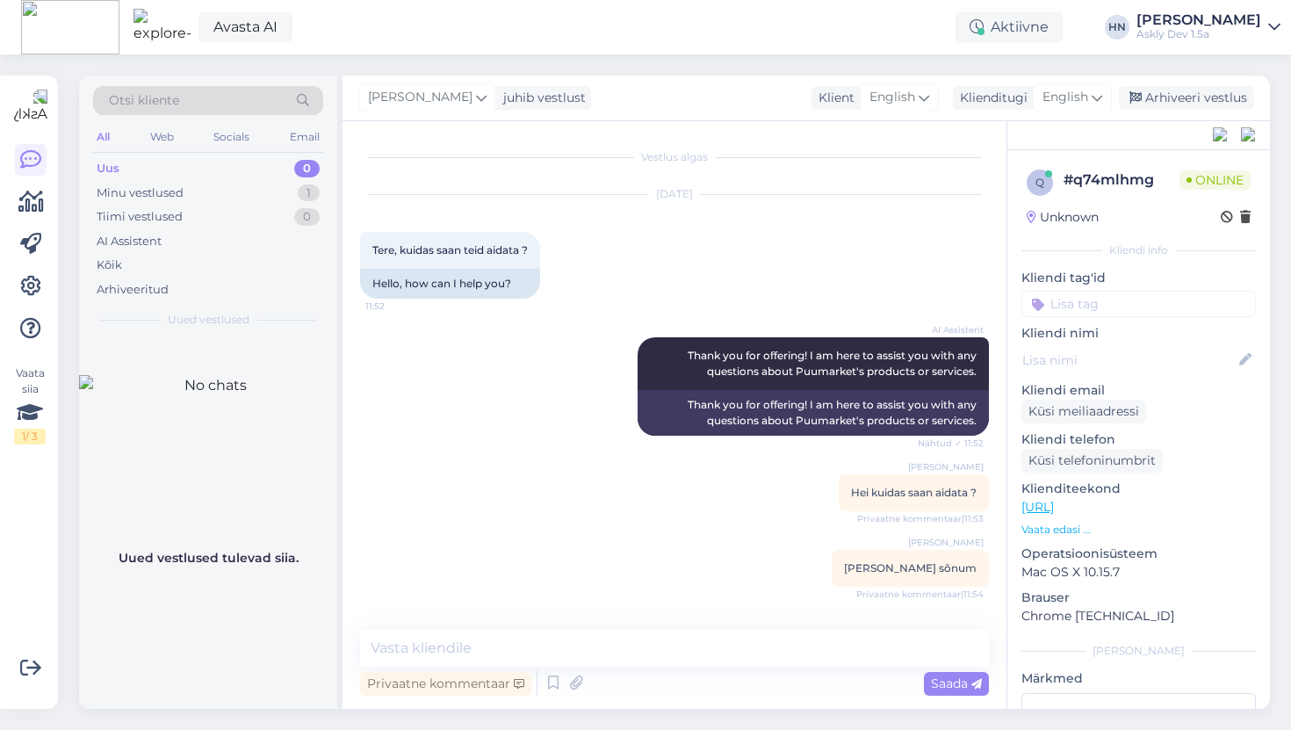
scroll to position [68, 0]
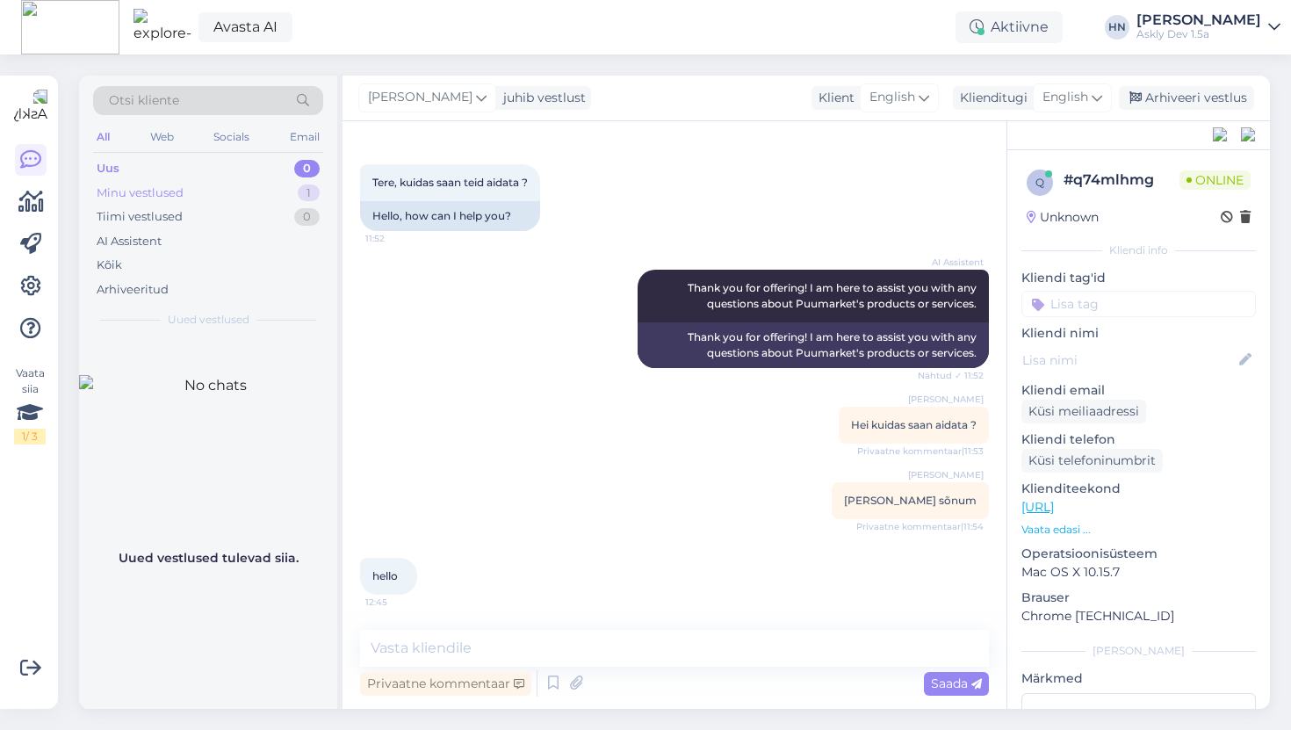
click at [219, 194] on div "Minu vestlused 1" at bounding box center [208, 193] width 230 height 25
click at [212, 364] on div "#q74mlhmg" at bounding box center [226, 358] width 200 height 16
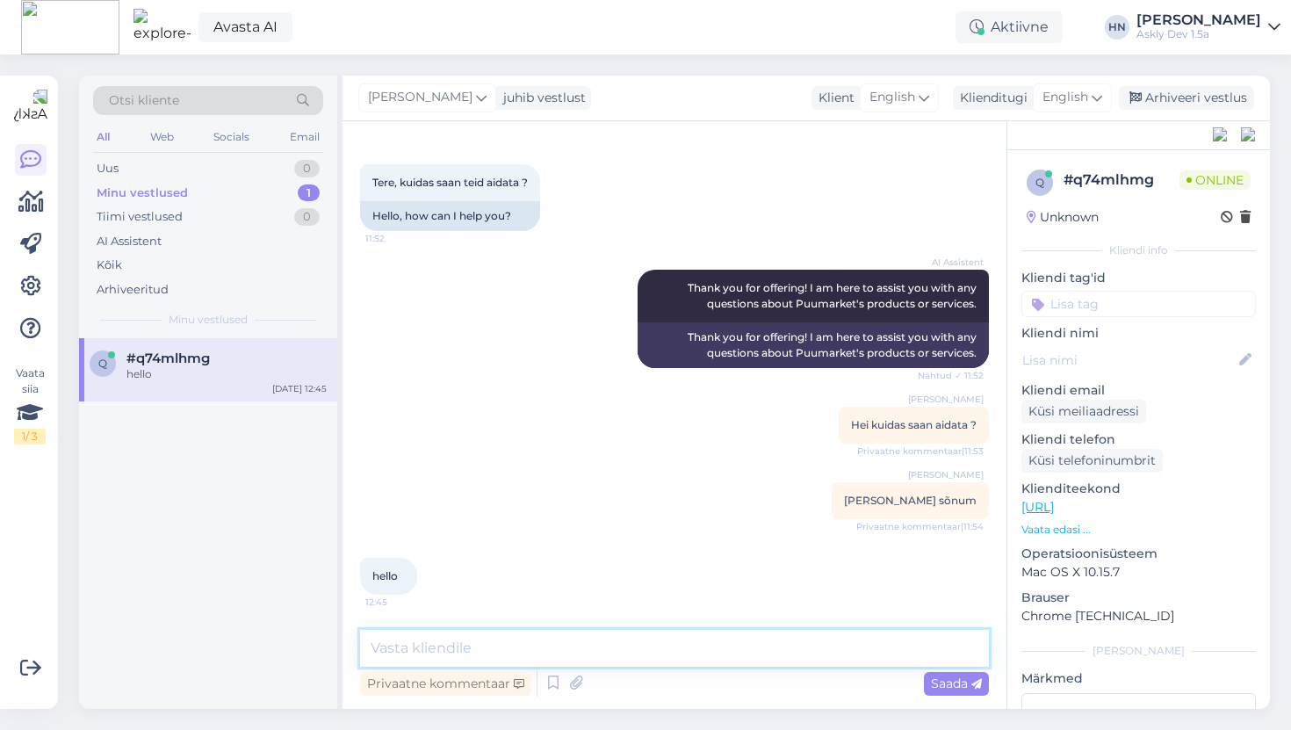
click at [447, 640] on textarea at bounding box center [674, 648] width 629 height 37
type textarea "123"
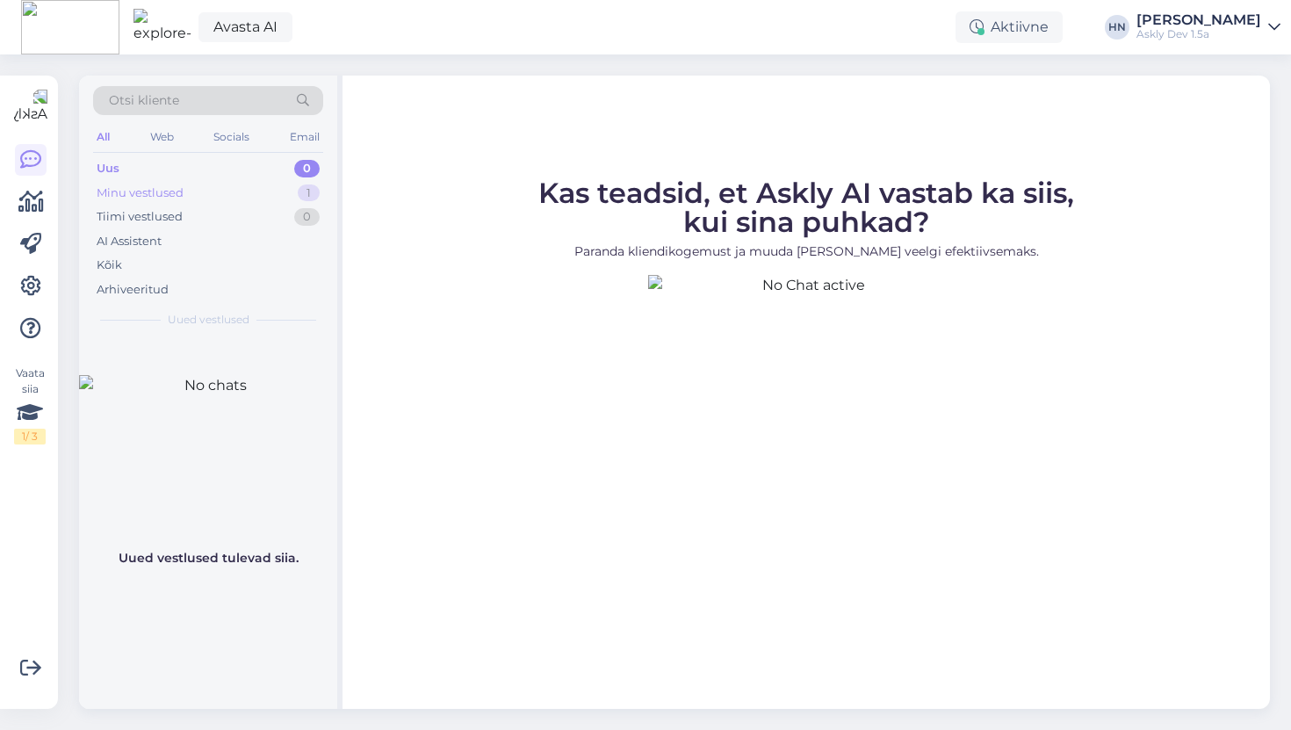
click at [215, 199] on div "Minu vestlused 1" at bounding box center [208, 193] width 230 height 25
click at [182, 373] on div "Attachment" at bounding box center [226, 374] width 200 height 16
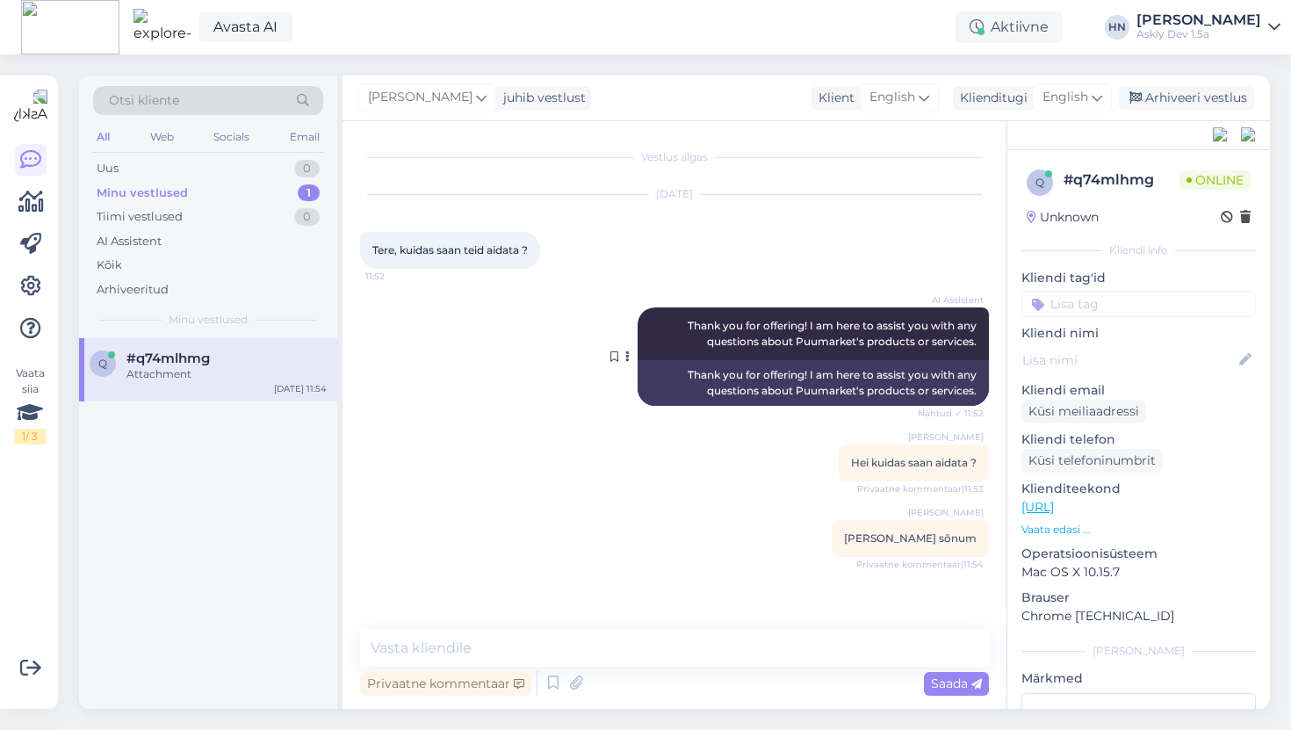
click at [629, 357] on icon at bounding box center [627, 356] width 4 height 11
click at [603, 411] on link "Näita English tõlget" at bounding box center [560, 407] width 146 height 23
click at [556, 247] on button at bounding box center [550, 250] width 11 height 16
click at [581, 271] on link "Näita English tõlget" at bounding box center [618, 278] width 146 height 23
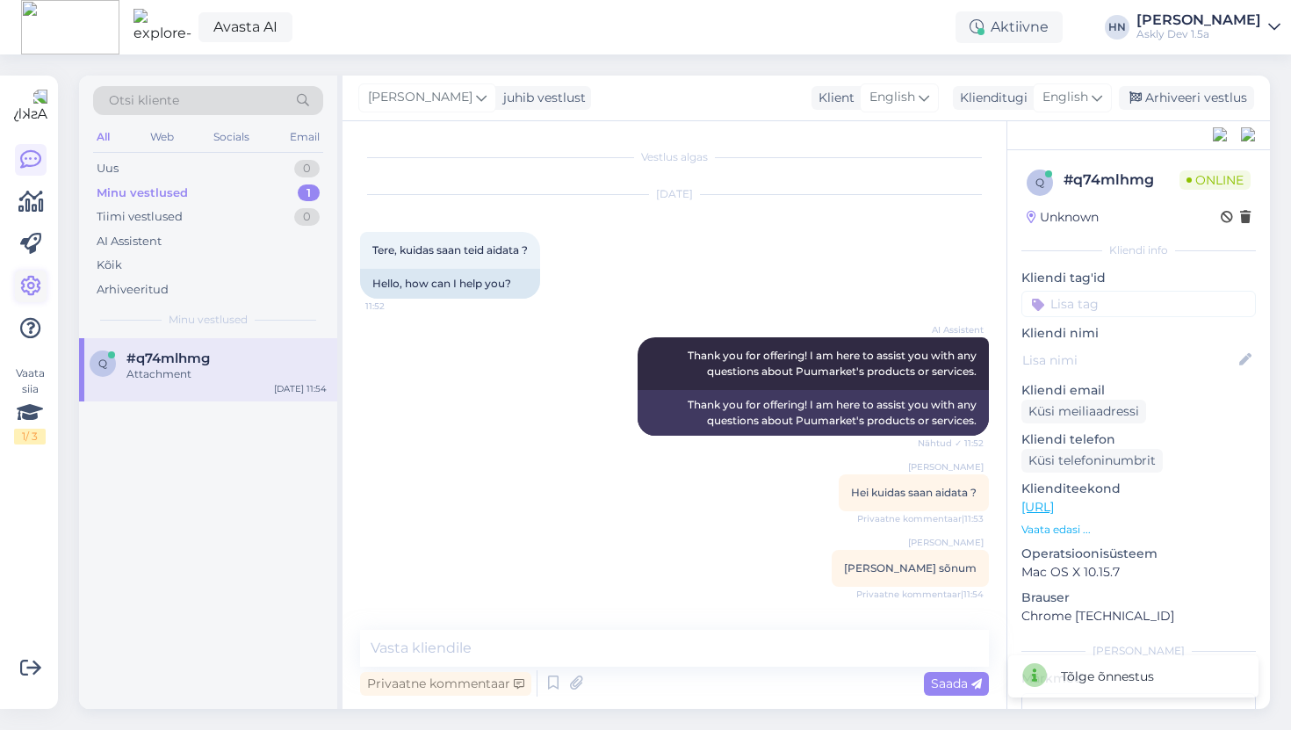
click at [39, 276] on icon at bounding box center [30, 286] width 21 height 21
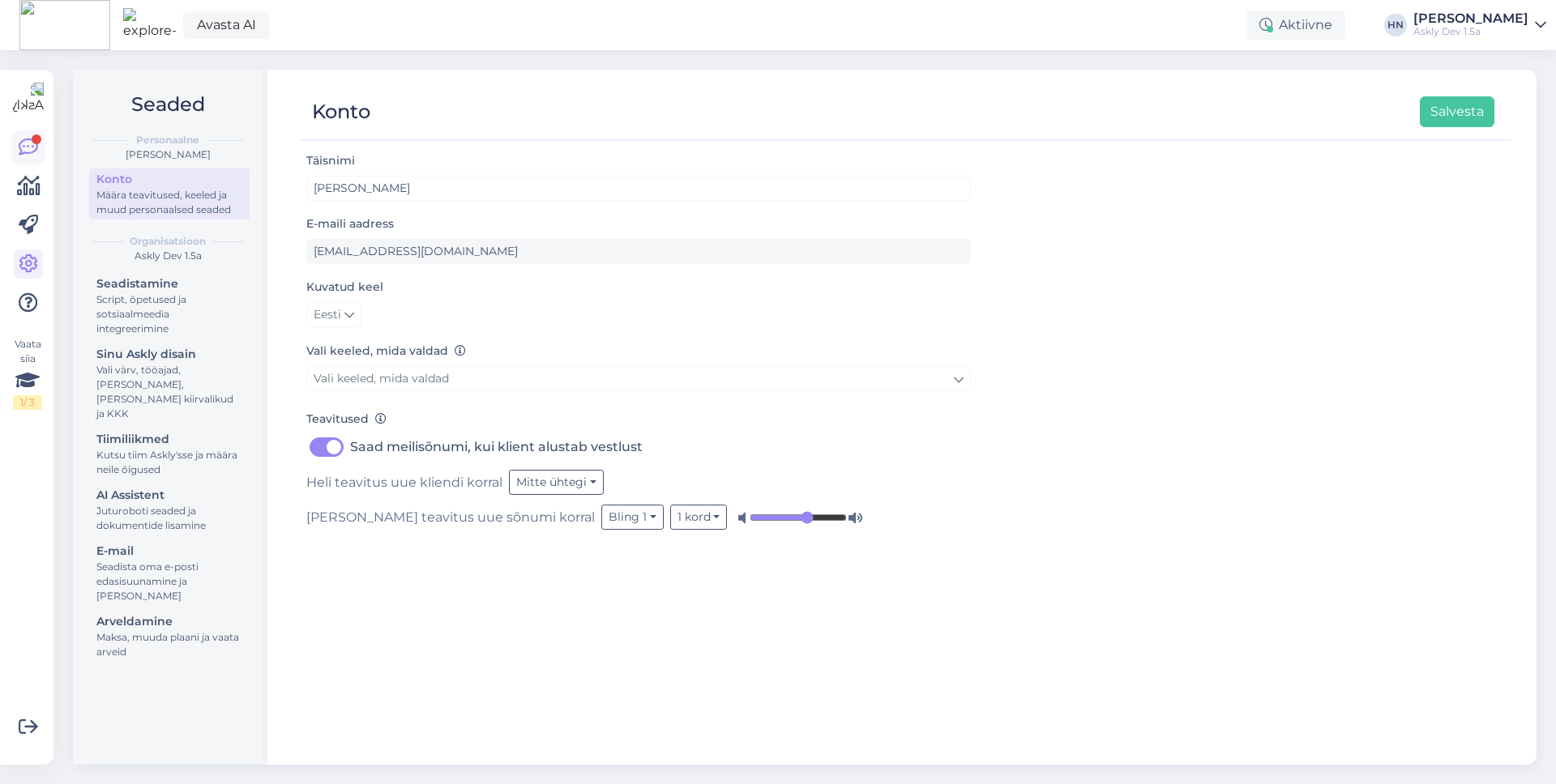
click at [32, 144] on icon at bounding box center [28, 147] width 19 height 19
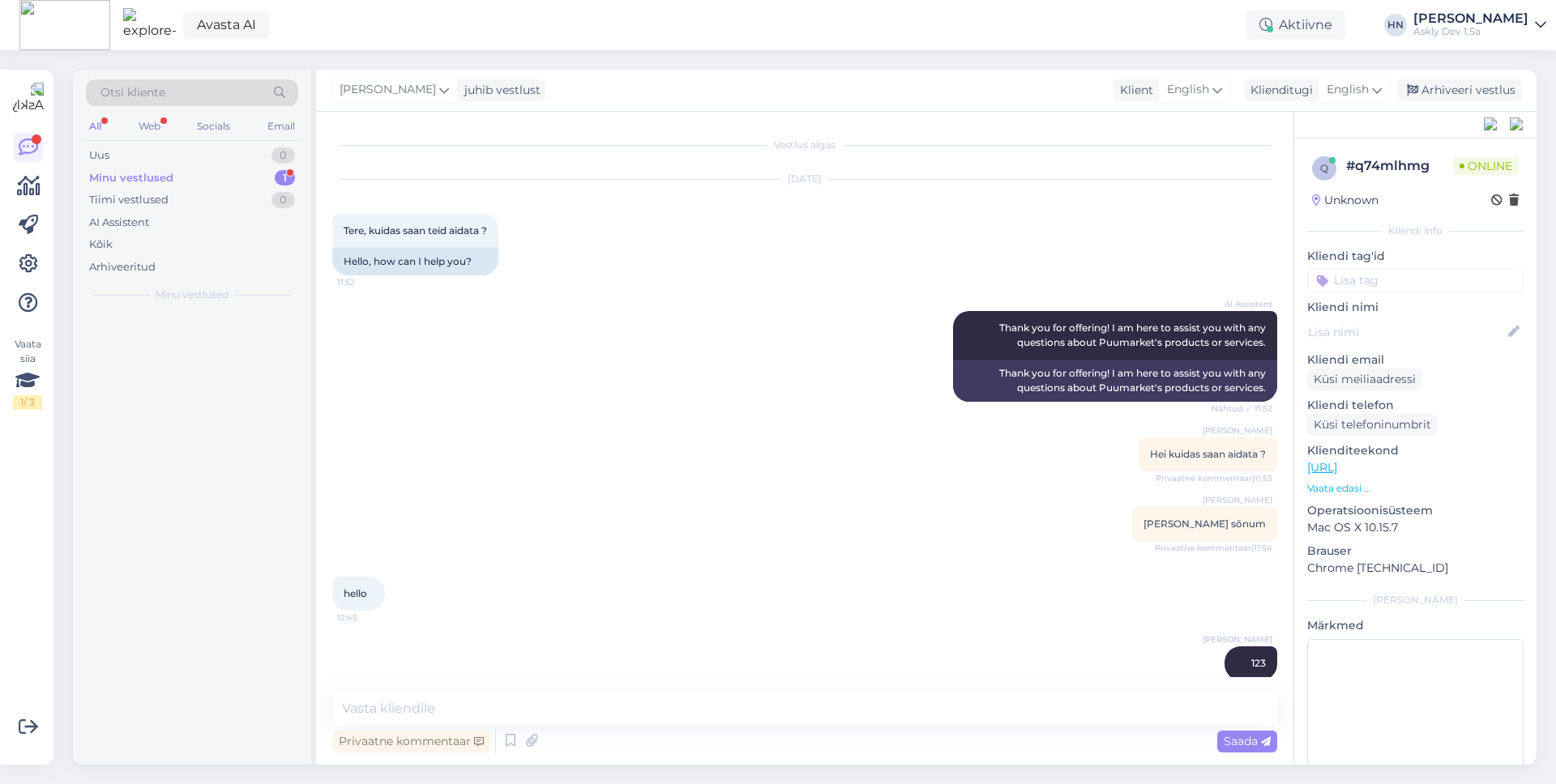
scroll to position [21, 0]
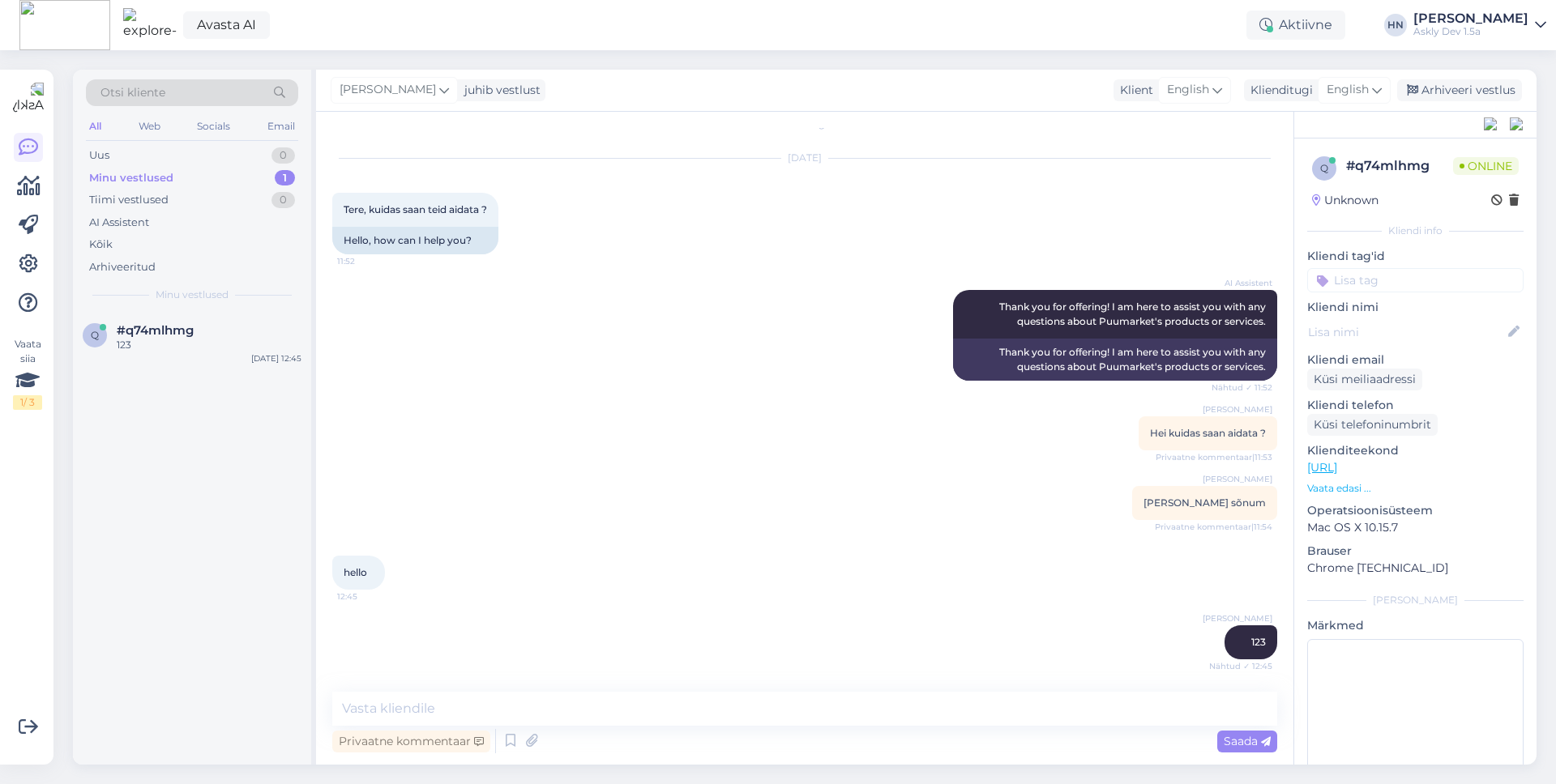
click at [1191, 17] on div "[PERSON_NAME]" at bounding box center [1471, 18] width 115 height 13
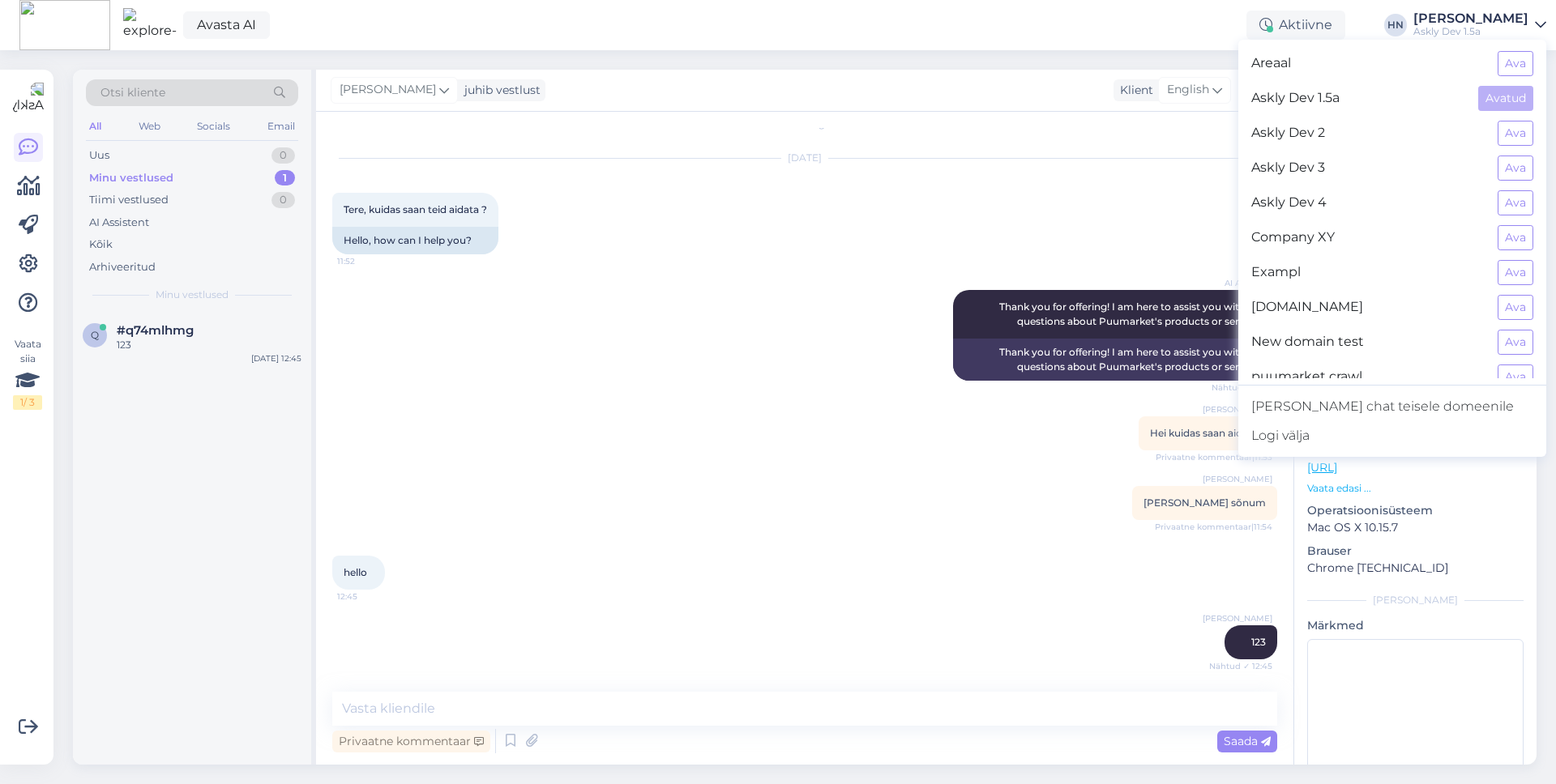
click at [1191, 119] on div "Askly Dev 2 Ava" at bounding box center [1393, 134] width 308 height 35
click at [1191, 127] on button "Ava" at bounding box center [1515, 133] width 36 height 25
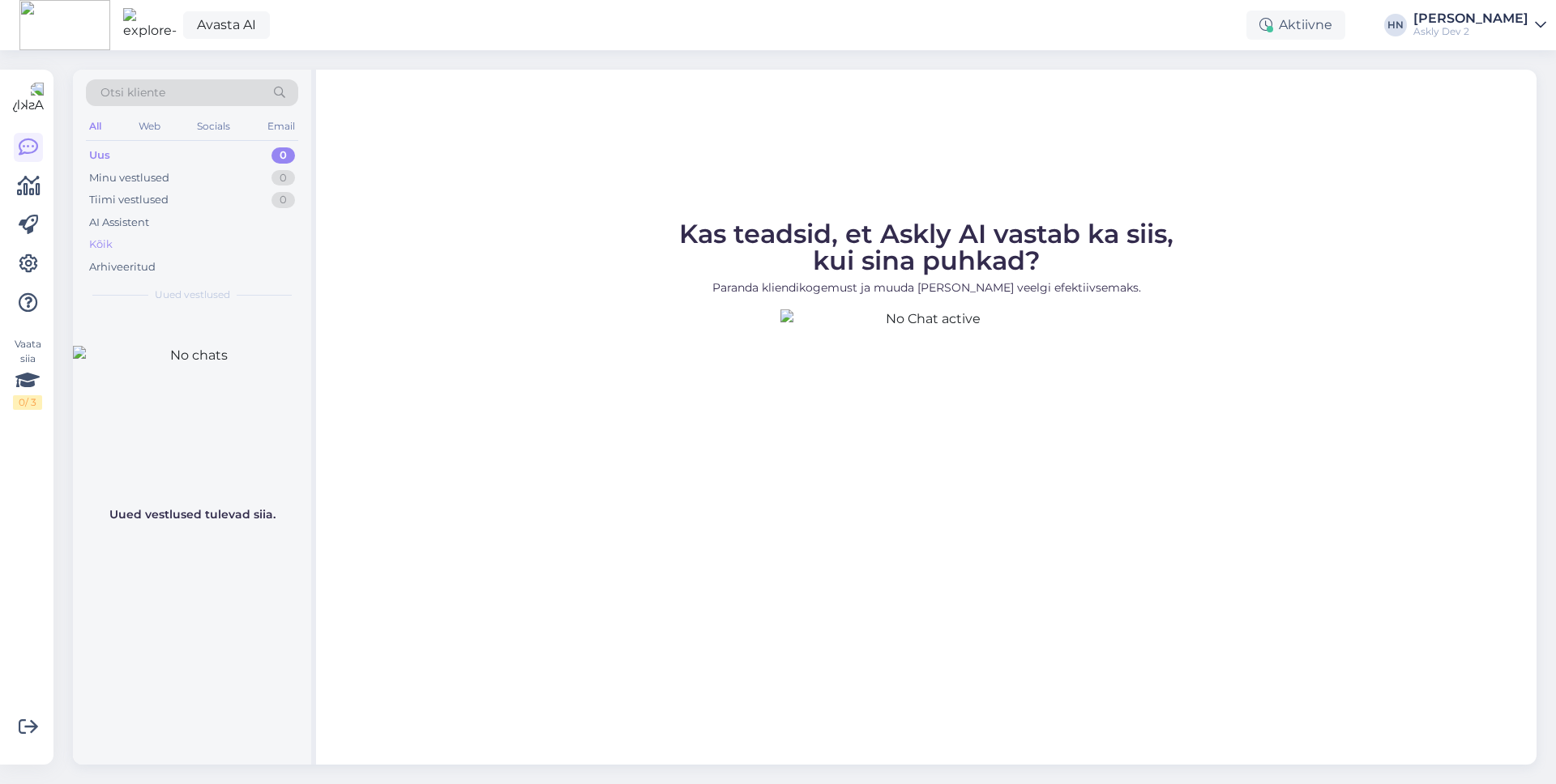
click at [230, 243] on div "Kõik" at bounding box center [192, 244] width 212 height 23
click at [1191, 17] on div "Avasta AI Aktiivne [PERSON_NAME] Askly Dev 2" at bounding box center [778, 25] width 1556 height 50
click at [1191, 29] on div "Askly Dev 2" at bounding box center [1471, 31] width 115 height 13
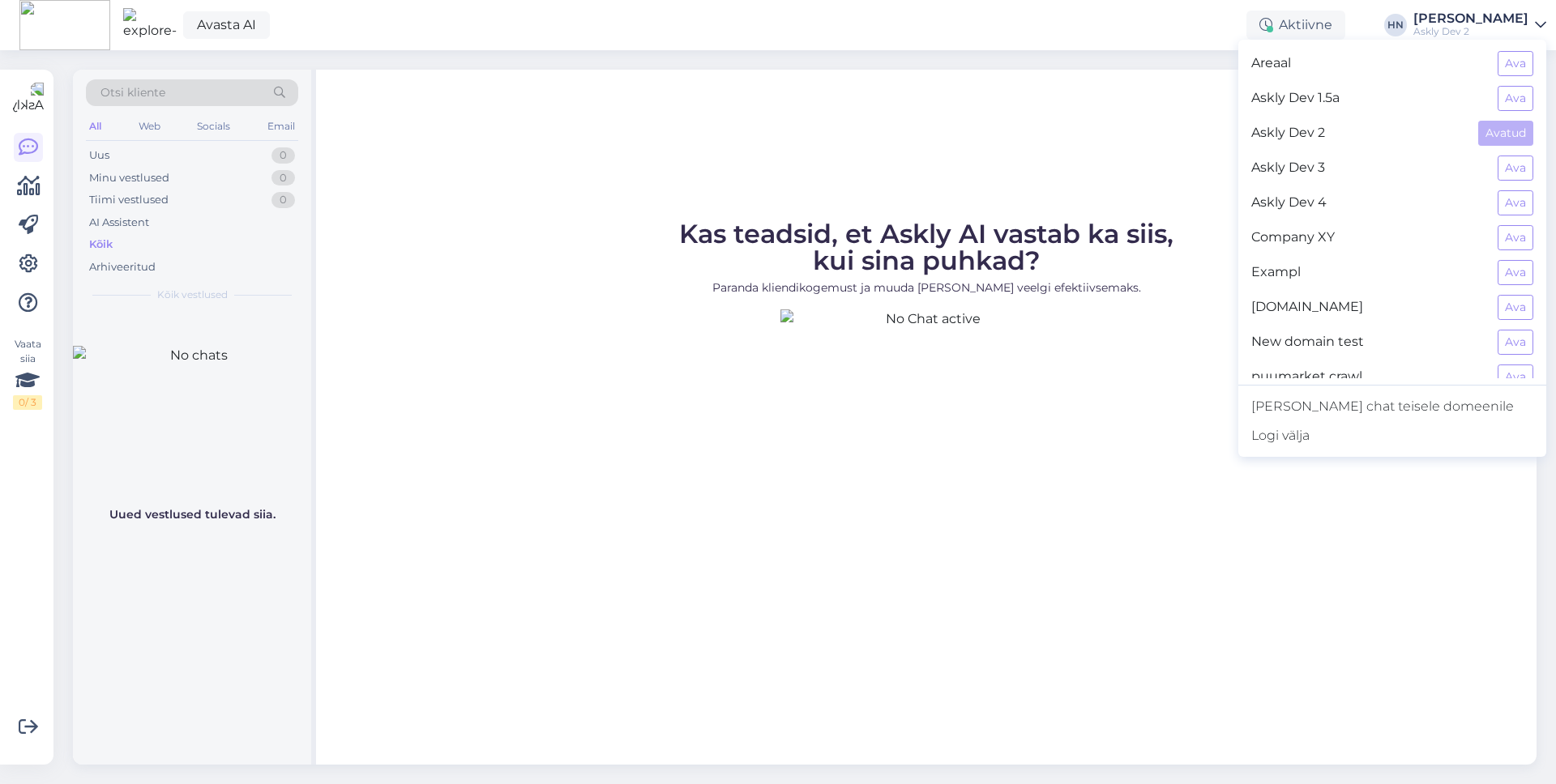
click at [1191, 244] on div "Company XY Ava" at bounding box center [1393, 238] width 308 height 35
click at [1191, 243] on div "Company XY Ava" at bounding box center [1393, 238] width 308 height 35
click at [1191, 237] on button "Ava" at bounding box center [1515, 237] width 36 height 25
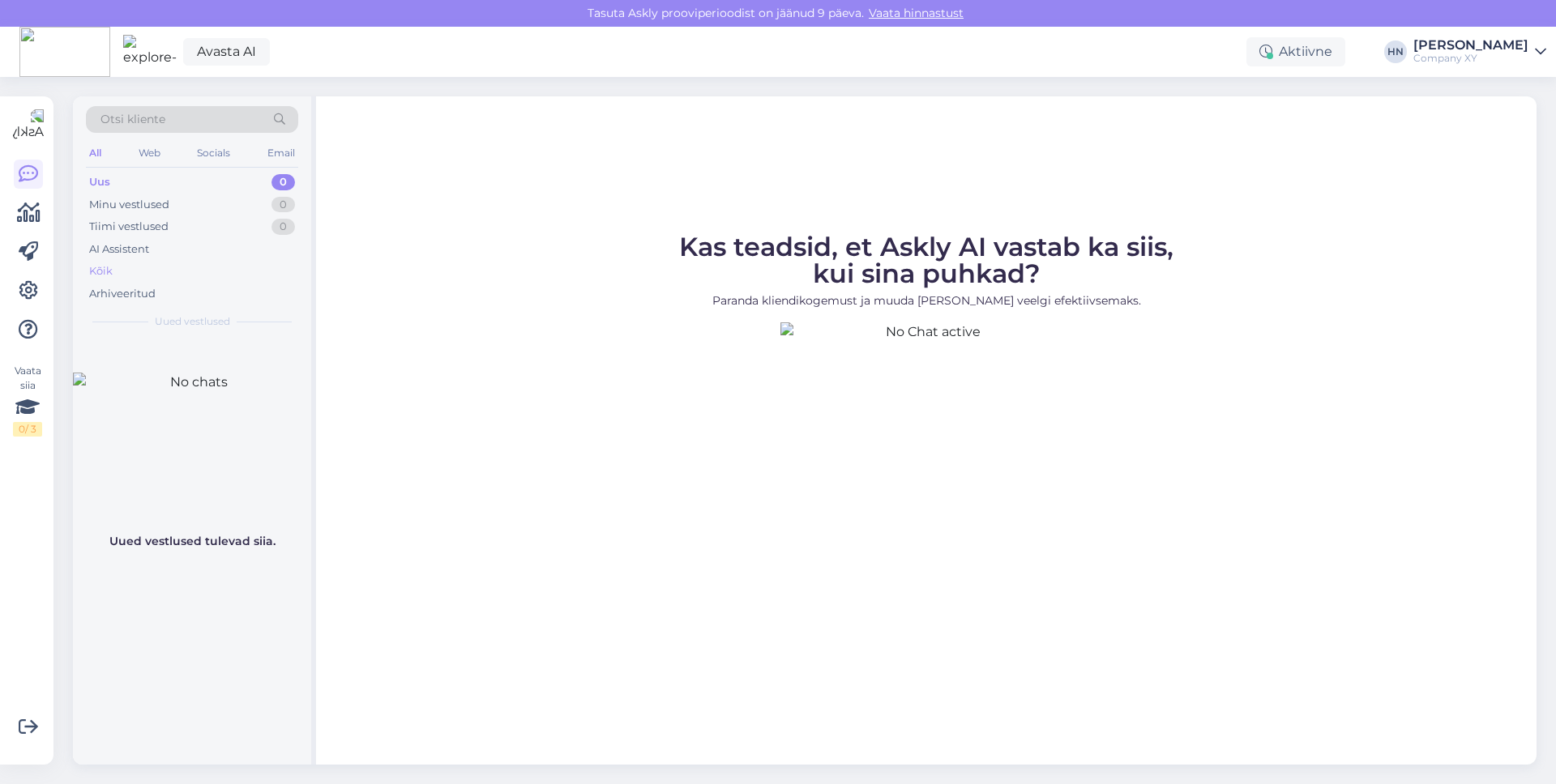
click at [224, 260] on div "Kõik" at bounding box center [192, 271] width 212 height 23
click at [1191, 39] on div "[PERSON_NAME]" at bounding box center [1471, 45] width 115 height 13
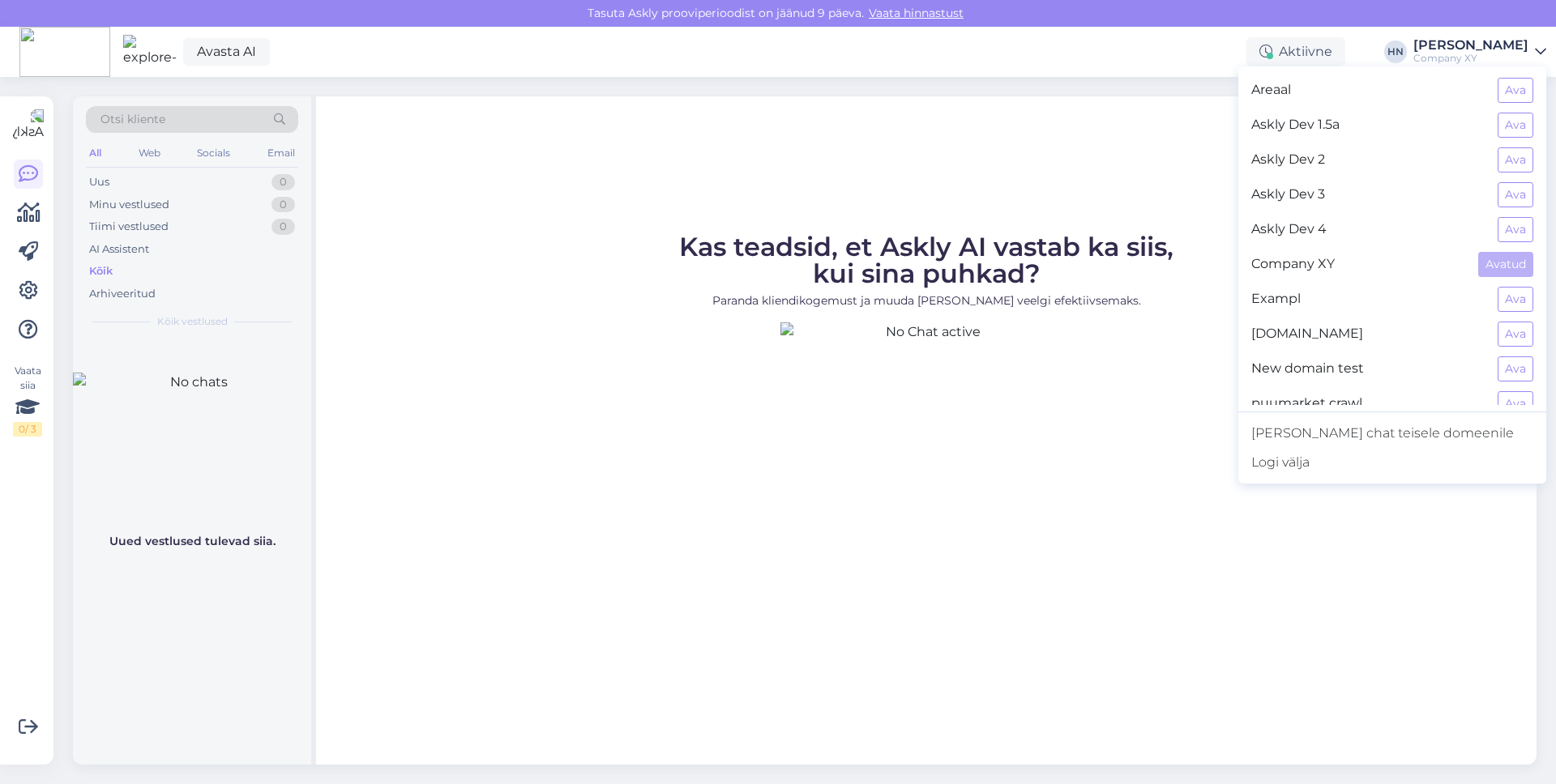
click at [1191, 351] on div "New domain test Ava" at bounding box center [1393, 369] width 308 height 35
click at [1191, 362] on button "Ava" at bounding box center [1515, 368] width 36 height 25
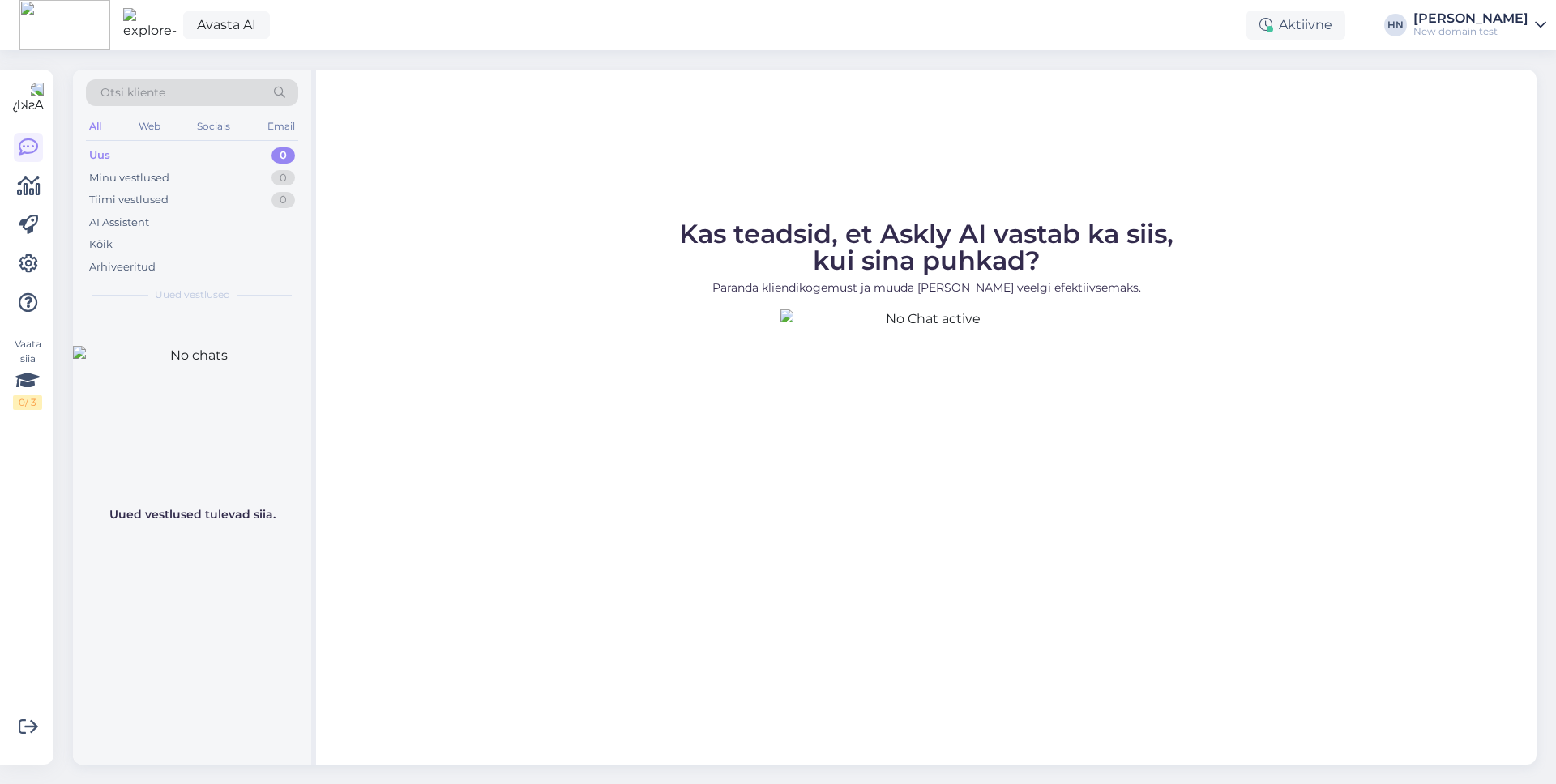
click at [1191, 34] on div "New domain test" at bounding box center [1471, 31] width 115 height 13
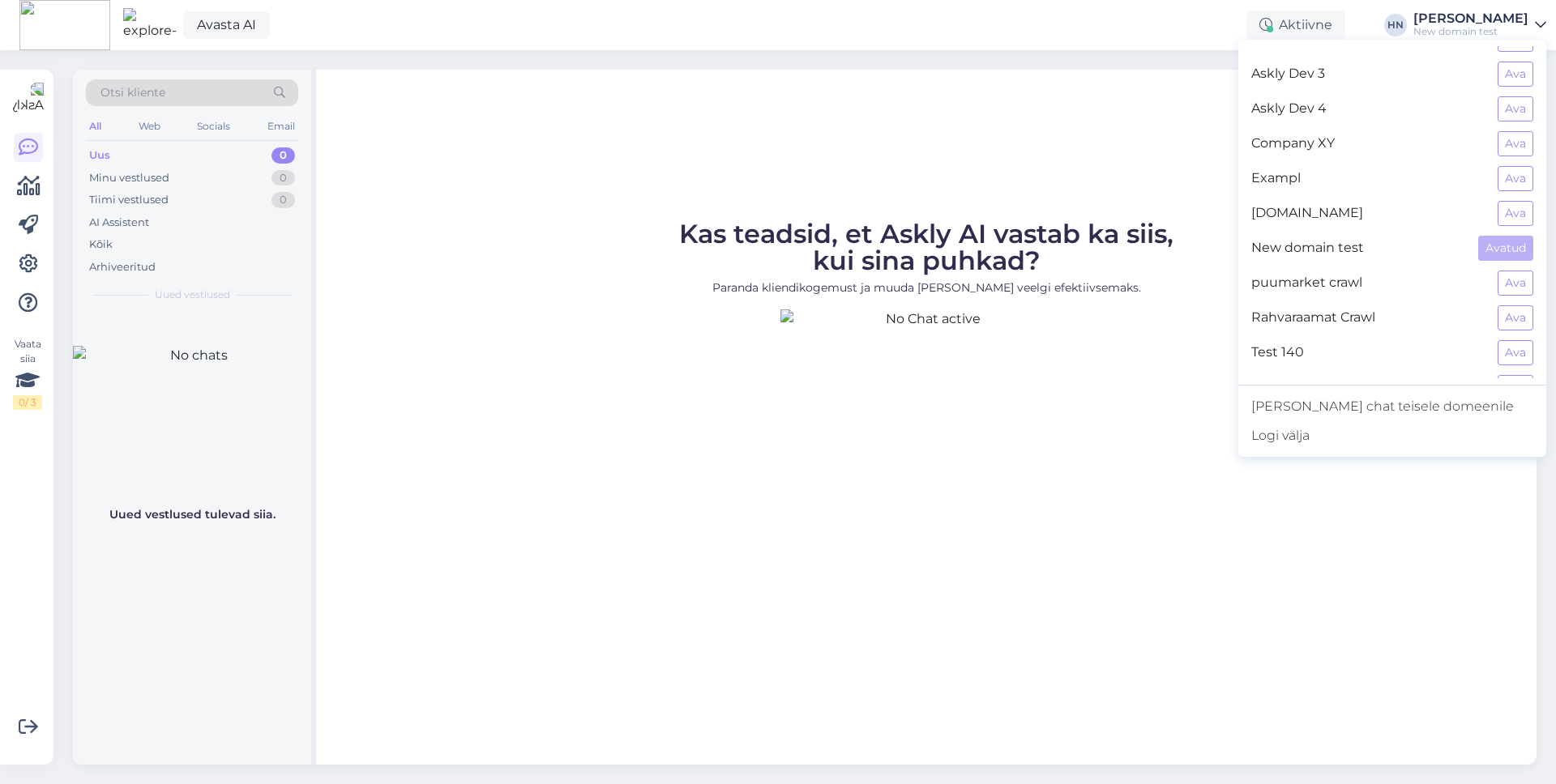
scroll to position [101, 0]
click at [1191, 284] on button "Ava" at bounding box center [1515, 275] width 36 height 25
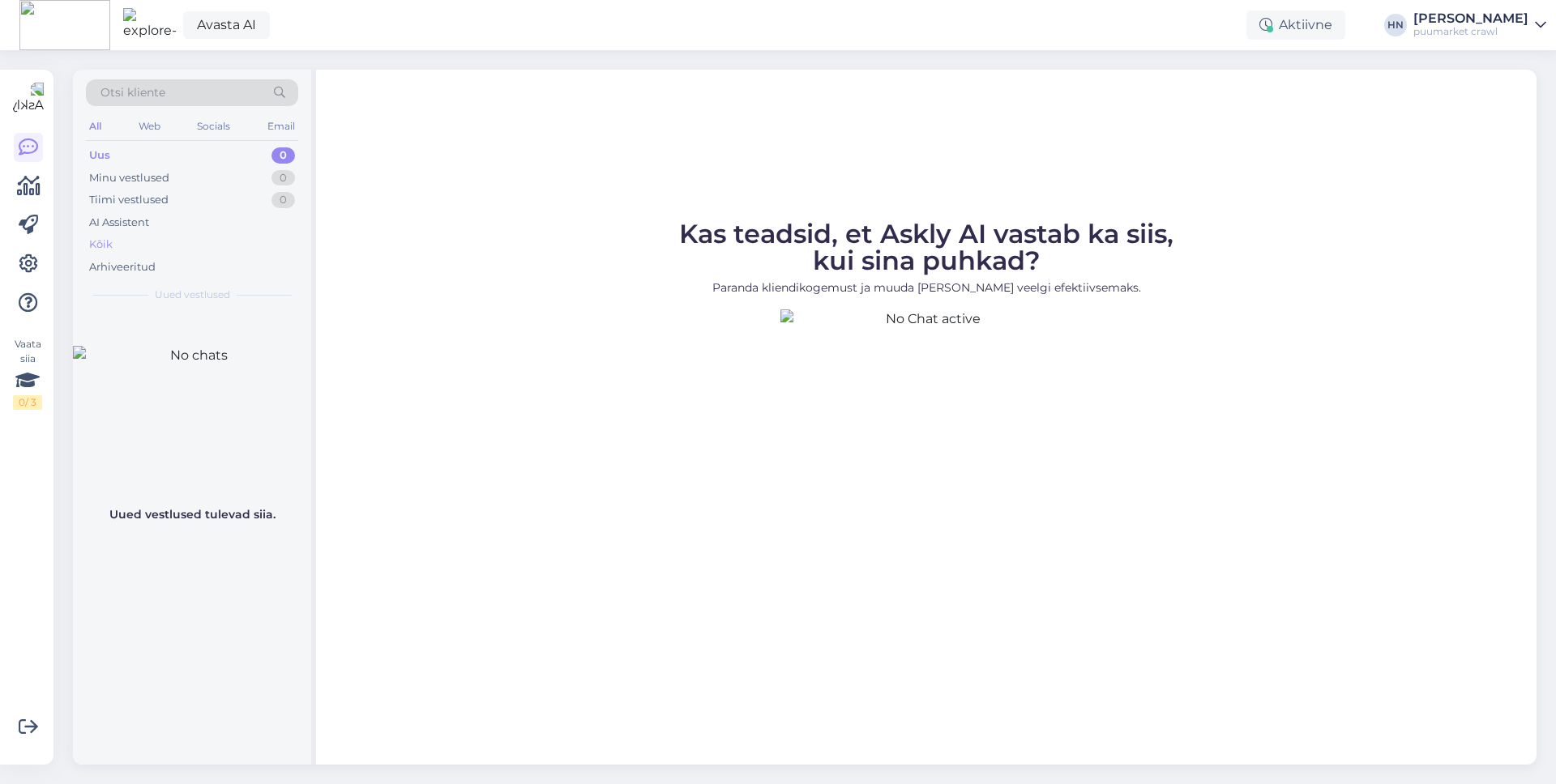
click at [209, 234] on div "Kõik" at bounding box center [192, 244] width 212 height 23
click at [1191, 23] on div "[PERSON_NAME]" at bounding box center [1471, 18] width 115 height 13
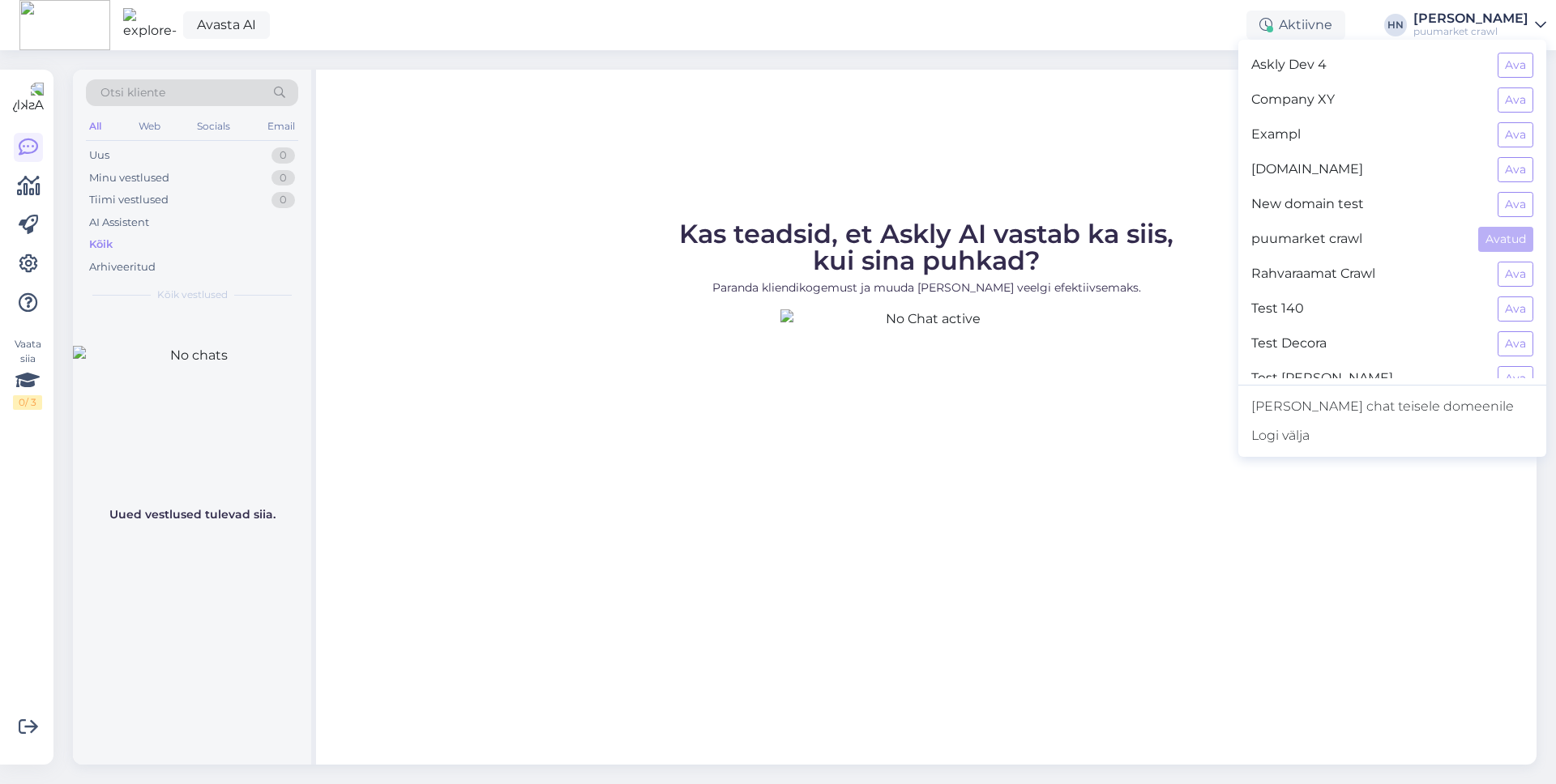
scroll to position [190, 0]
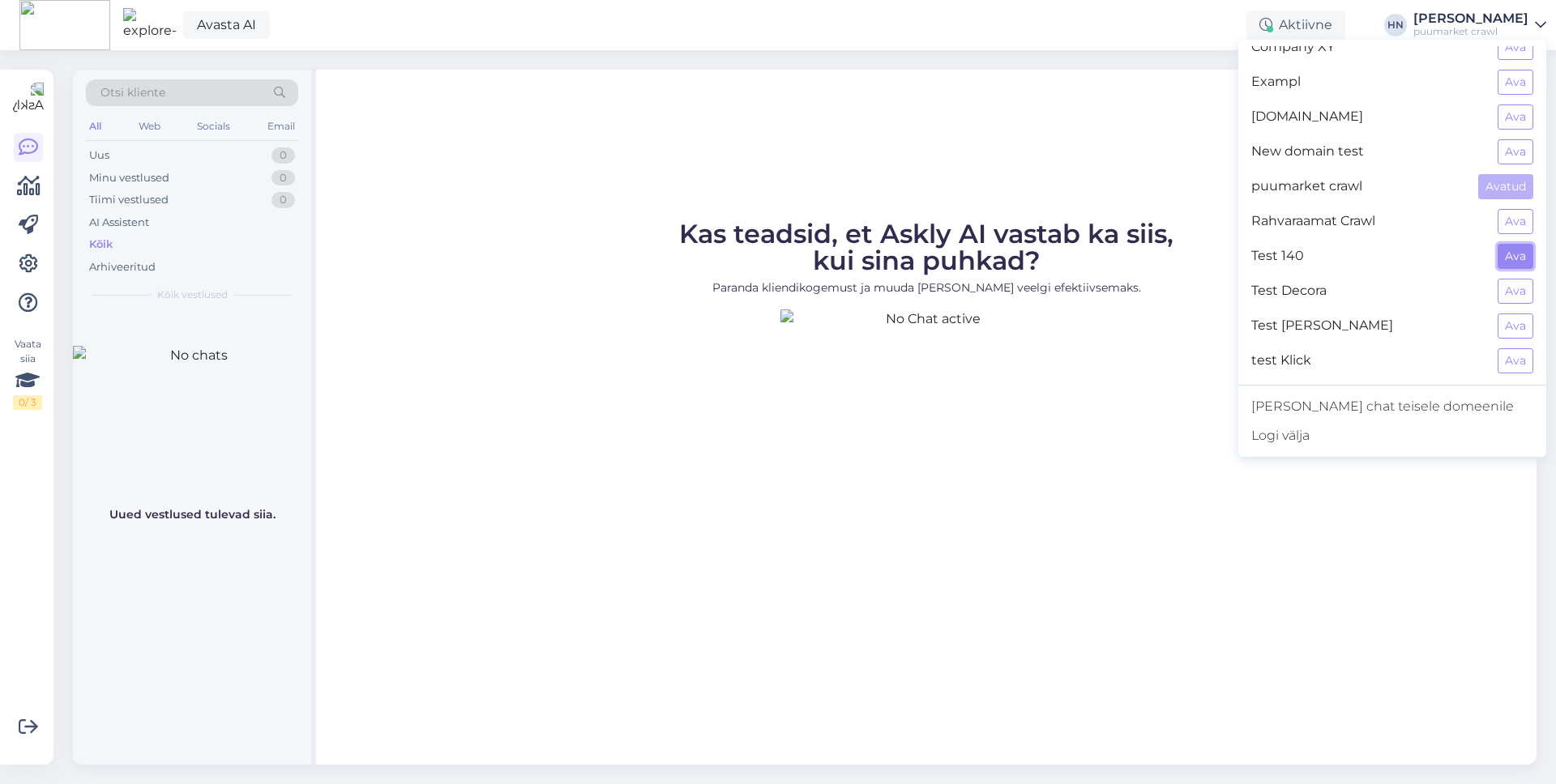
click at [1191, 244] on button "Ava" at bounding box center [1515, 255] width 36 height 25
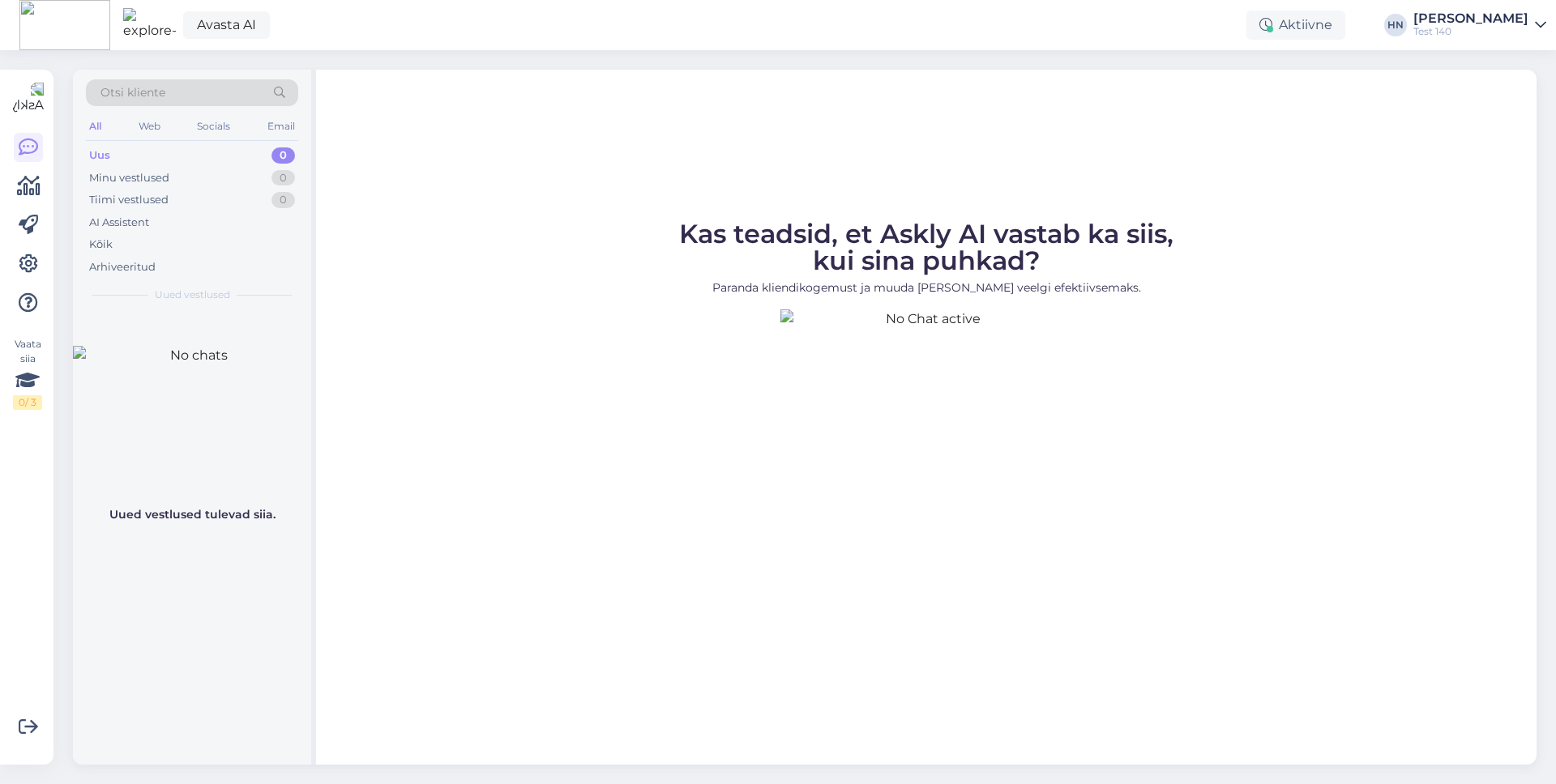
click at [1191, 20] on div "[PERSON_NAME]" at bounding box center [1471, 18] width 115 height 13
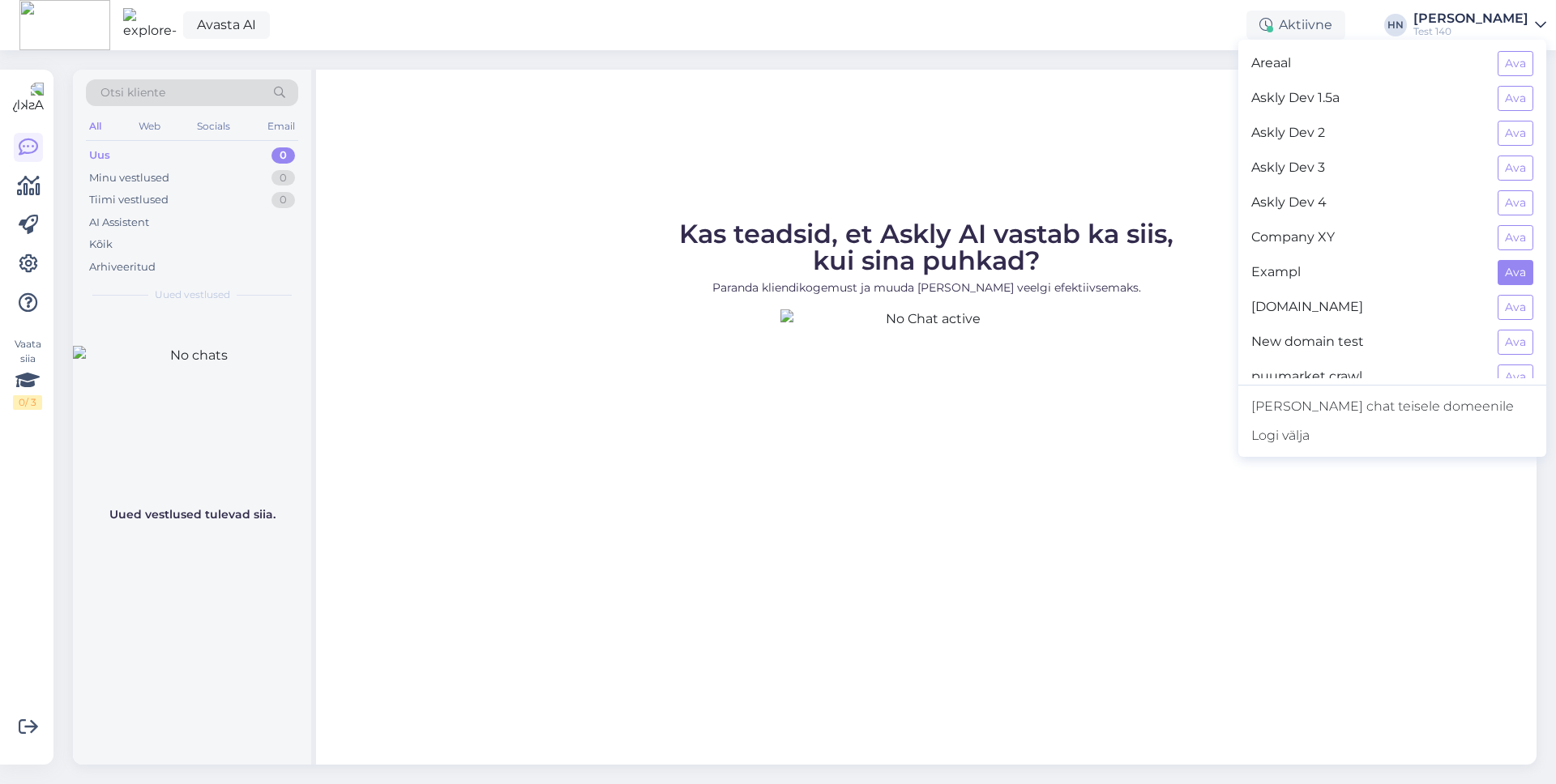
scroll to position [302, 0]
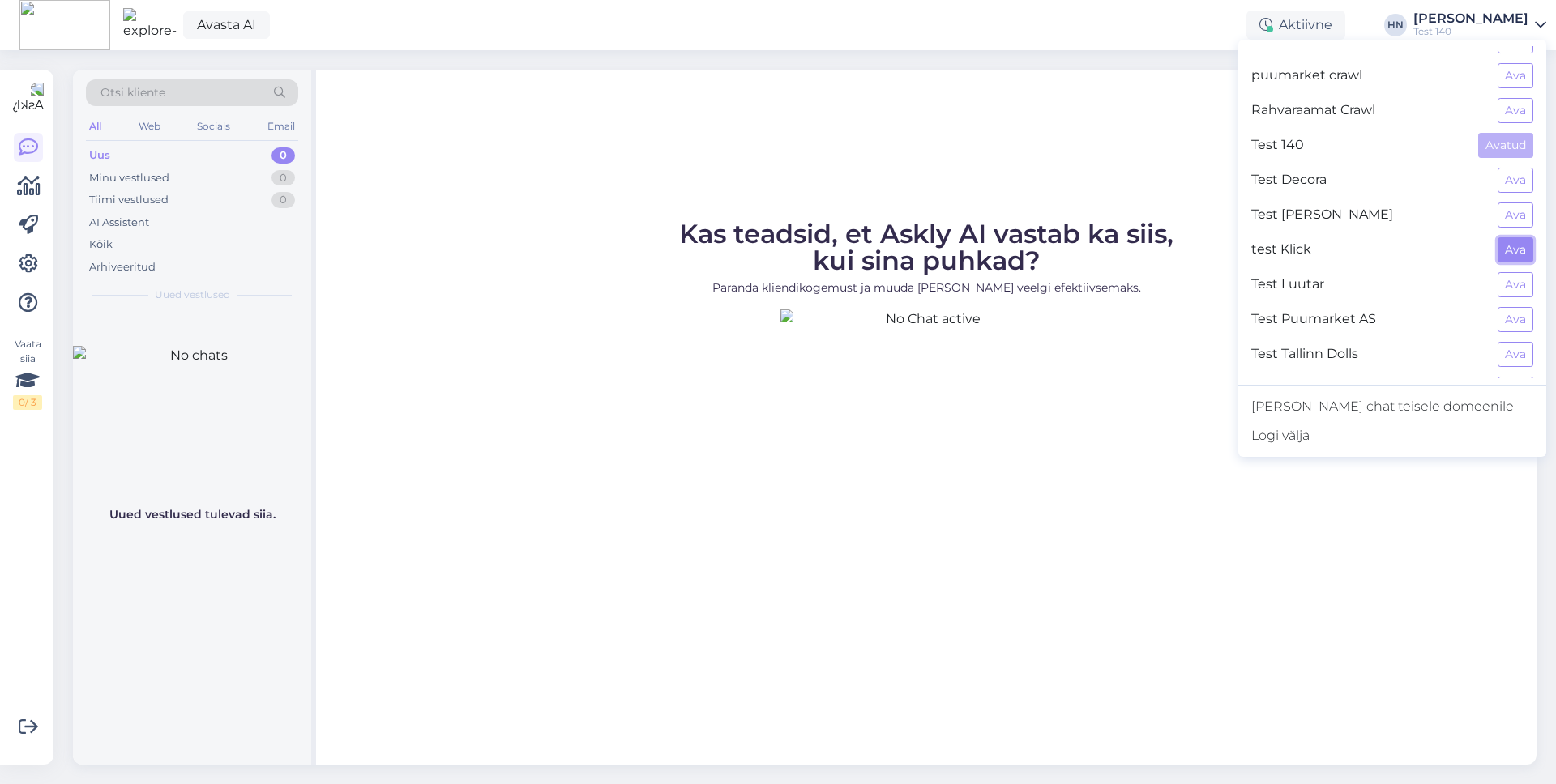
click at [1191, 237] on button "Ava" at bounding box center [1515, 249] width 36 height 25
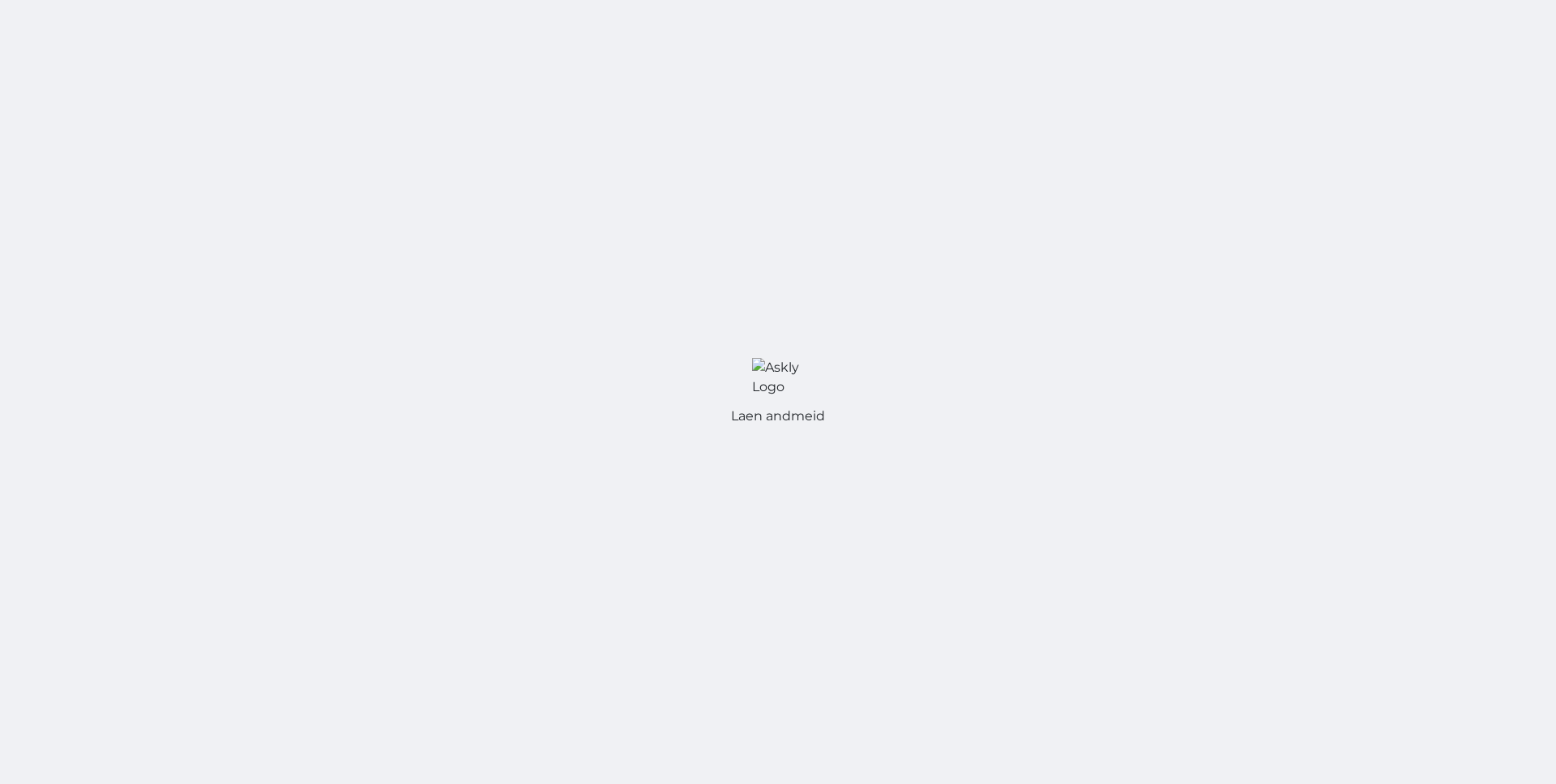
click at [1191, 236] on div "Laen andmeid" at bounding box center [778, 392] width 1556 height 784
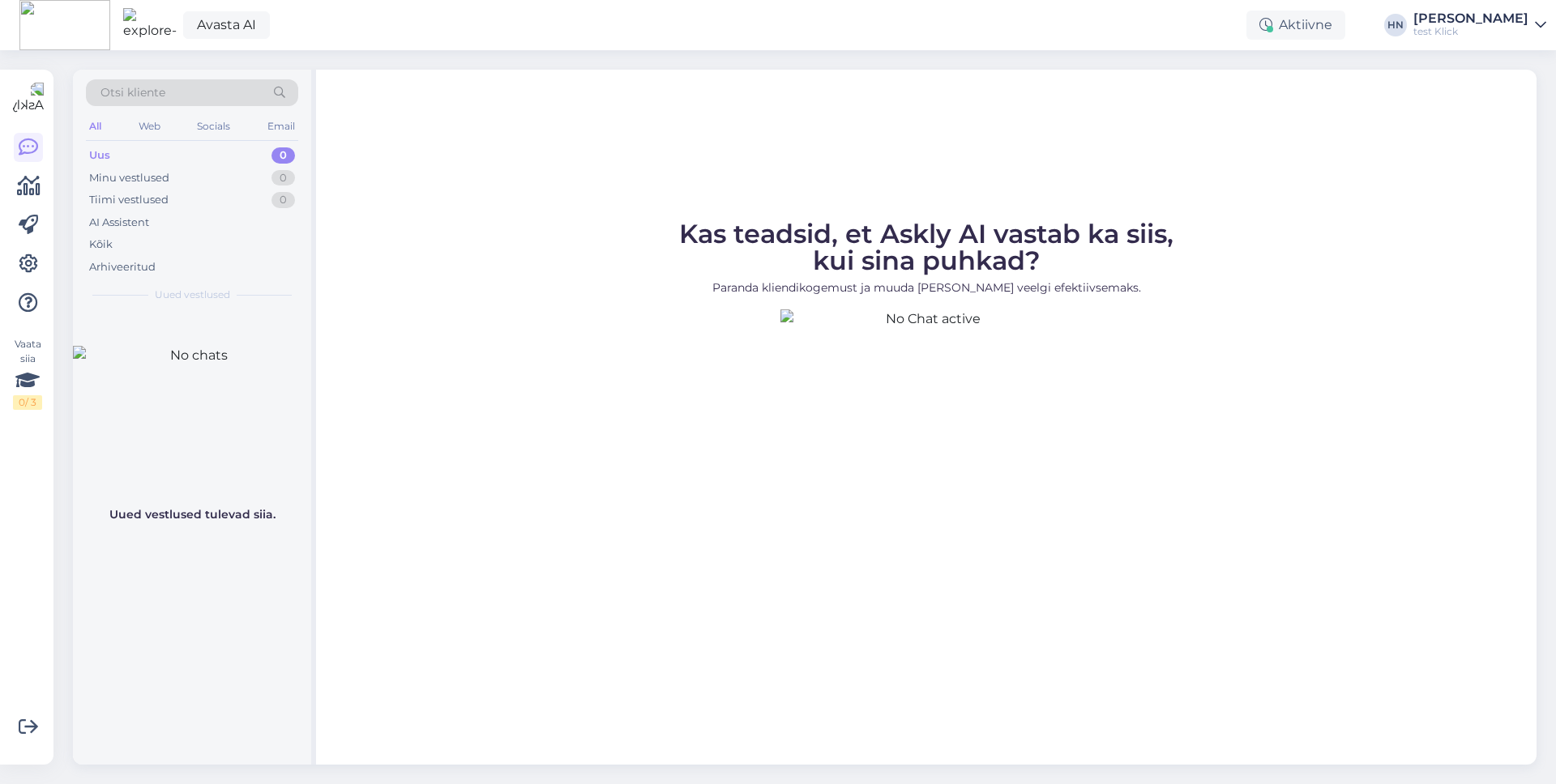
click at [1191, 25] on div "test Klick" at bounding box center [1471, 31] width 115 height 13
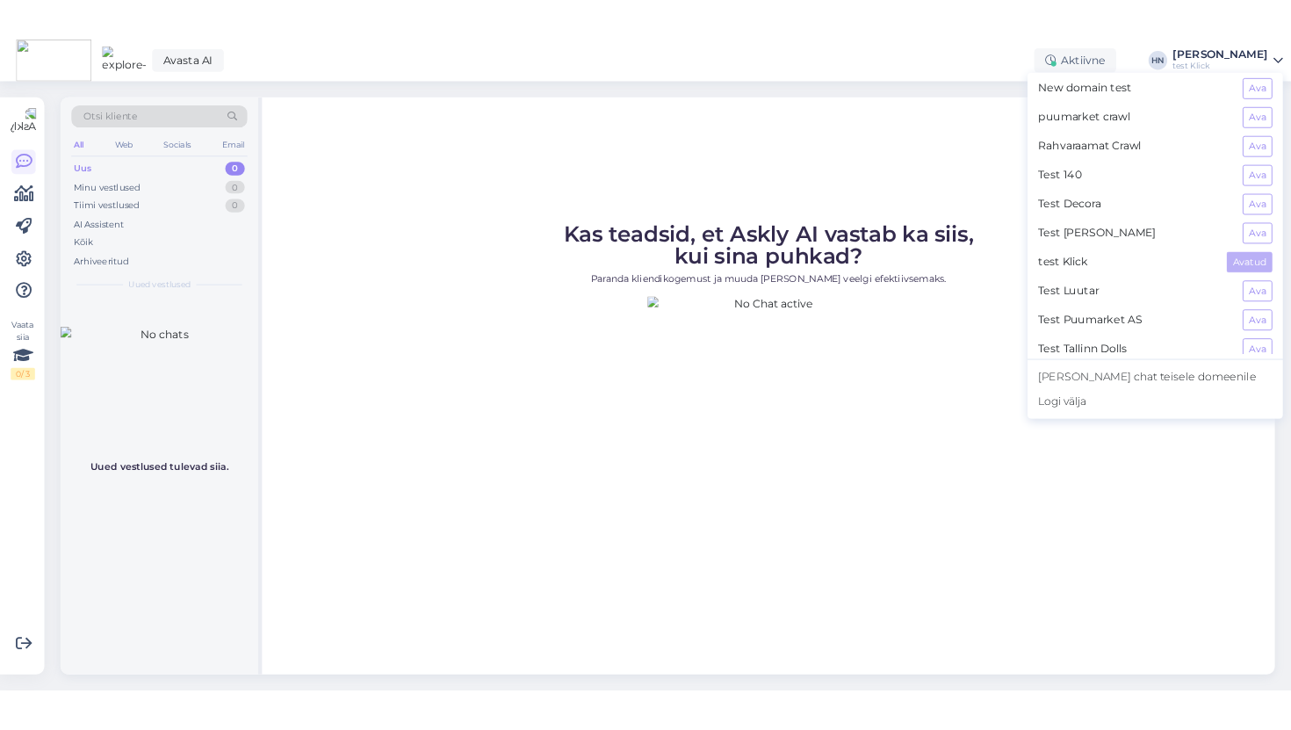
scroll to position [388, 0]
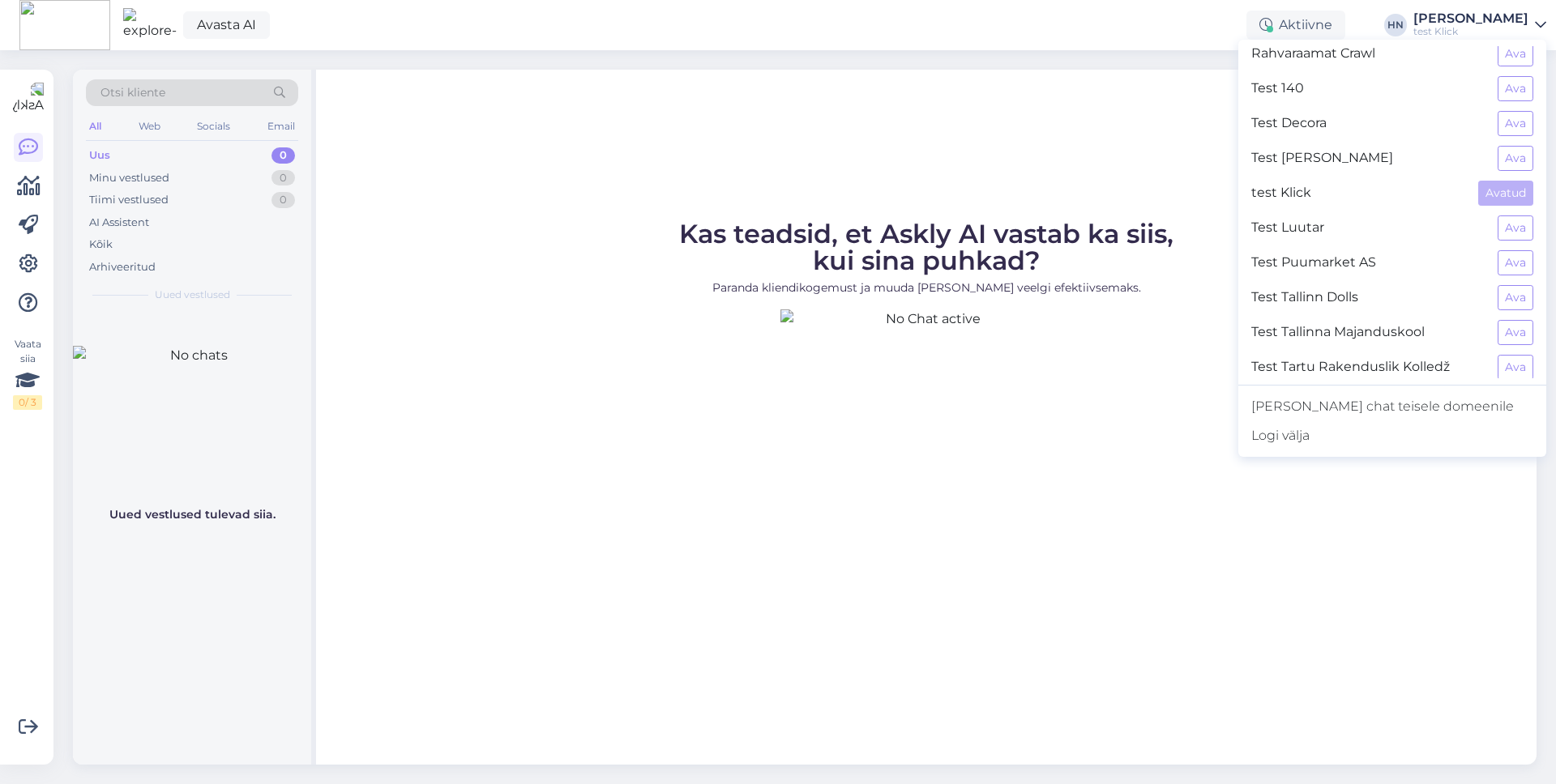
click at [987, 323] on img at bounding box center [927, 456] width 292 height 291
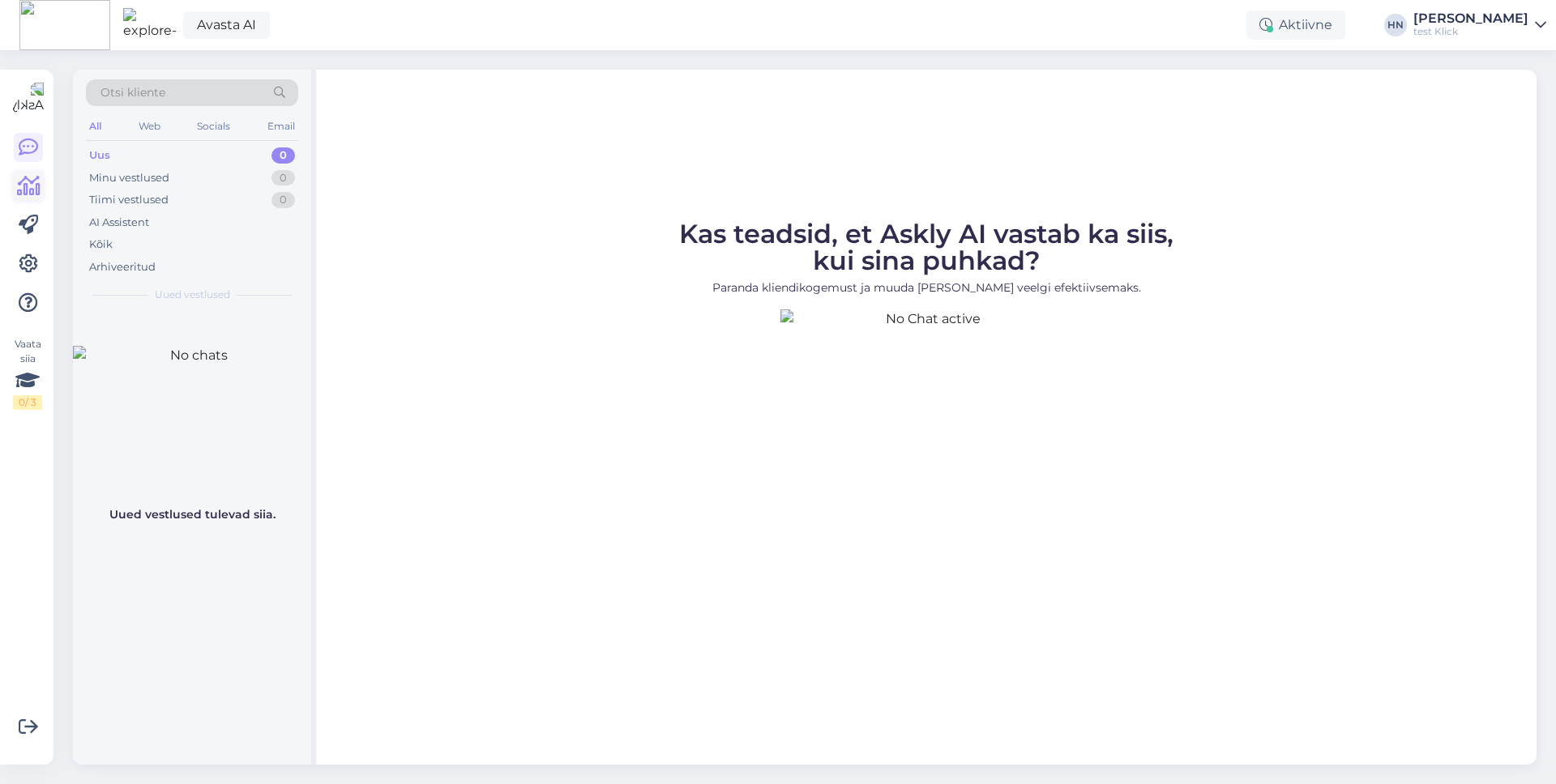
click at [23, 184] on icon at bounding box center [28, 185] width 23 height 19
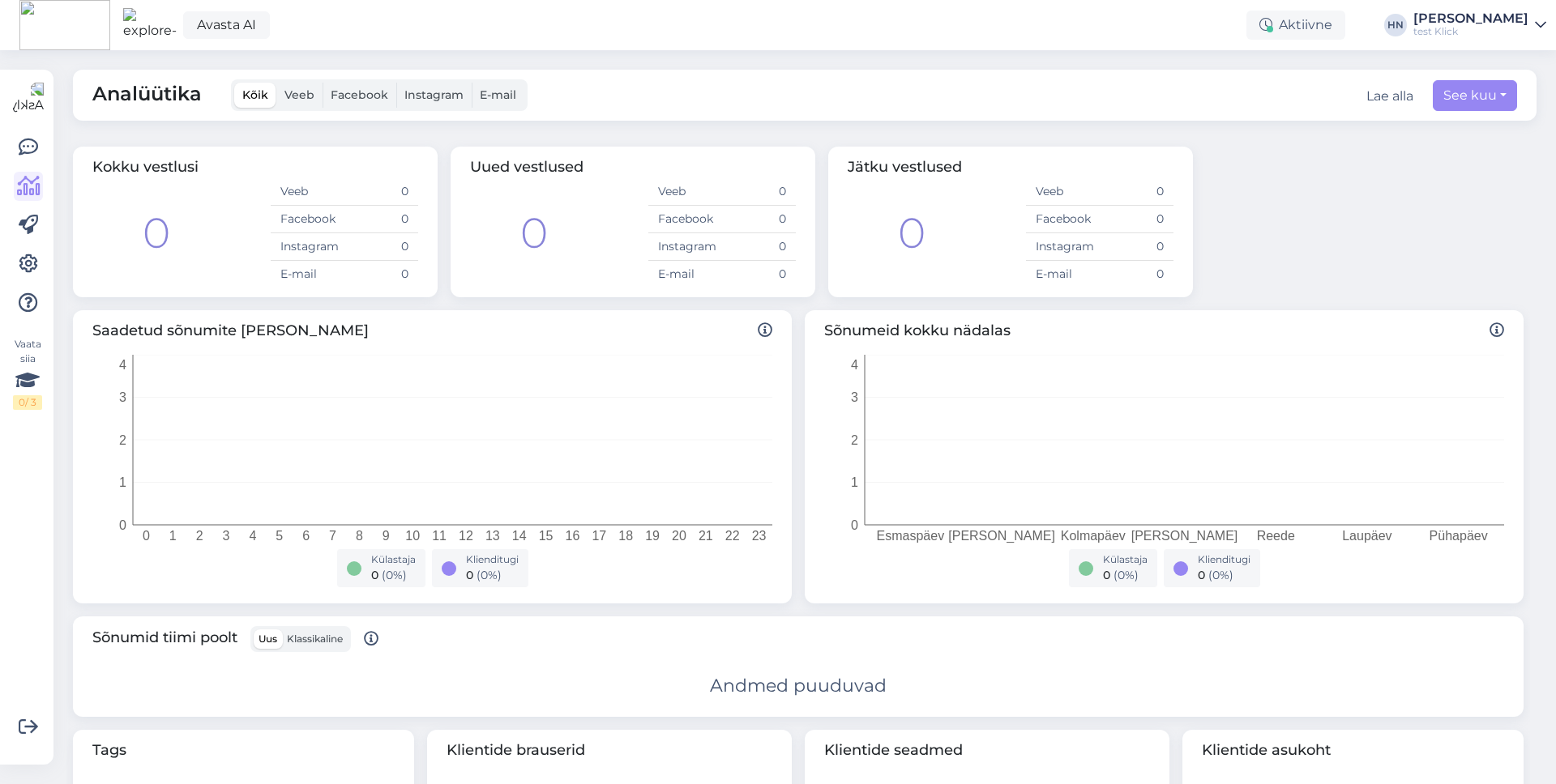
click at [1191, 23] on div "[PERSON_NAME]" at bounding box center [1471, 18] width 115 height 13
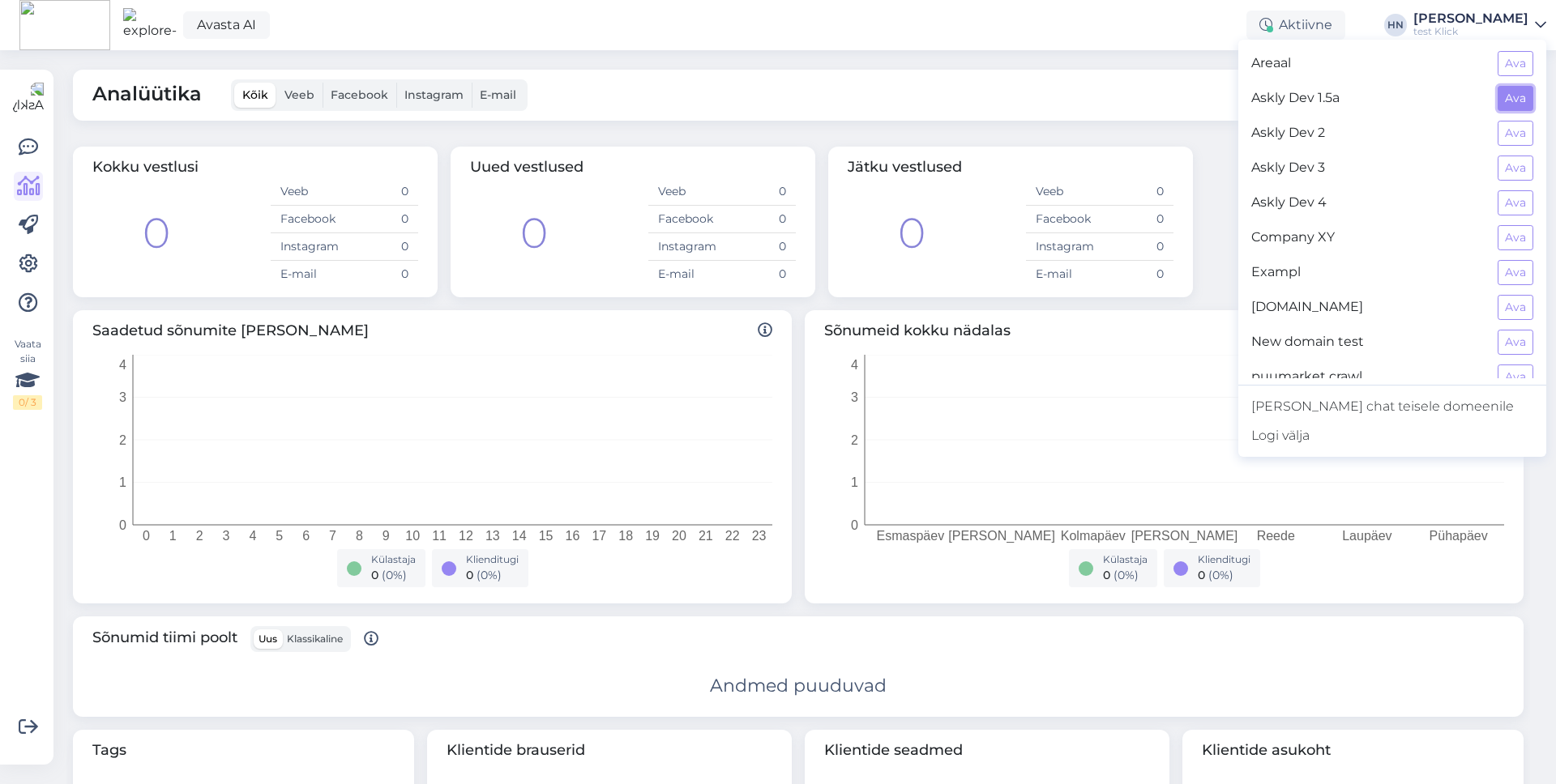
click at [1191, 96] on button "Ava" at bounding box center [1515, 98] width 36 height 25
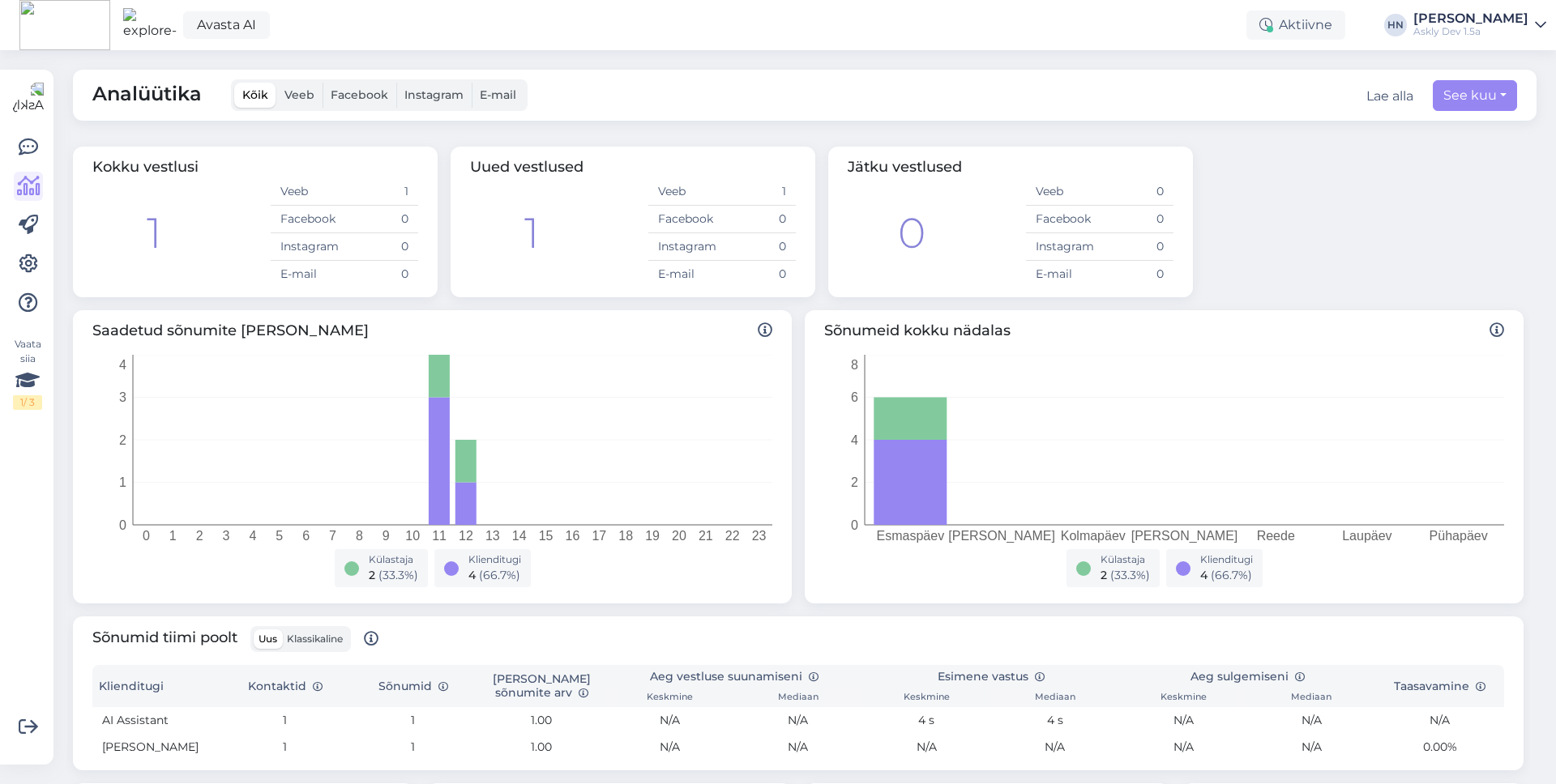
click at [1191, 5] on div "Avasta AI Aktiivne [PERSON_NAME] Askly Dev 1.5a" at bounding box center [778, 25] width 1556 height 50
click at [1191, 21] on div "[PERSON_NAME]" at bounding box center [1471, 18] width 115 height 13
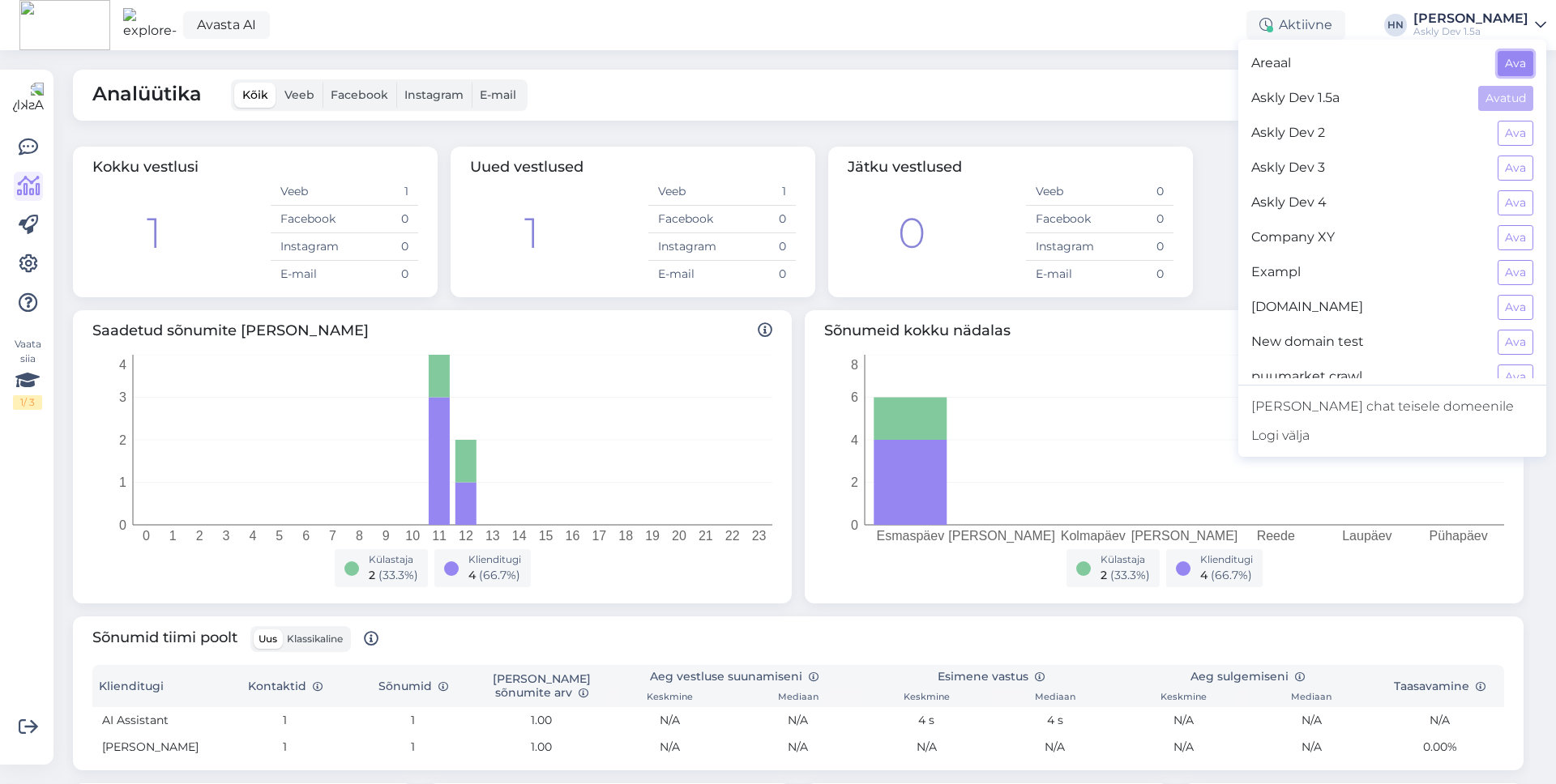
click at [1191, 70] on button "Ava" at bounding box center [1515, 63] width 36 height 25
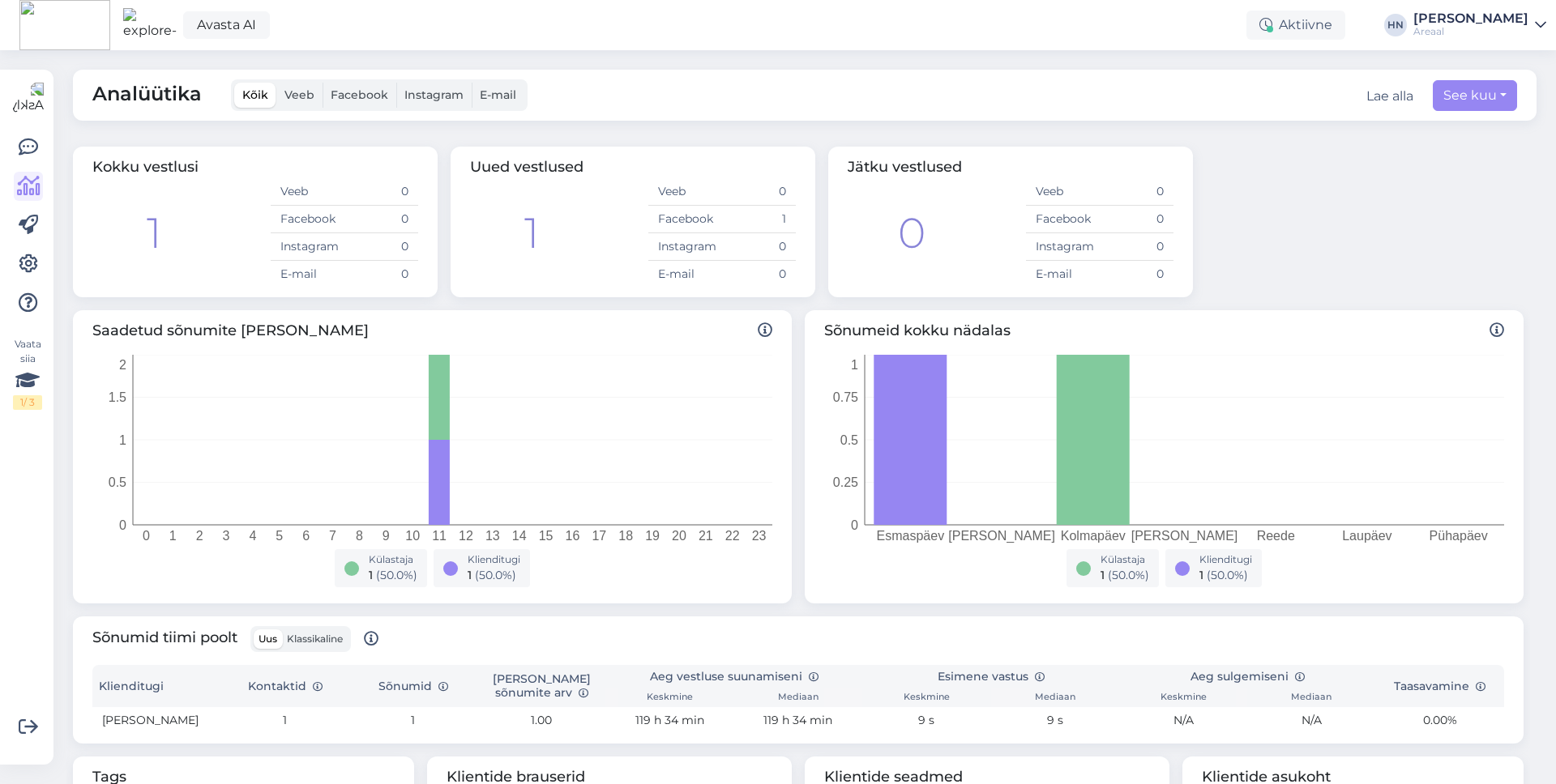
click at [537, 175] on div "Uued vestlused" at bounding box center [632, 168] width 326 height 22
click at [22, 255] on icon at bounding box center [28, 264] width 19 height 19
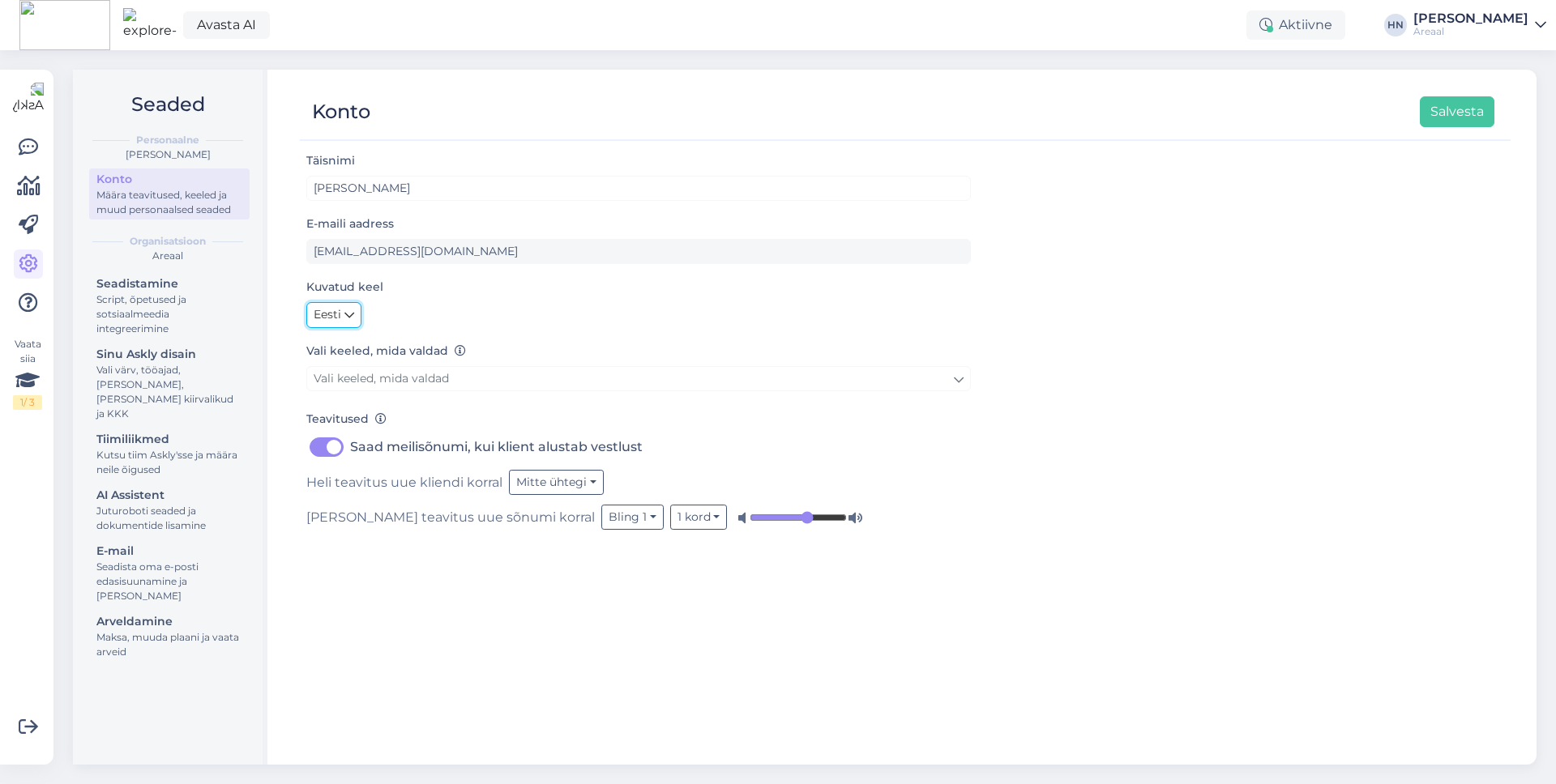
click at [317, 309] on span "Eesti" at bounding box center [328, 315] width 28 height 18
click at [350, 358] on link "English" at bounding box center [350, 350] width 88 height 26
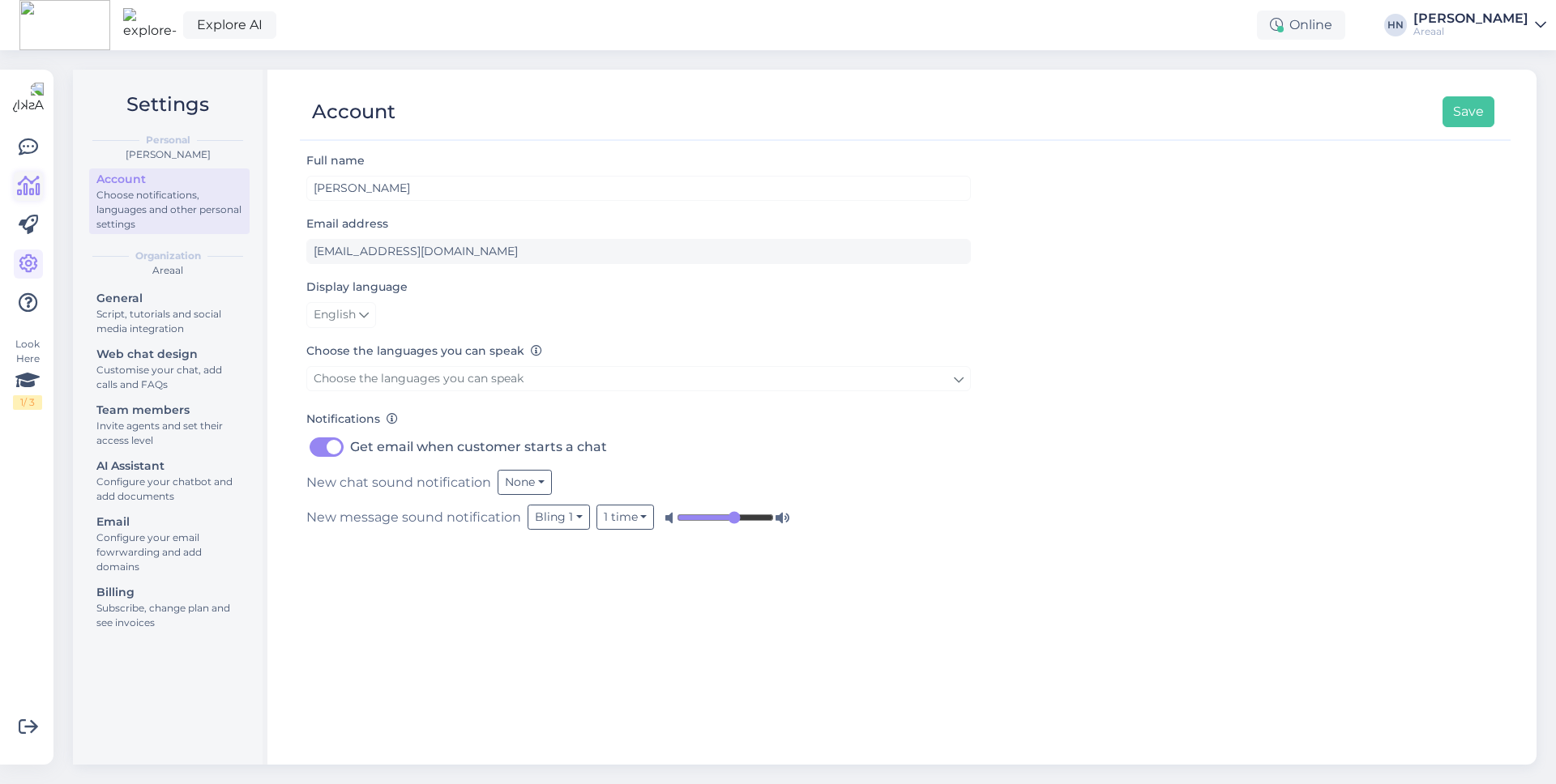
click at [17, 176] on icon at bounding box center [28, 185] width 23 height 19
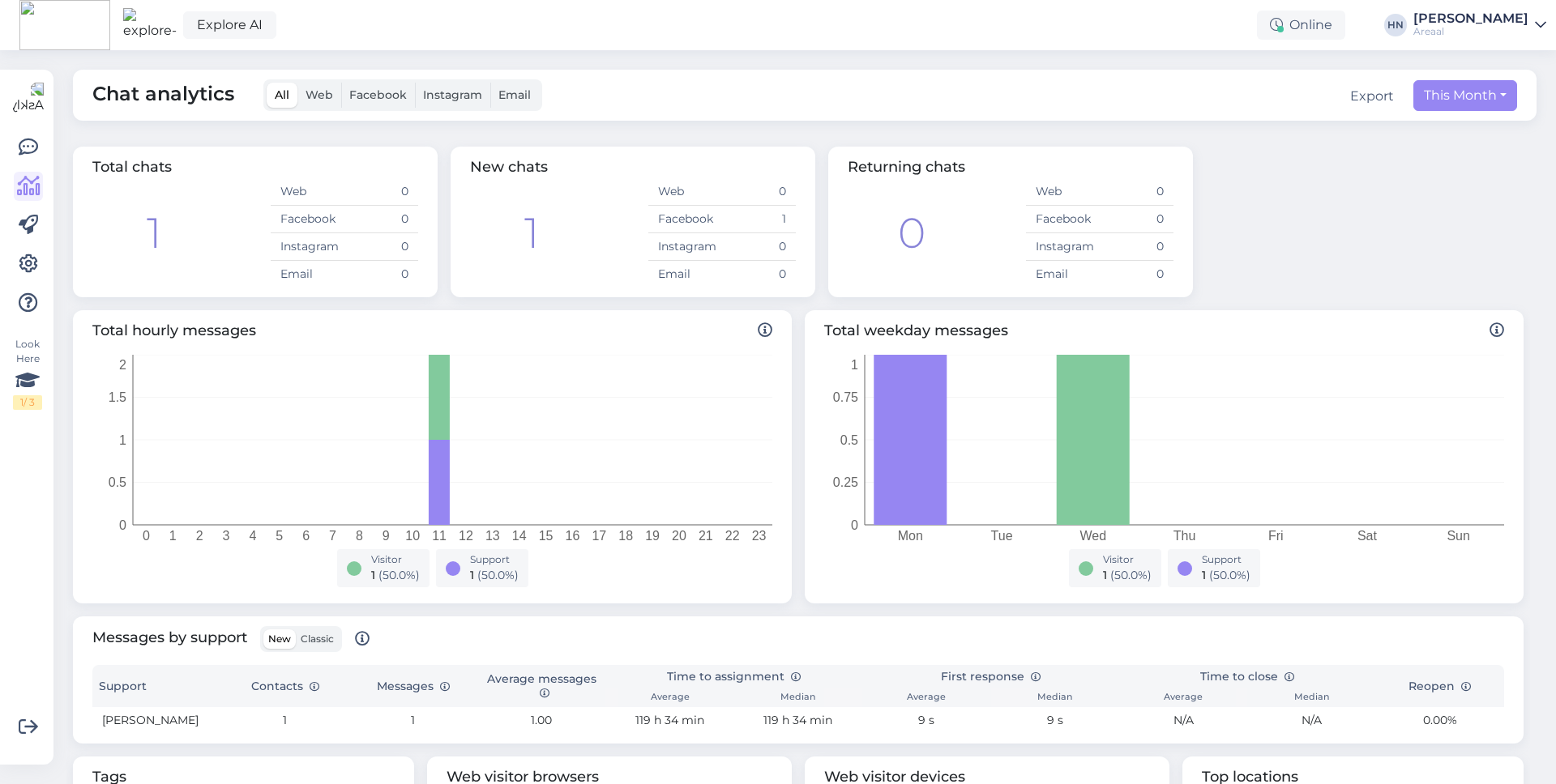
click at [161, 170] on span "Total chats" at bounding box center [132, 166] width 79 height 18
copy div "Total chats"
click at [322, 101] on span "Web" at bounding box center [319, 95] width 28 height 15
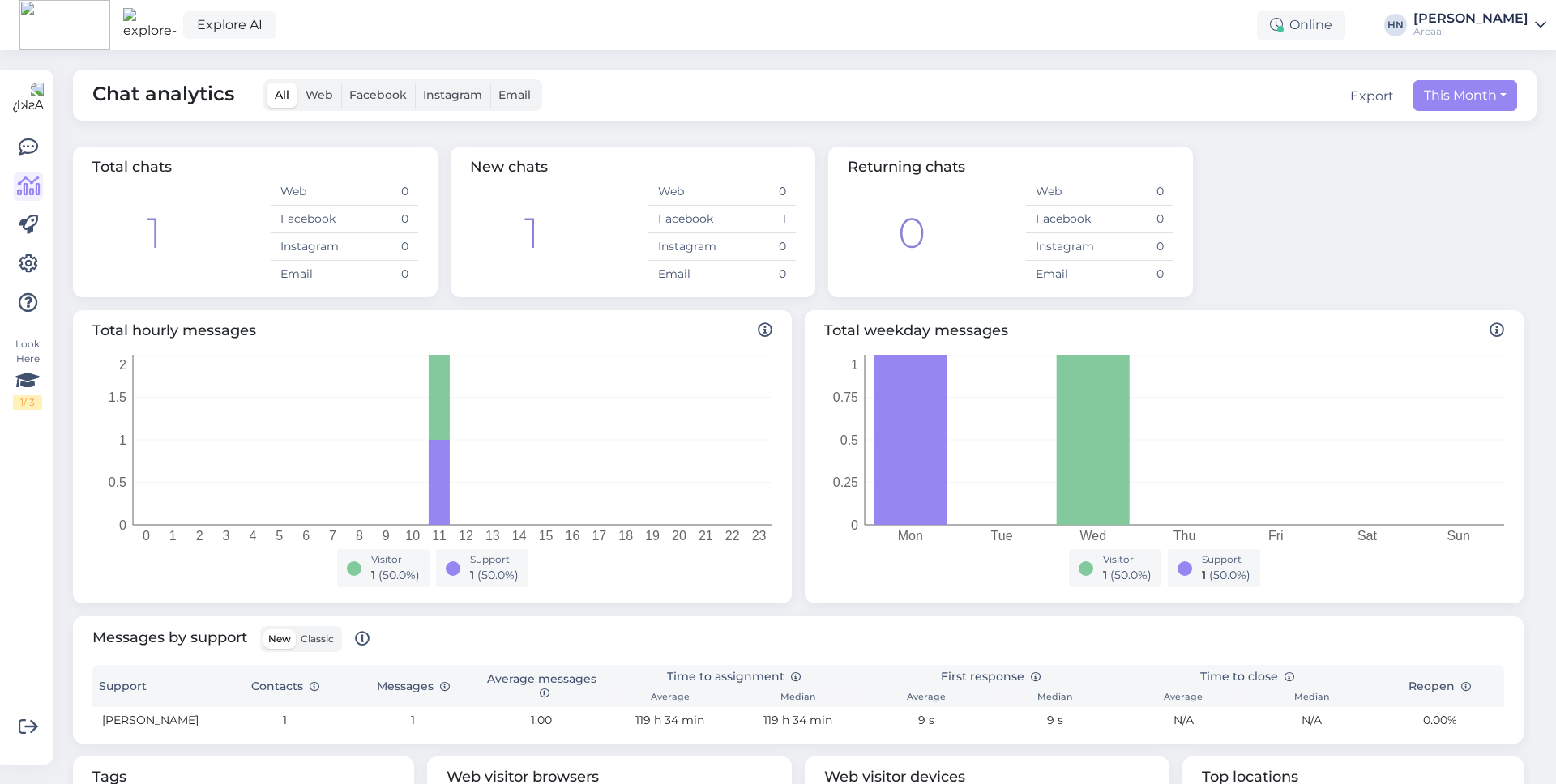
click at [297, 83] on input "Web" at bounding box center [297, 83] width 0 height 0
click at [322, 101] on span "Web" at bounding box center [319, 95] width 28 height 15
click at [297, 83] on input "Web" at bounding box center [297, 83] width 0 height 0
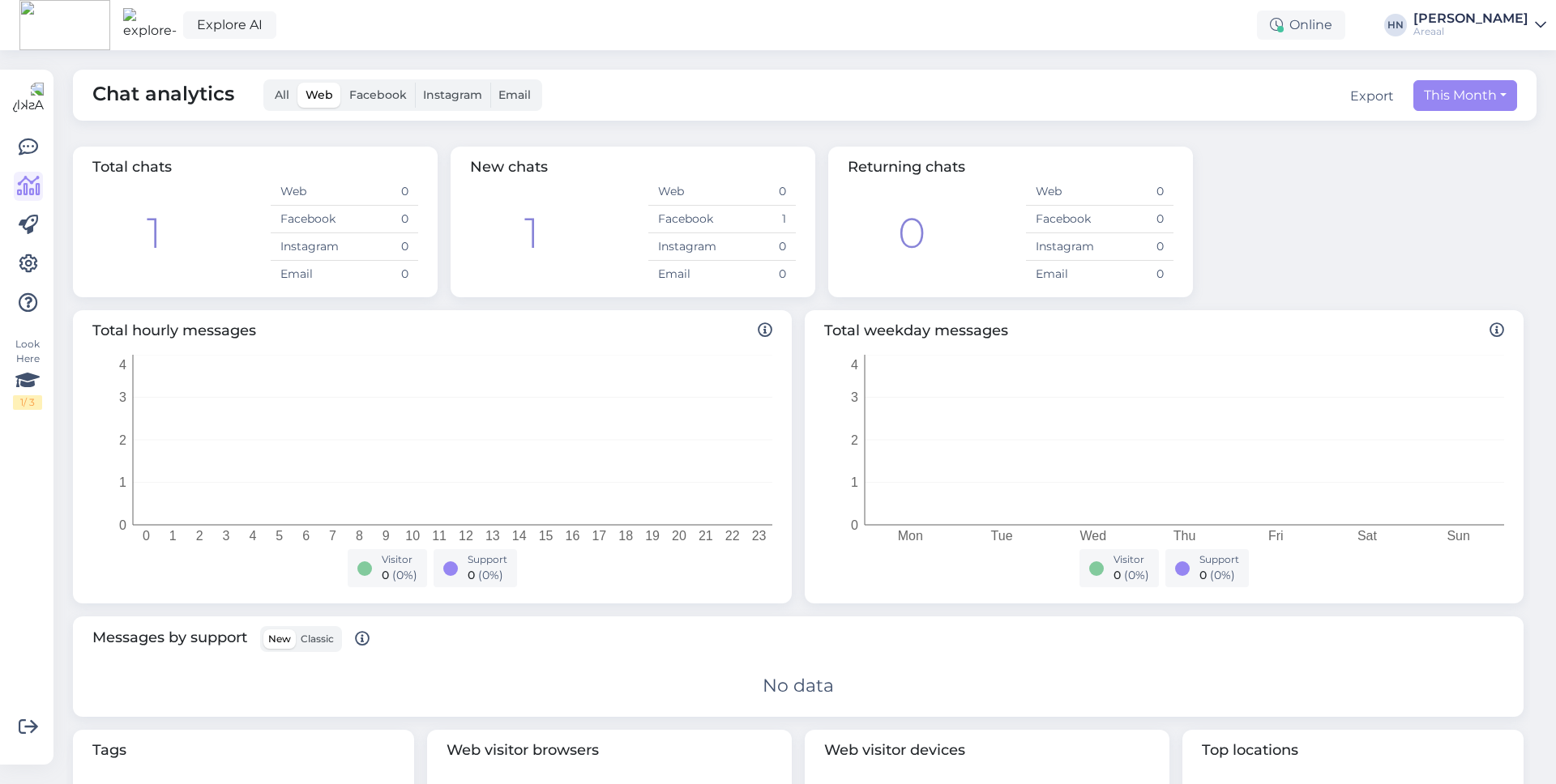
click at [277, 93] on span "All" at bounding box center [282, 95] width 15 height 15
click at [267, 83] on input "All" at bounding box center [267, 83] width 0 height 0
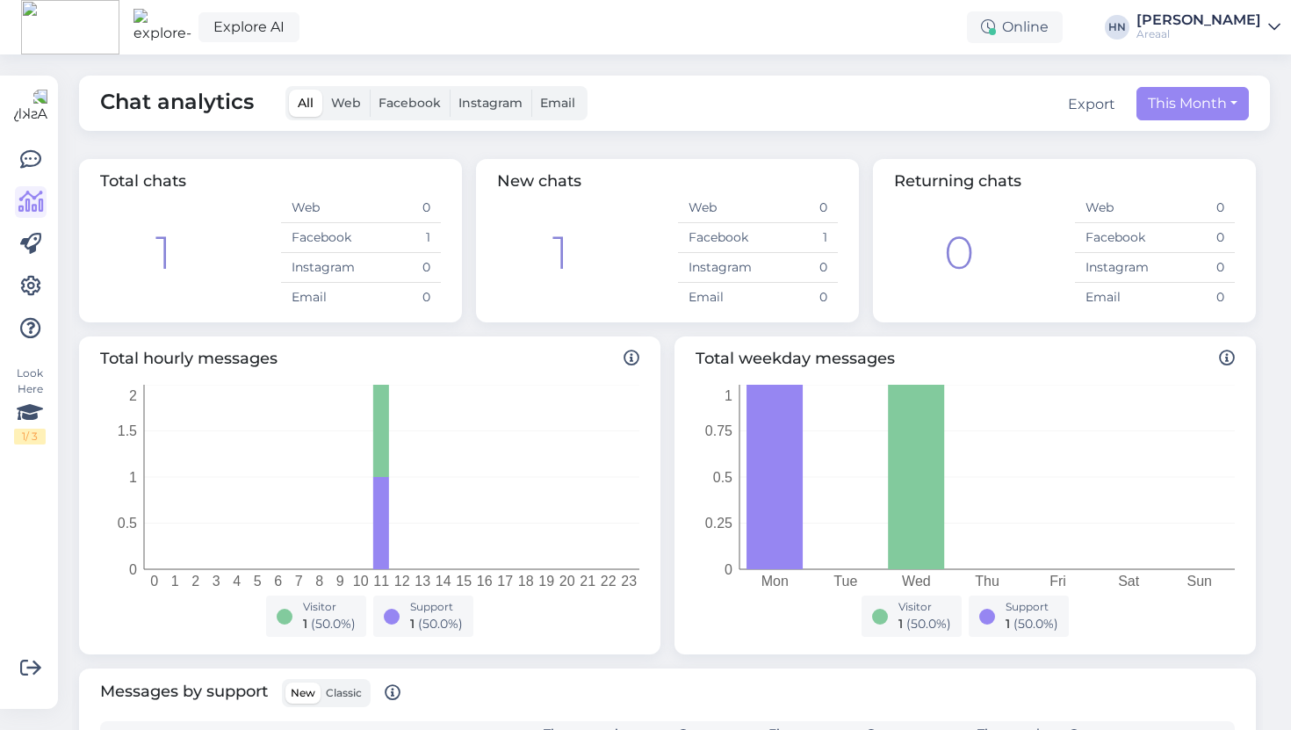
click at [503, 4] on div "Explore AI Online [PERSON_NAME] Areaal" at bounding box center [645, 27] width 1291 height 54
click at [846, 80] on div "Chat analytics All Web Facebook Instagram Email Export This Month" at bounding box center [674, 103] width 1191 height 55
